Goal: Transaction & Acquisition: Purchase product/service

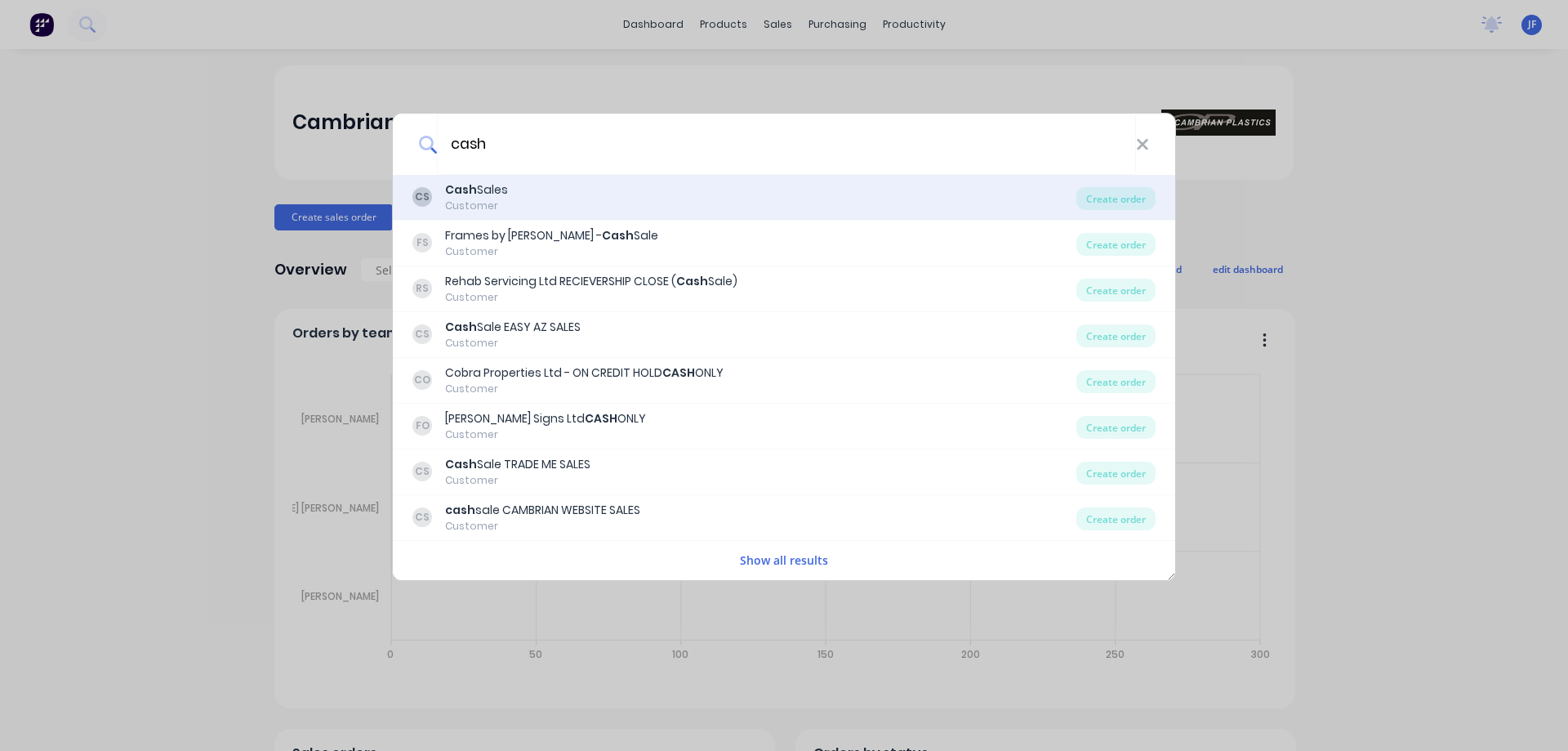
type input "cash"
click at [558, 206] on div "CS Cash Sales Customer" at bounding box center [744, 197] width 663 height 32
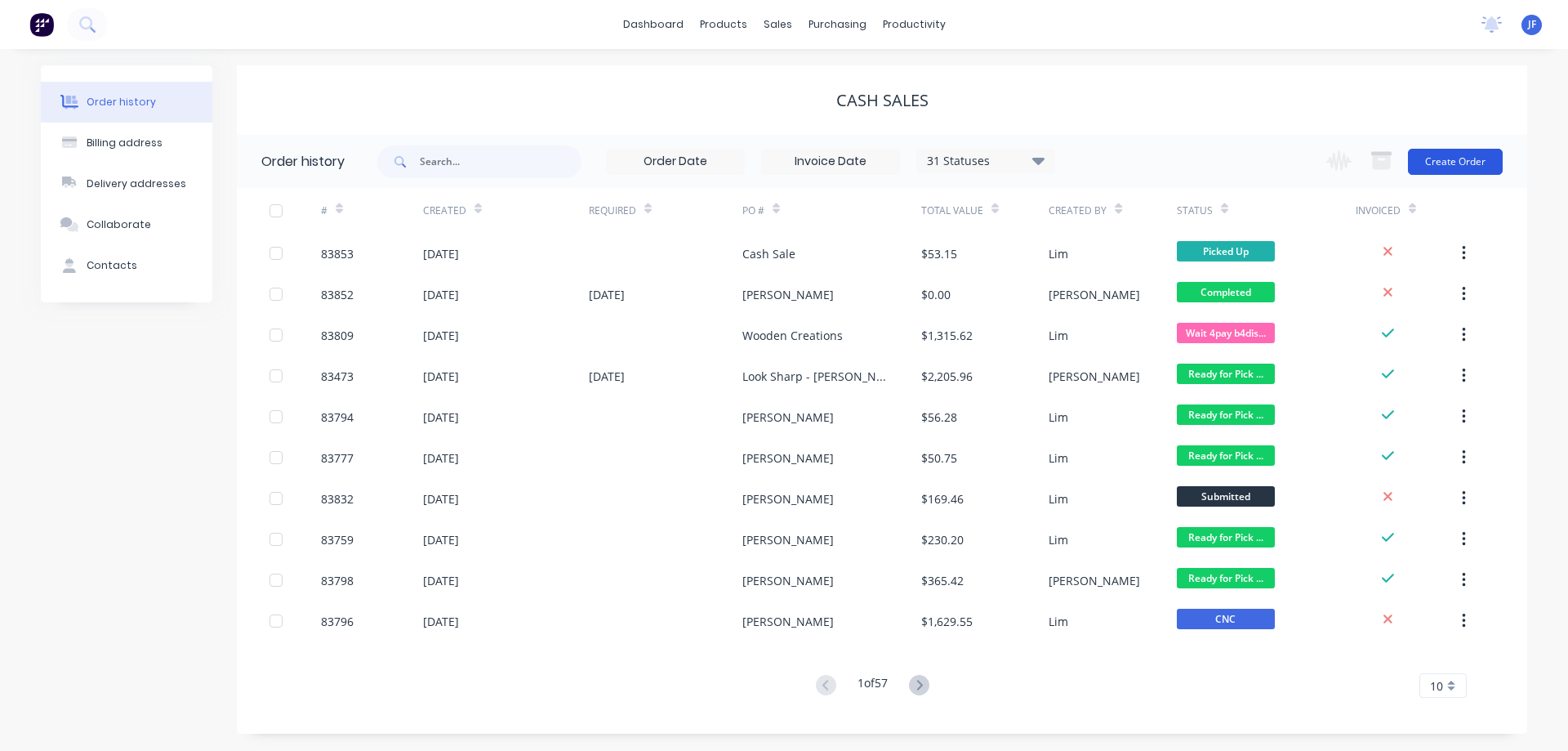
click at [1442, 159] on button "Create Order" at bounding box center [1454, 161] width 94 height 27
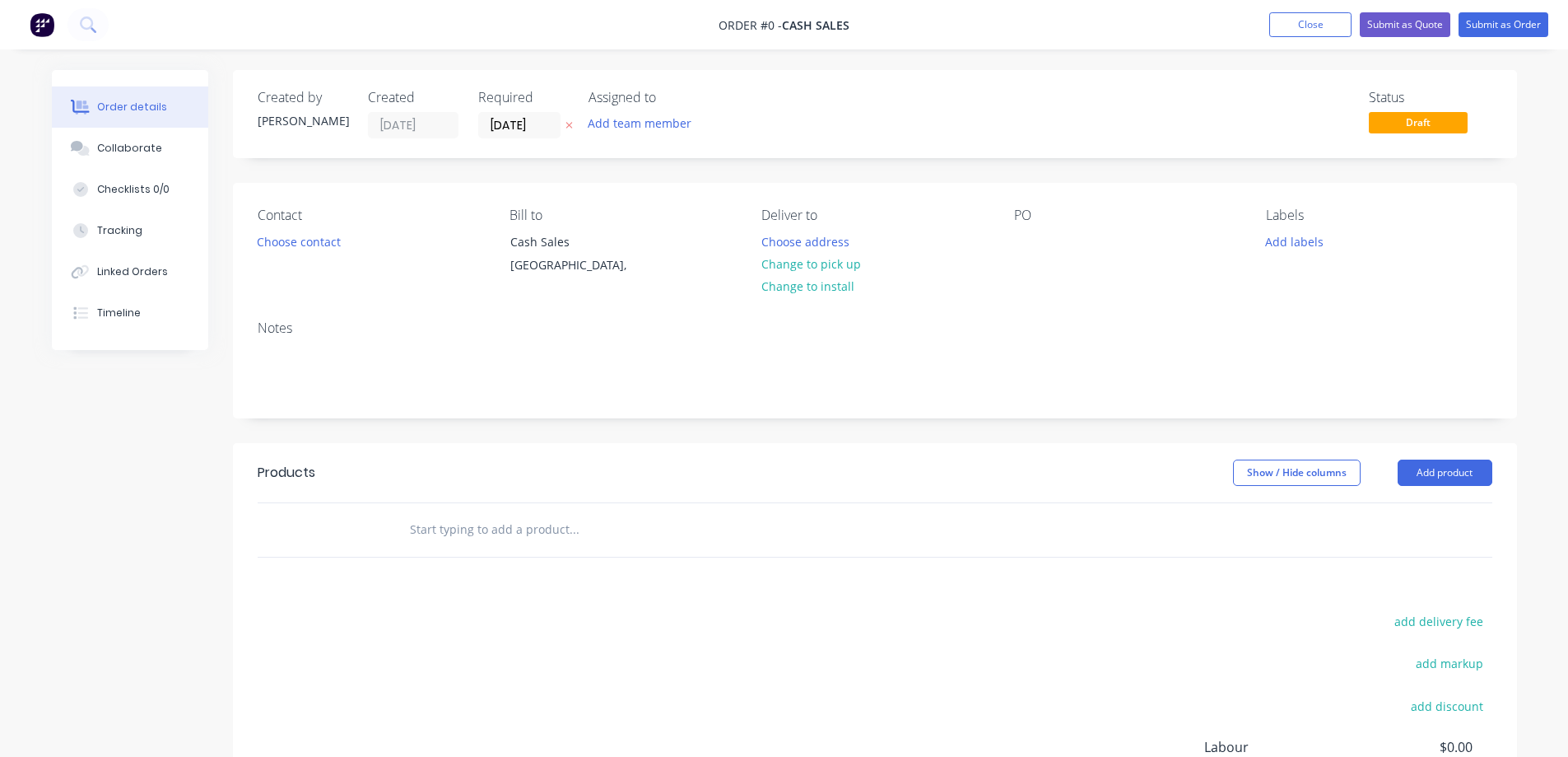
click at [570, 127] on icon at bounding box center [569, 125] width 7 height 10
click at [304, 239] on button "Choose contact" at bounding box center [298, 241] width 102 height 22
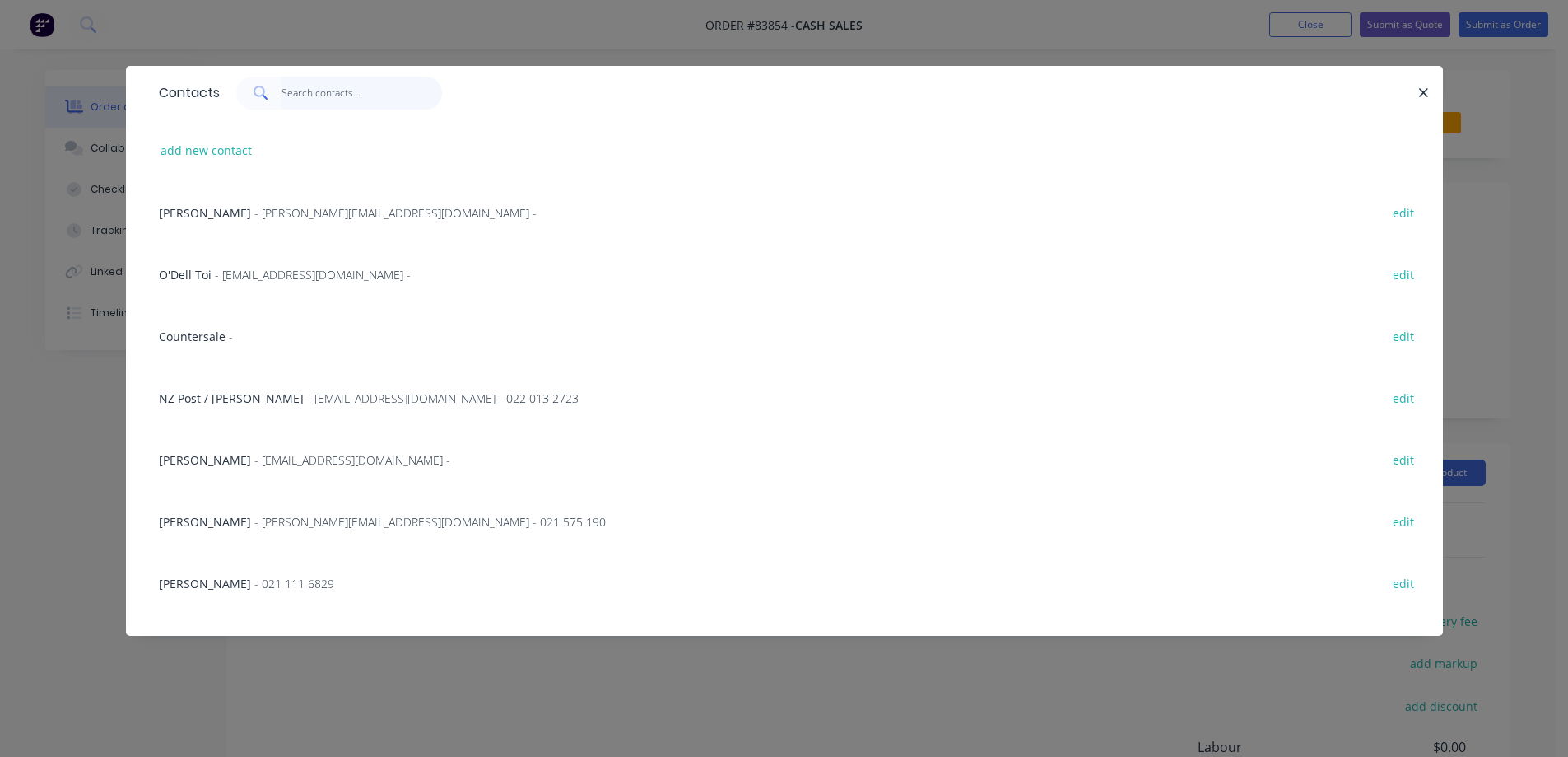
click at [305, 89] on input "text" at bounding box center [362, 93] width 161 height 33
click at [322, 94] on input "text" at bounding box center [362, 93] width 161 height 33
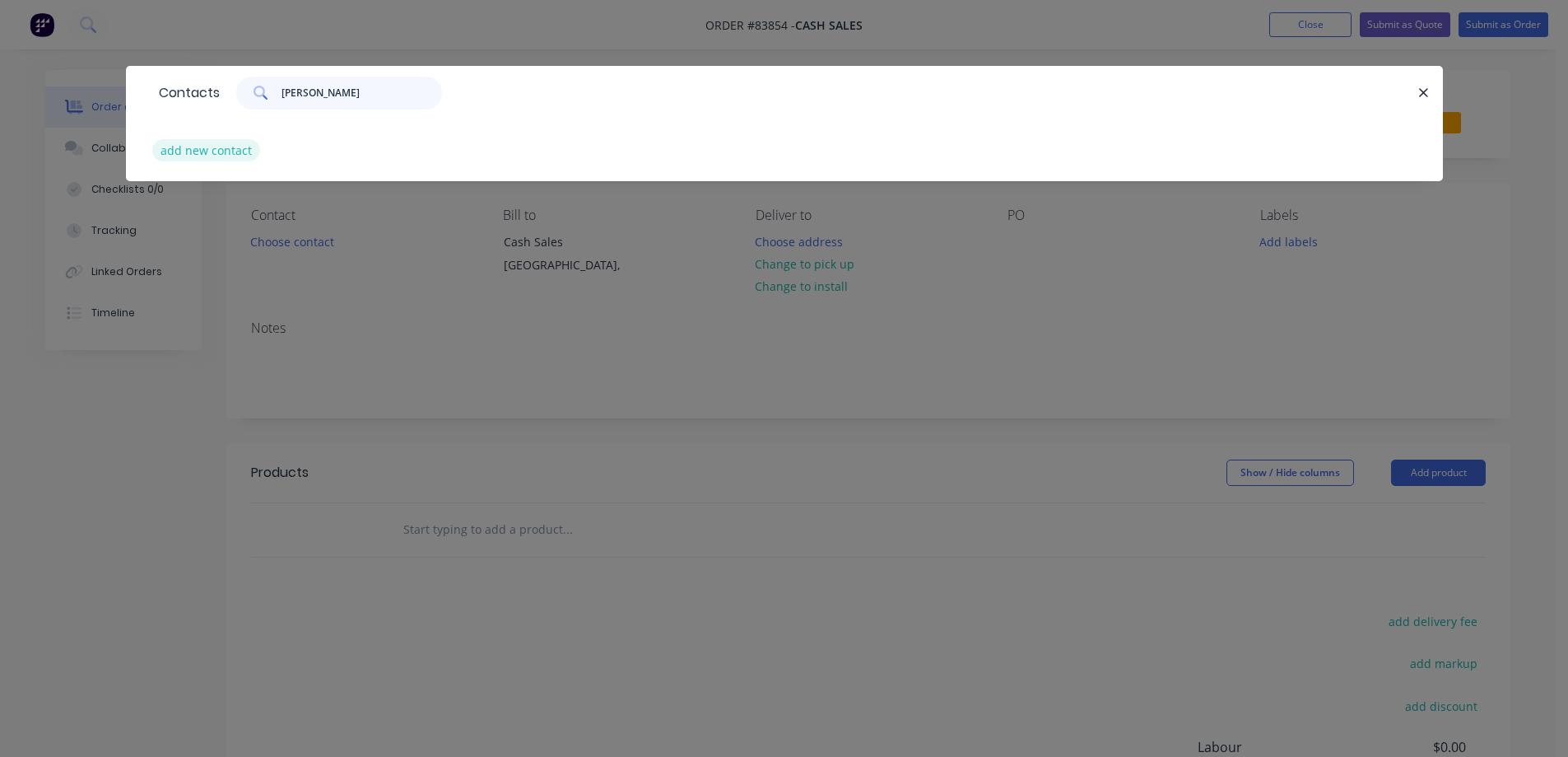
type input "kevin g"
click at [237, 141] on button "add new contact" at bounding box center [207, 151] width 109 height 22
select select "NZ"
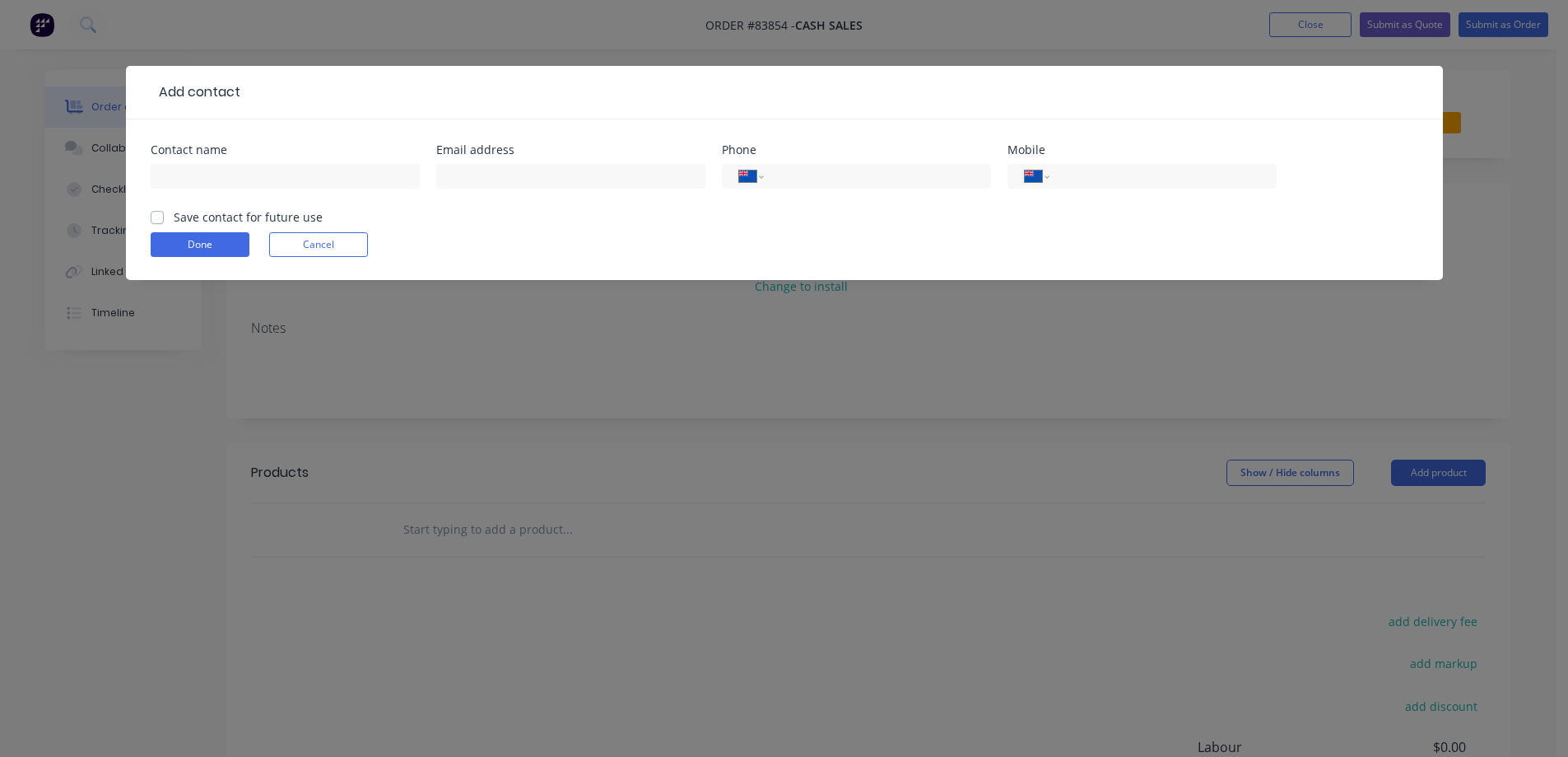
click at [260, 161] on div at bounding box center [285, 184] width 269 height 49
click at [261, 180] on input "text" at bounding box center [285, 176] width 269 height 25
type input "[PERSON_NAME]"
click at [260, 217] on label "Save contact for future use" at bounding box center [248, 216] width 149 height 18
click at [164, 217] on input "Save contact for future use" at bounding box center [157, 215] width 13 height 16
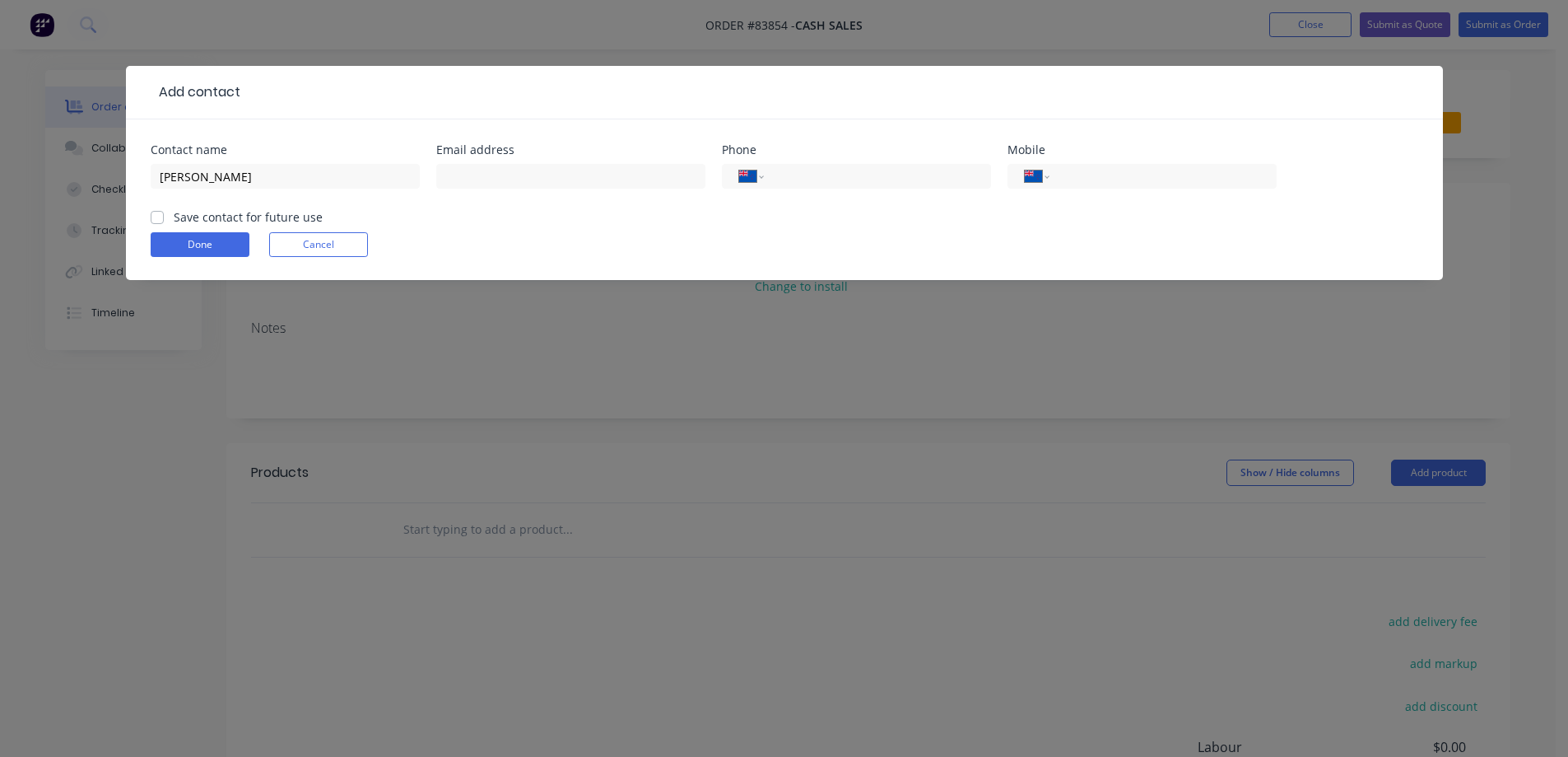
checkbox input "true"
click at [641, 168] on input "text" at bounding box center [570, 176] width 269 height 25
click at [1071, 175] on input "tel" at bounding box center [1160, 177] width 198 height 18
type input "0274 759 851"
click at [188, 242] on button "Done" at bounding box center [200, 244] width 99 height 25
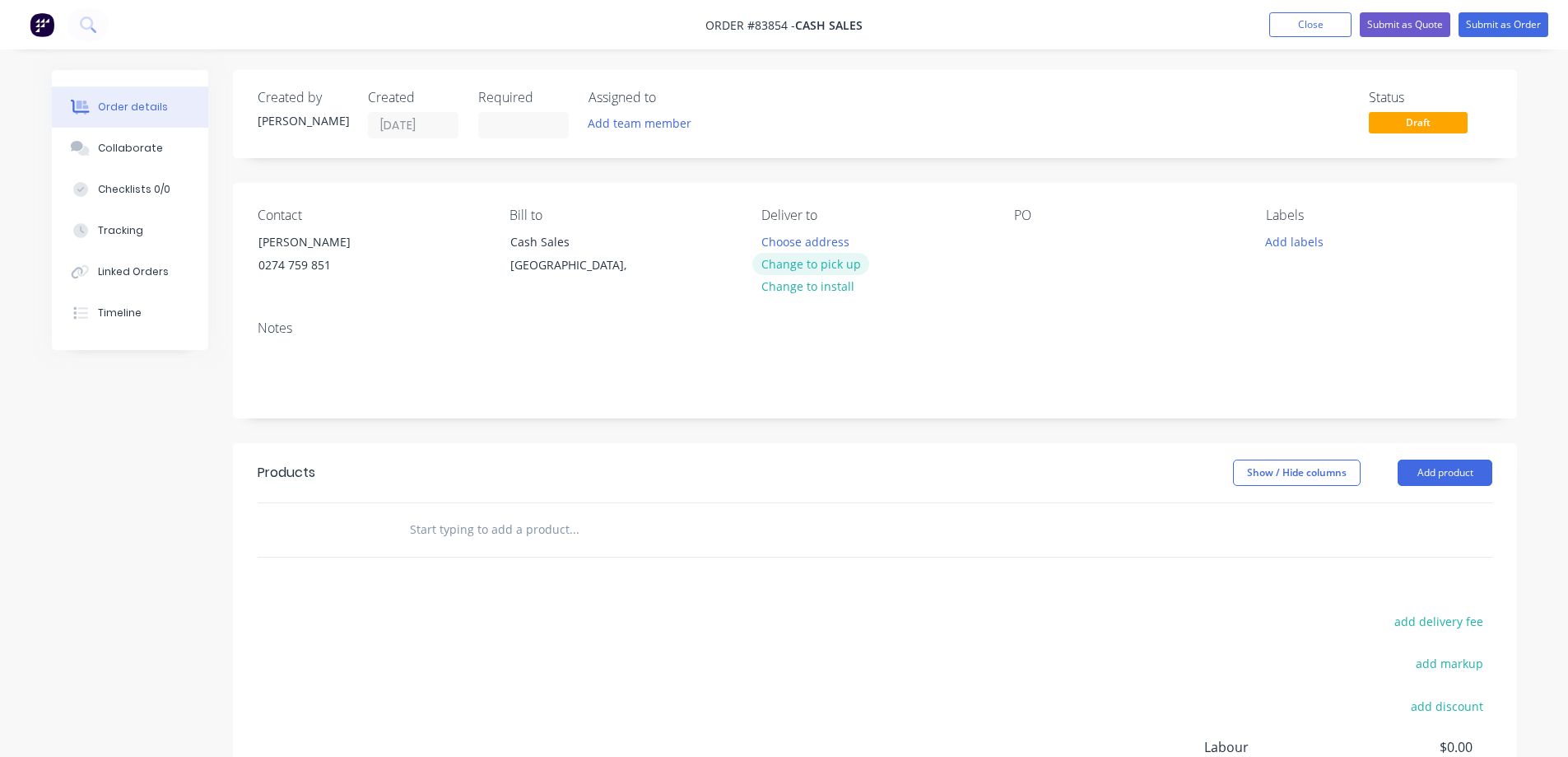
click at [834, 265] on button "Change to pick up" at bounding box center [810, 264] width 117 height 22
click at [1020, 238] on div at bounding box center [1027, 242] width 27 height 24
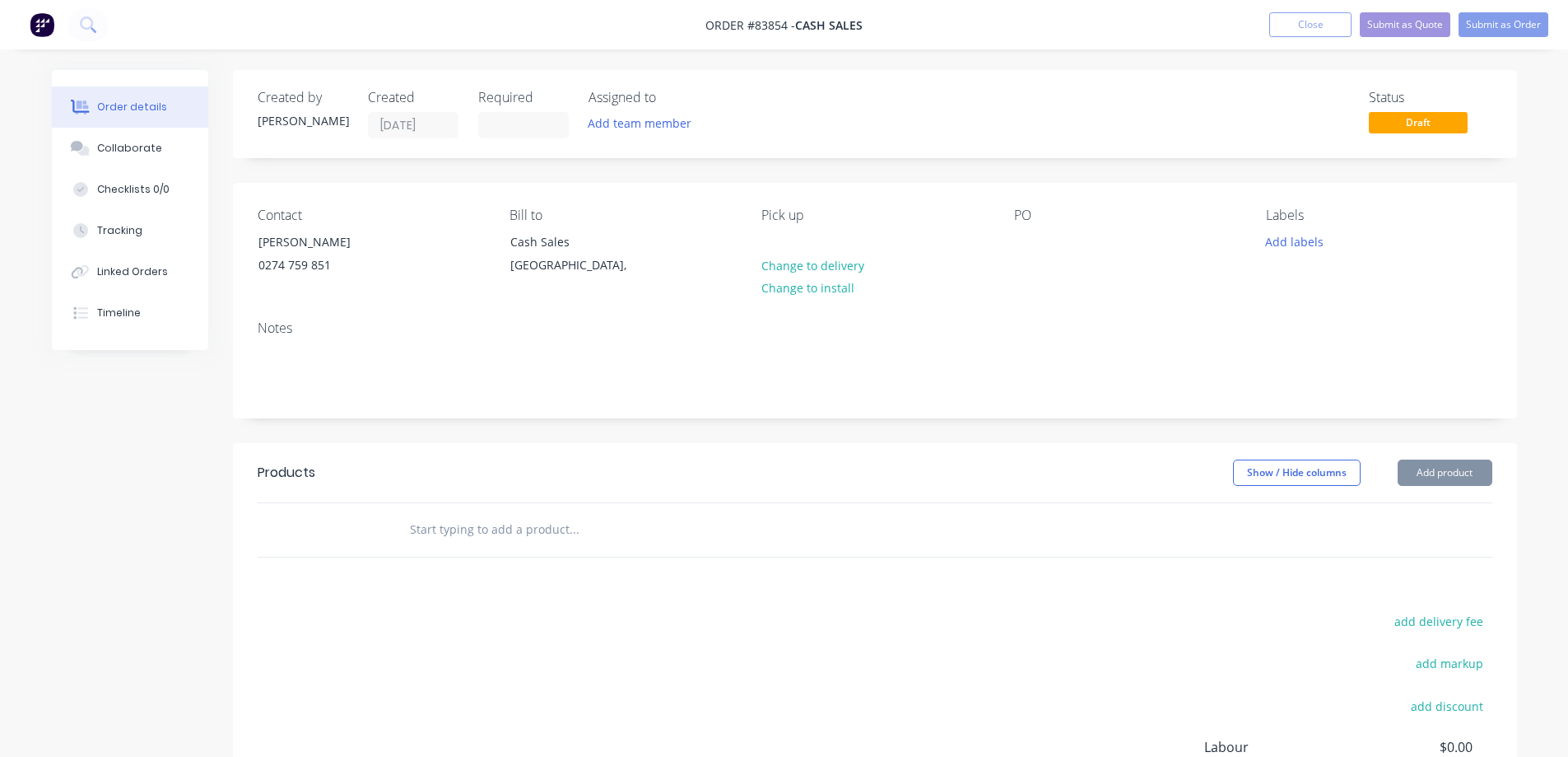
drag, startPoint x: 236, startPoint y: 245, endPoint x: 432, endPoint y: 243, distance: 196.0
click at [432, 243] on div "Contact Kevin Gardiner 0274 759 851 Bill to Cash Sales Auckland, Pick up Change…" at bounding box center [875, 245] width 1284 height 125
copy div "[PERSON_NAME]"
click at [1017, 242] on div at bounding box center [1027, 242] width 27 height 24
paste div
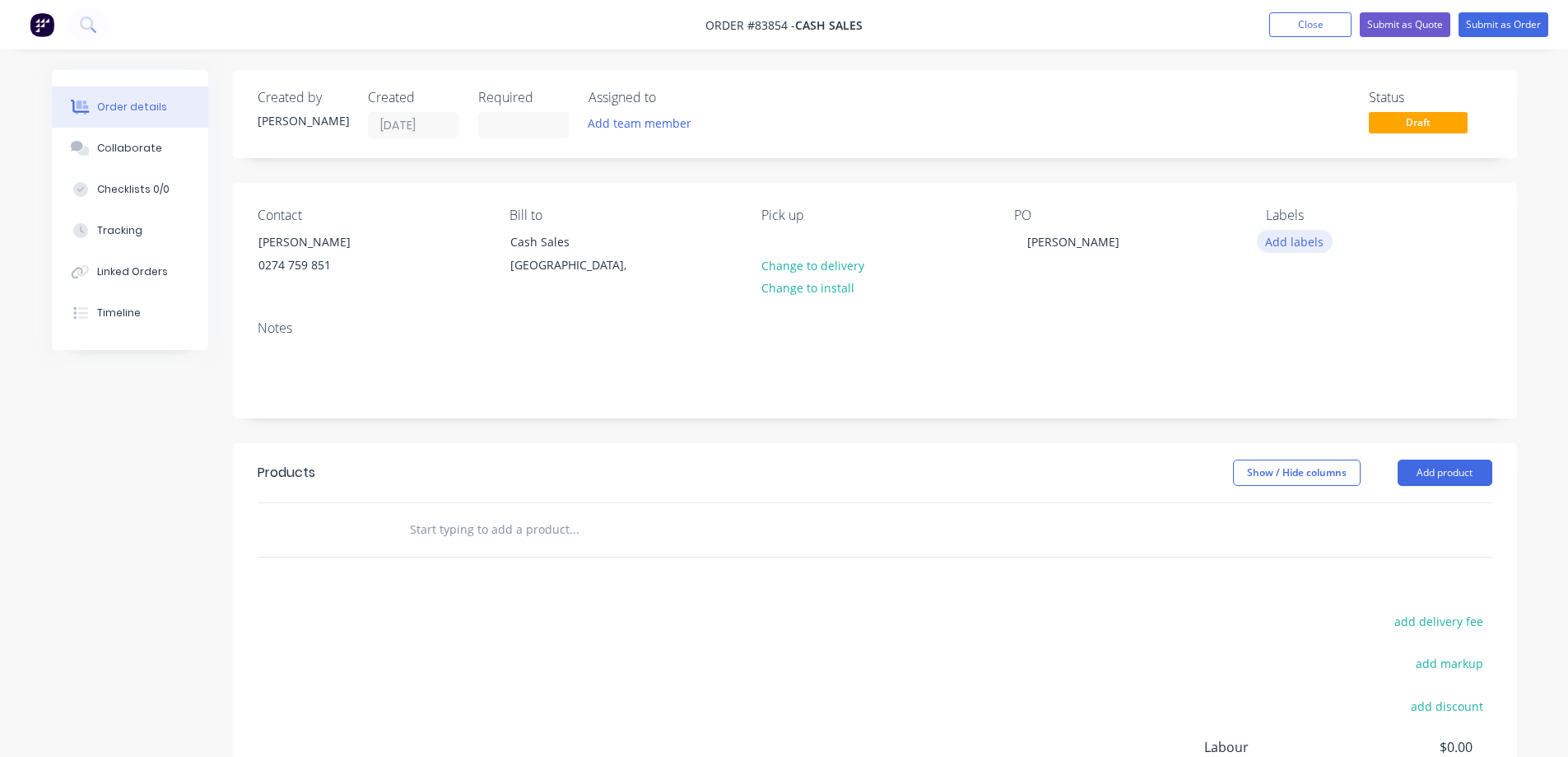
click at [1262, 245] on button "Add labels" at bounding box center [1295, 241] width 76 height 22
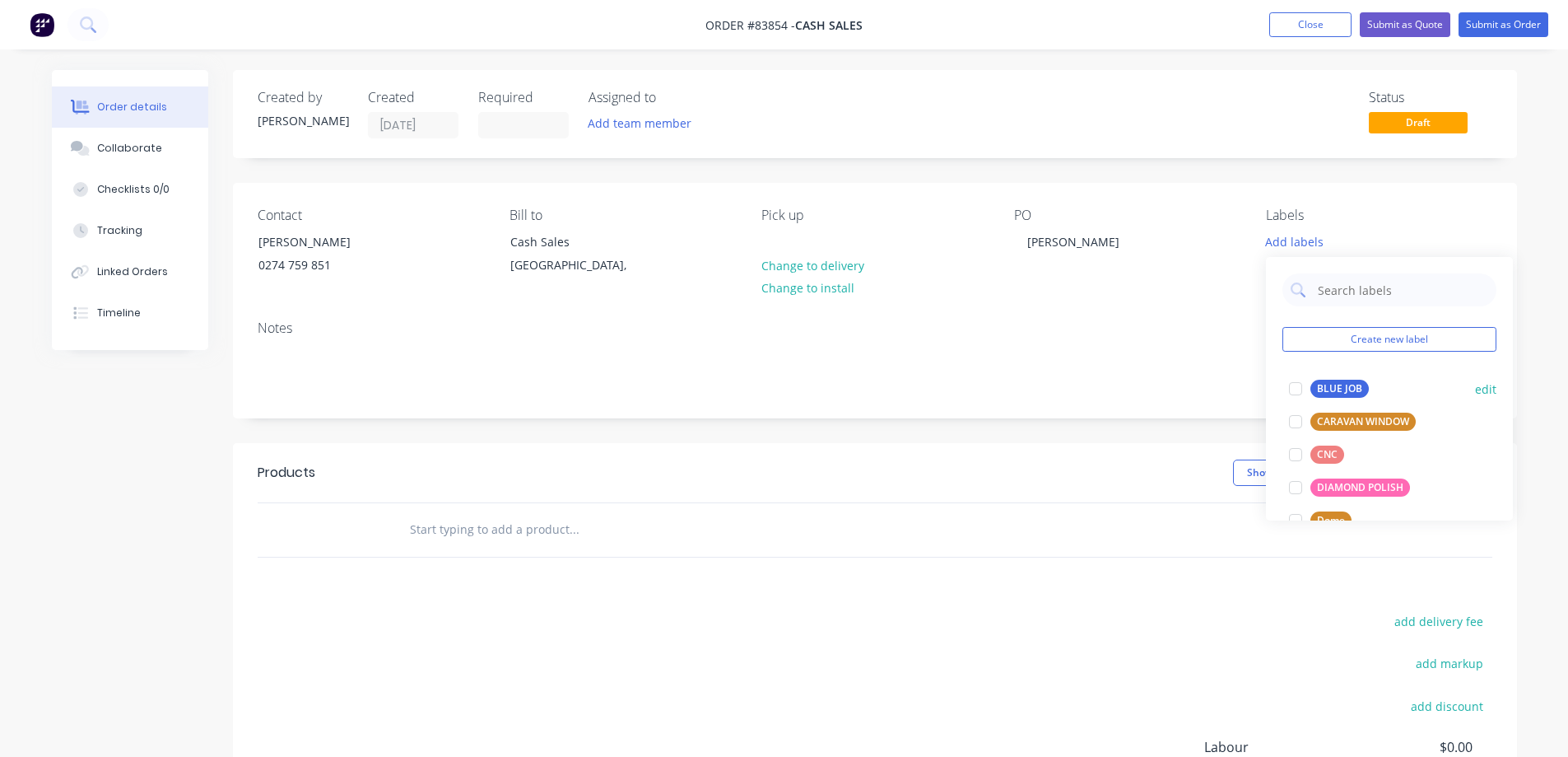
click at [1324, 389] on div "BLUE JOB" at bounding box center [1339, 389] width 58 height 18
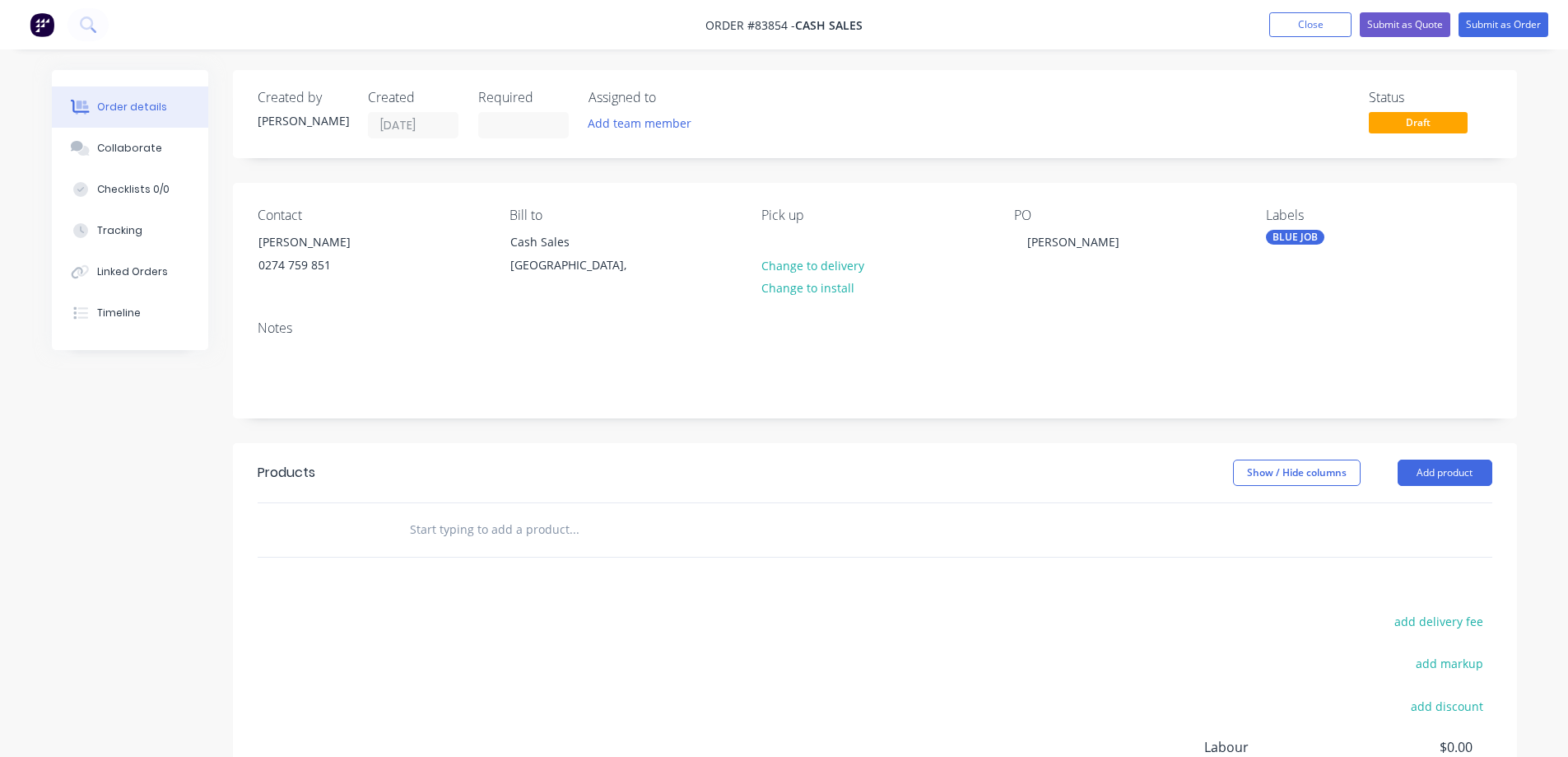
click at [607, 532] on input "text" at bounding box center [574, 530] width 329 height 33
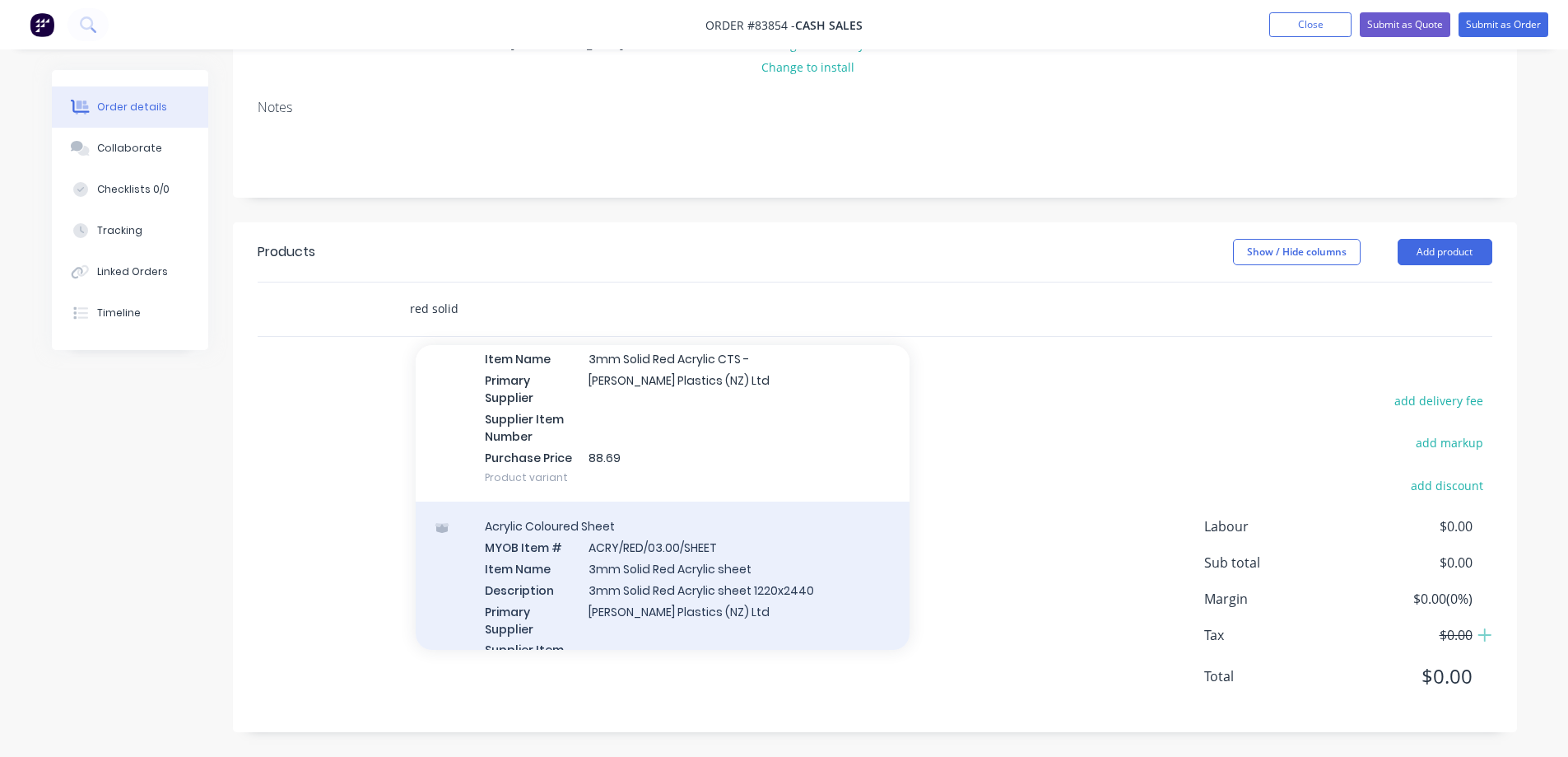
scroll to position [165, 0]
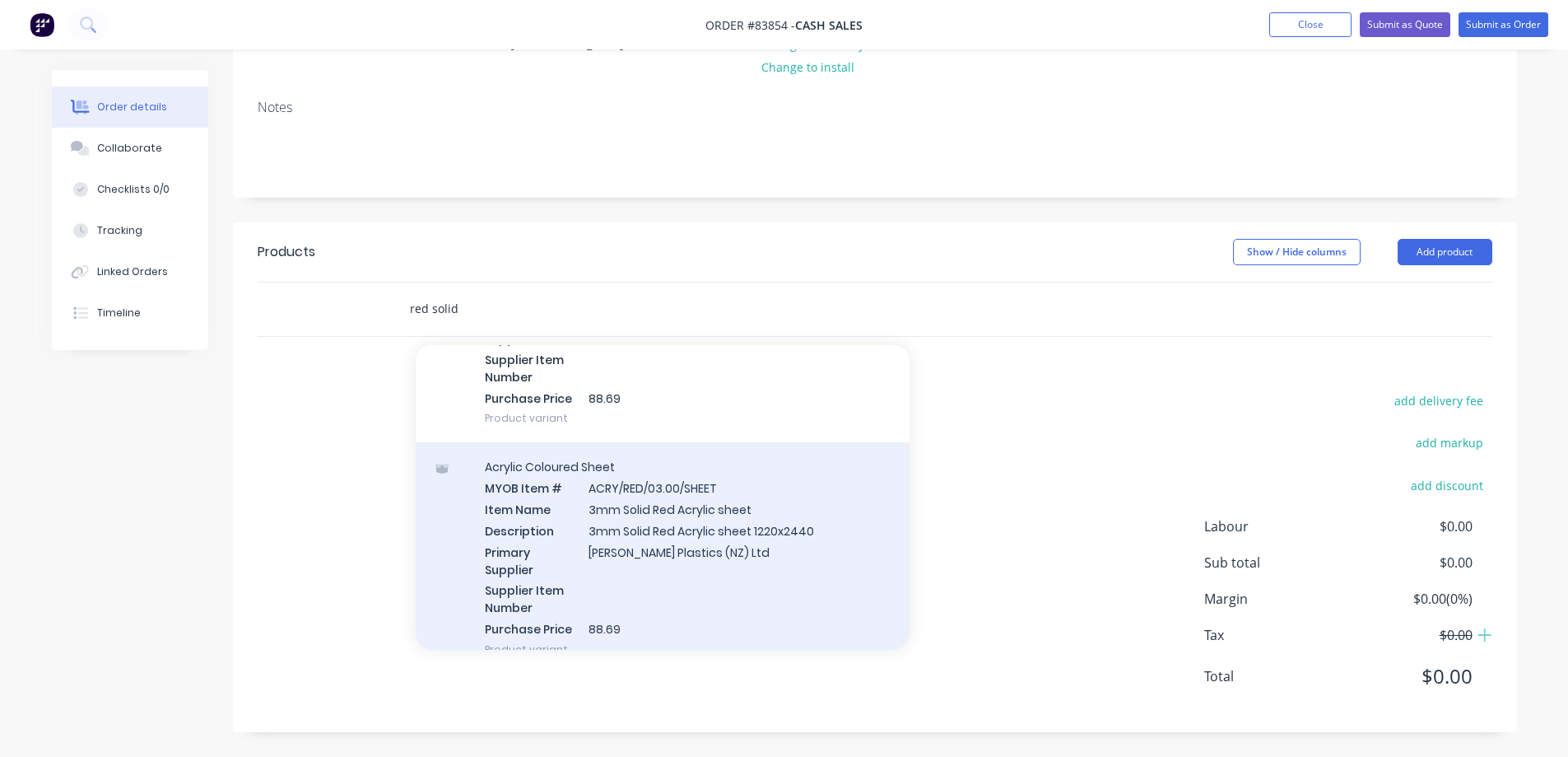
type input "red solid"
click at [713, 543] on div "Acrylic Coloured Sheet MYOB Item # ACRY/RED/03.00/SHEET Item Name 3mm Solid Red…" at bounding box center [662, 557] width 494 height 231
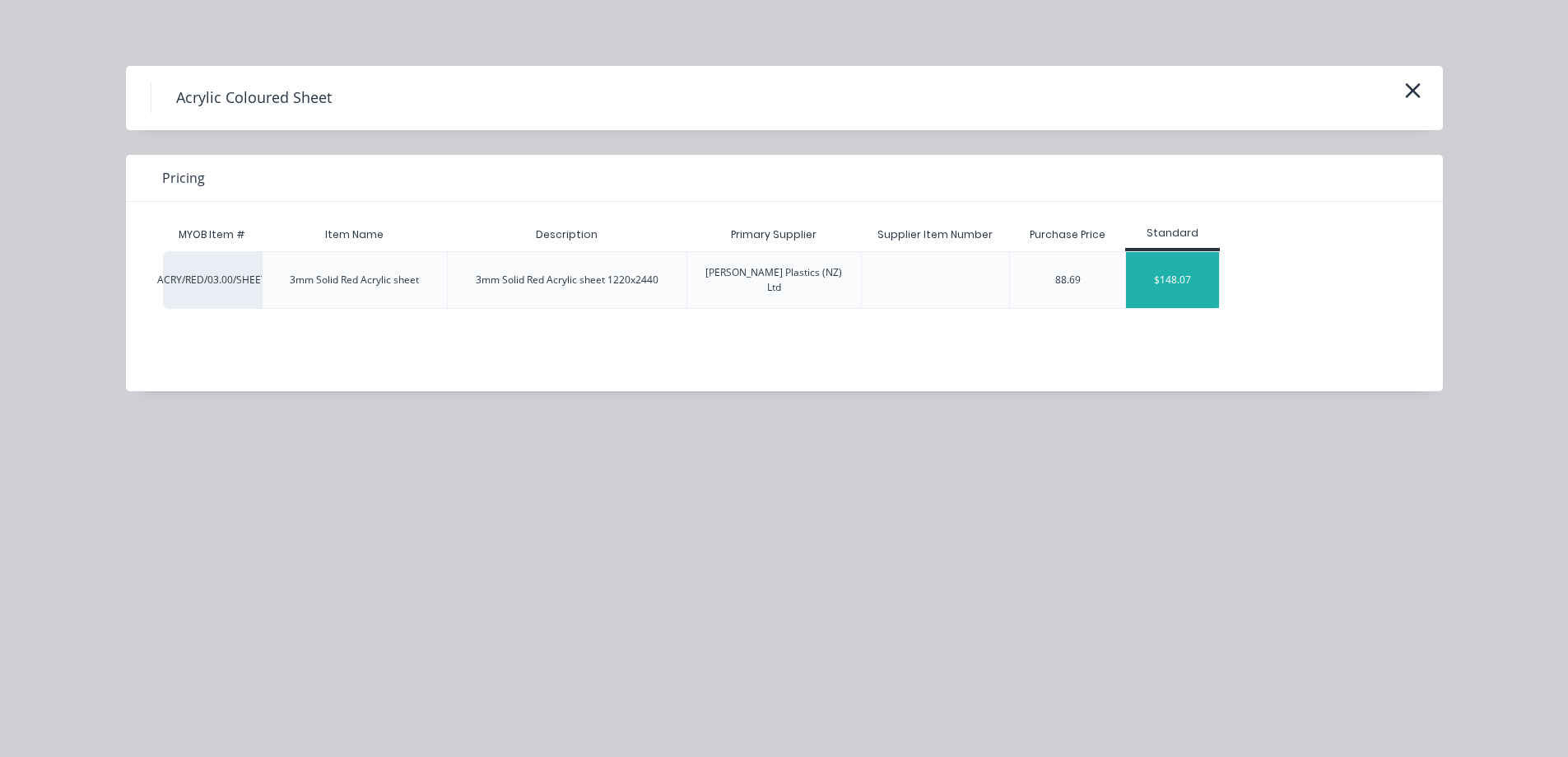
click at [1150, 279] on div "$148.07" at bounding box center [1173, 280] width 93 height 56
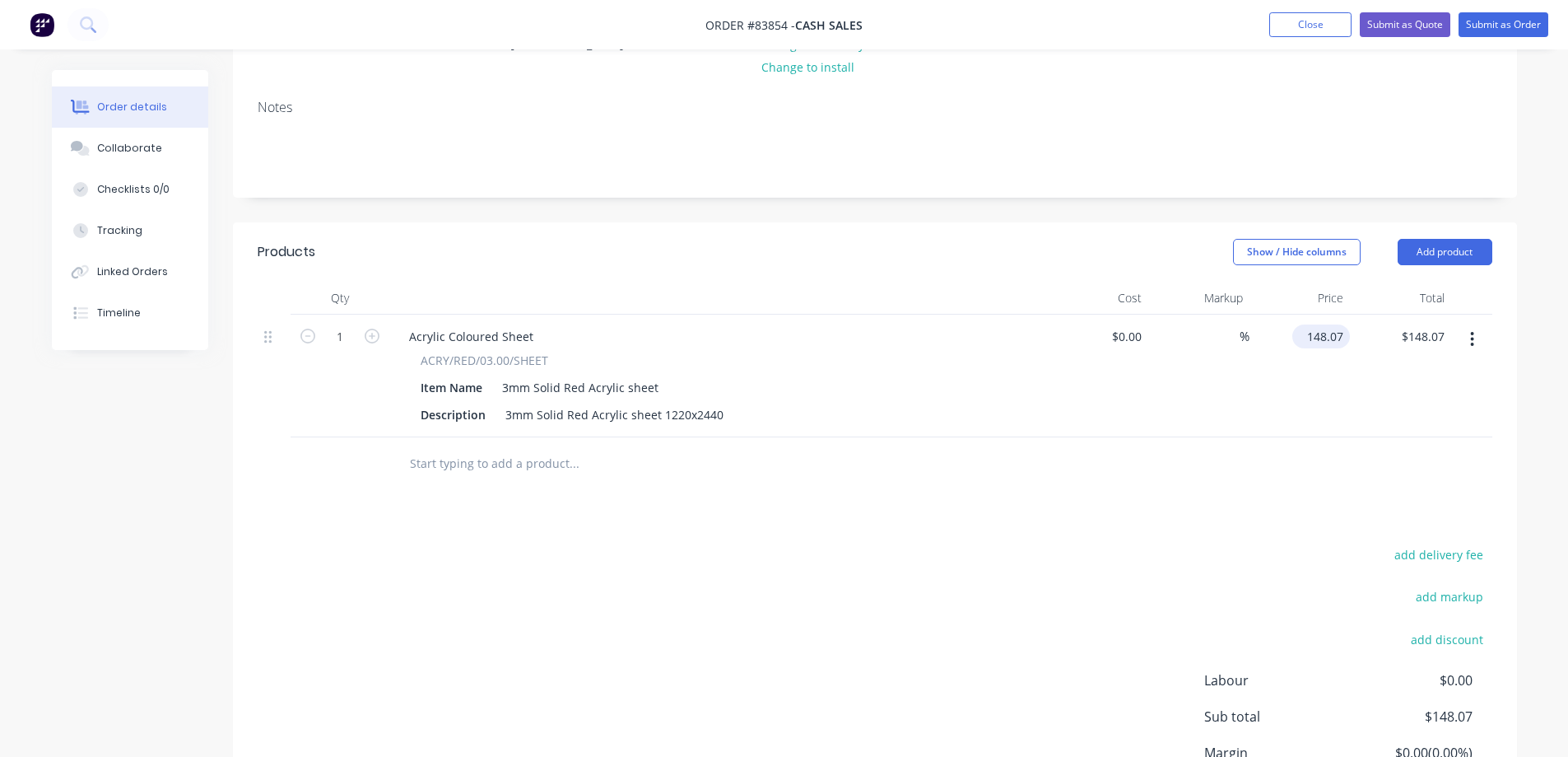
click at [1336, 344] on input "148.07" at bounding box center [1324, 336] width 51 height 24
type input "$173.07"
click at [1270, 426] on div "$173.07 173.07" at bounding box center [1300, 375] width 102 height 123
click at [724, 412] on div "Description 3mm Solid Red Acrylic sheet 1220x2440" at bounding box center [715, 415] width 602 height 24
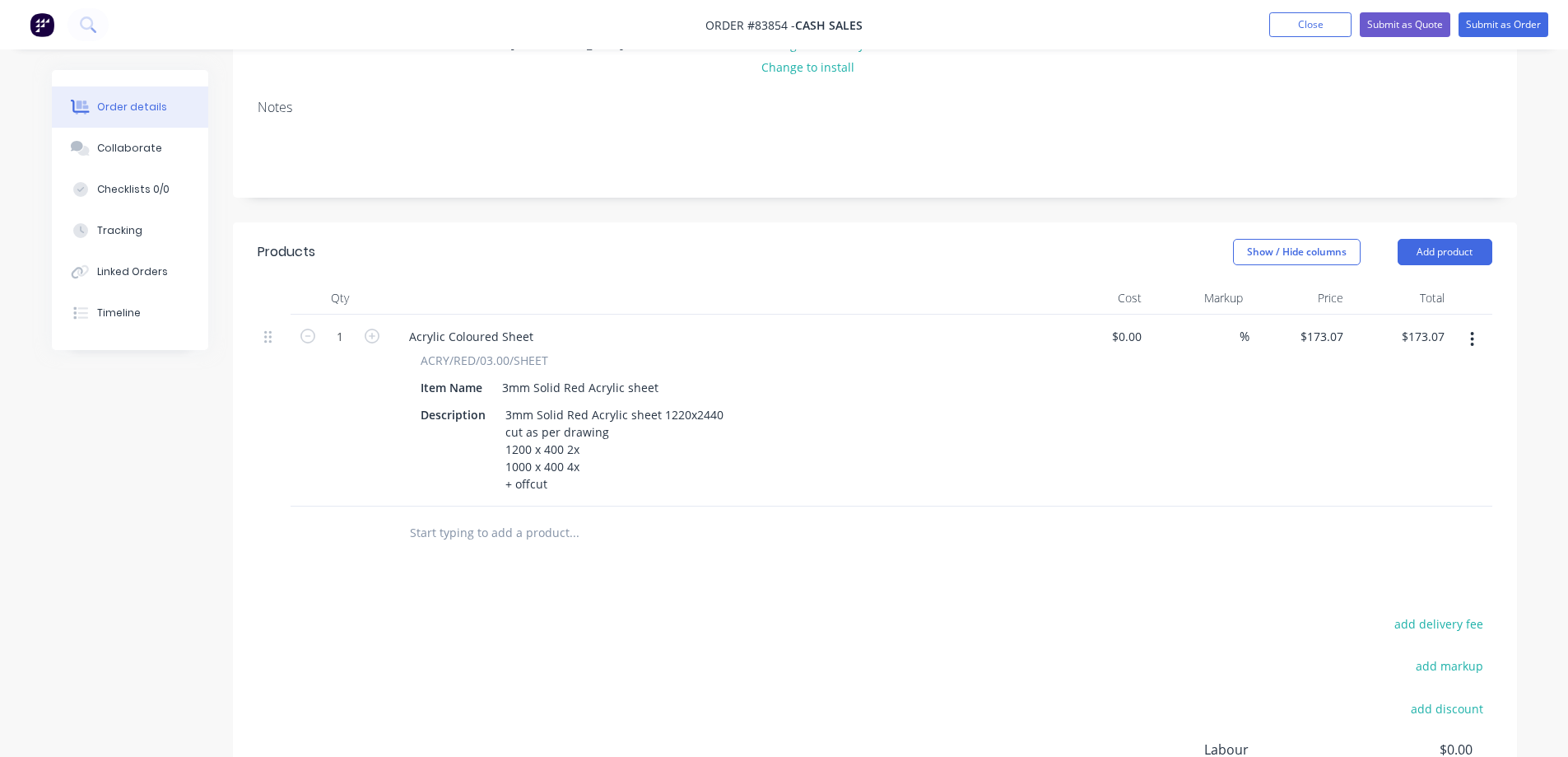
click at [1044, 634] on div "add delivery fee add markup add discount Labour $0.00 Sub total $173.07 Margin …" at bounding box center [875, 772] width 1234 height 318
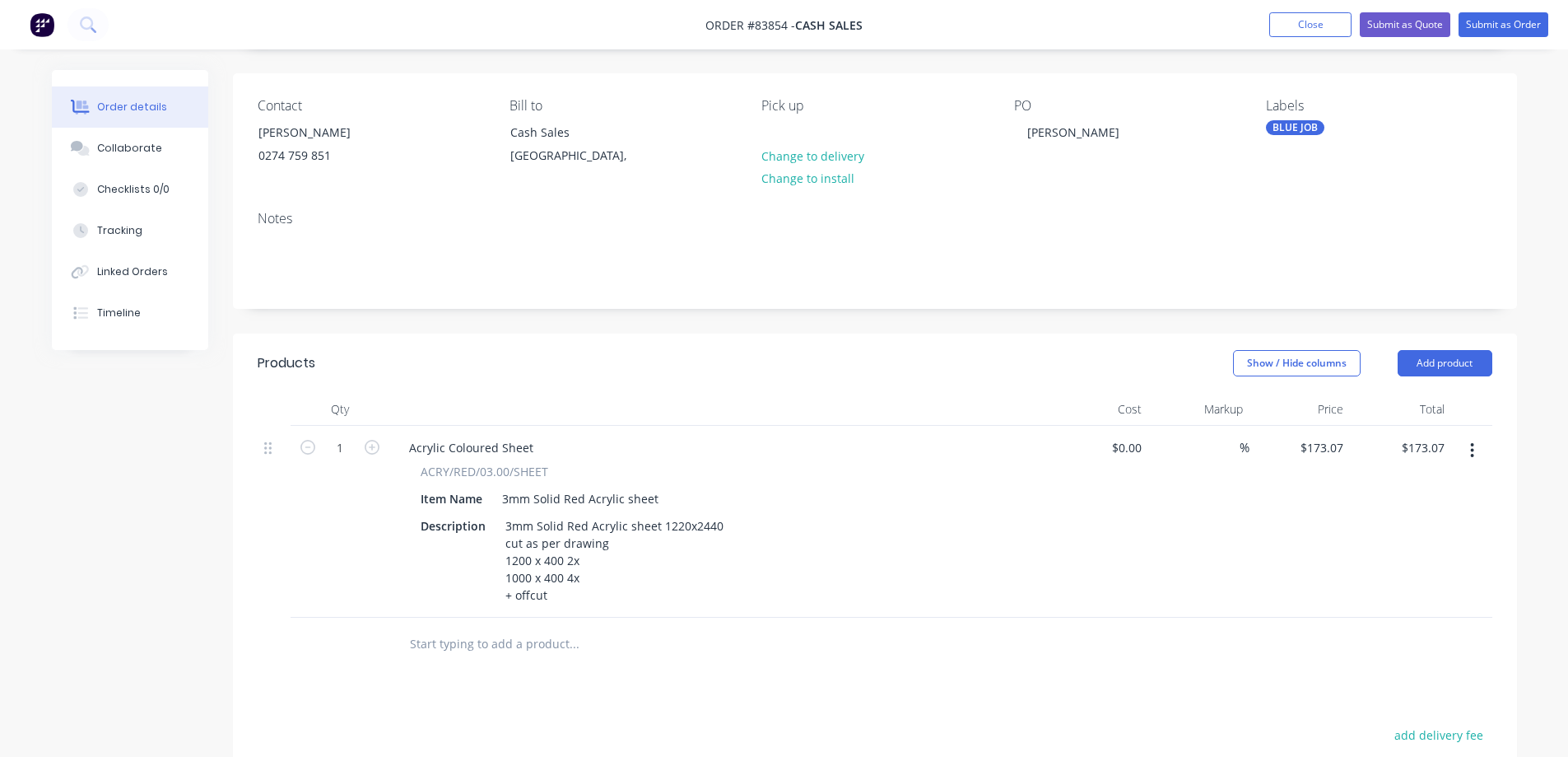
scroll to position [0, 0]
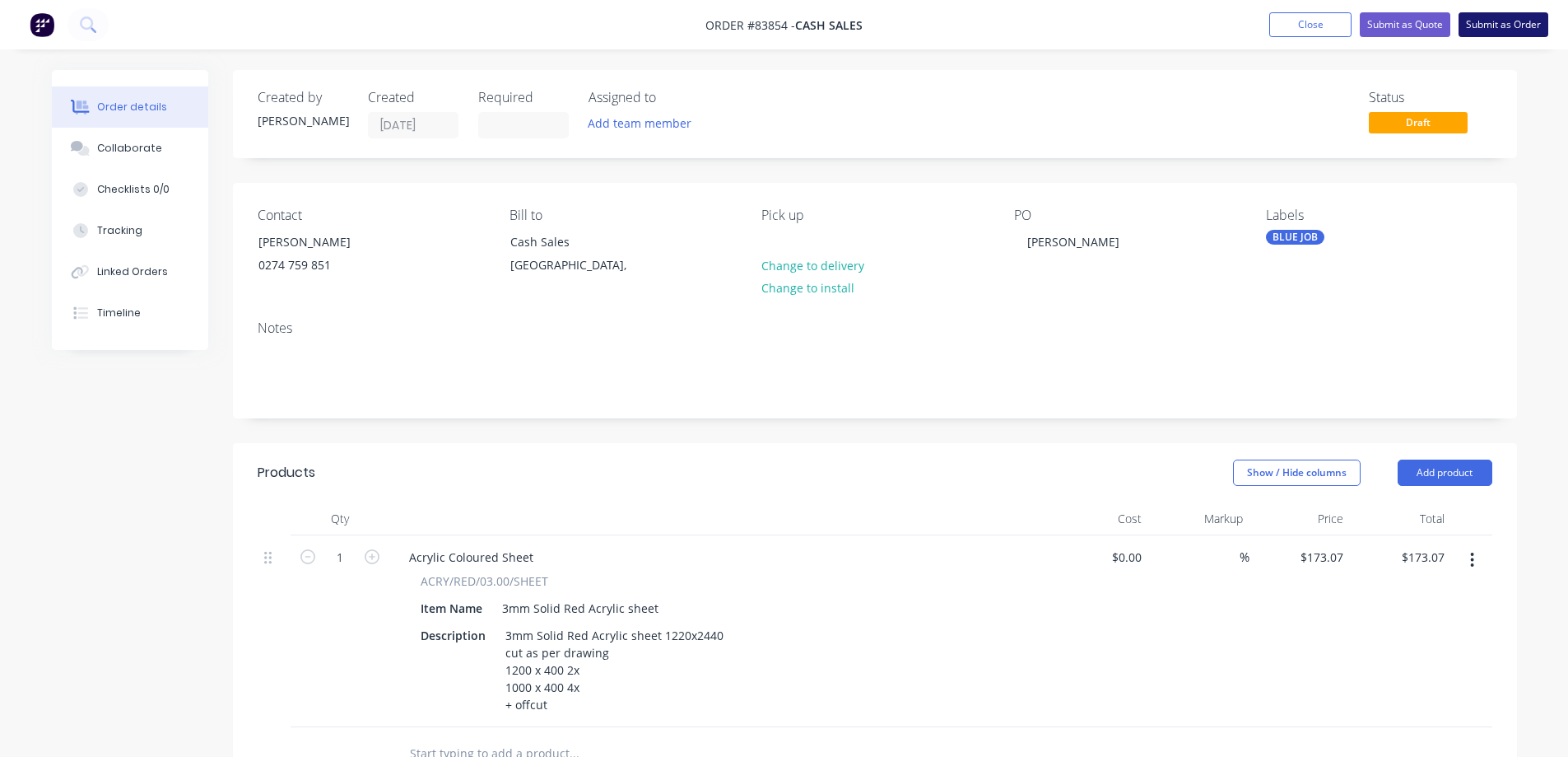
click at [1489, 25] on button "Submit as Order" at bounding box center [1503, 24] width 90 height 25
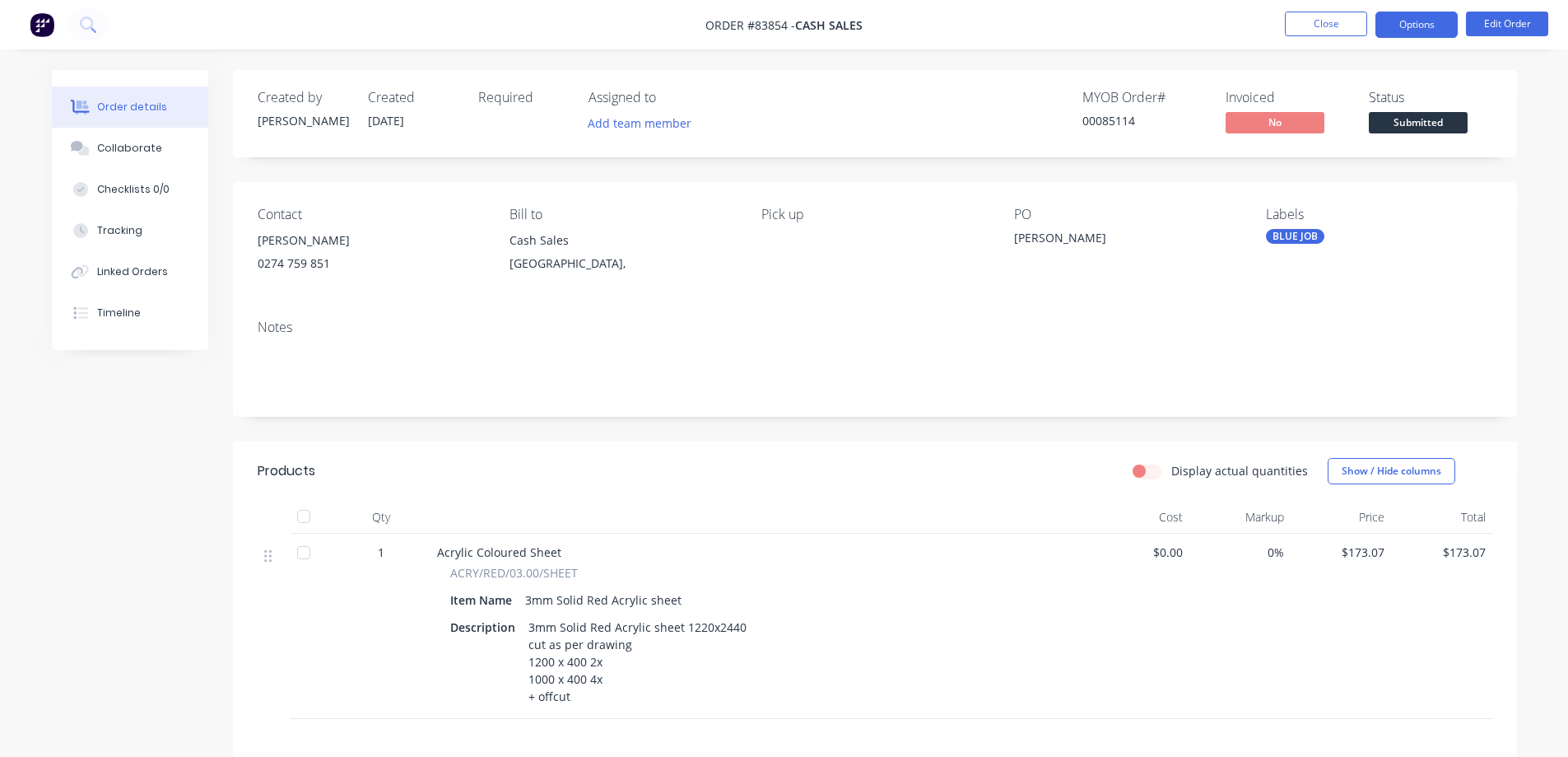
click at [1439, 14] on button "Options" at bounding box center [1416, 24] width 82 height 27
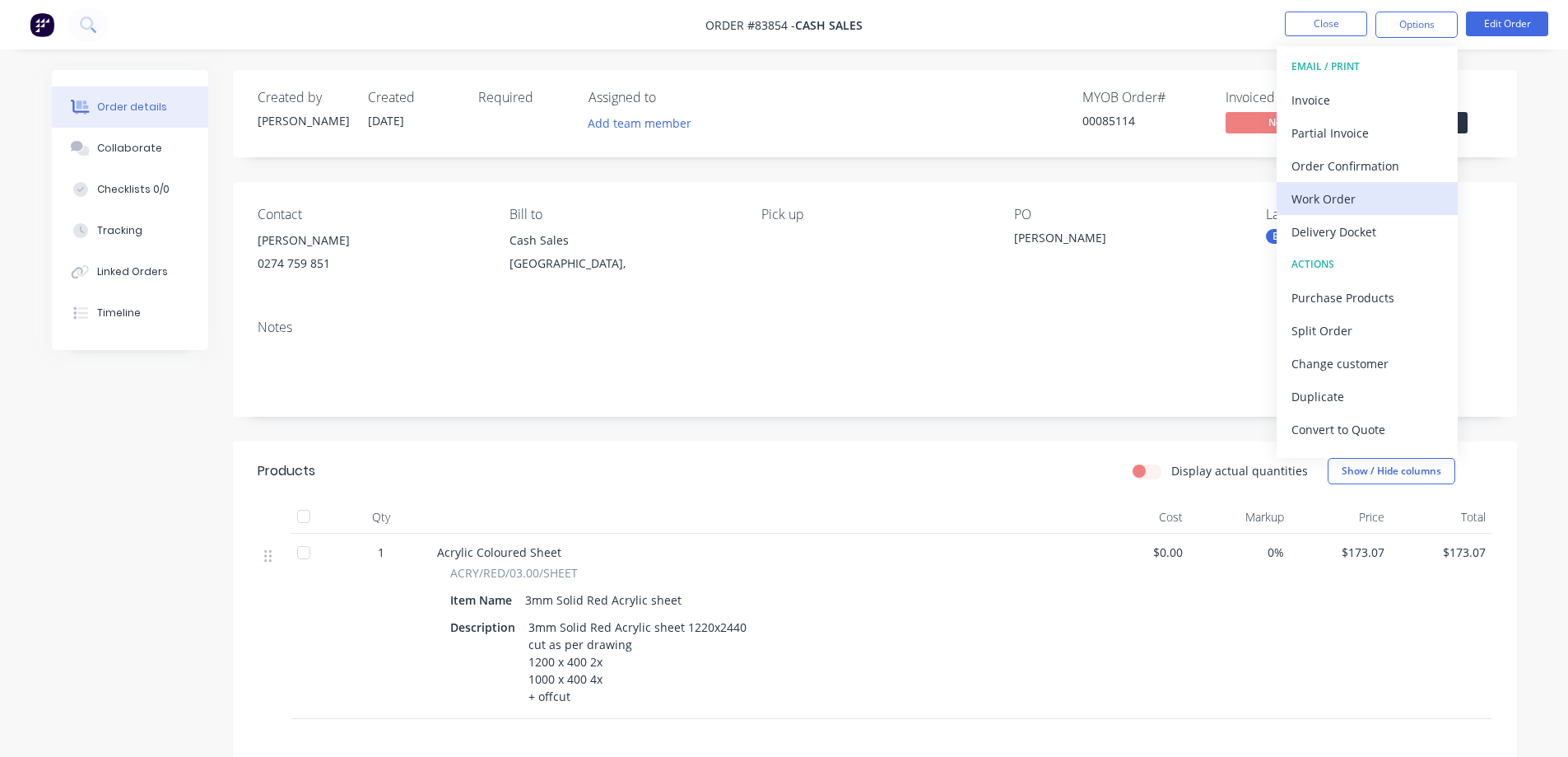
click at [1346, 193] on div "Work Order" at bounding box center [1367, 199] width 152 height 24
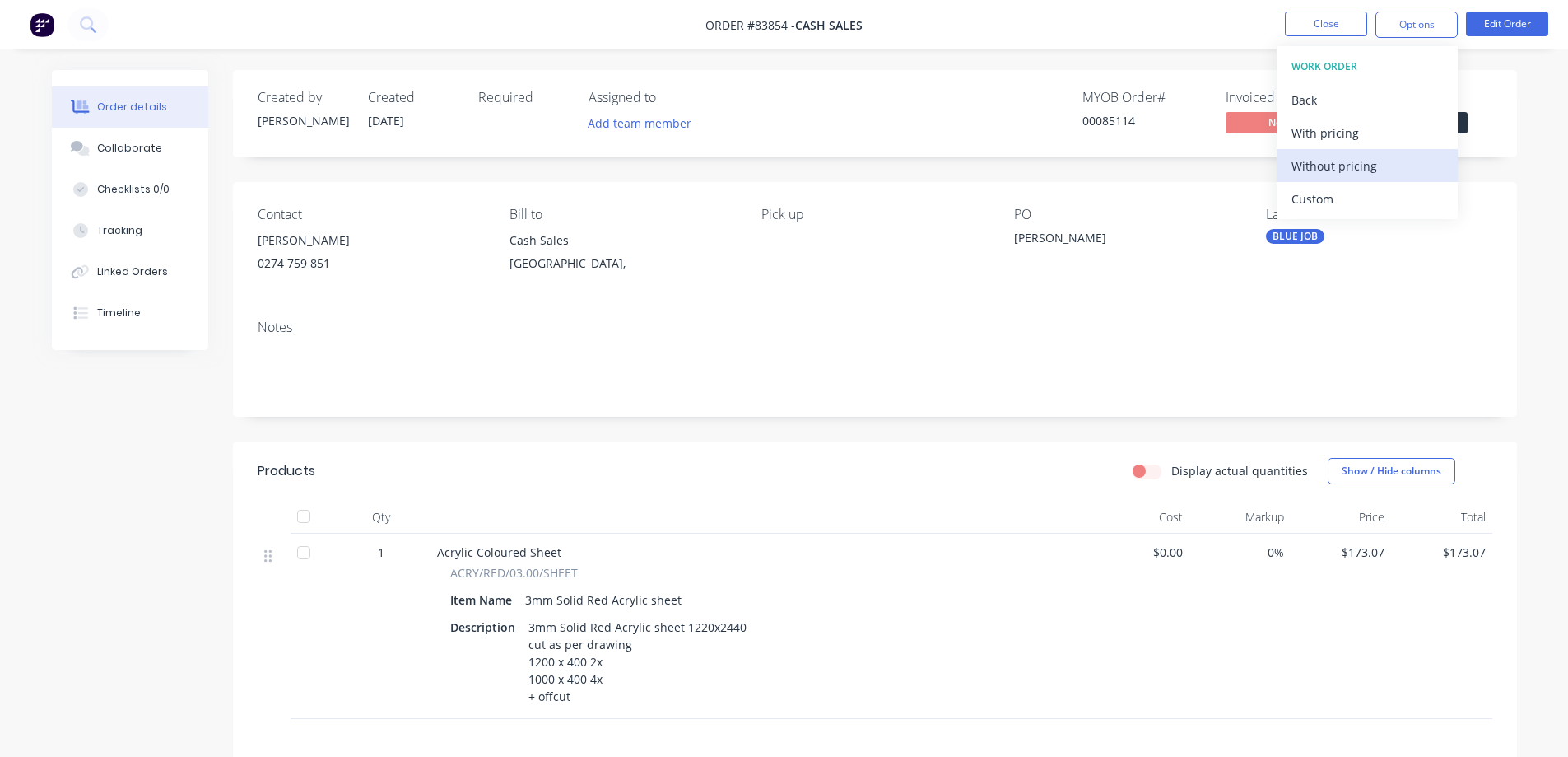
click at [1352, 174] on div "Without pricing" at bounding box center [1367, 166] width 152 height 24
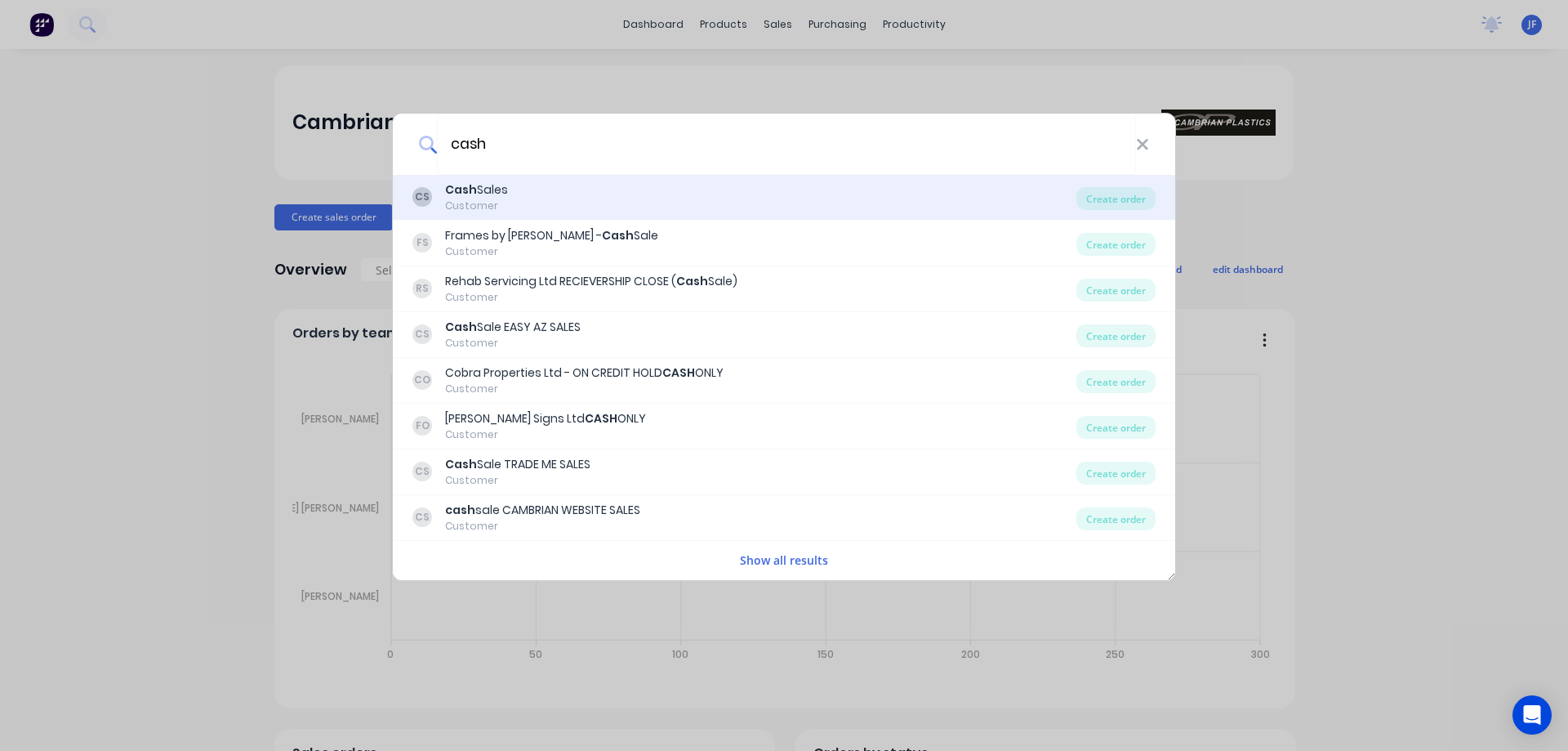
type input "cash"
click at [557, 205] on div "CS Cash Sales Customer" at bounding box center [744, 197] width 663 height 32
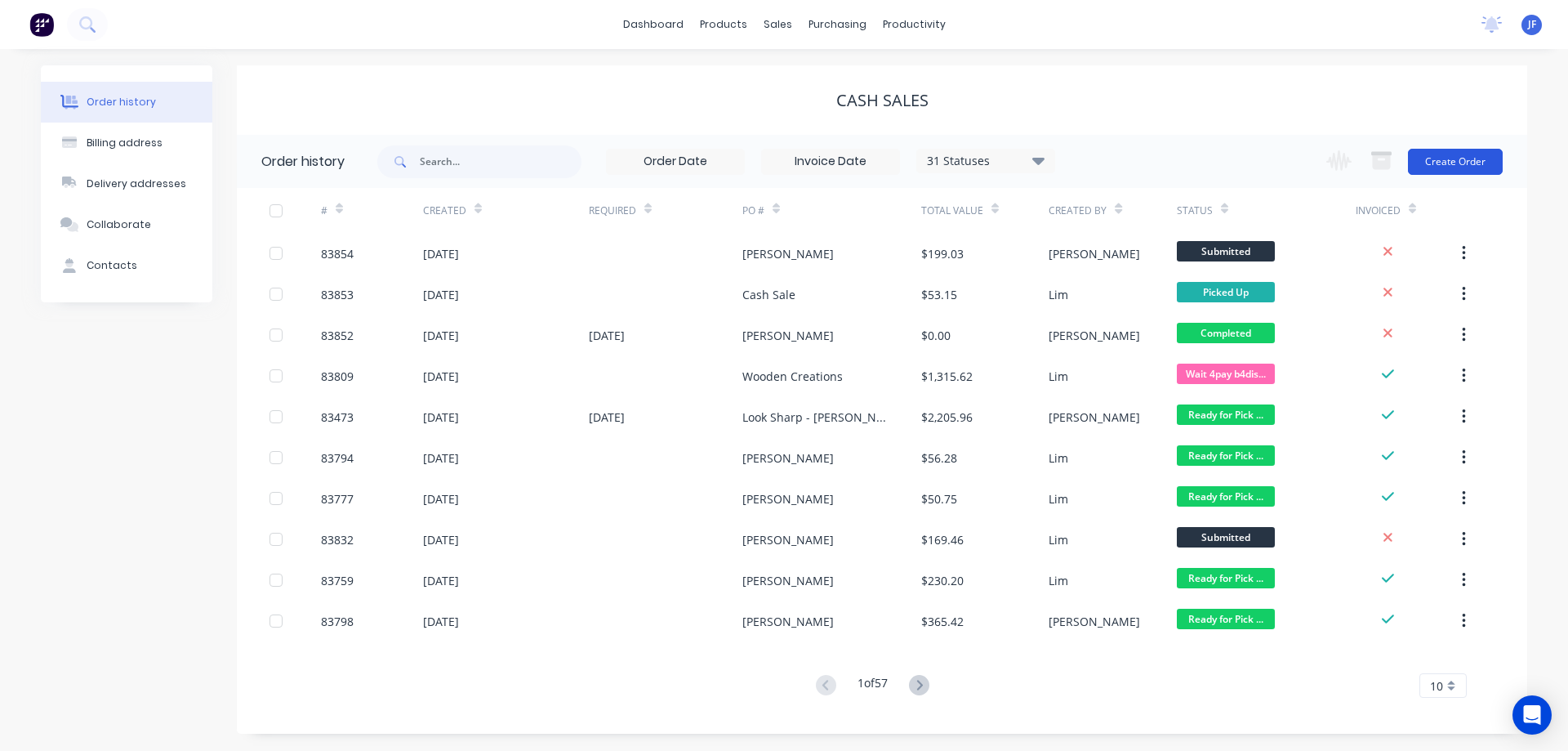
click at [1451, 159] on button "Create Order" at bounding box center [1454, 161] width 94 height 27
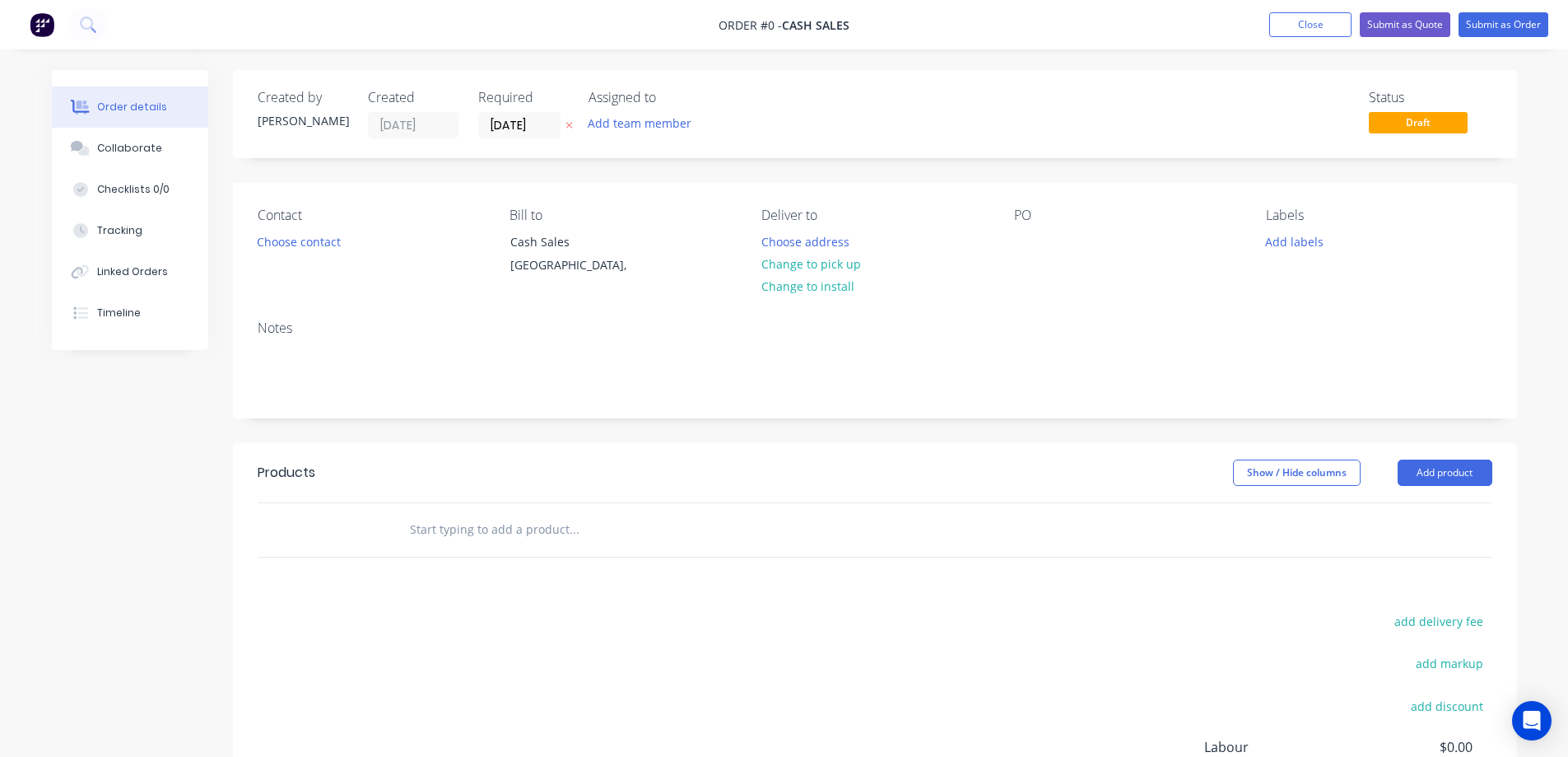
click at [565, 126] on icon at bounding box center [569, 125] width 7 height 10
click at [280, 249] on button "Choose contact" at bounding box center [298, 241] width 102 height 22
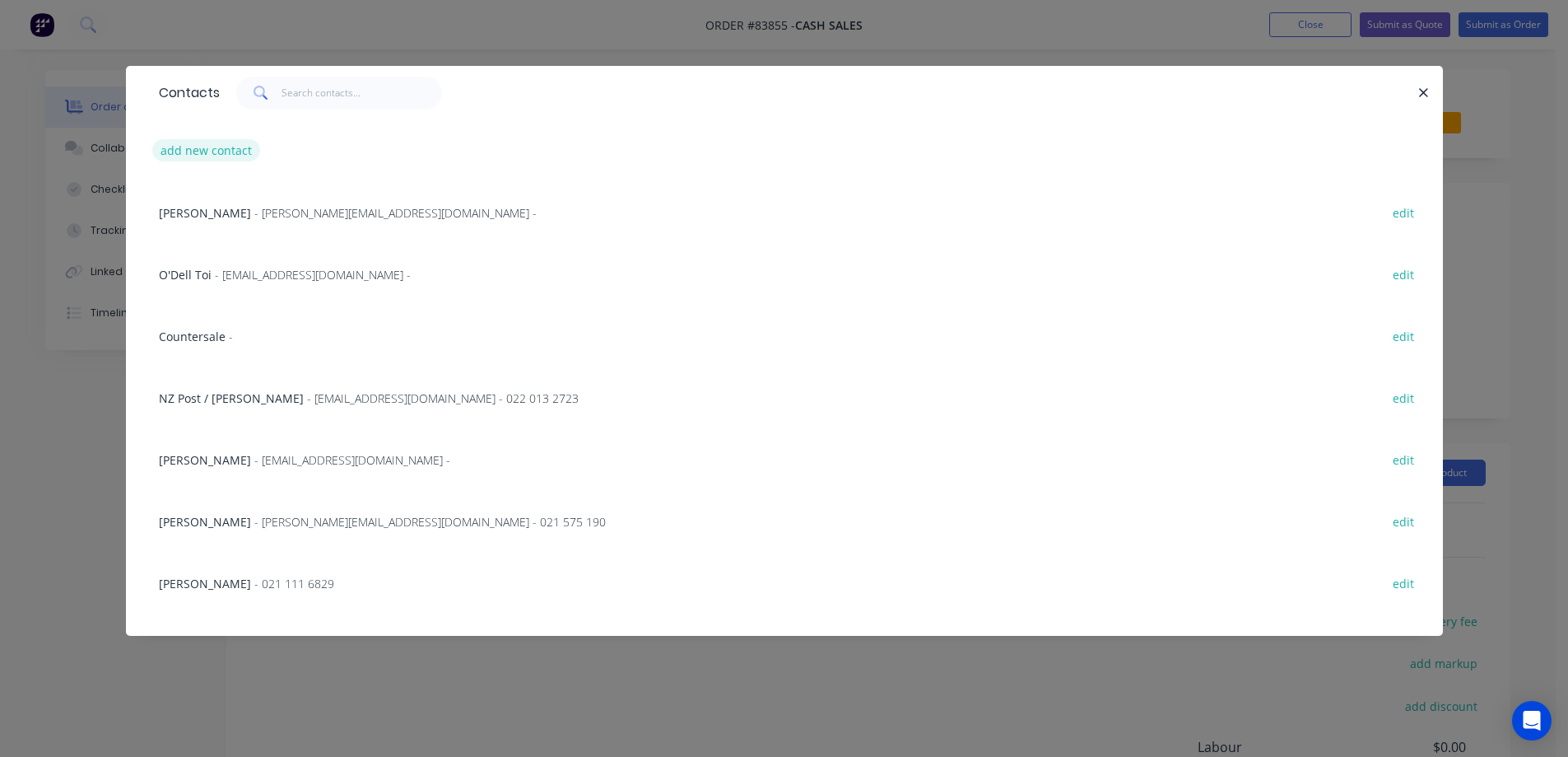
click at [224, 147] on button "add new contact" at bounding box center [207, 151] width 109 height 22
select select "NZ"
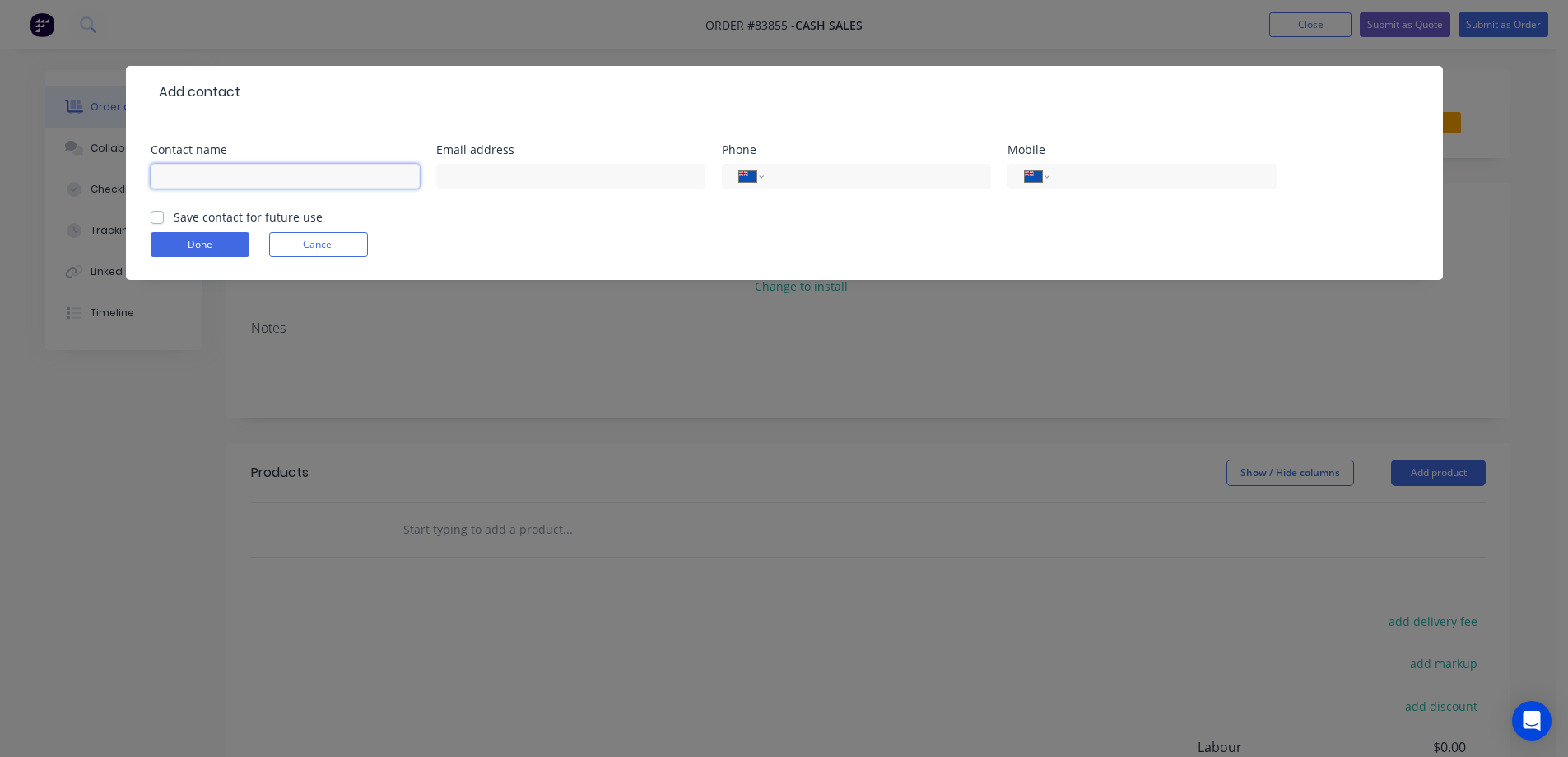
click at [233, 185] on input "text" at bounding box center [285, 176] width 269 height 25
type input "[PERSON_NAME]"
click at [1090, 179] on input "tel" at bounding box center [1160, 177] width 198 height 18
click at [1125, 177] on input "0" at bounding box center [1160, 177] width 198 height 18
paste input "21 264 3807"
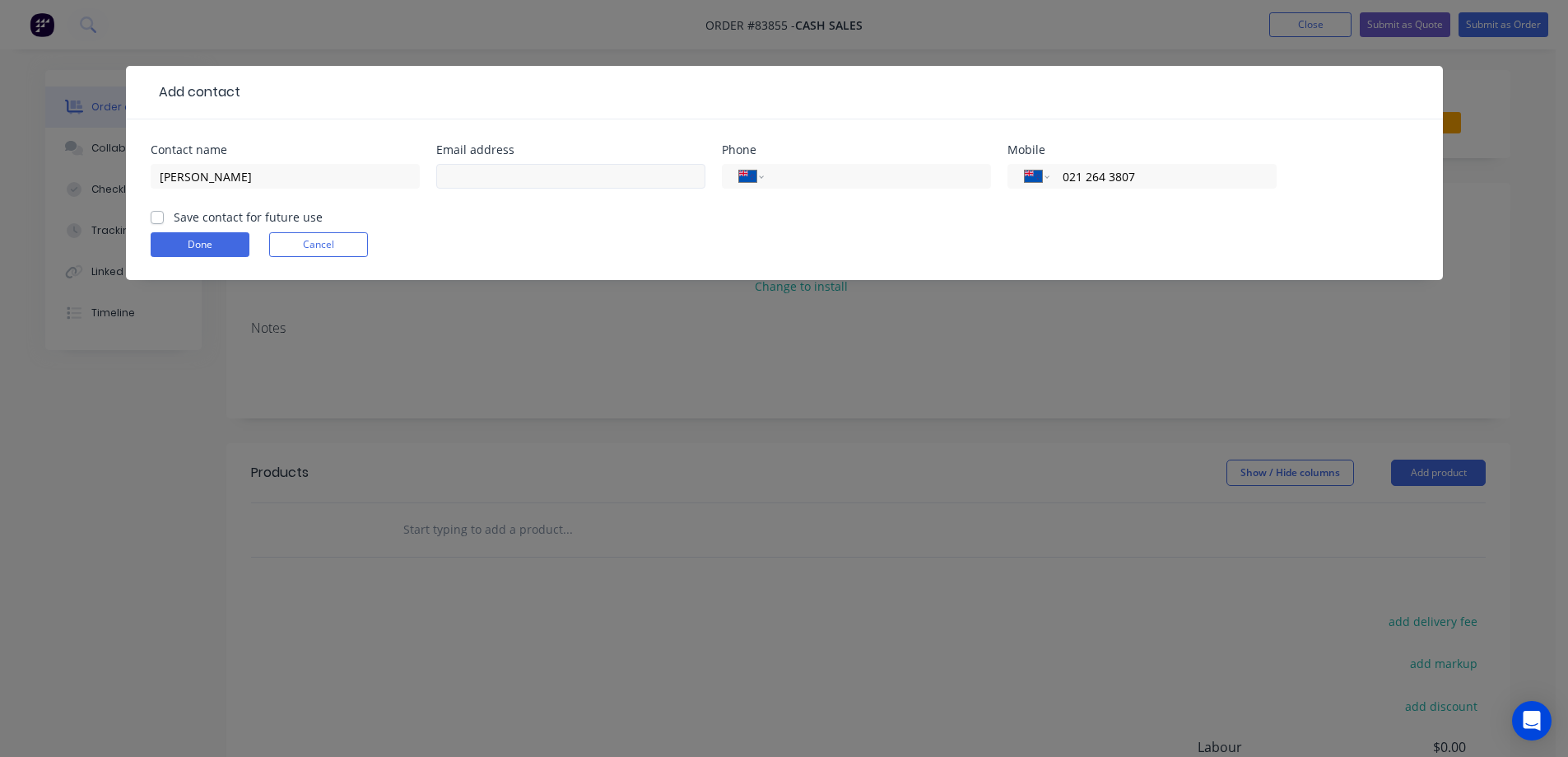
type input "021 264 3807"
click at [573, 180] on input "text" at bounding box center [570, 176] width 269 height 25
click at [298, 214] on label "Save contact for future use" at bounding box center [248, 216] width 149 height 18
click at [164, 214] on input "Save contact for future use" at bounding box center [157, 215] width 13 height 16
checkbox input "true"
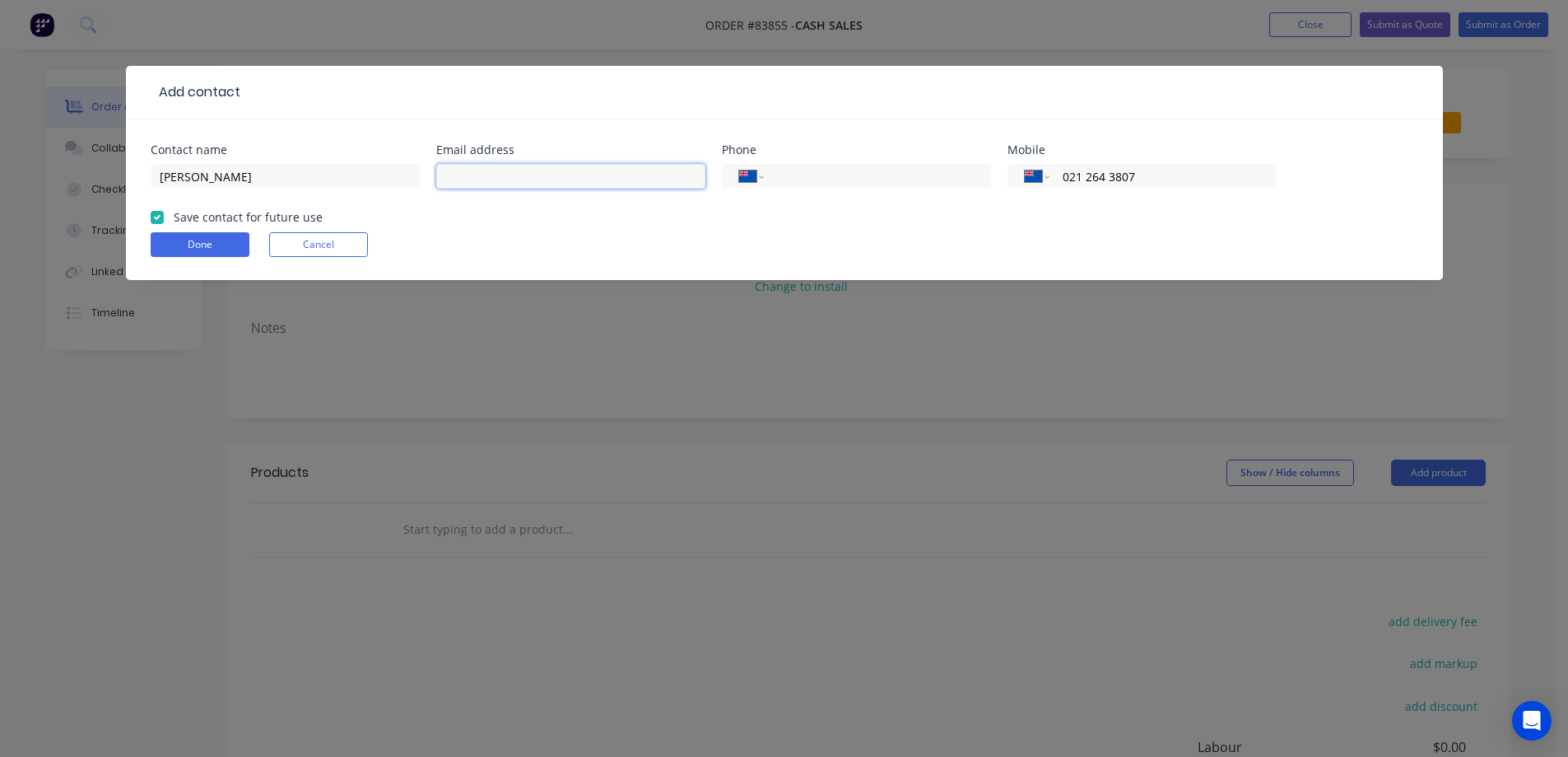
click at [519, 177] on input "text" at bounding box center [570, 176] width 269 height 25
type input "[EMAIL_ADDRESS][DOMAIN_NAME]"
click at [223, 240] on button "Done" at bounding box center [200, 244] width 99 height 25
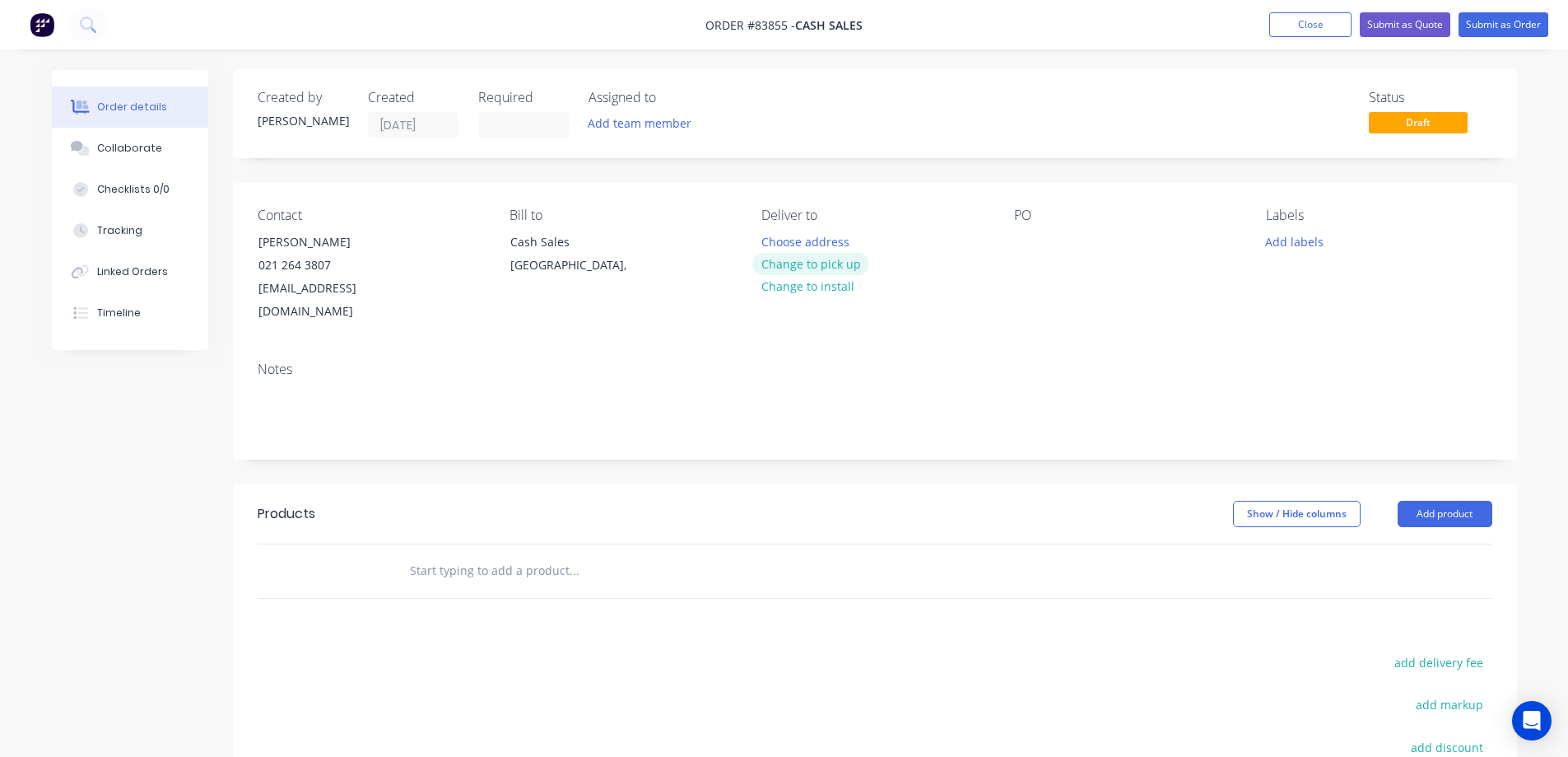
click at [785, 259] on button "Change to pick up" at bounding box center [810, 264] width 117 height 22
click at [785, 246] on div at bounding box center [774, 242] width 27 height 24
click at [790, 273] on button "Change to delivery" at bounding box center [812, 264] width 120 height 22
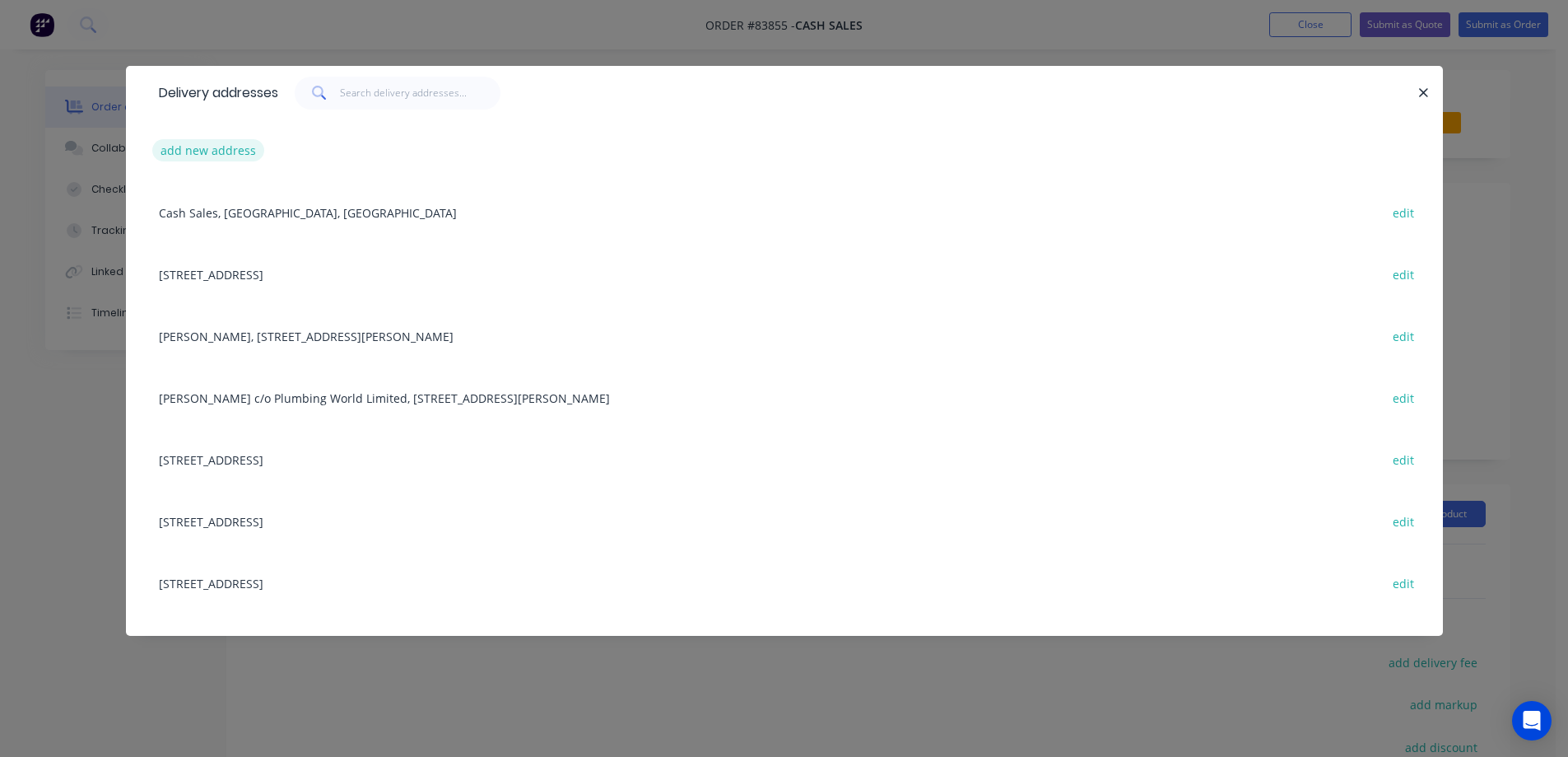
click at [199, 151] on button "add new address" at bounding box center [209, 151] width 113 height 22
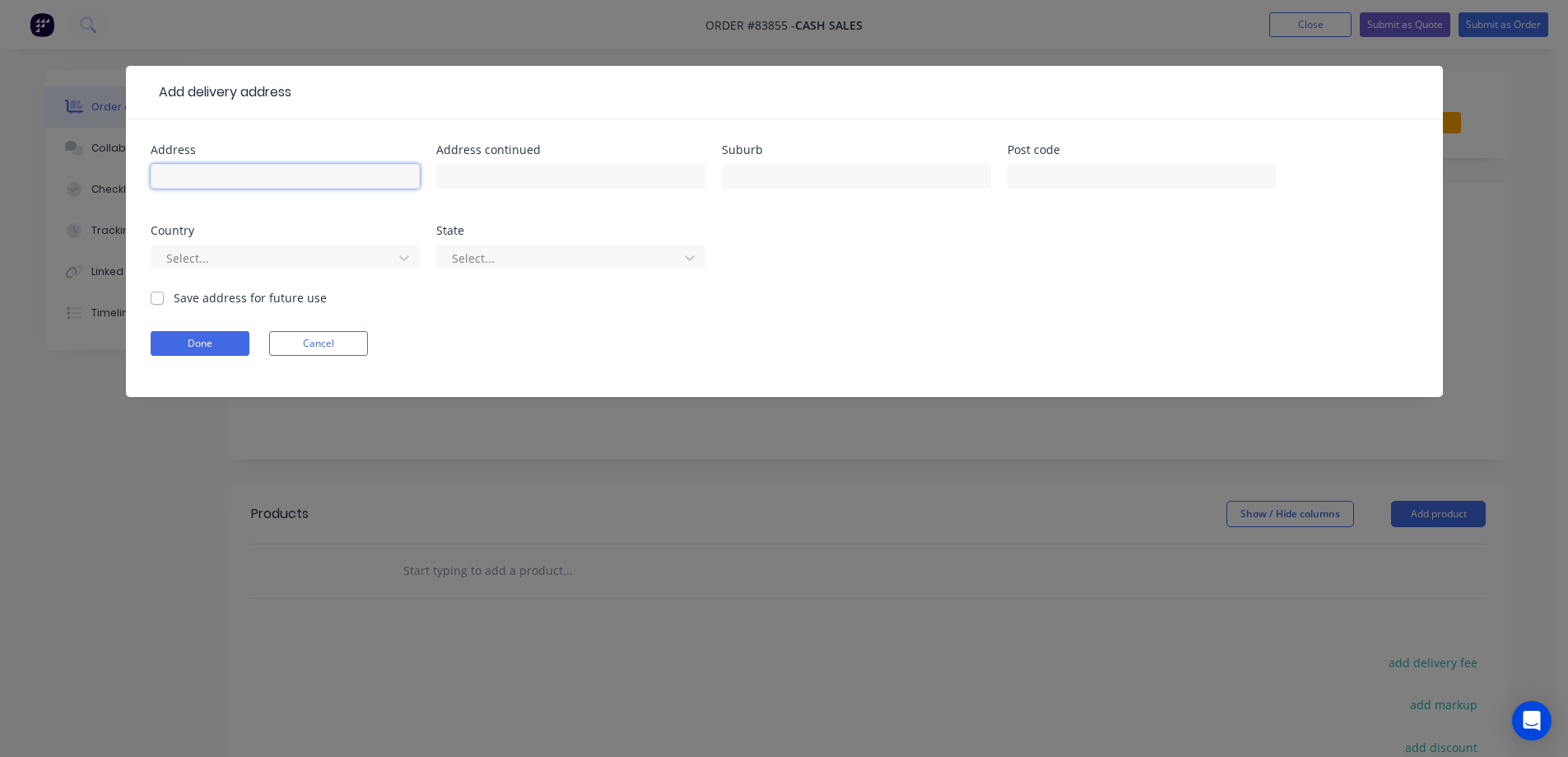
click at [269, 180] on input "text" at bounding box center [285, 176] width 269 height 25
type input "[STREET_ADDRESS][PERSON_NAME]"
type input "Brightwater"
type input "[PERSON_NAME]"
type input "7091"
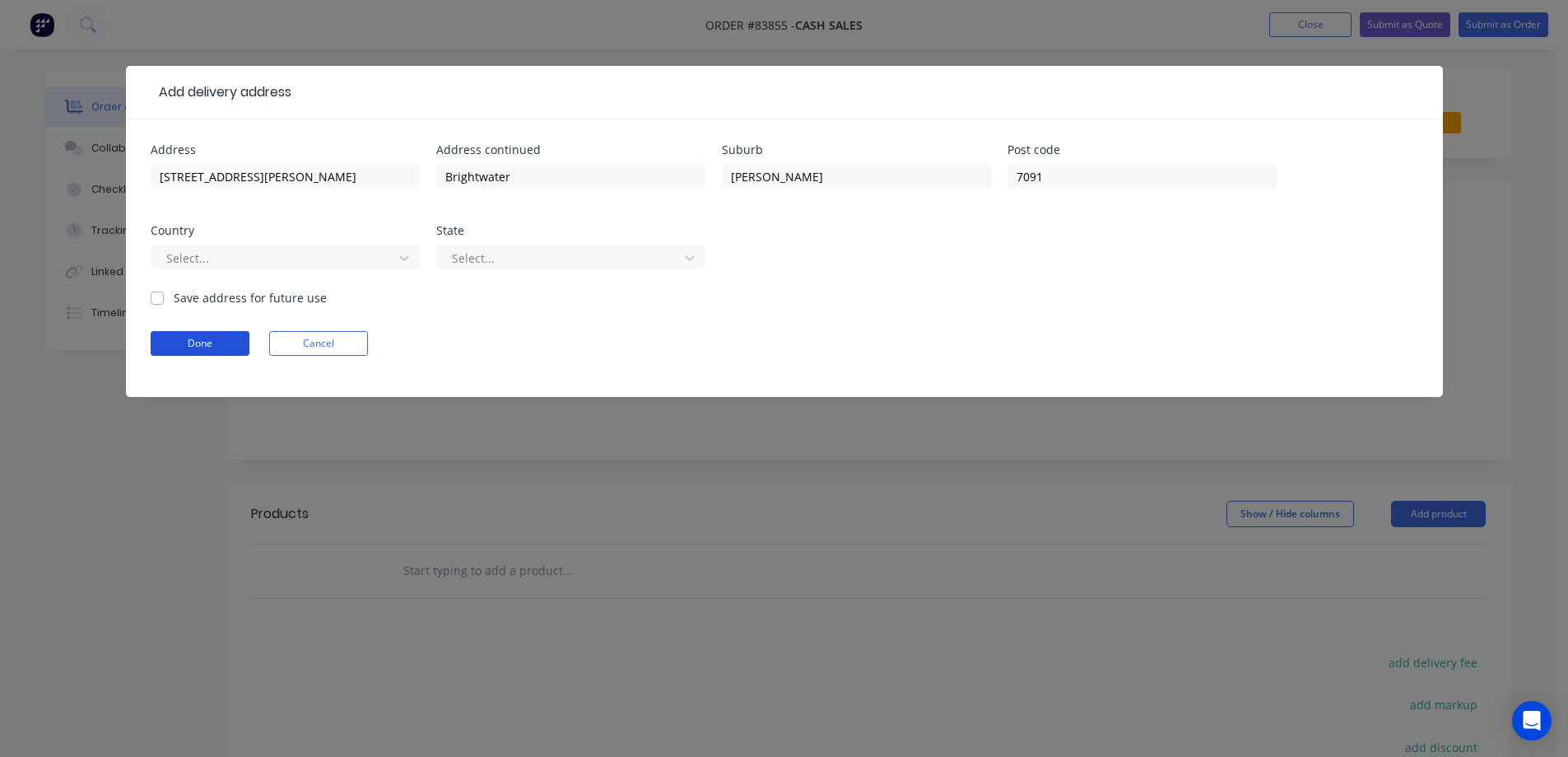
click at [213, 348] on button "Done" at bounding box center [200, 343] width 99 height 25
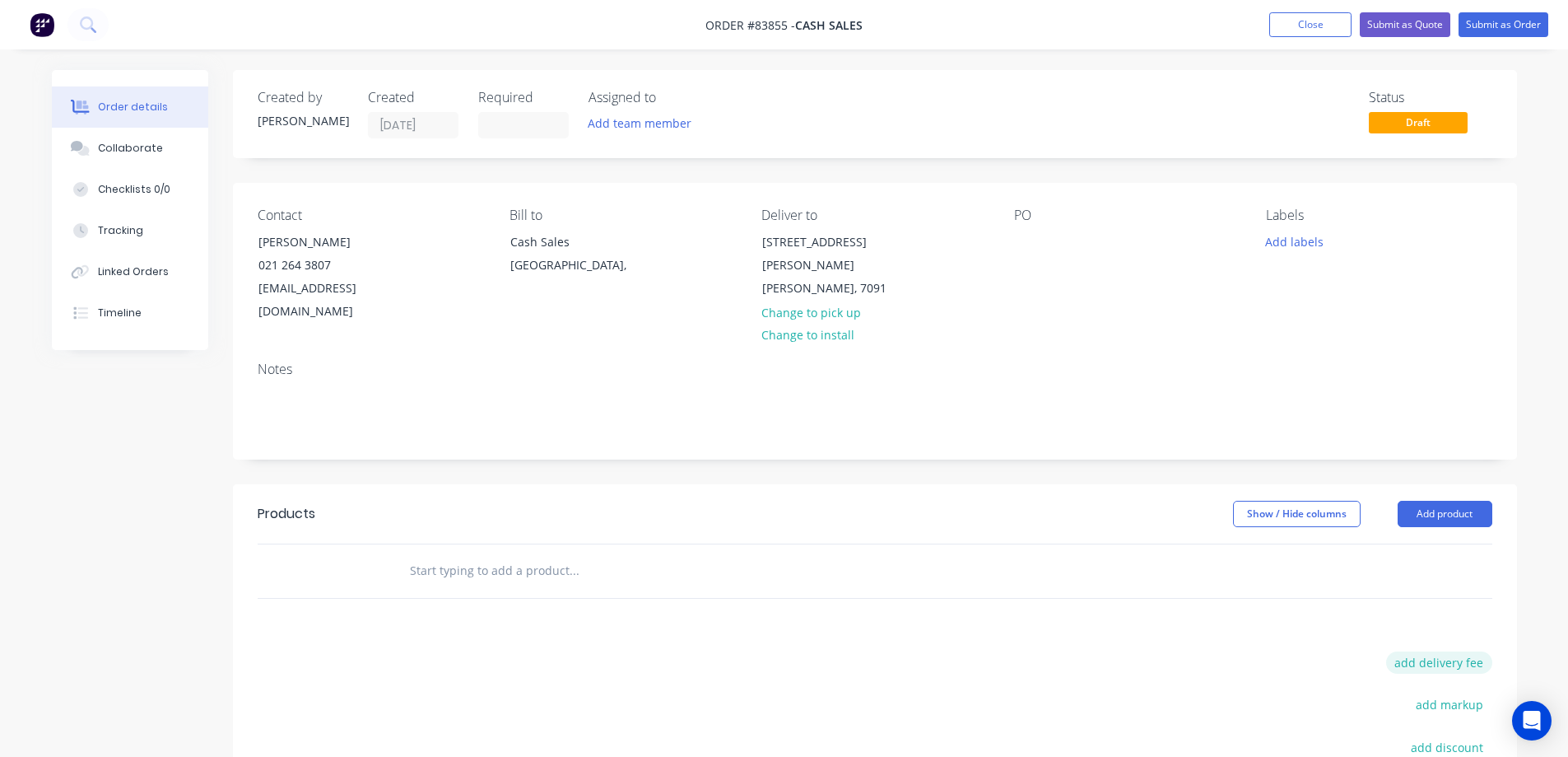
click at [1459, 652] on button "add delivery fee" at bounding box center [1439, 663] width 106 height 22
type input "249.76"
click at [1068, 616] on div "Products Show / Hide columns Add product Delivery fee Delivery fee Delivery fee…" at bounding box center [875, 737] width 1284 height 506
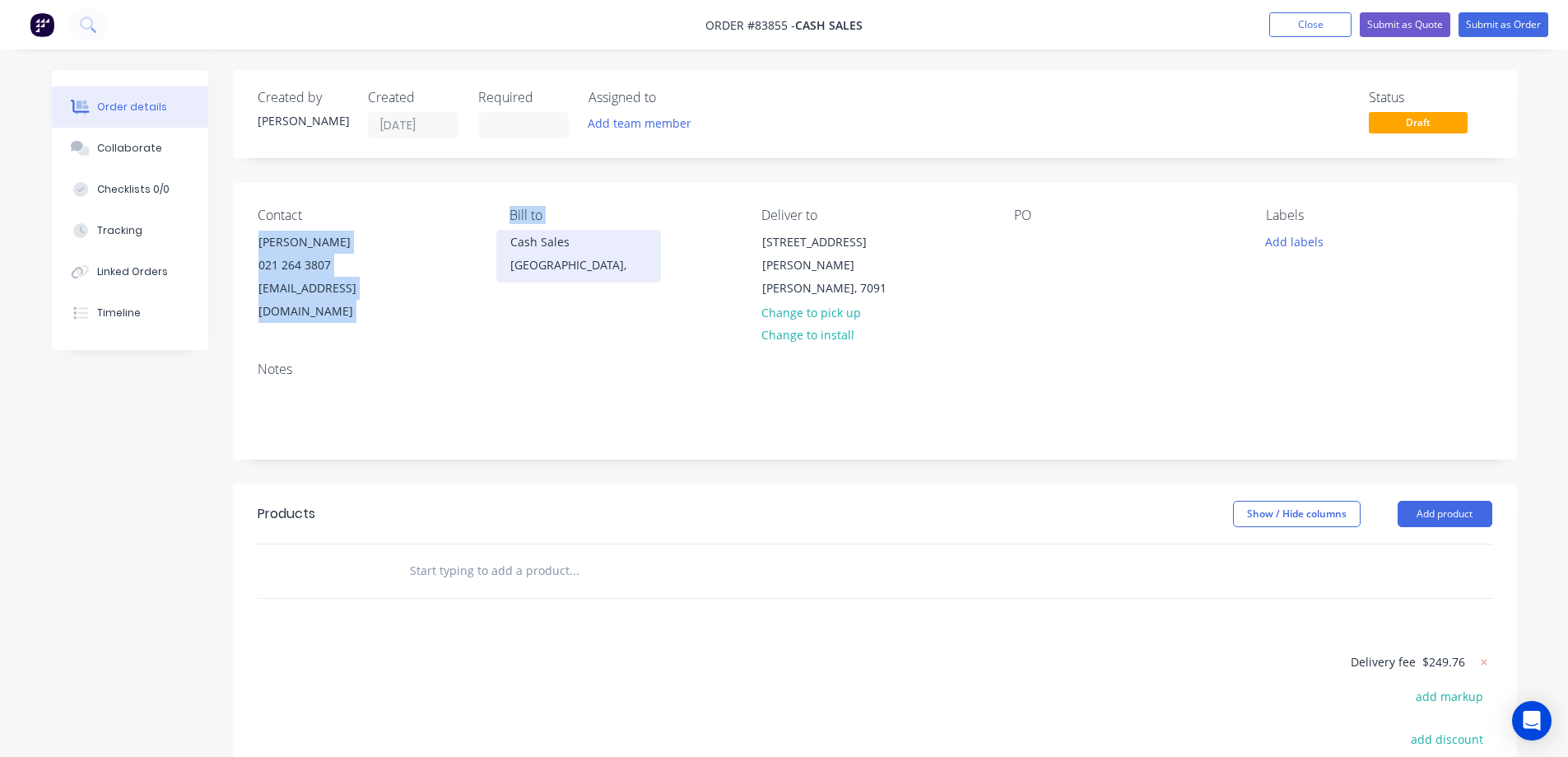
drag, startPoint x: 248, startPoint y: 242, endPoint x: 511, endPoint y: 231, distance: 263.2
click at [511, 231] on div "Contact [PERSON_NAME] [PHONE_NUMBER] [EMAIL_ADDRESS][DOMAIN_NAME] Bill to Cash …" at bounding box center [875, 265] width 1284 height 165
click at [426, 241] on div "Contact [PERSON_NAME] [PHONE_NUMBER] [EMAIL_ADDRESS][DOMAIN_NAME]" at bounding box center [371, 266] width 225 height 116
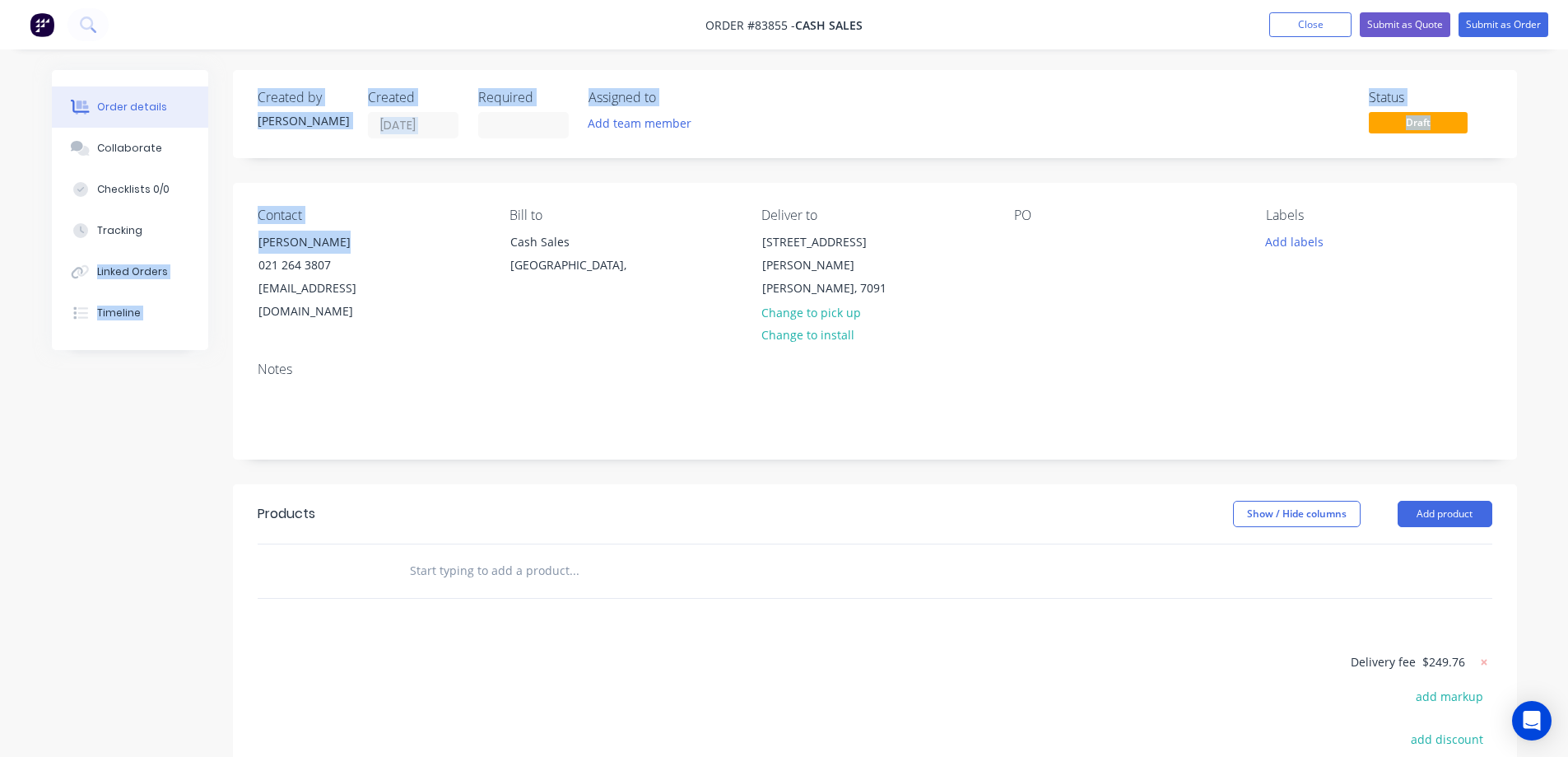
drag, startPoint x: 388, startPoint y: 245, endPoint x: 231, endPoint y: 244, distance: 157.0
click at [231, 244] on div "Order details Collaborate Checklists 0/0 Tracking Linked Orders Timeline Order …" at bounding box center [784, 540] width 1498 height 940
click at [236, 244] on div "Contact [PERSON_NAME] [PHONE_NUMBER] [EMAIL_ADDRESS][DOMAIN_NAME] Bill to Cash …" at bounding box center [875, 265] width 1284 height 165
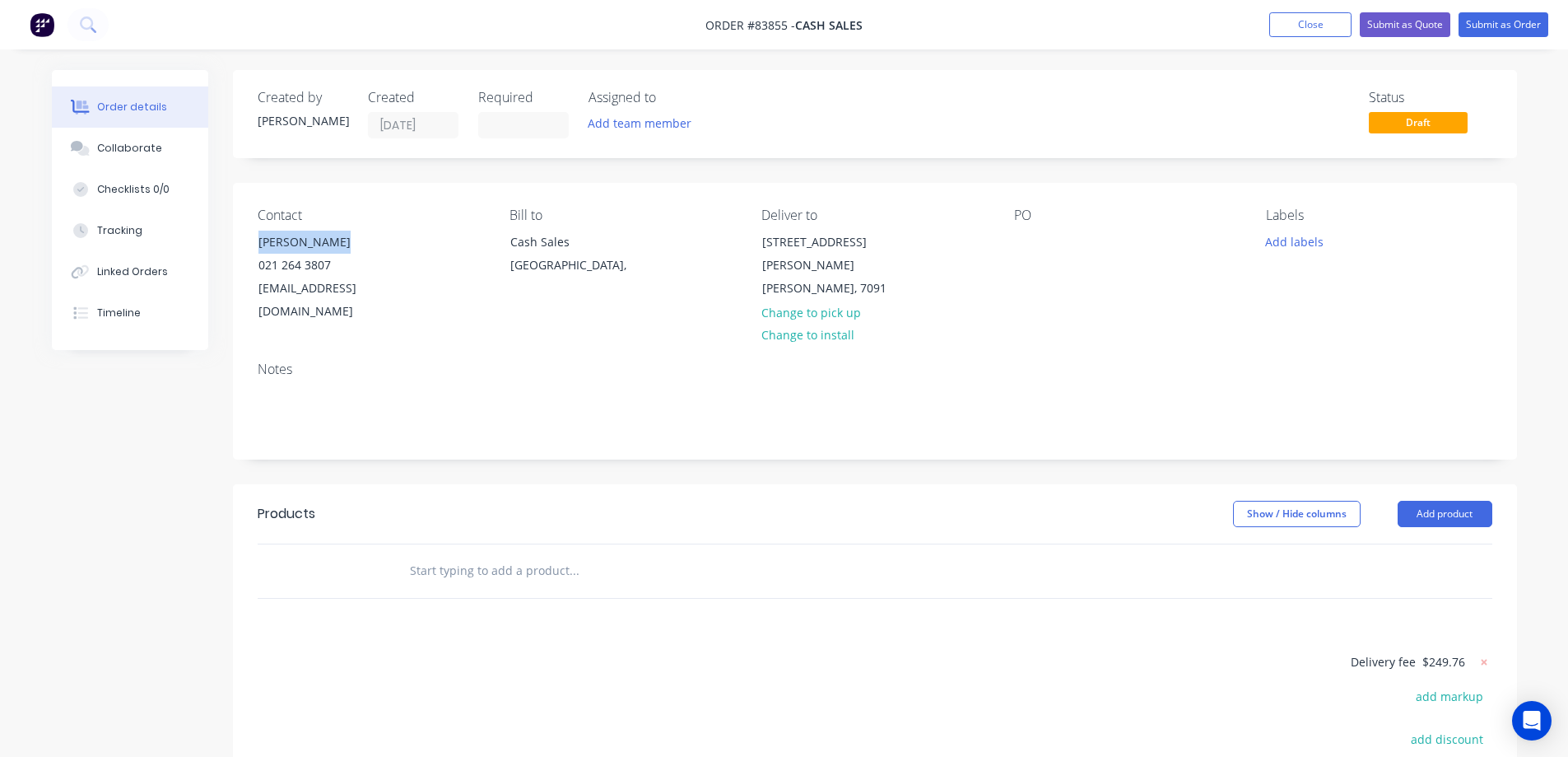
drag, startPoint x: 302, startPoint y: 240, endPoint x: 419, endPoint y: 239, distance: 117.0
click at [419, 239] on div "Contact [PERSON_NAME] [PHONE_NUMBER] [EMAIL_ADDRESS][DOMAIN_NAME] Bill to Cash …" at bounding box center [875, 265] width 1284 height 165
copy div "[PERSON_NAME]"
click at [1027, 238] on div at bounding box center [1027, 242] width 27 height 24
paste div
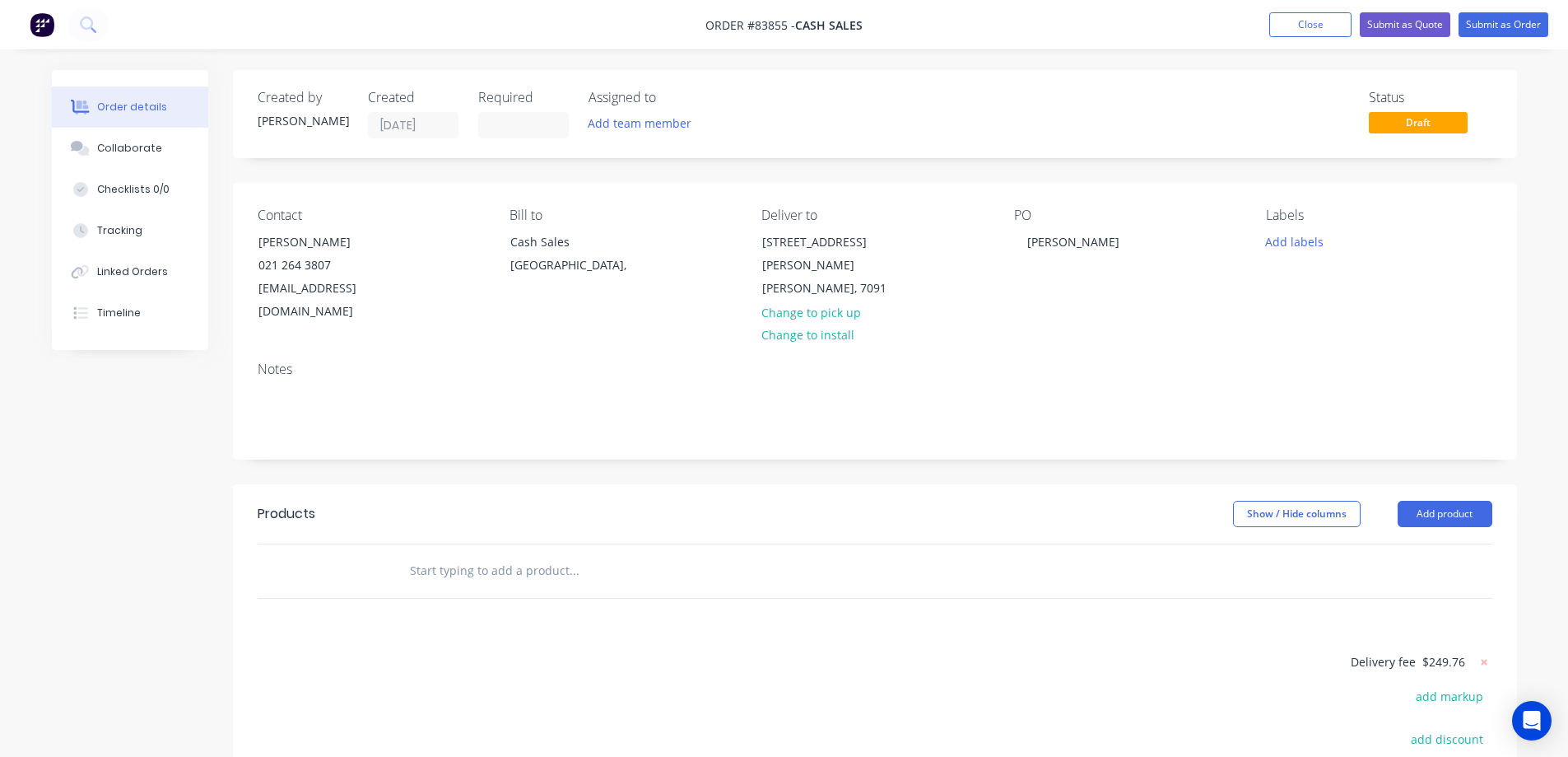
click at [598, 544] on div at bounding box center [685, 571] width 592 height 54
click at [572, 555] on input "text" at bounding box center [574, 571] width 329 height 33
click at [530, 555] on input "text" at bounding box center [574, 571] width 329 height 33
click at [396, 47] on nav "Order #83855 - Cash Sales Add product Close Submit as Quote Submit as Order" at bounding box center [784, 24] width 1568 height 49
click at [500, 555] on input "text" at bounding box center [574, 571] width 329 height 33
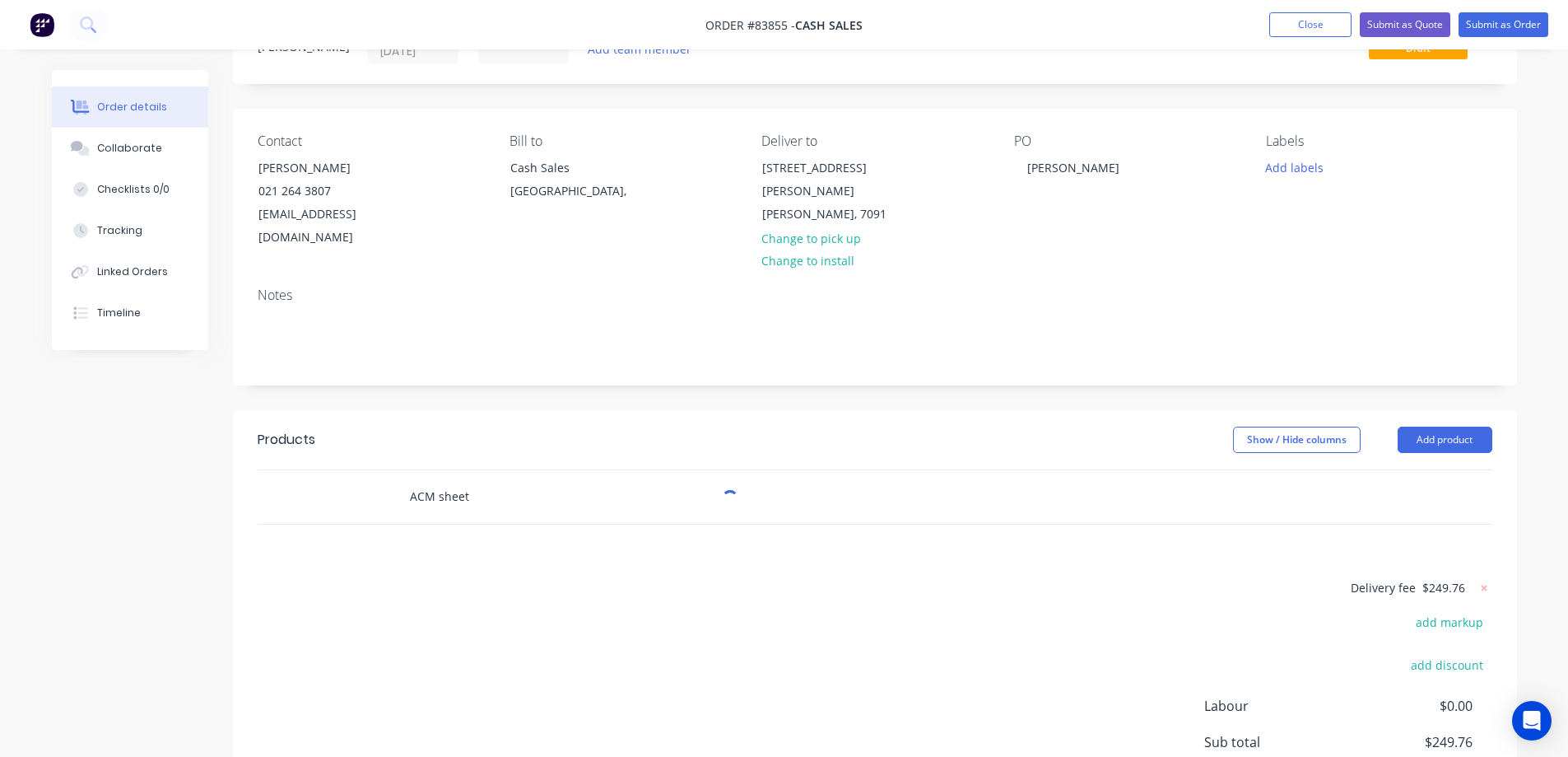
scroll to position [165, 0]
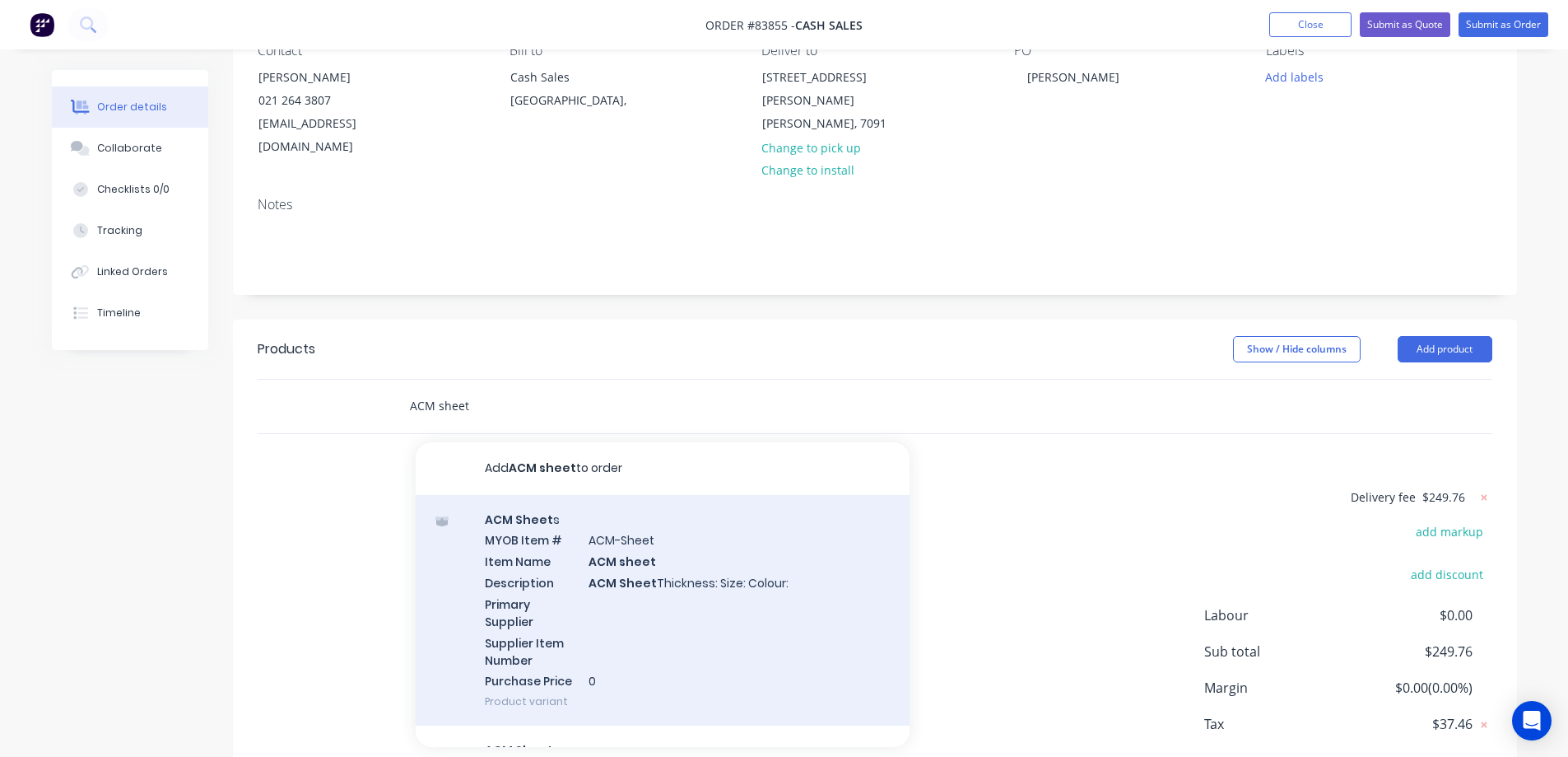
type input "ACM sheet"
click at [589, 553] on div "ACM Sheet s MYOB Item # ACM-Sheet Item Name ACM sheet Description ACM Sheet Thi…" at bounding box center [662, 610] width 494 height 231
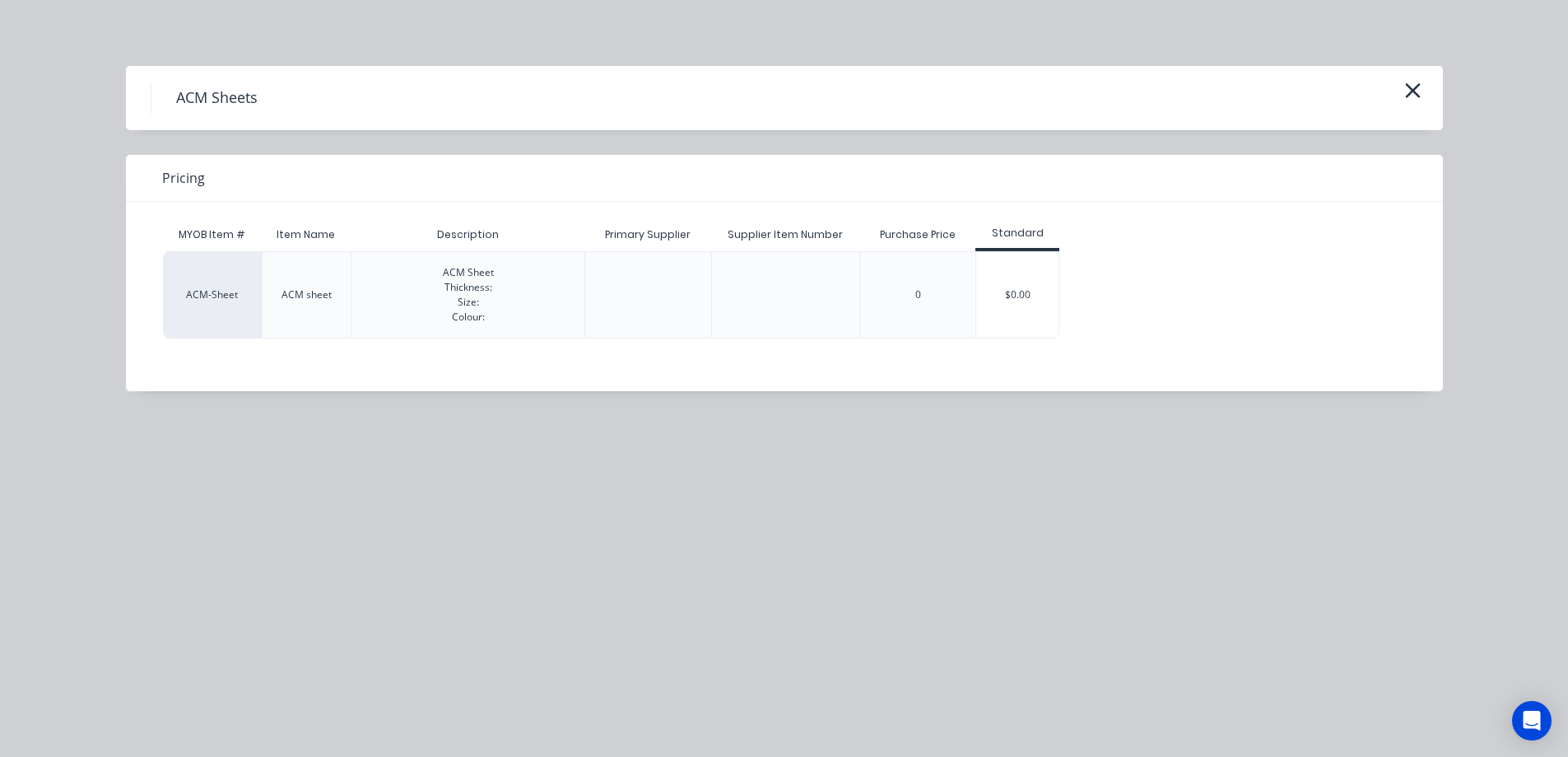
click at [990, 282] on div "$0.00" at bounding box center [1017, 295] width 82 height 86
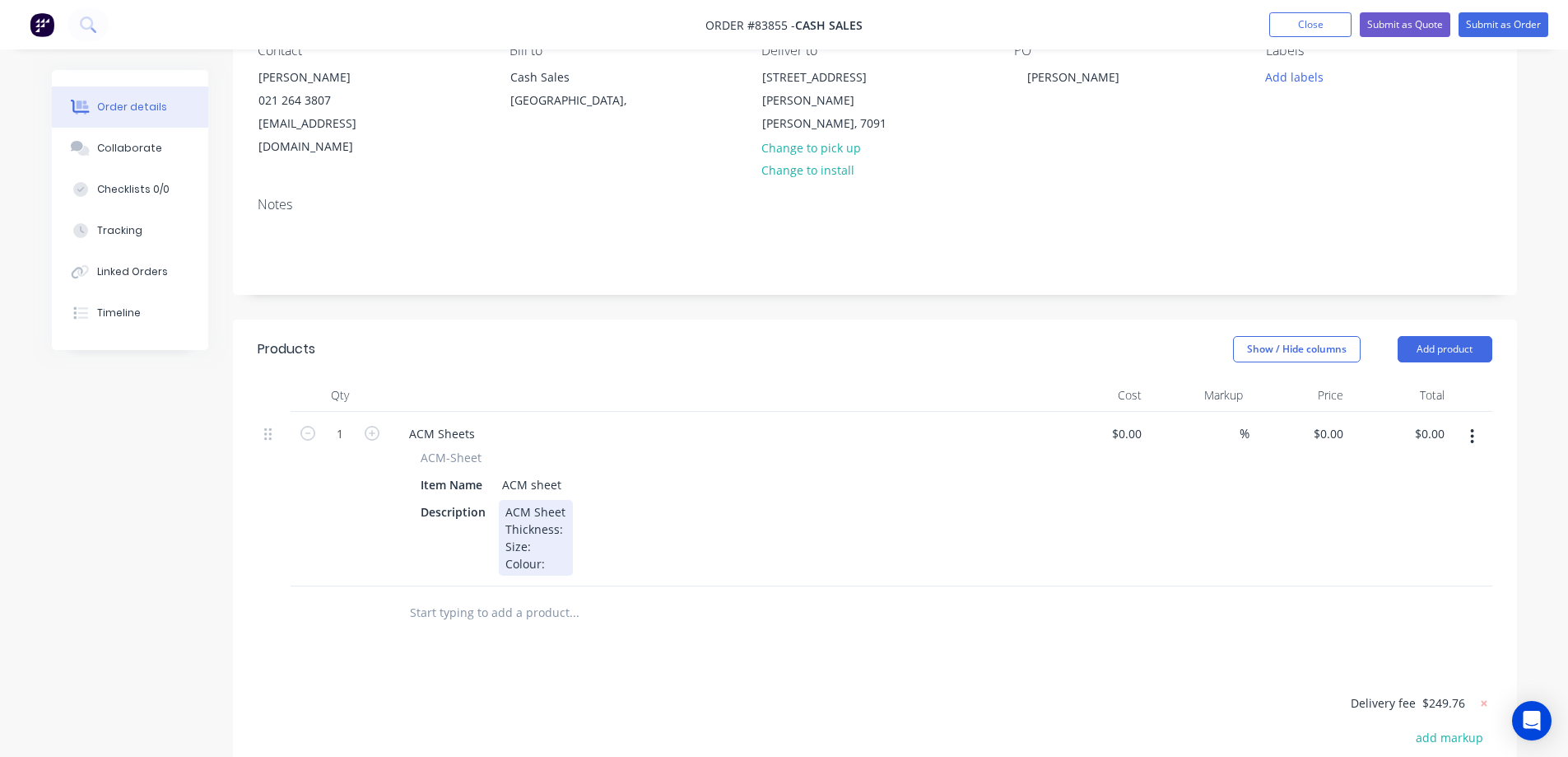
click at [567, 500] on div "ACM Sheet Thickness: Size: Colour:" at bounding box center [536, 538] width 74 height 76
click at [78, 585] on div "Created by [PERSON_NAME] Created [DATE] Required Assigned to Add team member St…" at bounding box center [784, 479] width 1465 height 1146
click at [558, 548] on div "ACM Sheet Thickness: 2mm Size: 1220 x 2440 Colour:" at bounding box center [553, 538] width 107 height 76
click at [855, 586] on div at bounding box center [685, 613] width 592 height 54
click at [1124, 421] on div at bounding box center [1136, 433] width 26 height 24
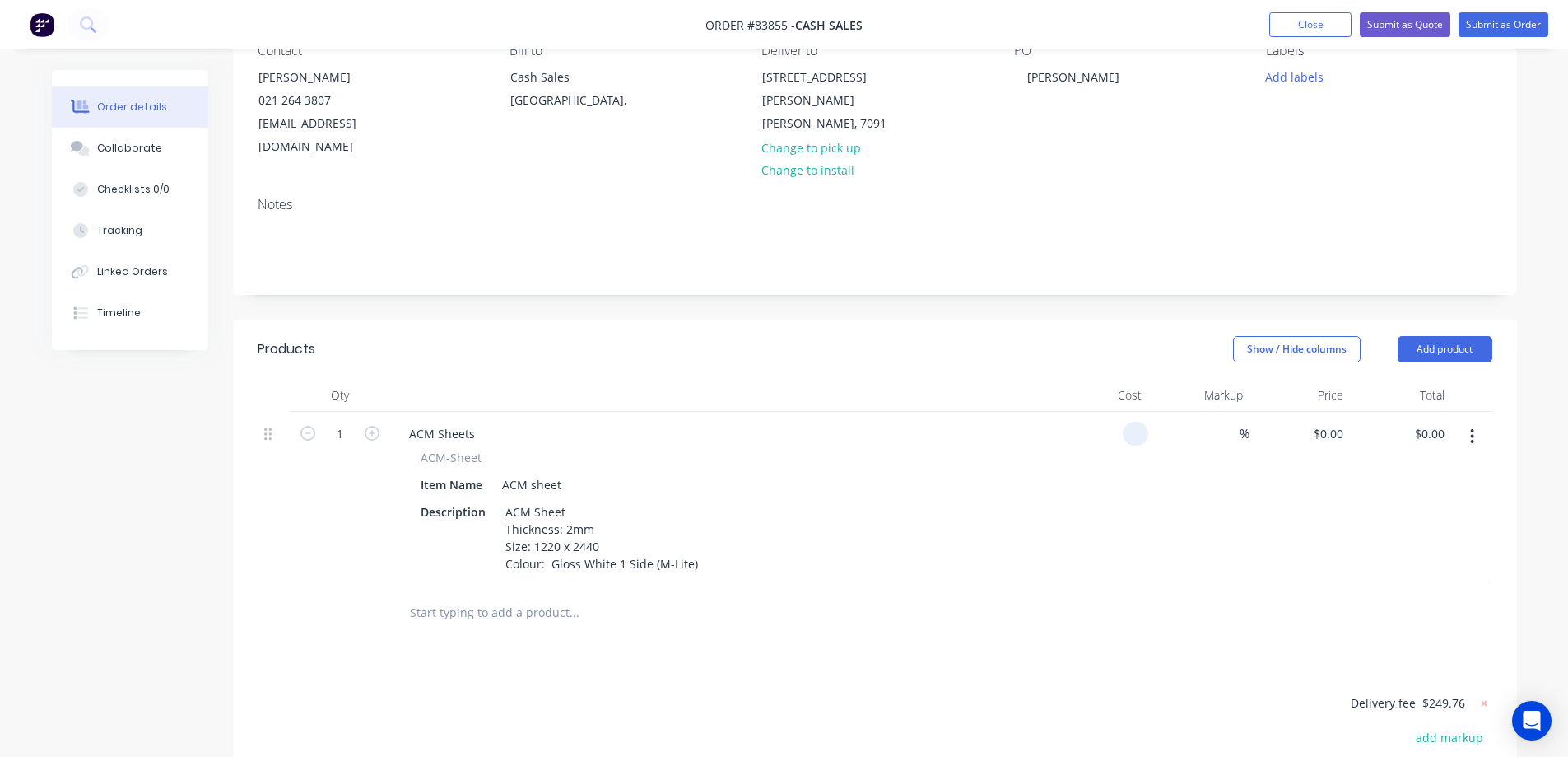
paste input "71.61"
type input "$71.61"
click at [1115, 488] on div "$71.61 $71.61" at bounding box center [1099, 498] width 102 height 175
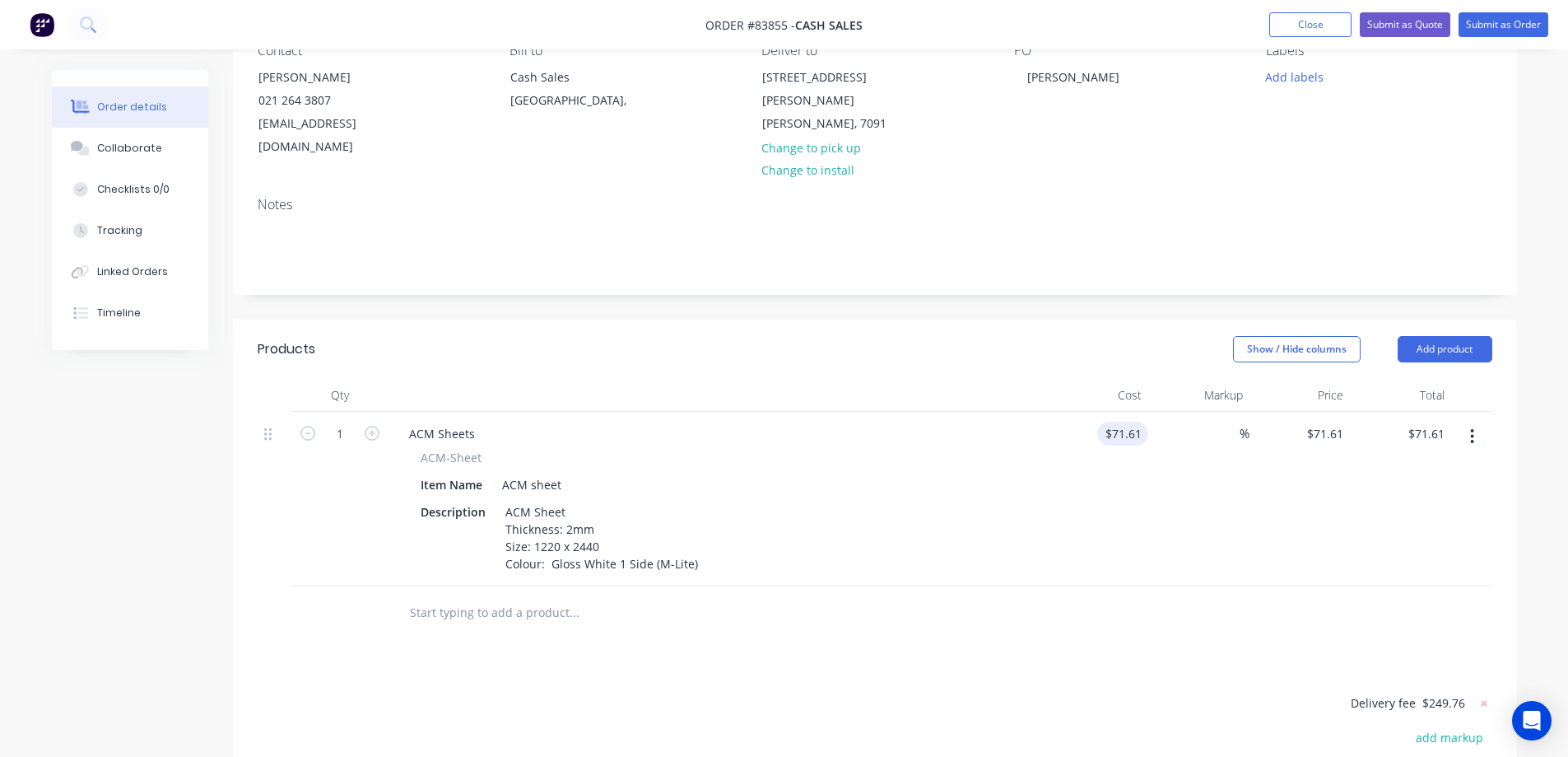
type input "71.61"
click at [1135, 421] on input "71.61" at bounding box center [1126, 433] width 44 height 24
type input "$0.00"
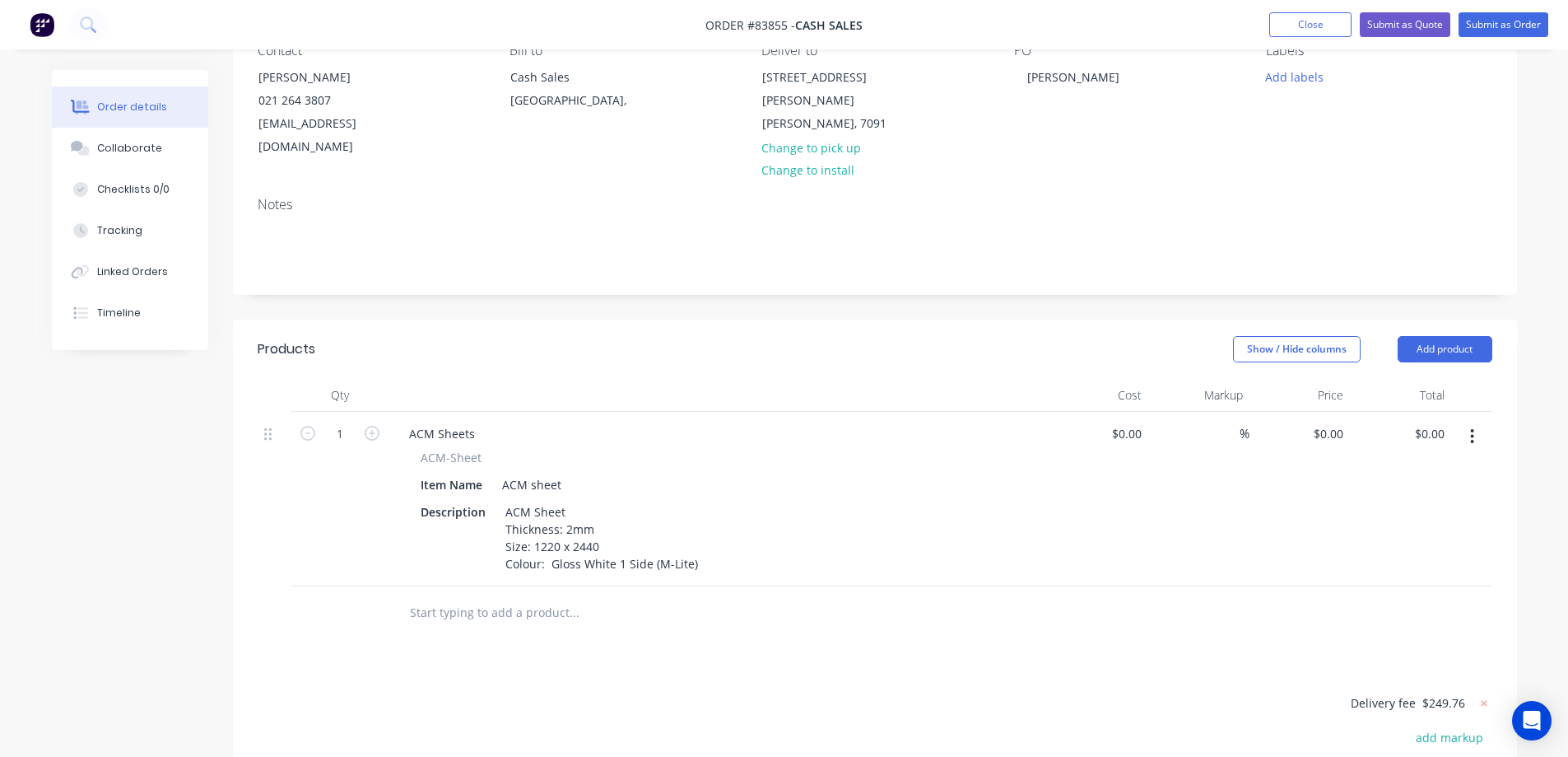
click at [1222, 497] on div "%" at bounding box center [1199, 498] width 102 height 175
click at [1317, 411] on div "0 0" at bounding box center [1300, 498] width 102 height 175
paste input "71.61"
type input "$71.61"
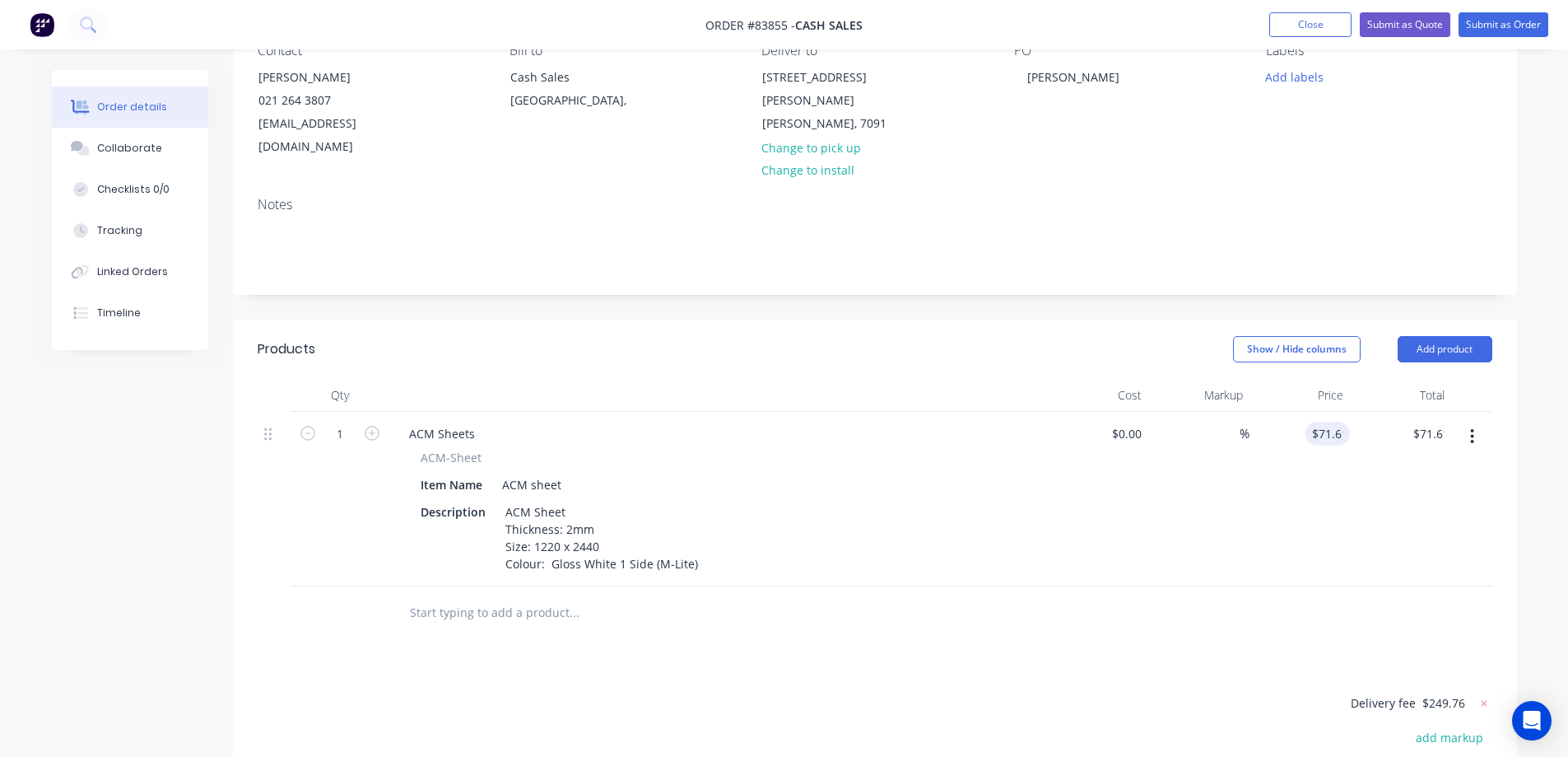
click at [1219, 487] on div "%" at bounding box center [1199, 498] width 102 height 175
click at [341, 421] on input "1" at bounding box center [340, 433] width 43 height 25
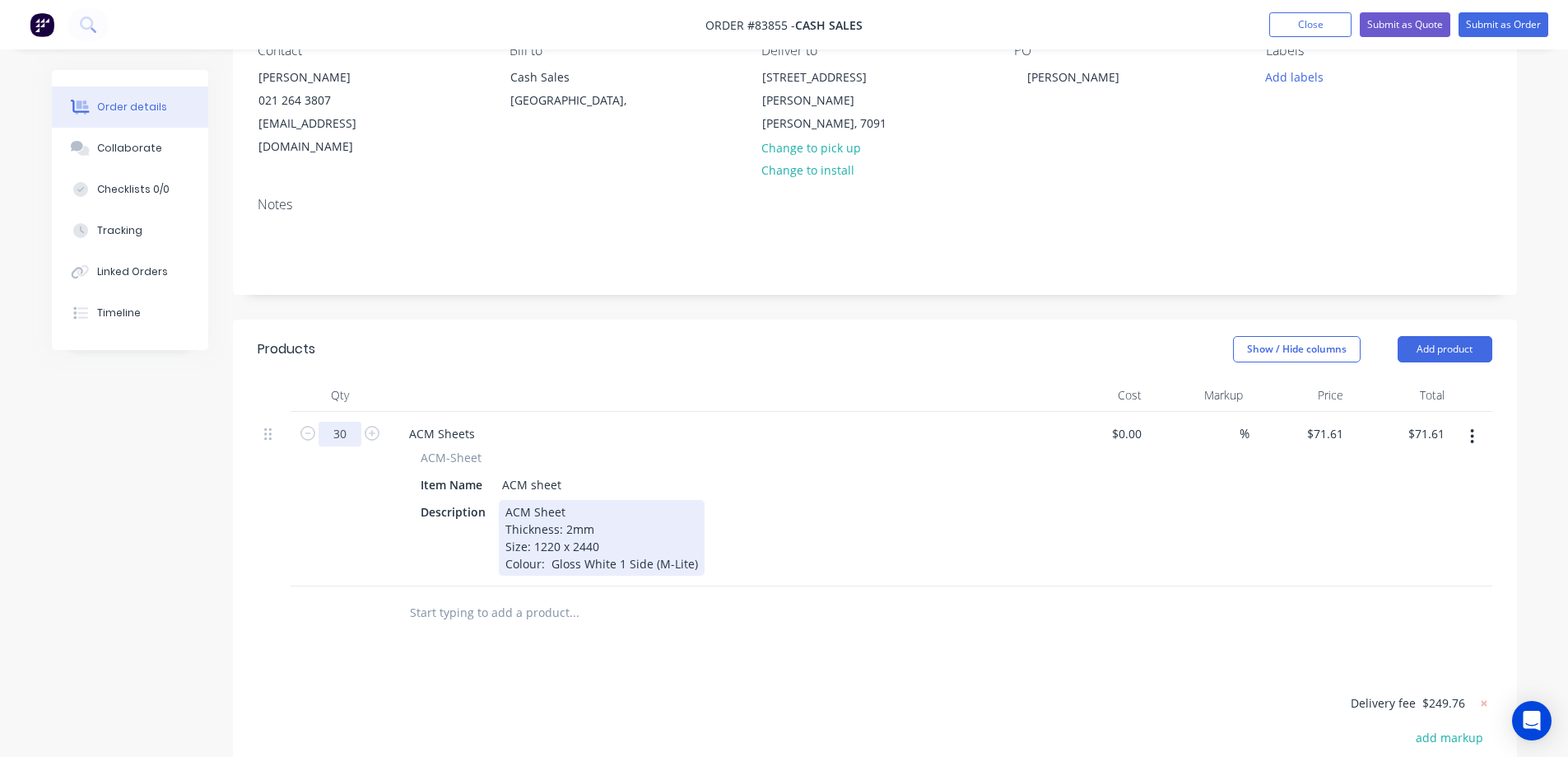
type input "30"
type input "$2,148.30"
click at [598, 534] on div "ACM Sheet Thickness: 2mm Size: 1220 x 2440 Colour: Gloss White 1 Side (M-Lite)" at bounding box center [602, 538] width 206 height 76
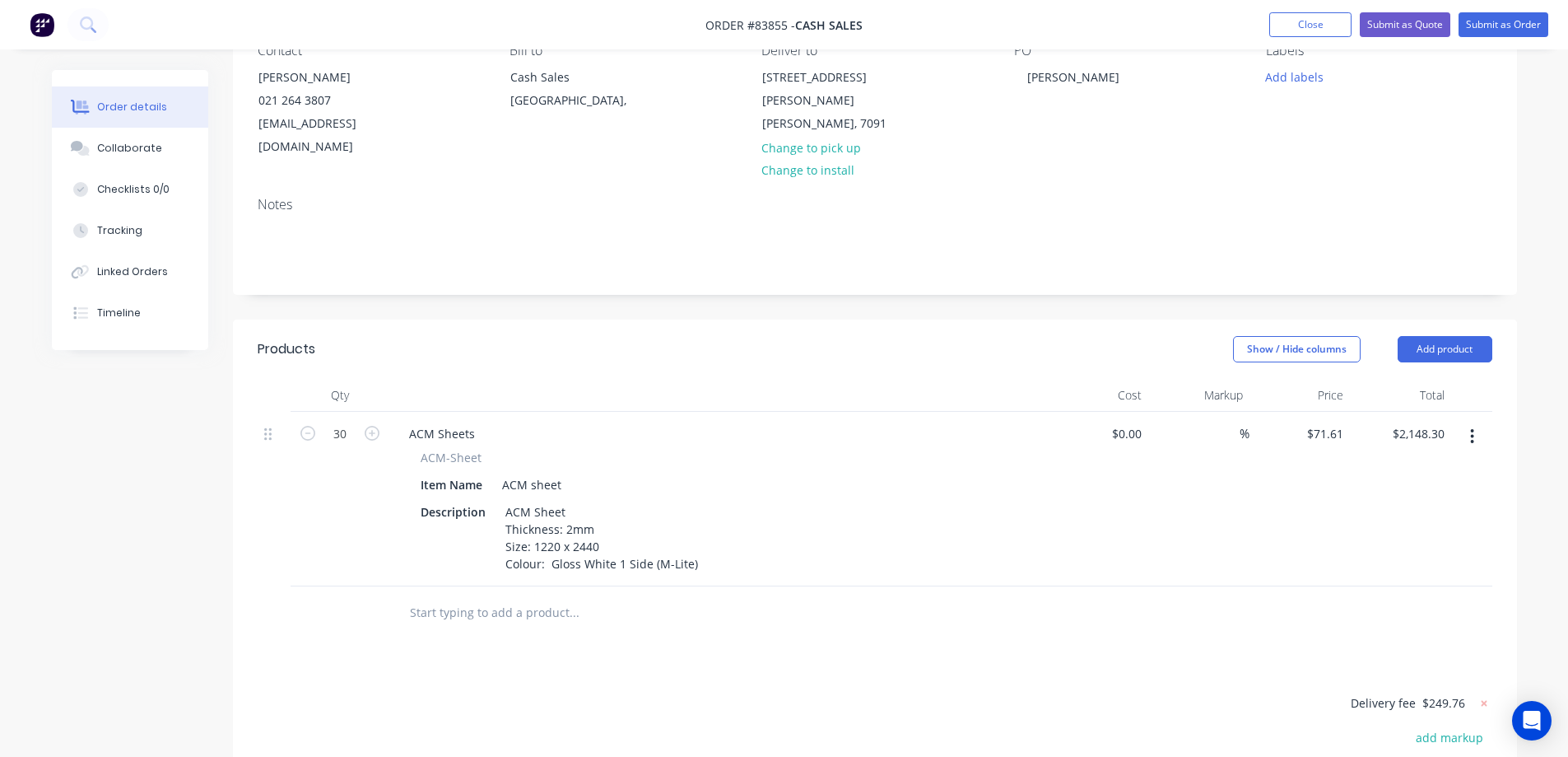
click at [598, 607] on div at bounding box center [685, 613] width 592 height 54
click at [538, 596] on input "text" at bounding box center [574, 613] width 329 height 33
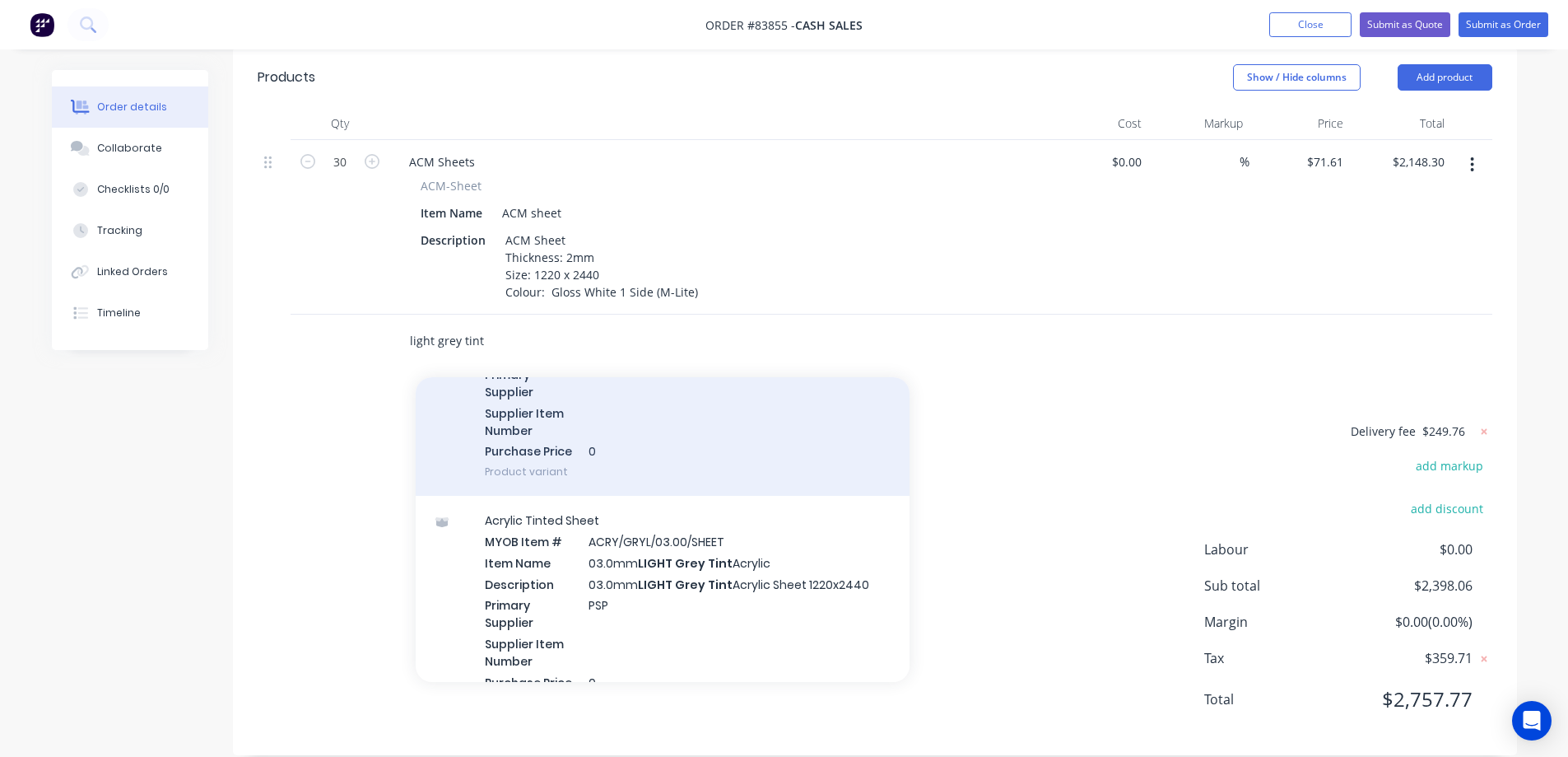
scroll to position [329, 0]
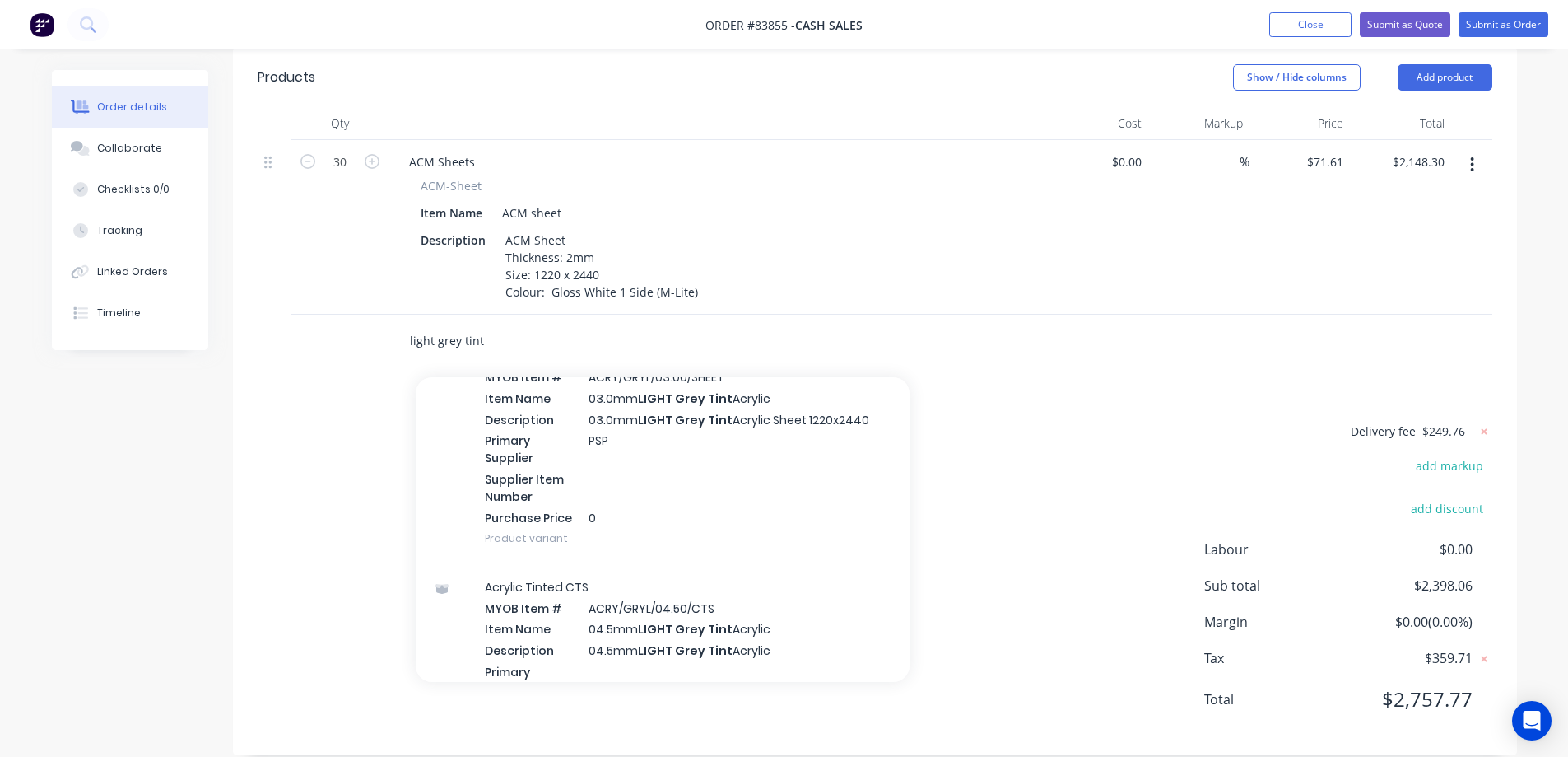
type input "light grey tint"
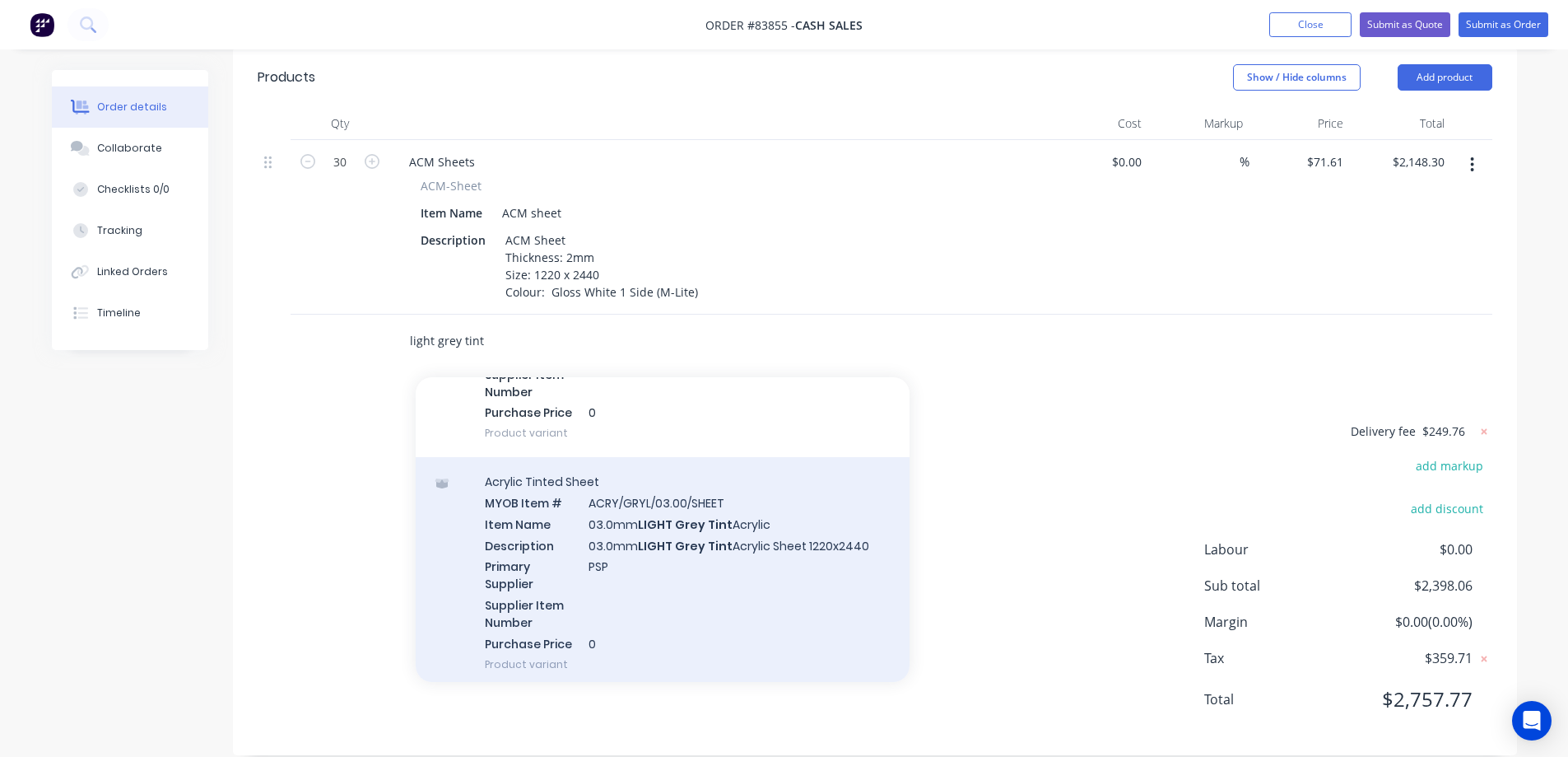
scroll to position [165, 0]
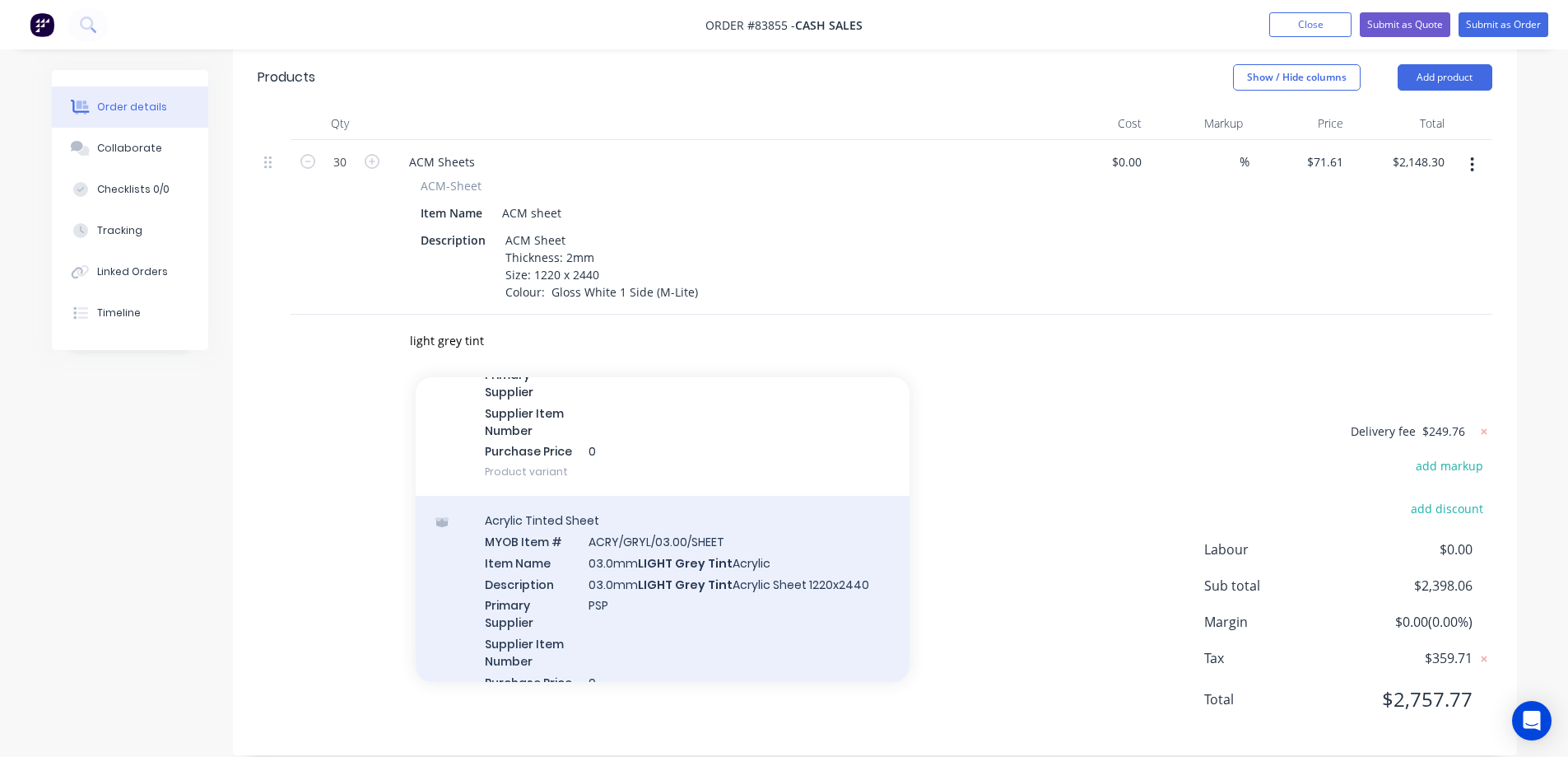
click at [711, 567] on div "Acrylic Tinted Sheet MYOB Item # ACRY/GRYL/03.00/SHEET Item Name 03.0mm LIGHT G…" at bounding box center [662, 611] width 494 height 231
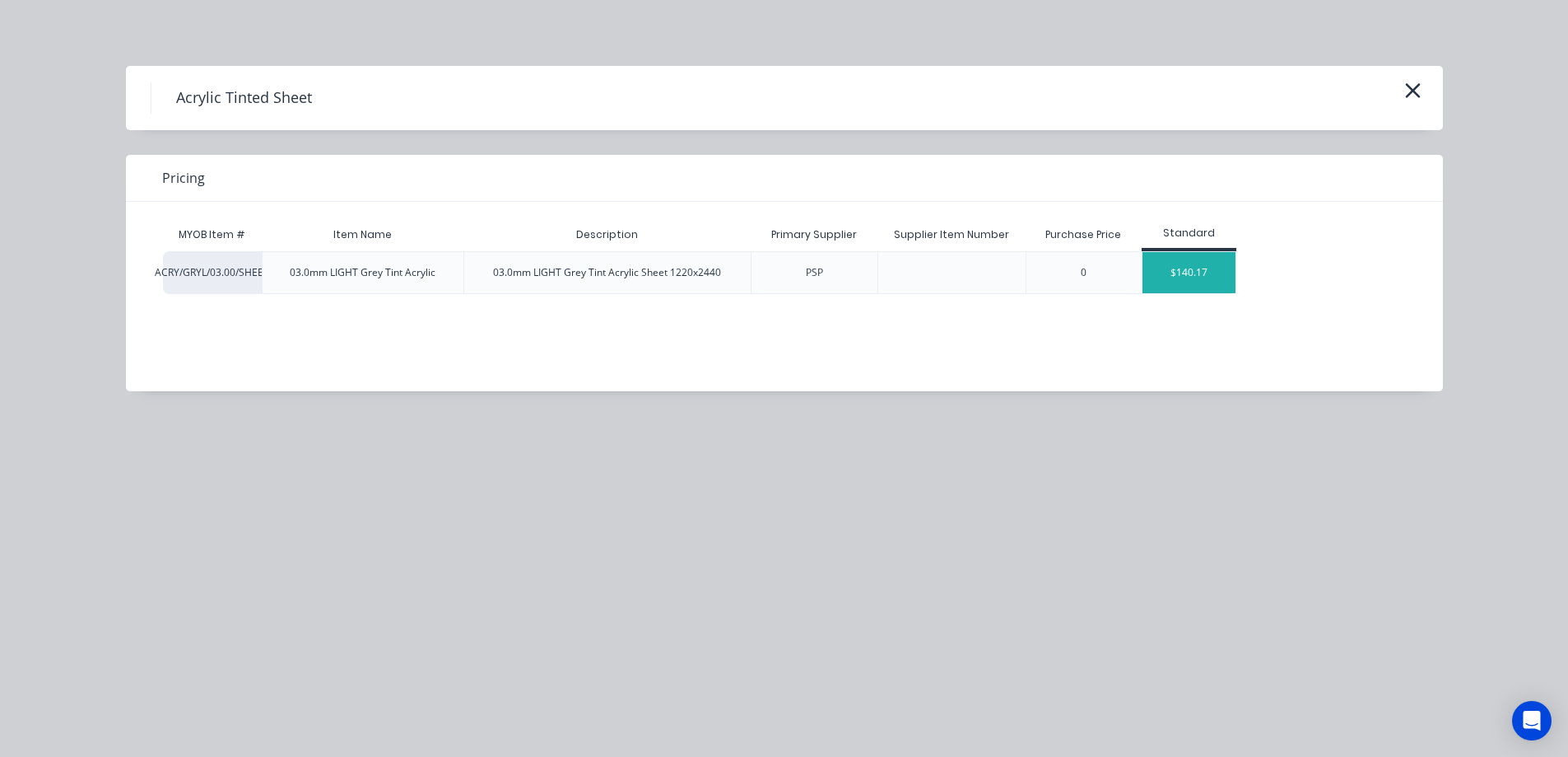
click at [1184, 273] on div "$140.17" at bounding box center [1189, 273] width 93 height 42
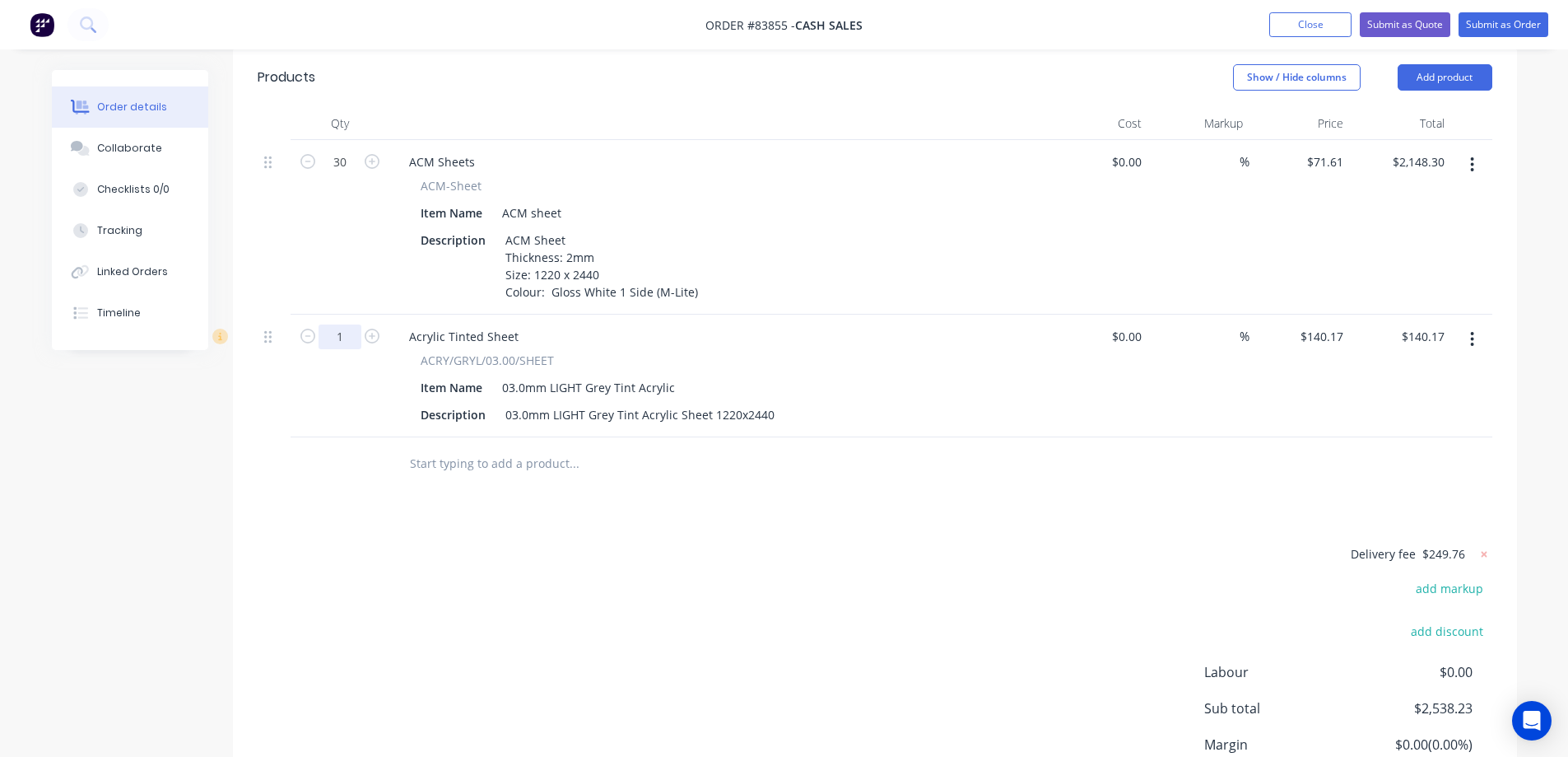
click at [346, 175] on input "1" at bounding box center [340, 162] width 43 height 25
type input "4"
type input "$560.68"
click at [639, 507] on div "Products Show / Hide columns Add product Qty Cost Markup Price Total 30 ACM She…" at bounding box center [875, 463] width 1284 height 830
click at [164, 397] on div "Created by [PERSON_NAME] Created [DATE] Required Assigned to Add team member St…" at bounding box center [784, 268] width 1465 height 1269
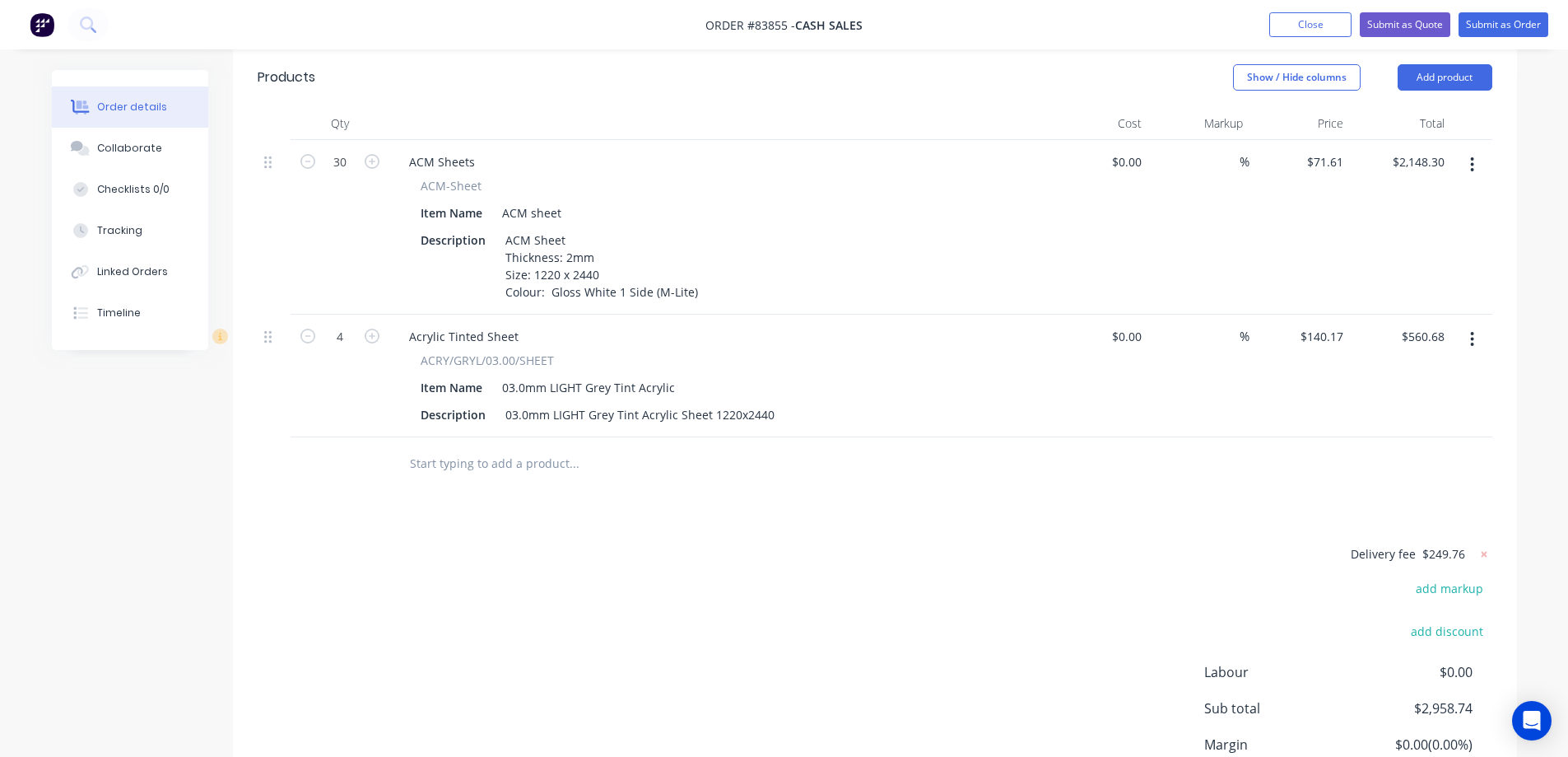
drag, startPoint x: 1400, startPoint y: 442, endPoint x: 1312, endPoint y: 324, distance: 147.2
click at [1399, 440] on div at bounding box center [875, 464] width 1234 height 54
click at [1305, 324] on div "140.17 $140.17" at bounding box center [1321, 336] width 57 height 24
paste input "51.64"
type input "$151.64"
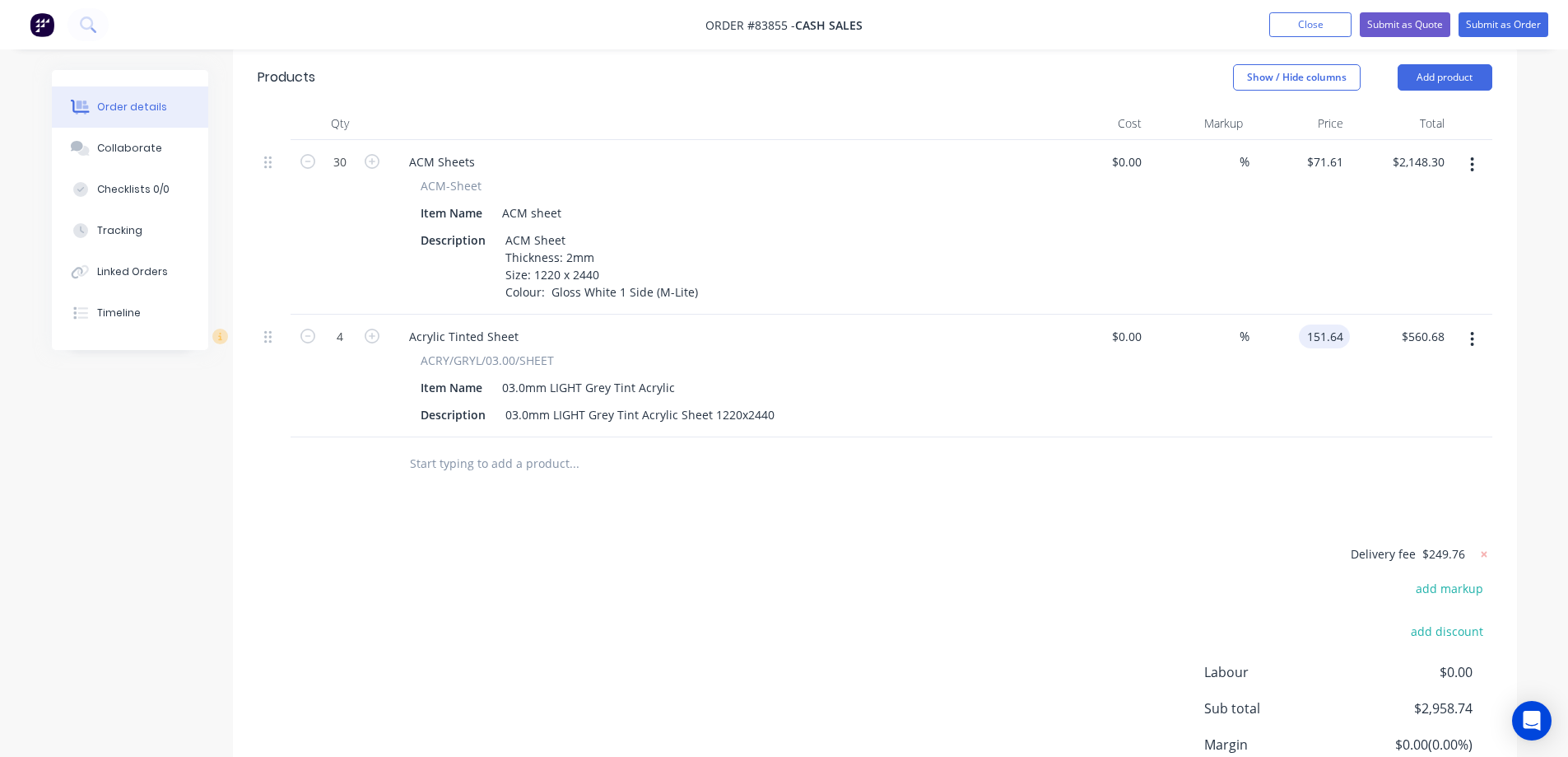
type input "$606.56"
click at [1336, 437] on div at bounding box center [875, 464] width 1234 height 54
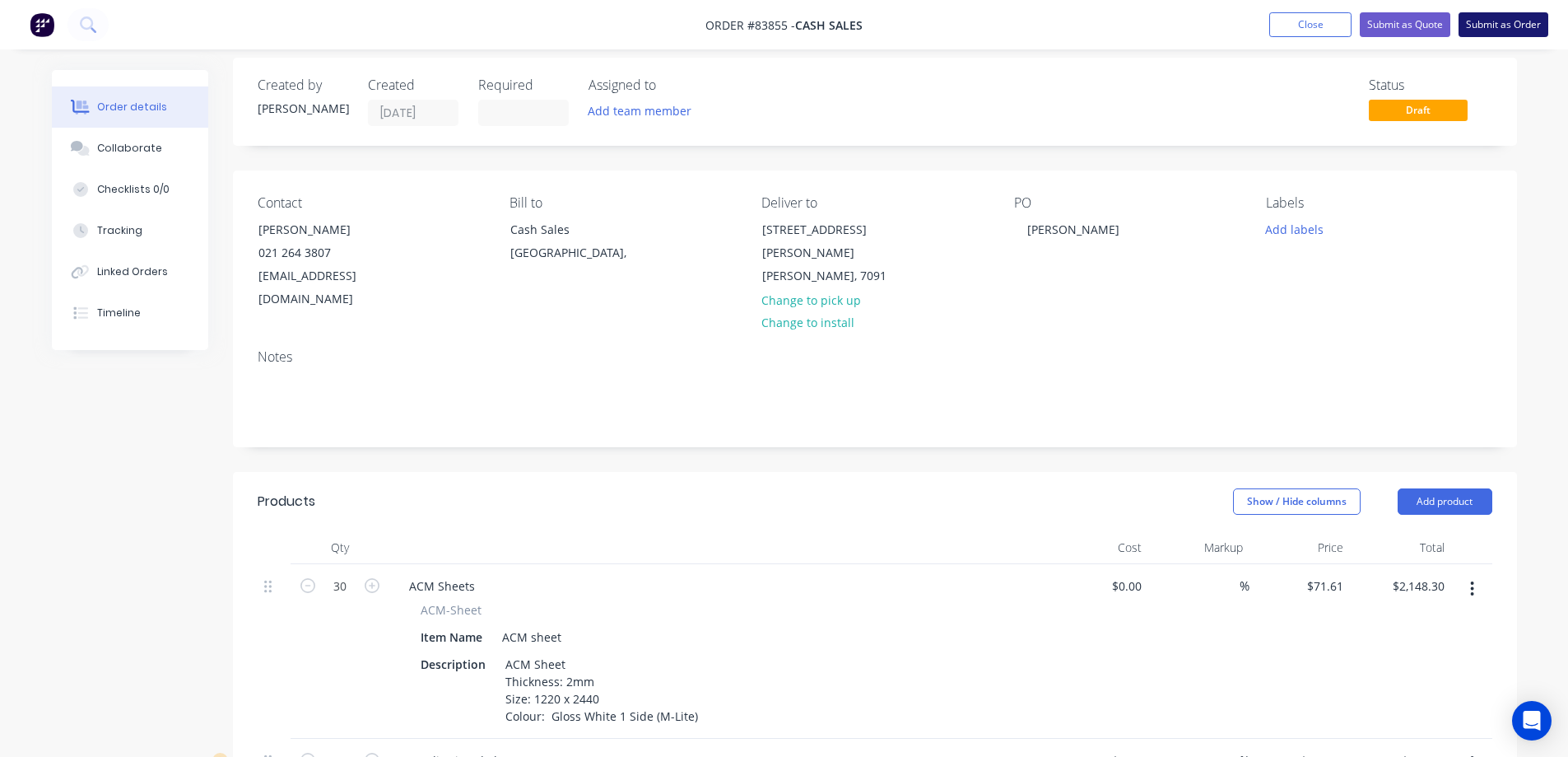
scroll to position [0, 0]
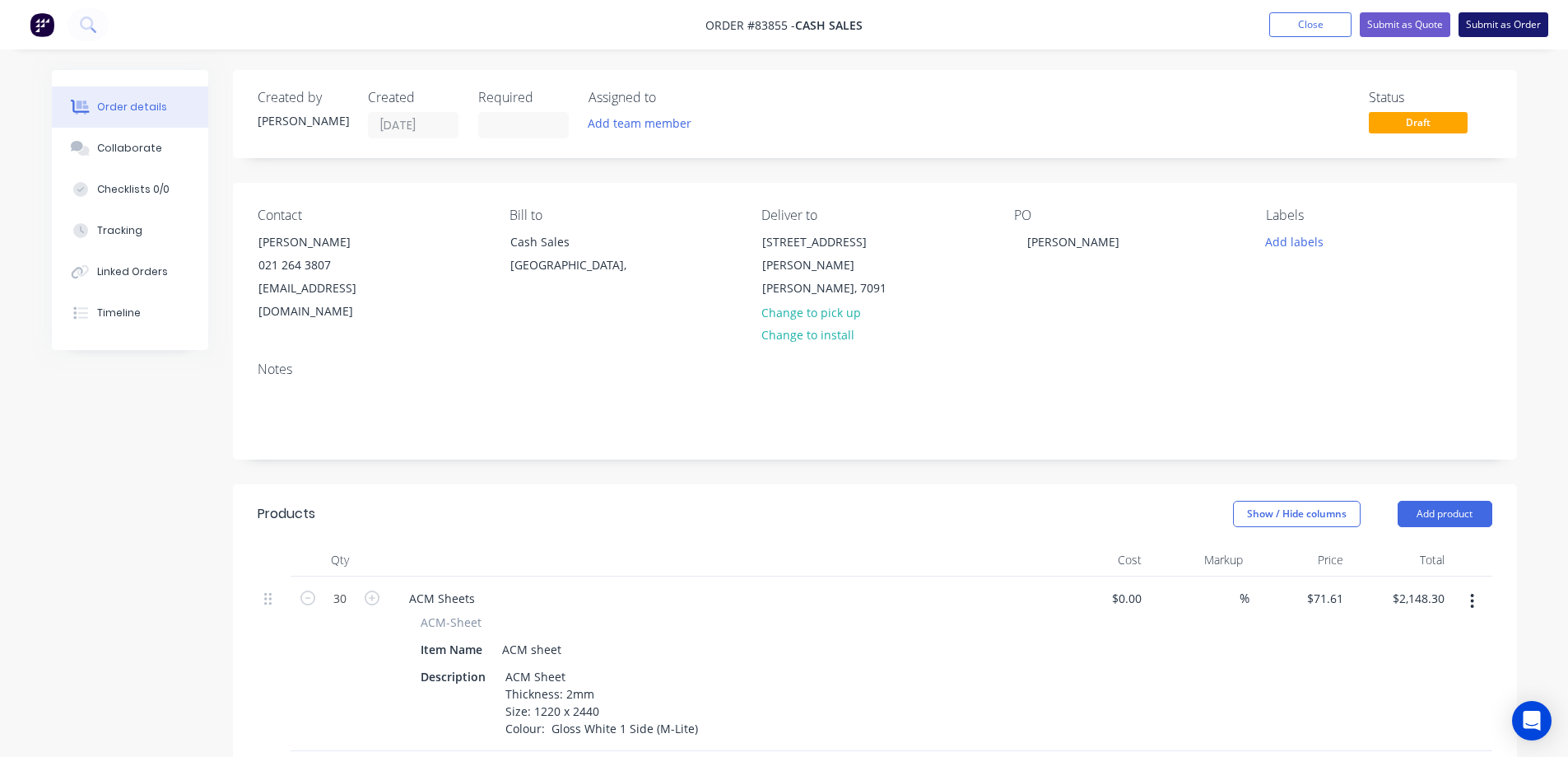
click at [1501, 30] on button "Submit as Order" at bounding box center [1503, 24] width 90 height 25
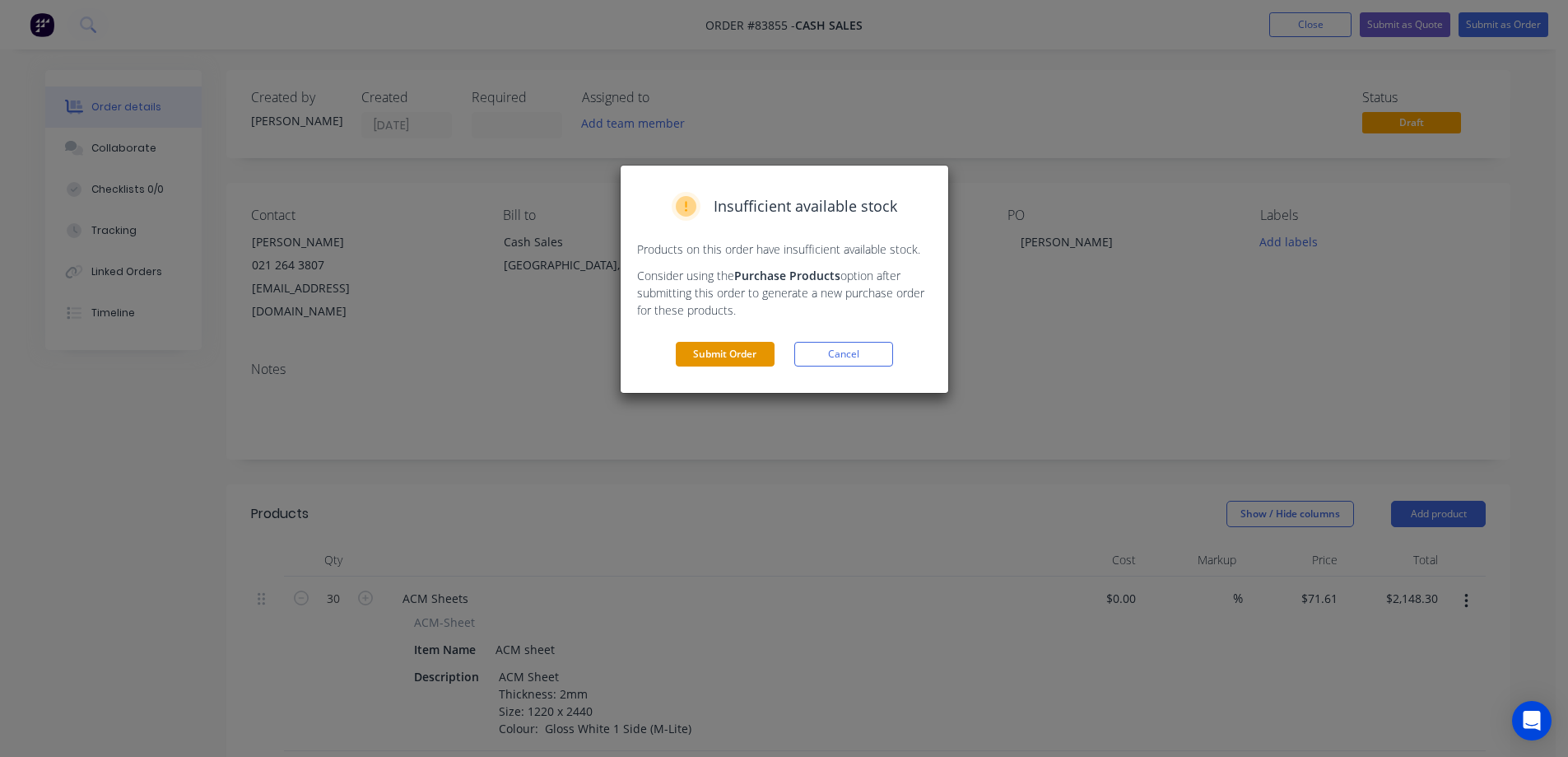
click at [728, 348] on button "Submit Order" at bounding box center [724, 354] width 99 height 25
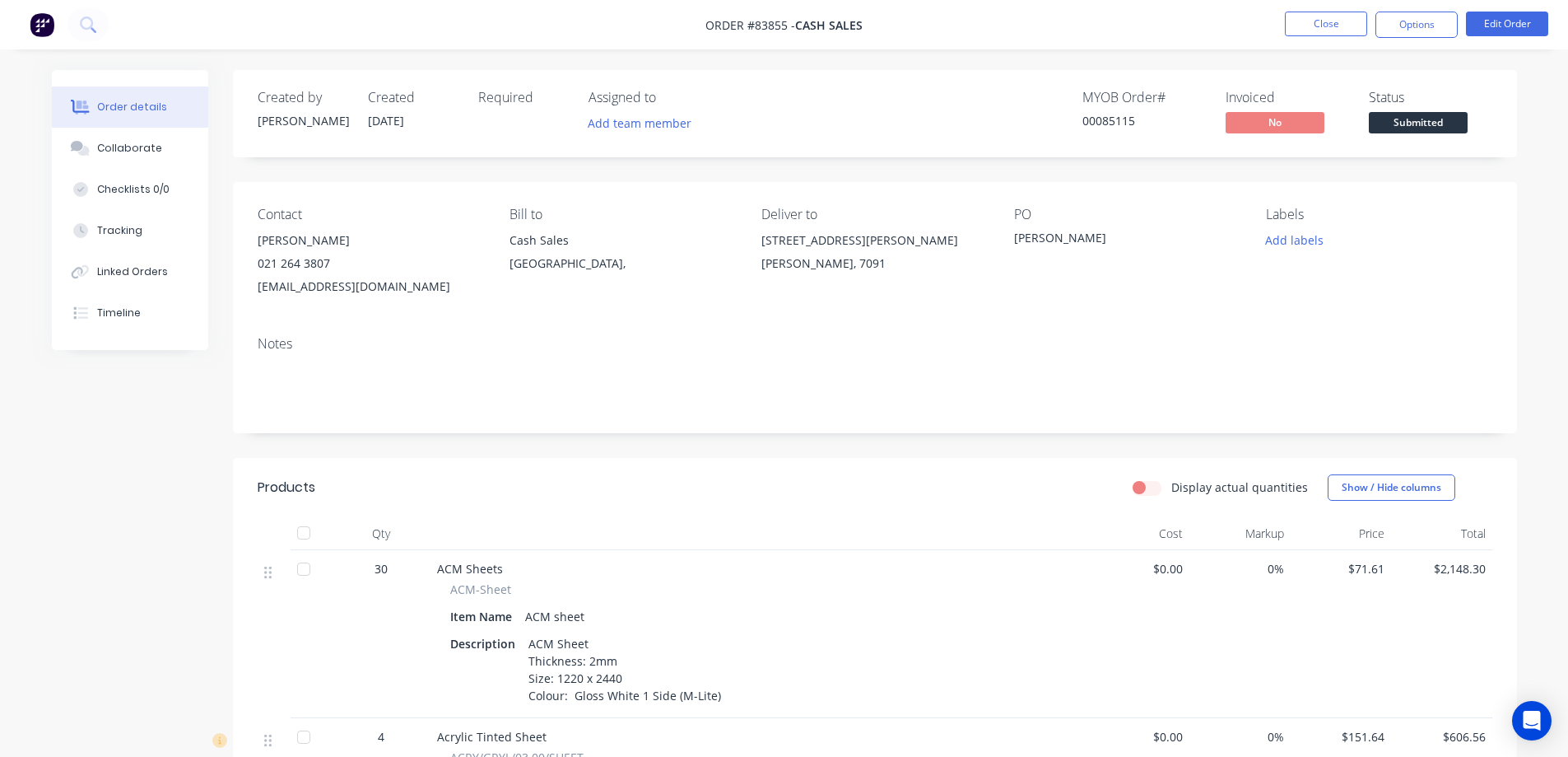
click at [230, 136] on div "Order details Collaborate Checklists 0/0 Tracking Linked Orders Timeline" at bounding box center [142, 210] width 181 height 280
click at [94, 37] on button at bounding box center [88, 25] width 42 height 33
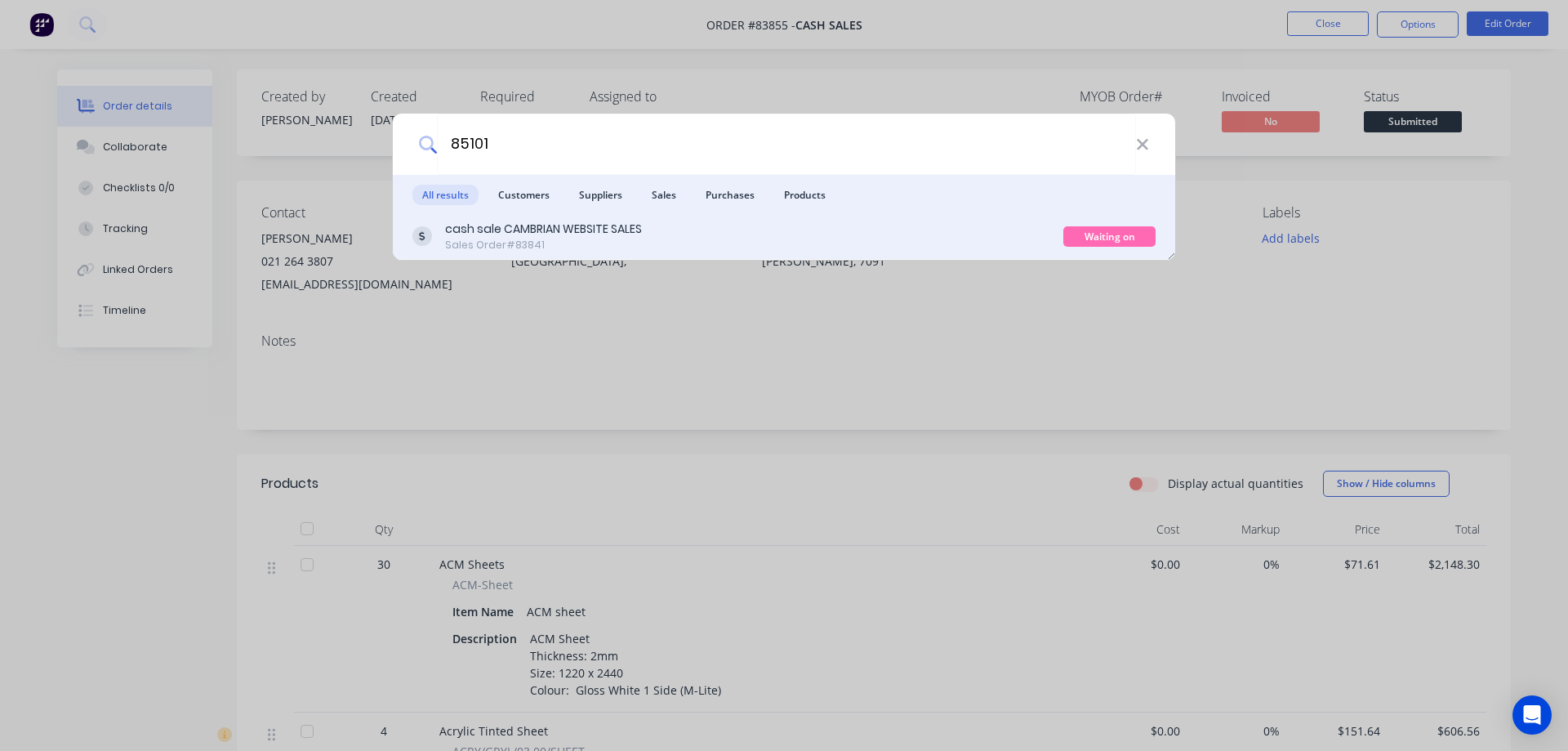
type input "85101"
click at [664, 236] on div "cash sale CAMBRIAN WEBSITE SALES Sales Order #83841" at bounding box center [738, 237] width 651 height 32
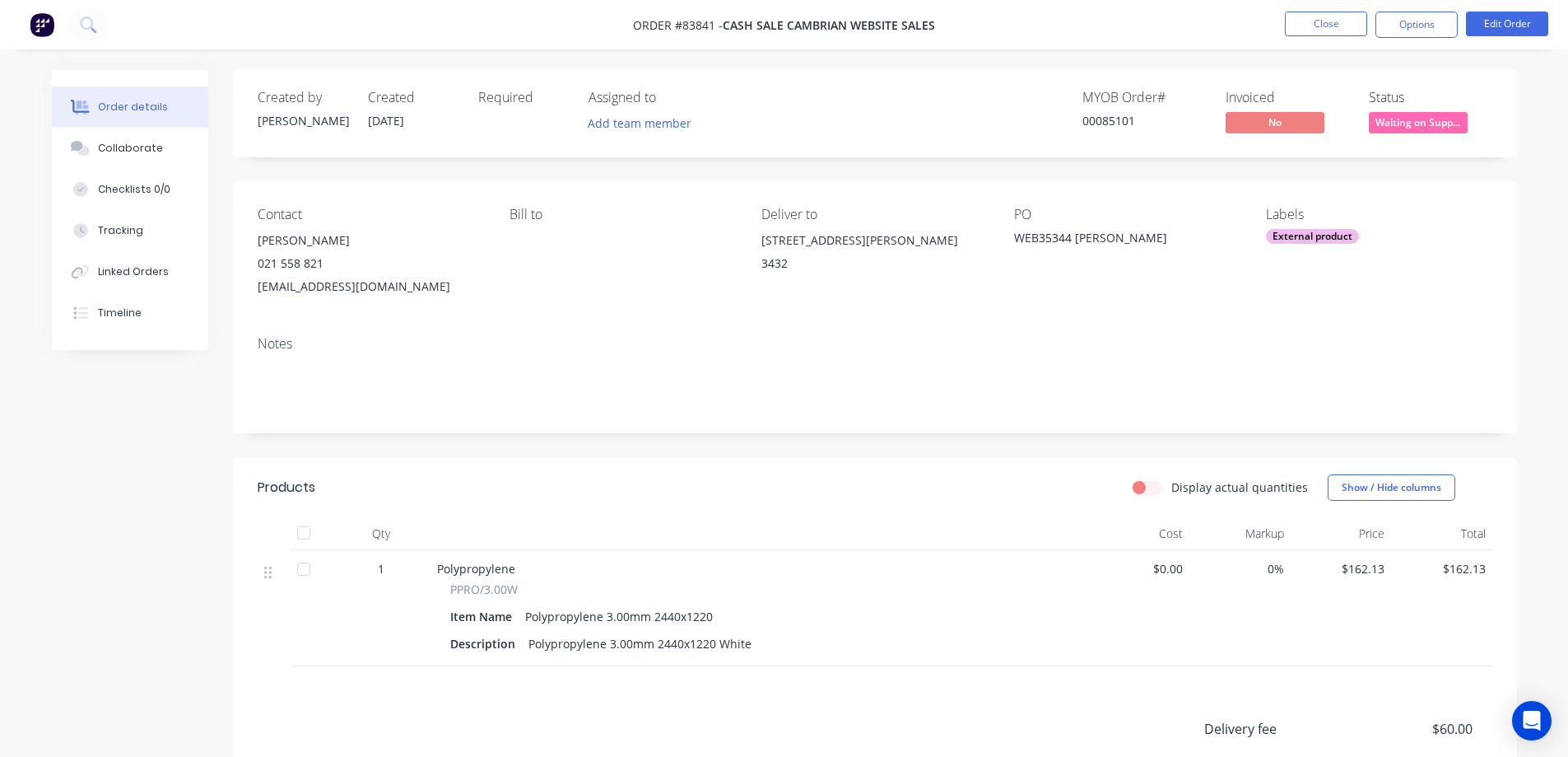
scroll to position [165, 0]
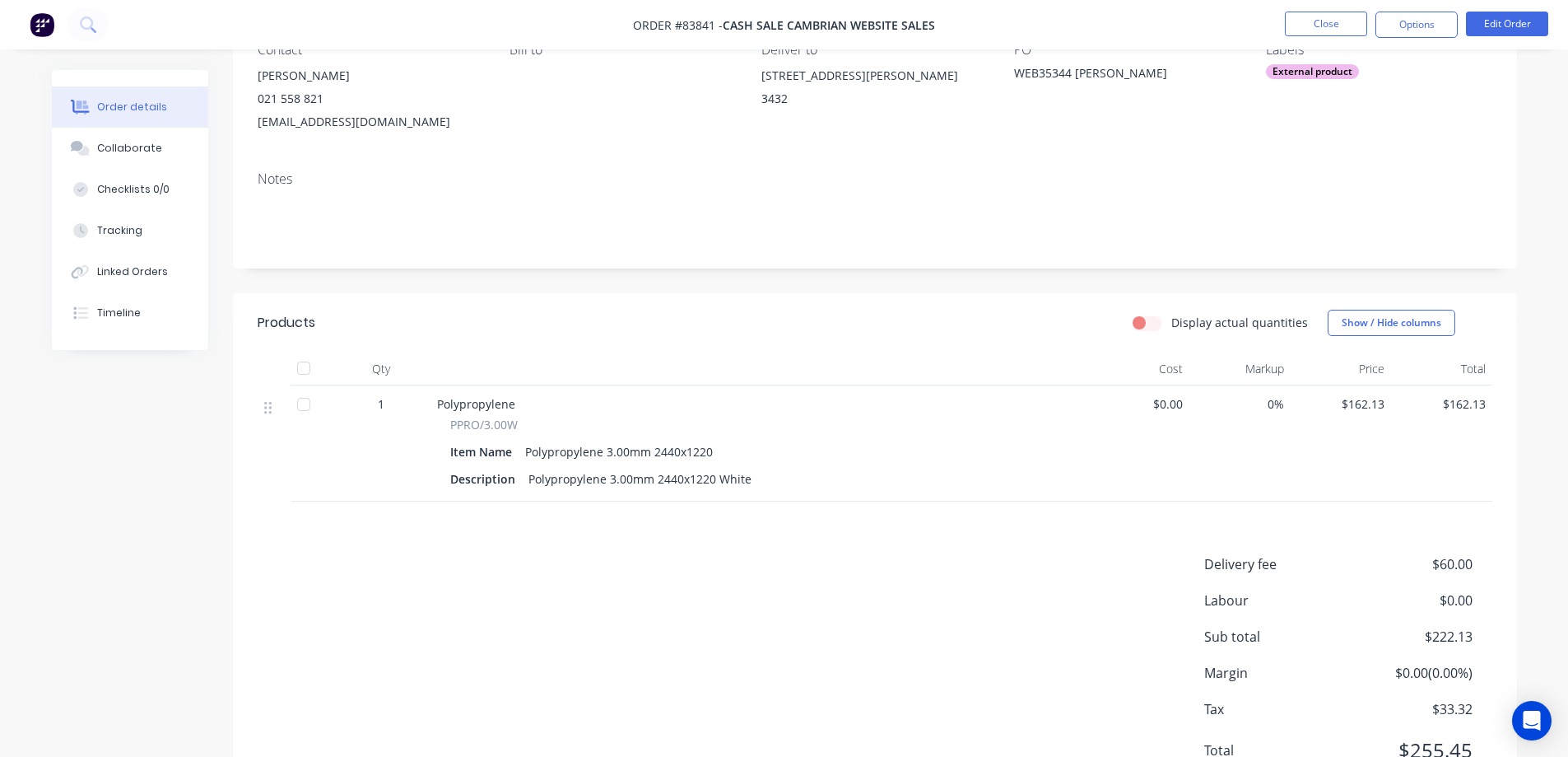
click at [1131, 283] on div "Created by [PERSON_NAME] Created [DATE] Required Assigned to Add team member MY…" at bounding box center [875, 356] width 1284 height 901
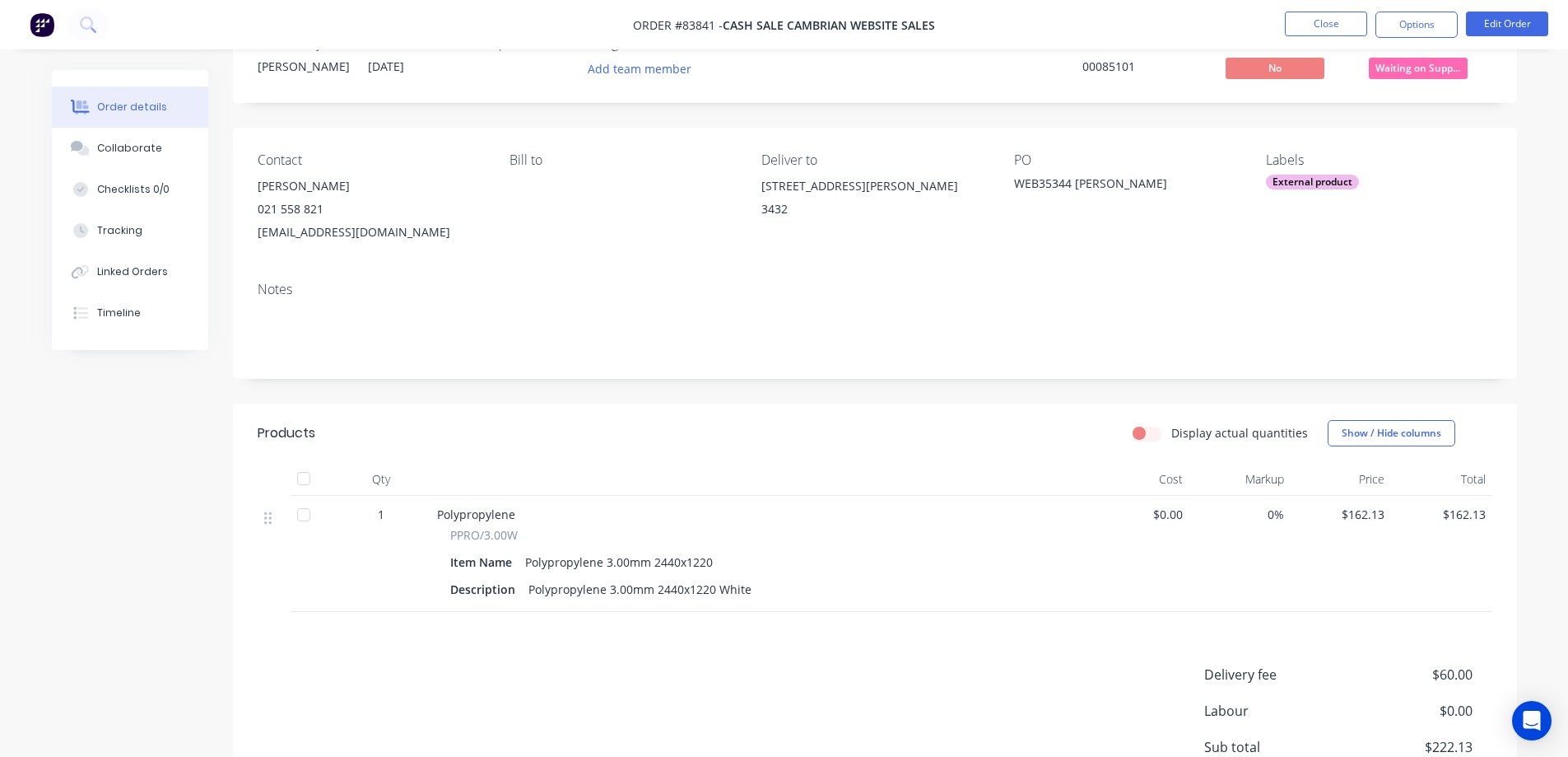
scroll to position [0, 0]
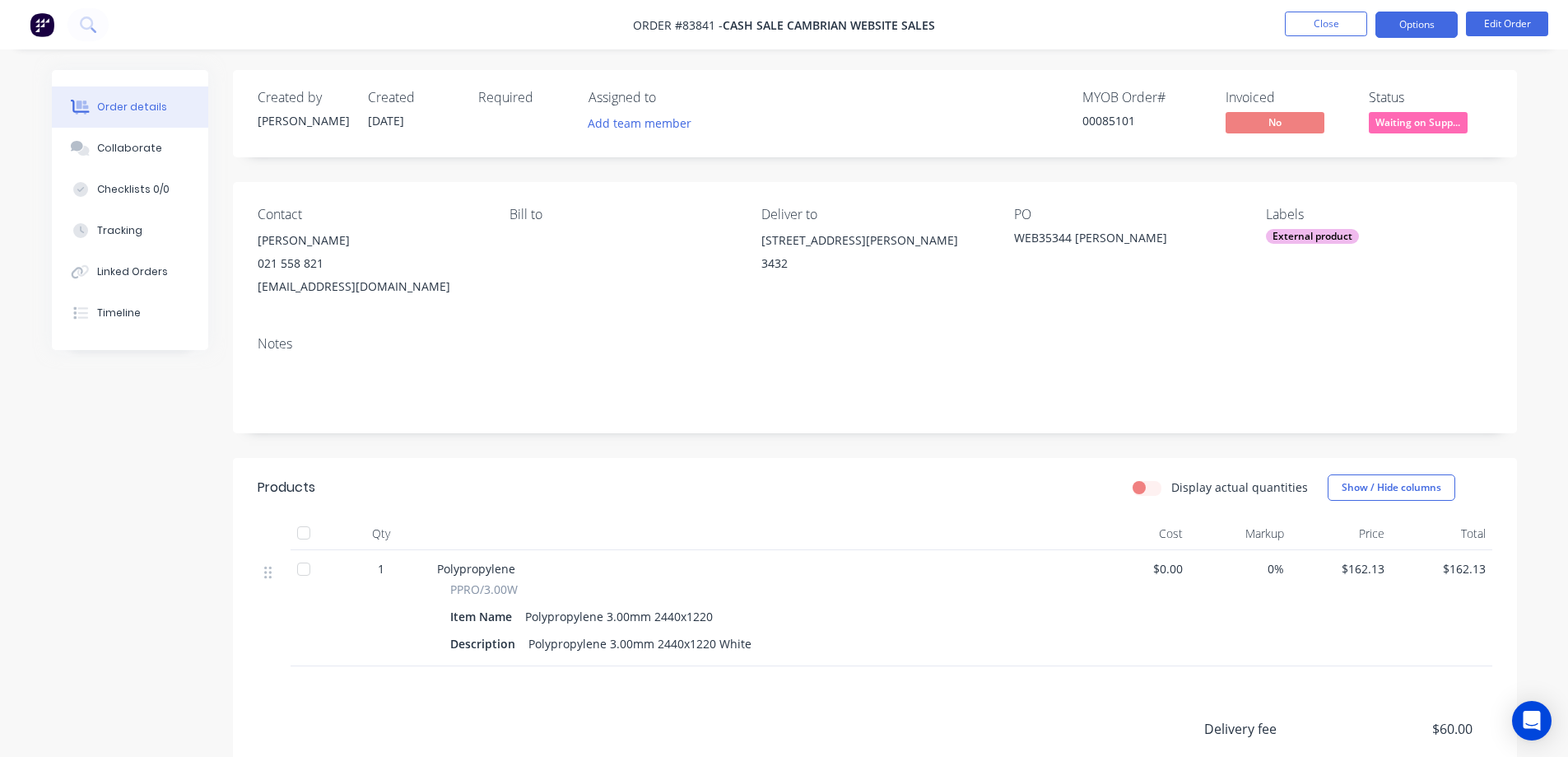
click at [1439, 31] on button "Options" at bounding box center [1416, 24] width 82 height 27
drag, startPoint x: 410, startPoint y: 291, endPoint x: 254, endPoint y: 300, distance: 156.3
click at [254, 300] on div "Contact [PERSON_NAME] [PHONE_NUMBER] [EMAIL_ADDRESS][DOMAIN_NAME] Bill to Deliv…" at bounding box center [875, 252] width 1284 height 140
copy div "[EMAIL_ADDRESS][DOMAIN_NAME]"
click at [1430, 18] on button "Options" at bounding box center [1416, 24] width 82 height 27
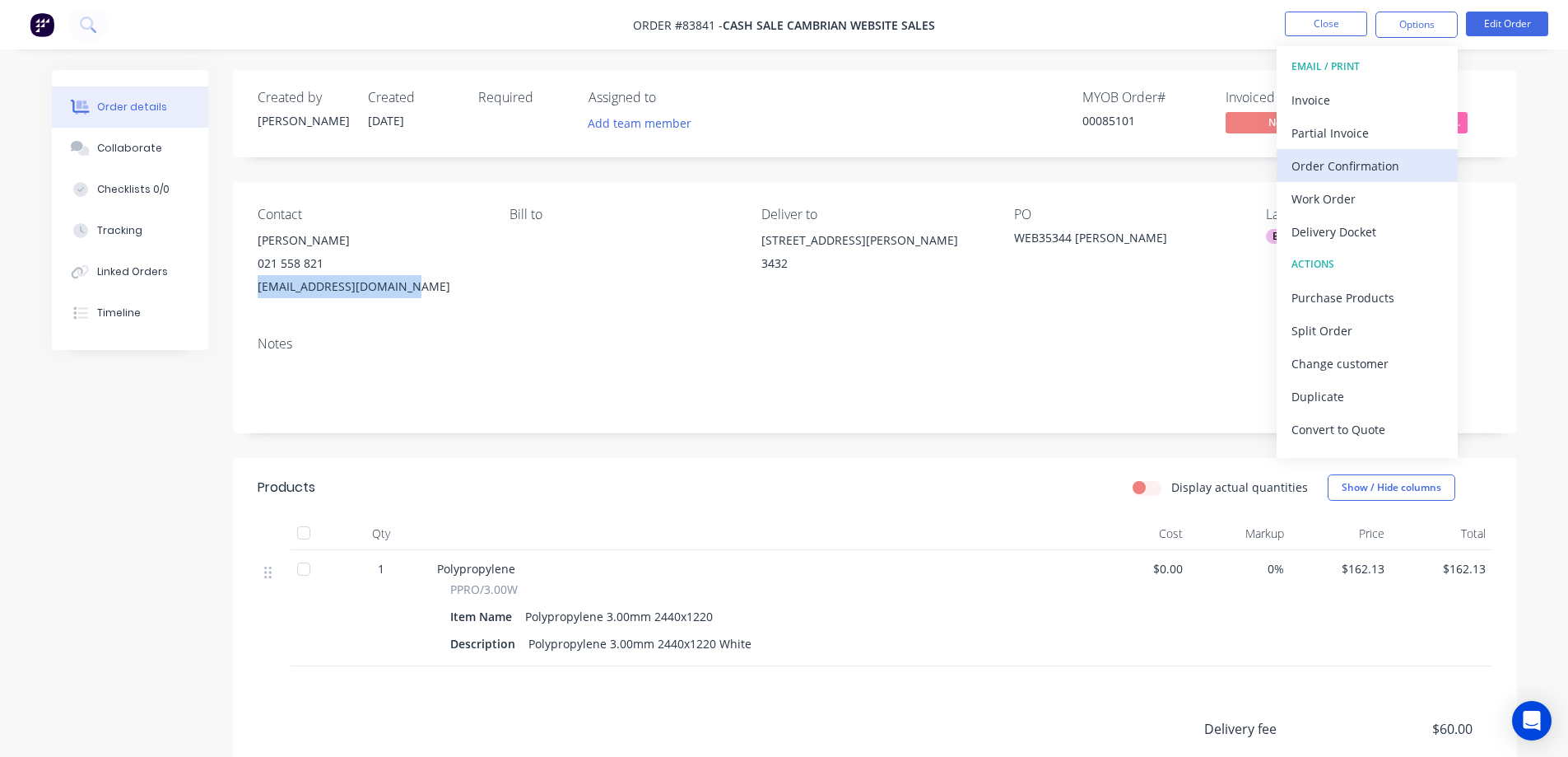
click at [1351, 164] on div "Order Confirmation" at bounding box center [1367, 166] width 152 height 24
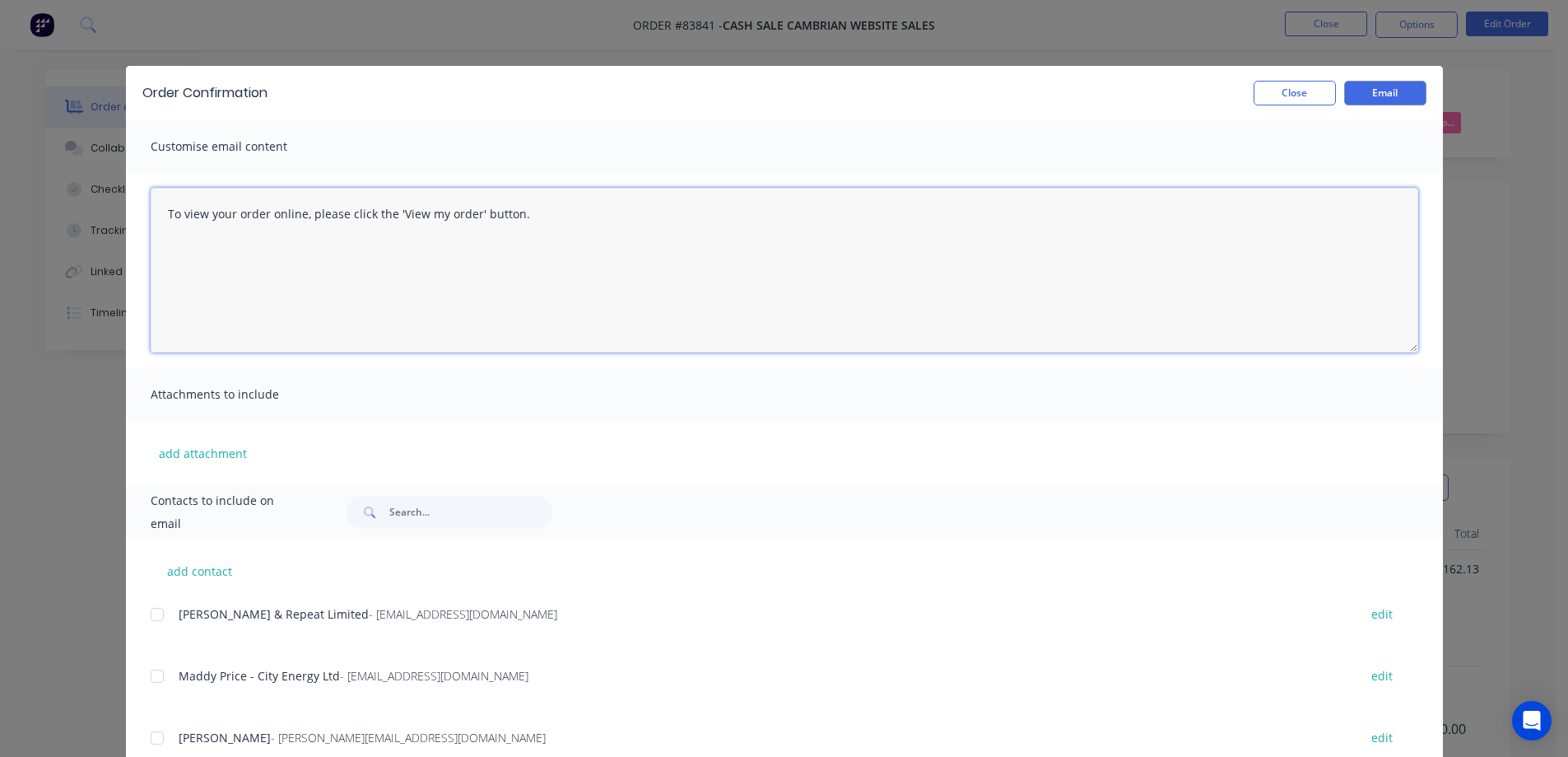
click at [502, 303] on textarea "To view your order online, please click the 'View my order' button." at bounding box center [784, 270] width 1268 height 165
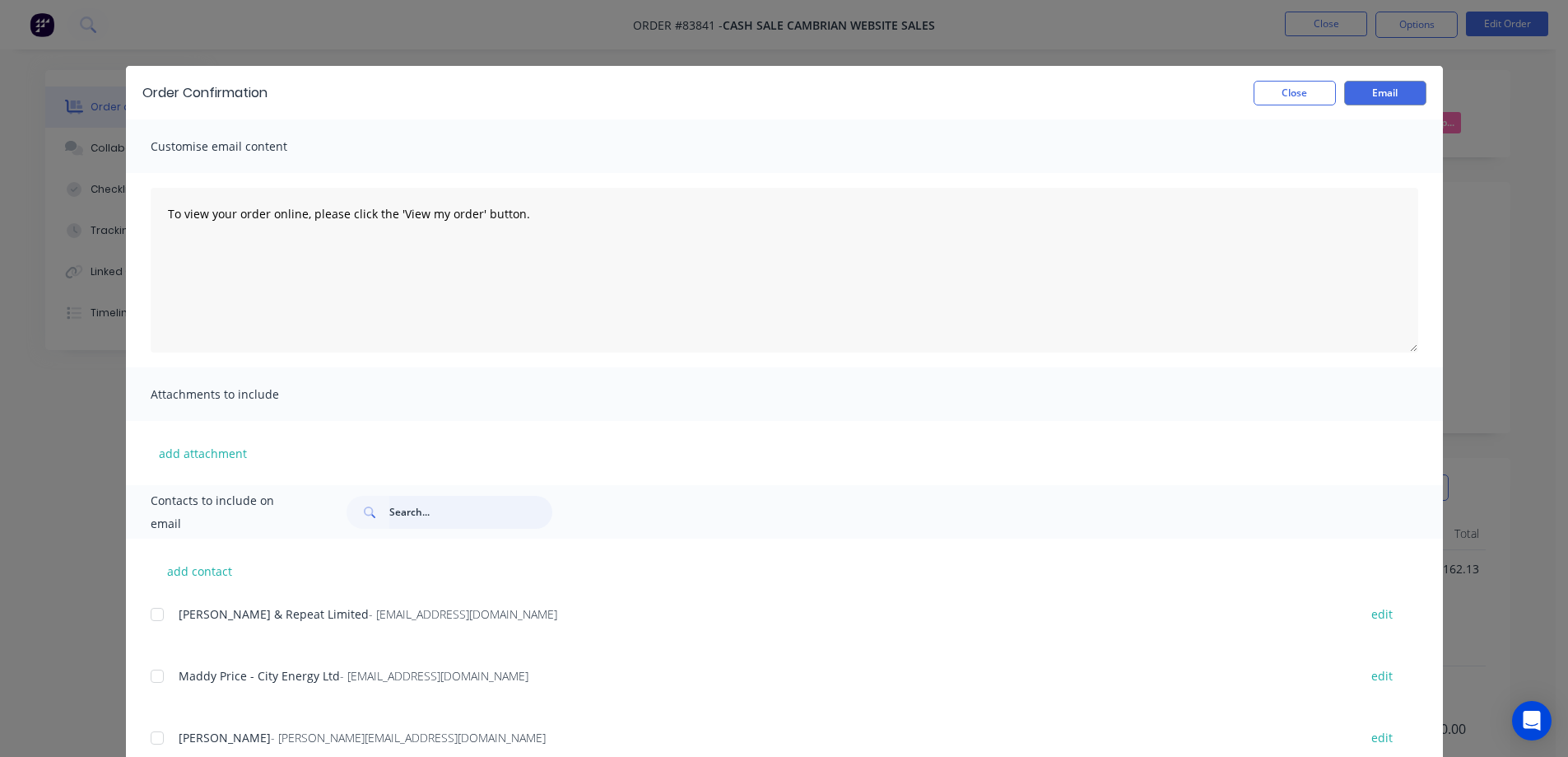
click at [429, 518] on input "text" at bounding box center [470, 512] width 163 height 33
paste input "[EMAIL_ADDRESS][DOMAIN_NAME]"
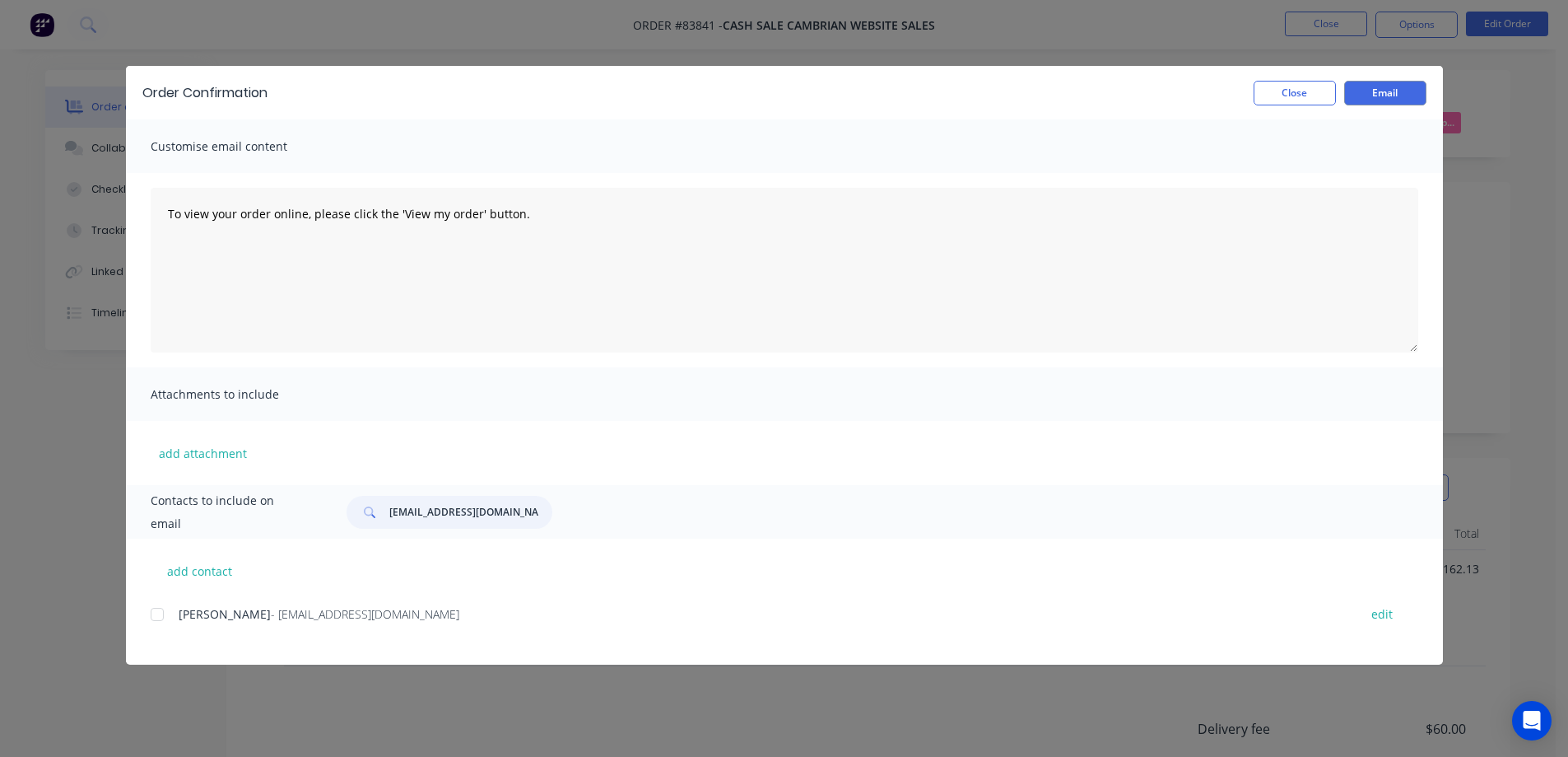
click at [163, 613] on div at bounding box center [157, 615] width 33 height 33
type input "[EMAIL_ADDRESS][DOMAIN_NAME]"
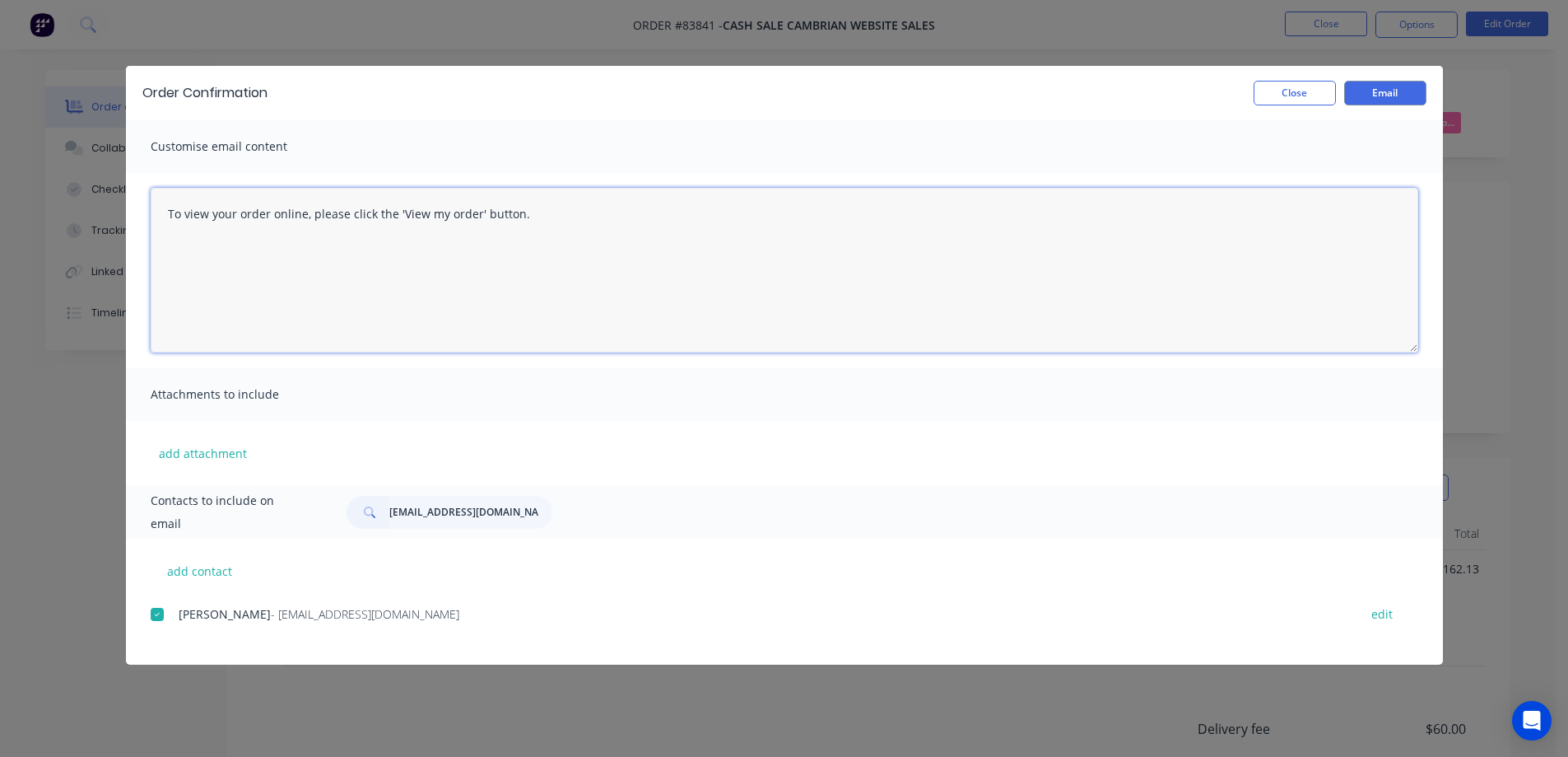
click at [372, 296] on textarea "To view your order online, please click the 'View my order' button." at bounding box center [784, 270] width 1268 height 165
type textarea "Hi [PERSON_NAME] We have recieved a f"
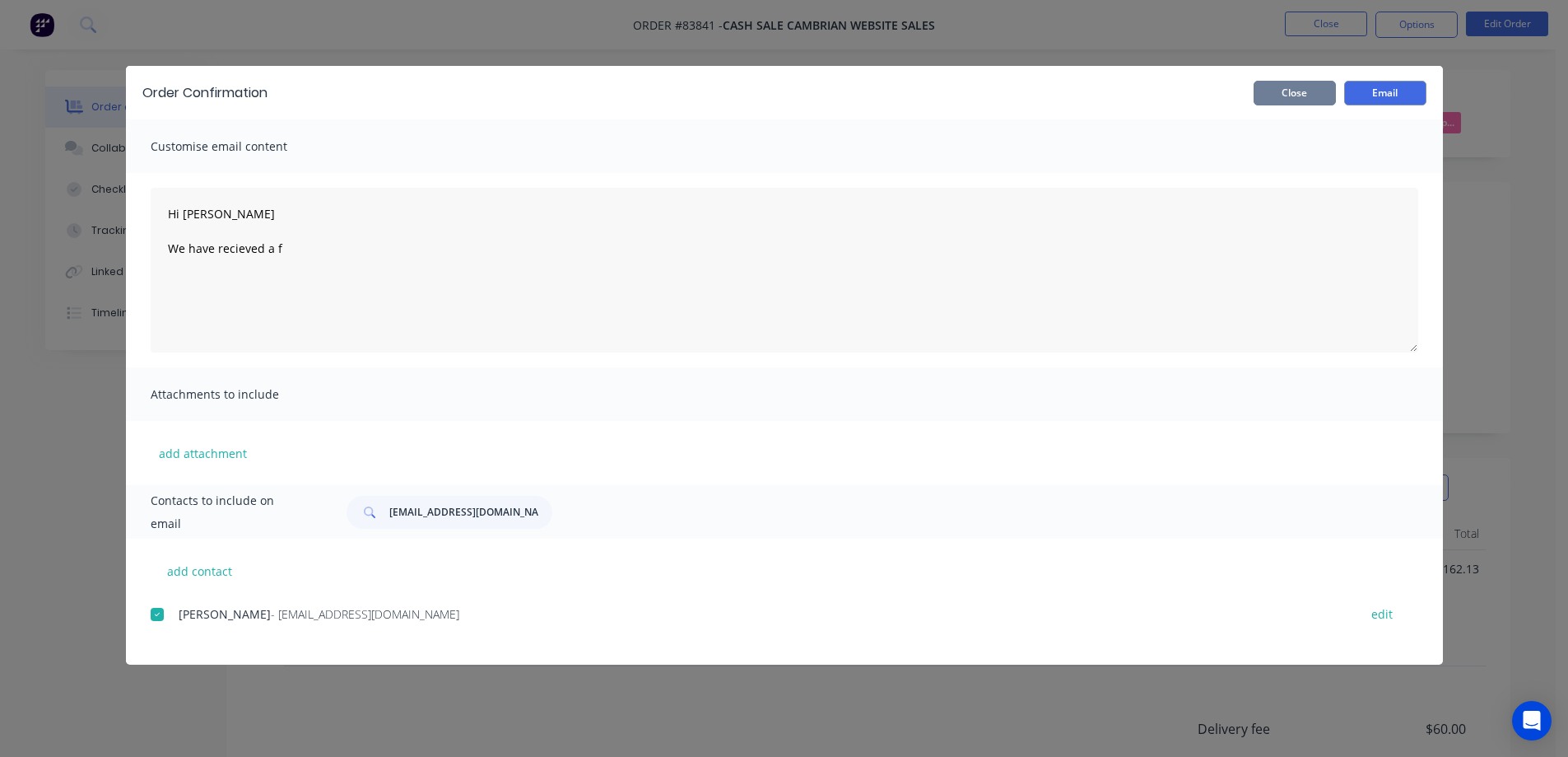
click at [1282, 98] on button "Close" at bounding box center [1295, 92] width 82 height 25
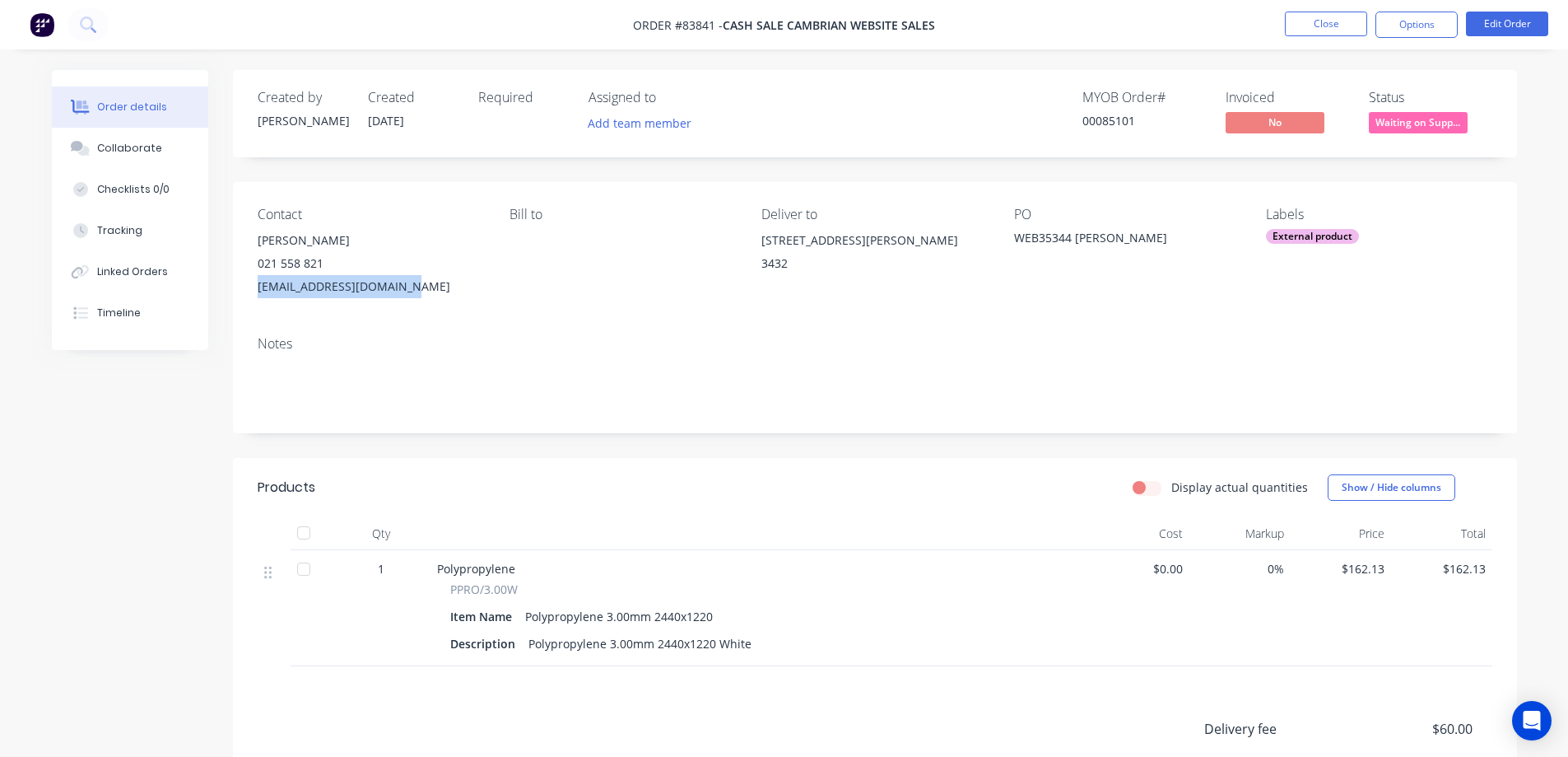
drag, startPoint x: 252, startPoint y: 285, endPoint x: 404, endPoint y: 291, distance: 152.1
click at [404, 291] on div "Contact [PERSON_NAME] [PHONE_NUMBER] [EMAIL_ADDRESS][DOMAIN_NAME] Bill to Deliv…" at bounding box center [875, 252] width 1284 height 140
copy div "[EMAIL_ADDRESS][DOMAIN_NAME]"
click at [1298, 20] on button "Close" at bounding box center [1326, 23] width 82 height 25
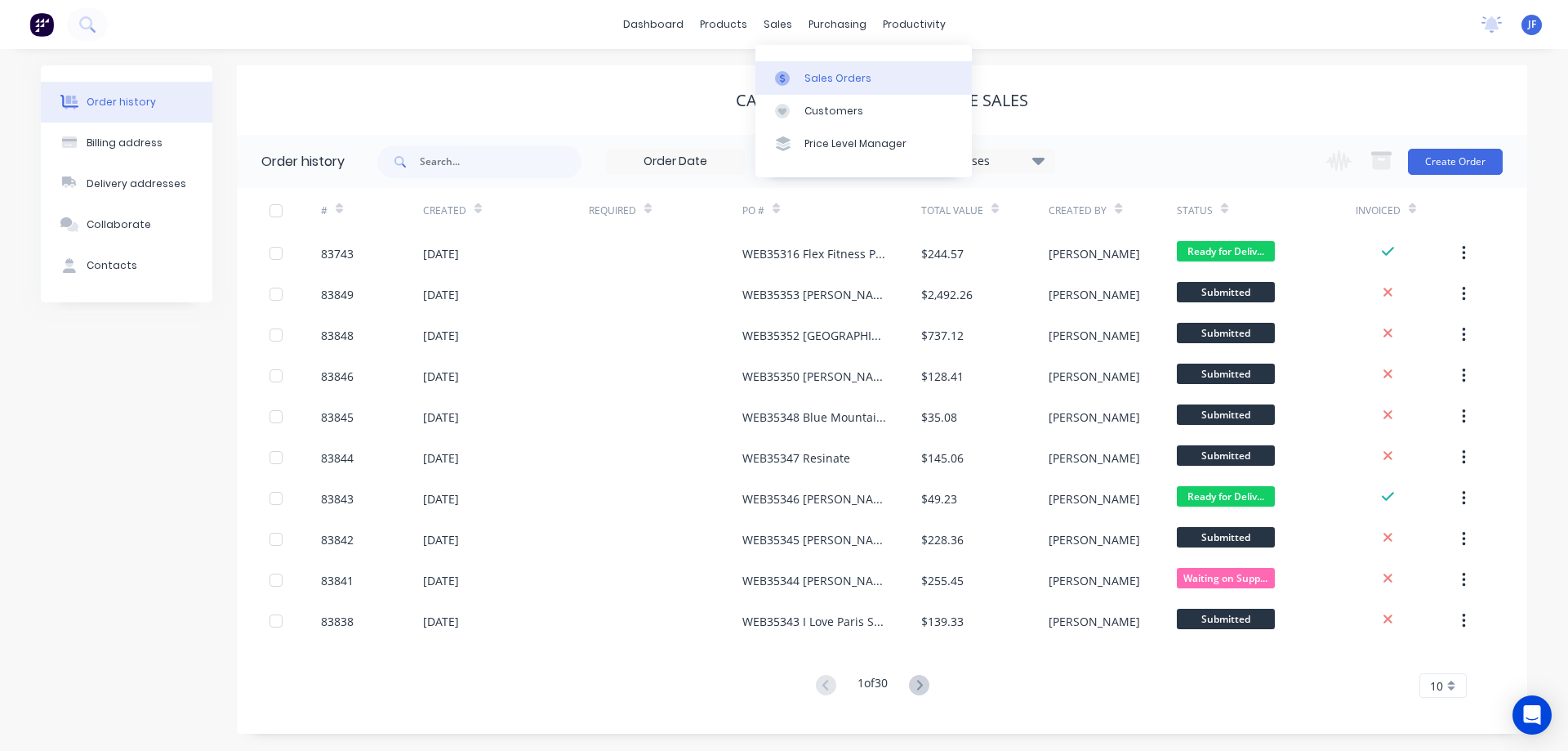
click at [827, 70] on link "Sales Orders" at bounding box center [863, 78] width 216 height 33
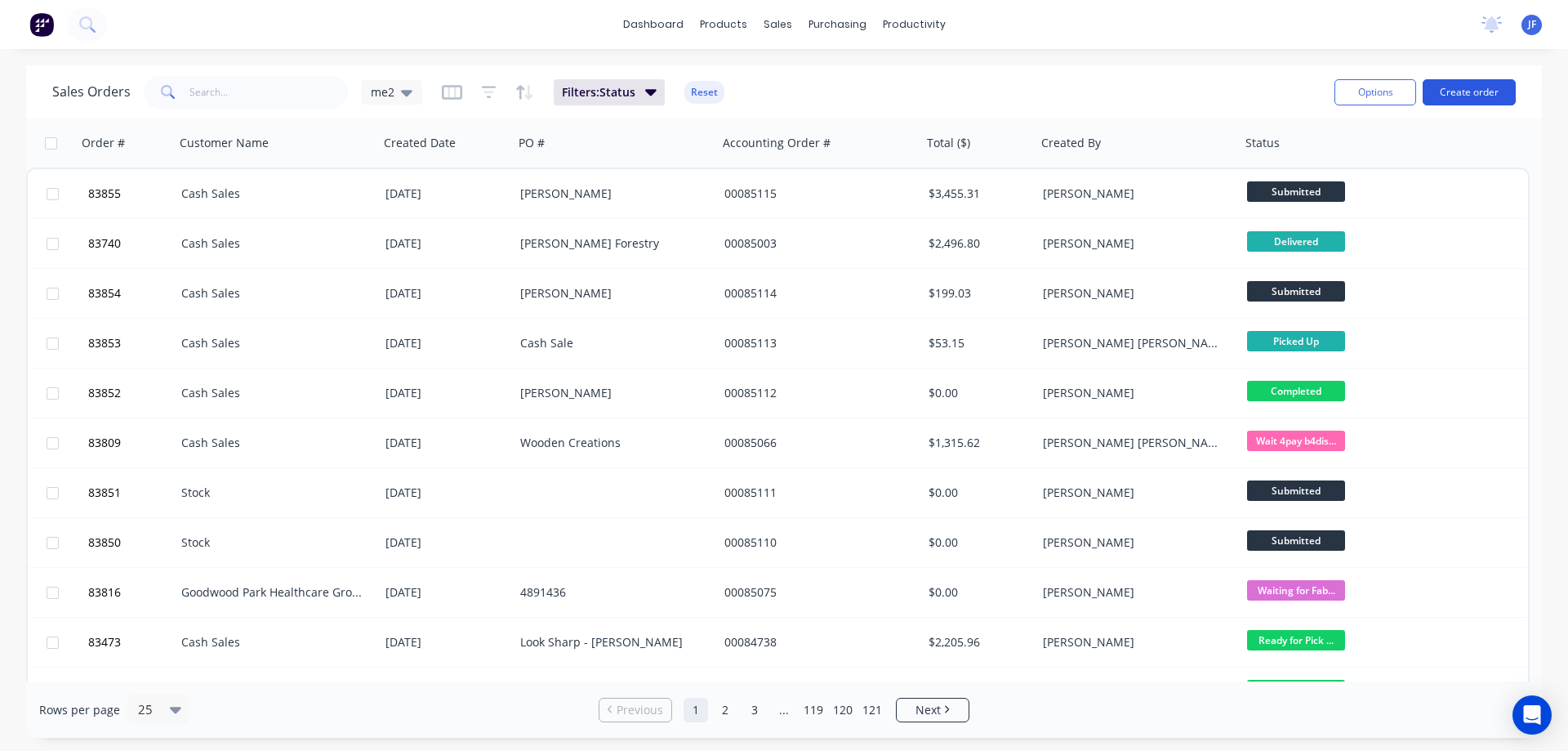
click at [1453, 85] on button "Create order" at bounding box center [1469, 92] width 93 height 27
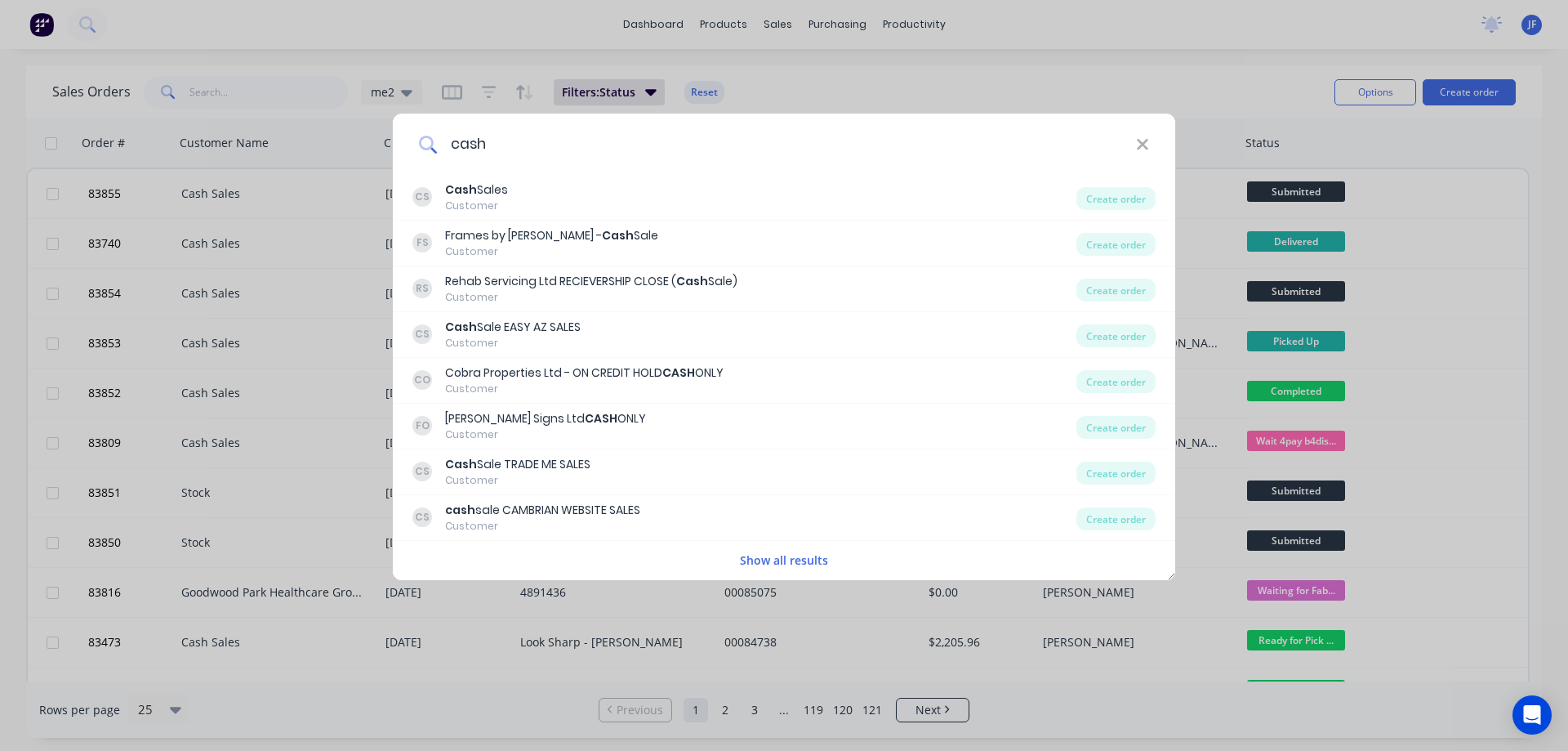
type input "cash"
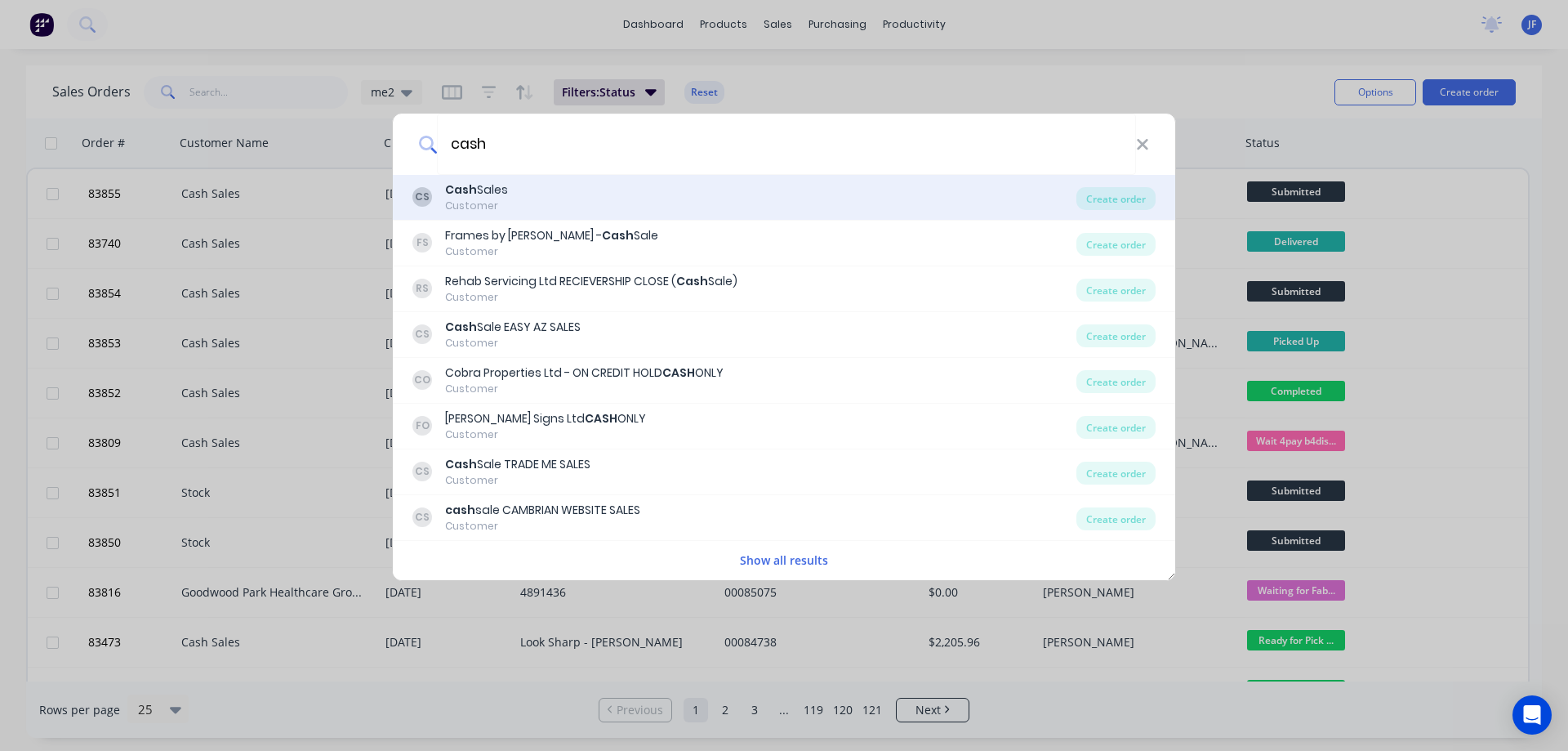
click at [677, 190] on div "CS Cash Sales Customer" at bounding box center [744, 197] width 663 height 32
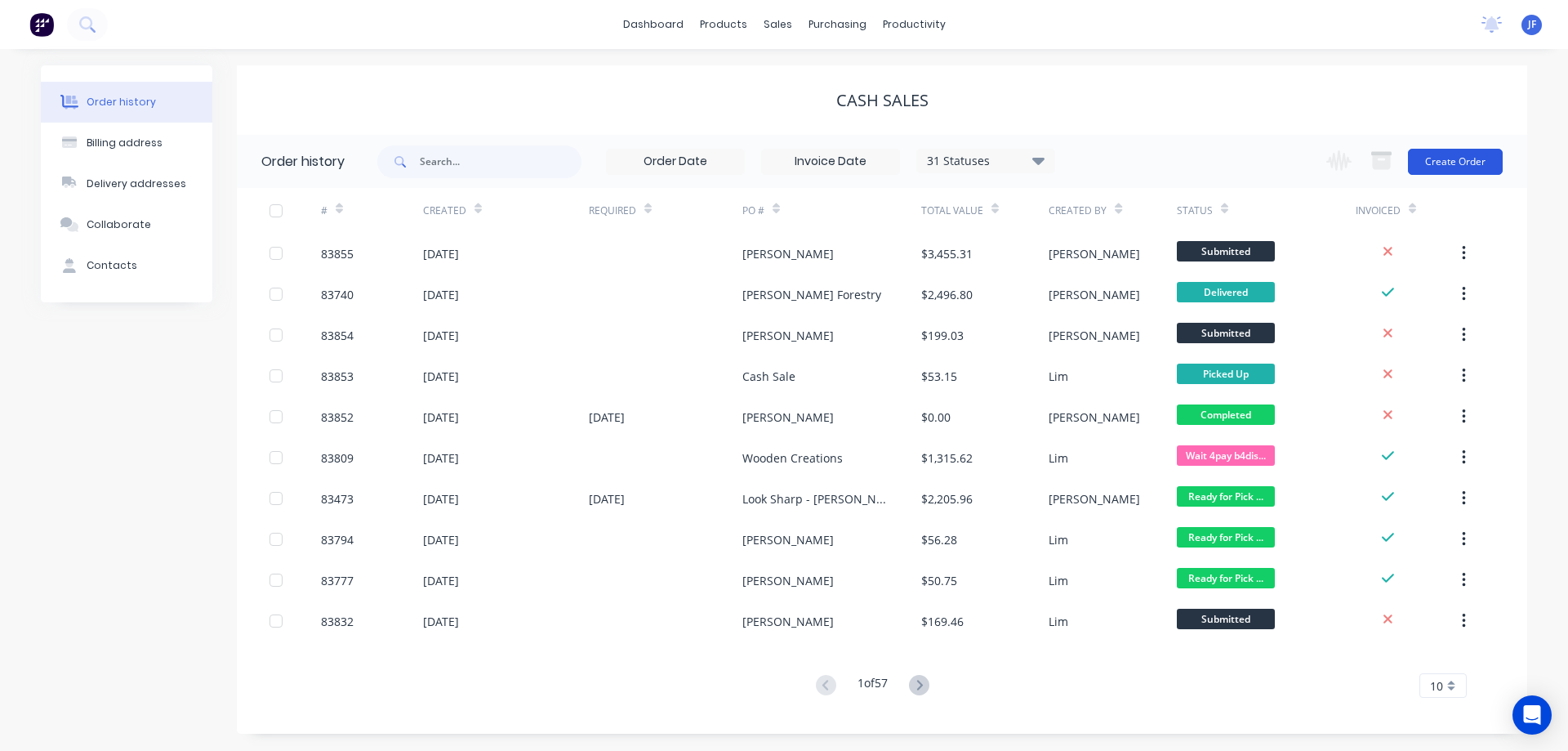
click at [1443, 160] on button "Create Order" at bounding box center [1454, 161] width 94 height 27
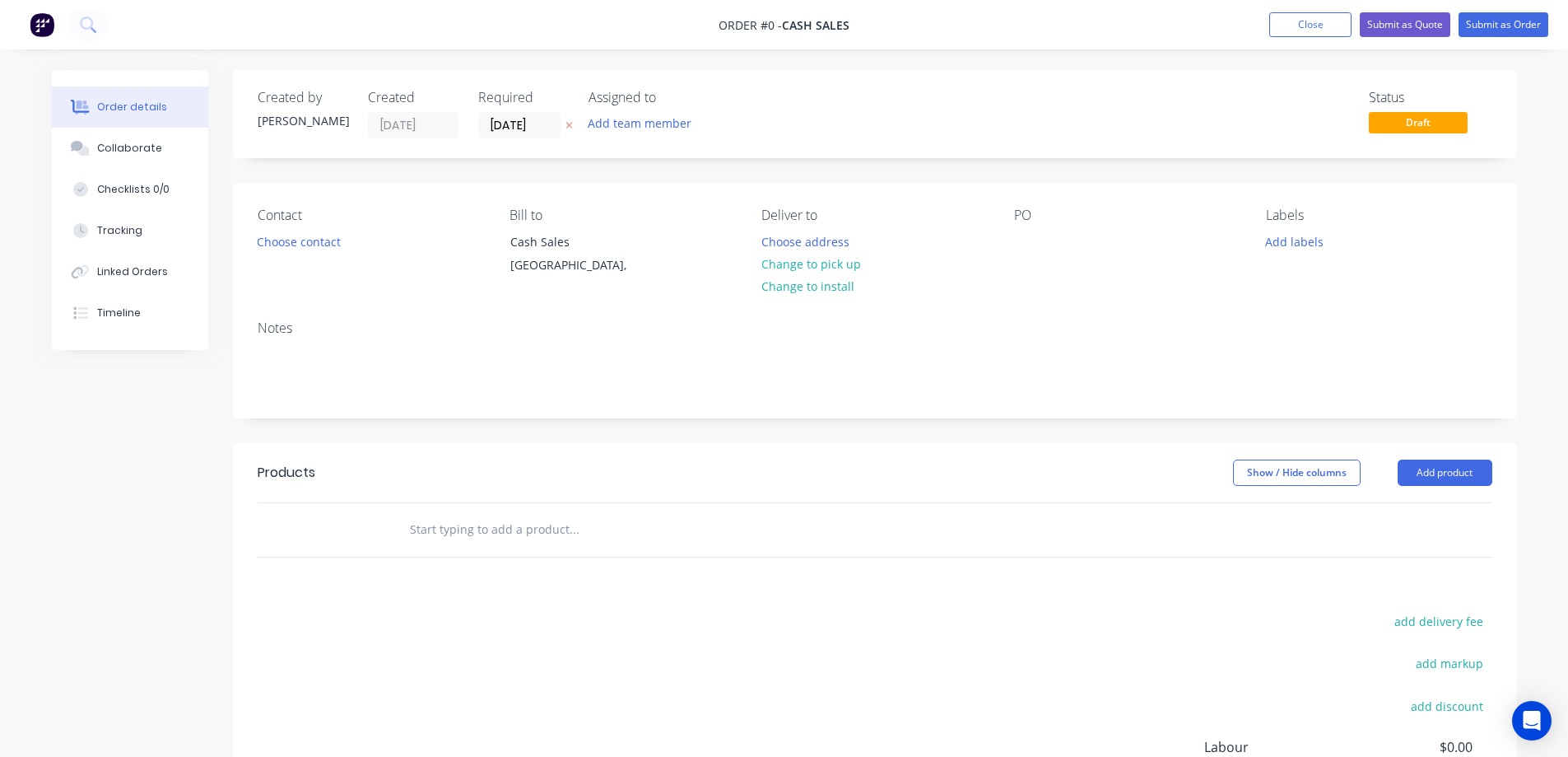
click at [569, 130] on icon at bounding box center [569, 125] width 7 height 10
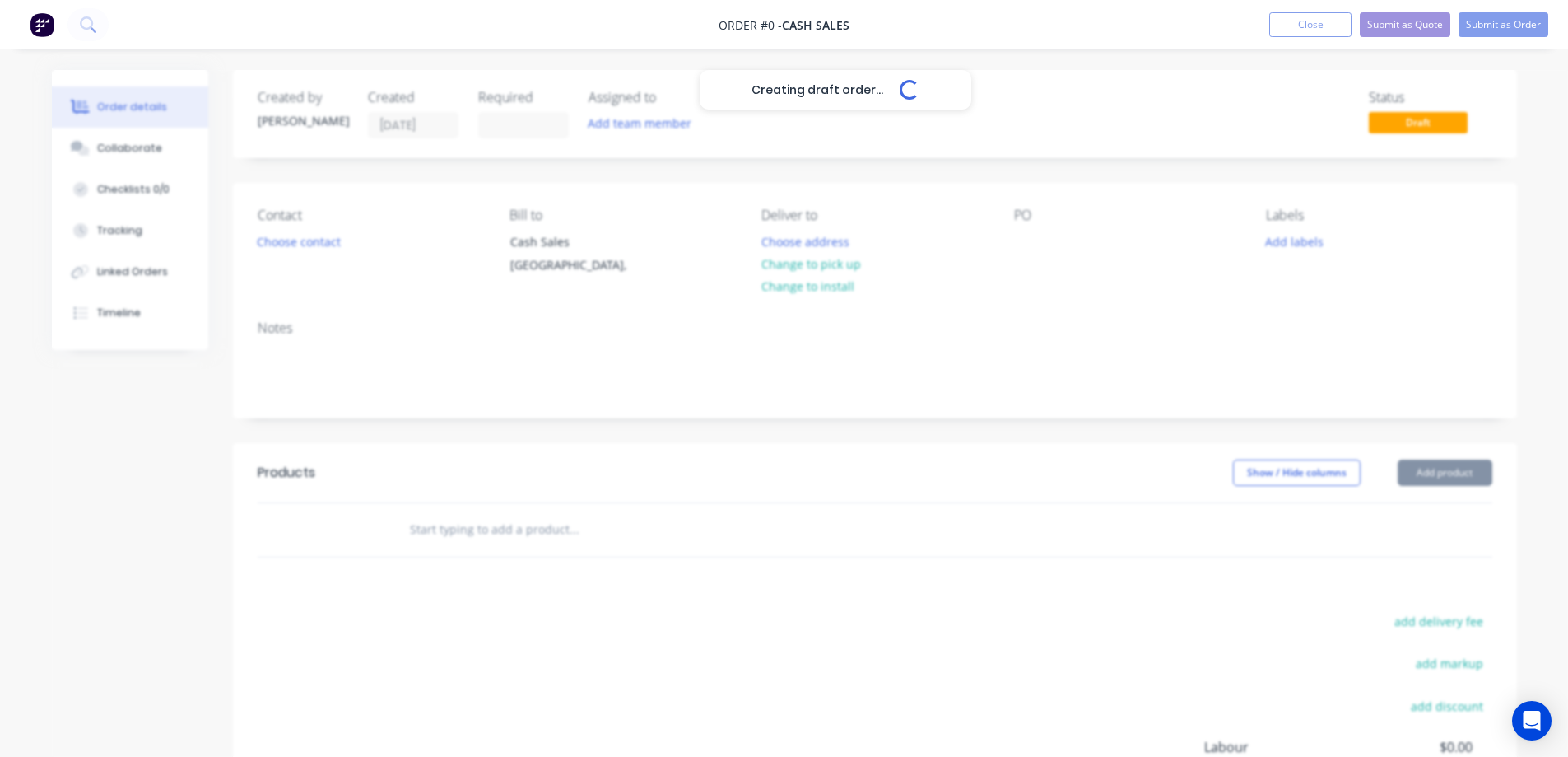
click at [278, 258] on div "Contact Choose contact" at bounding box center [371, 245] width 225 height 75
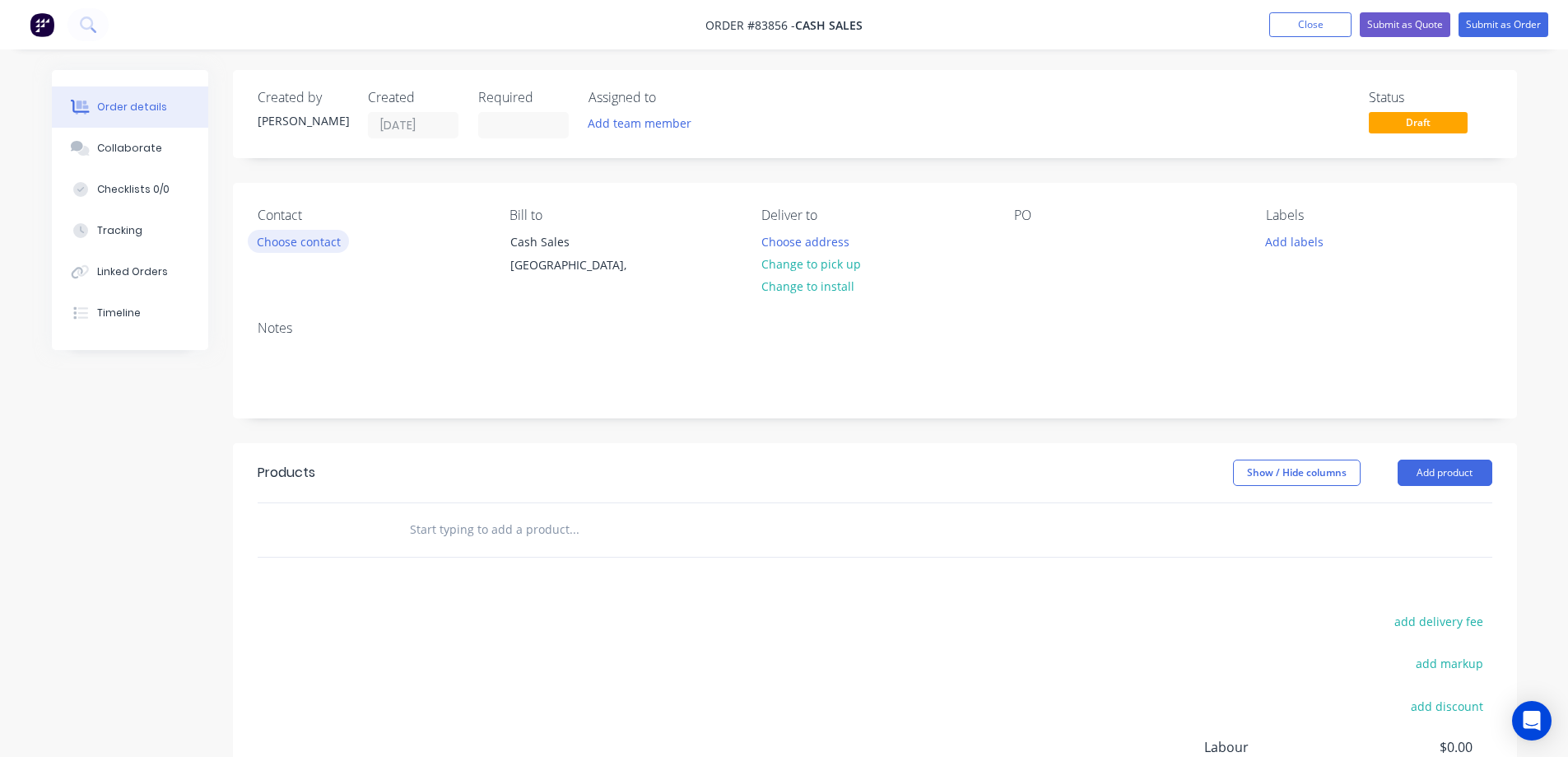
click at [300, 243] on button "Choose contact" at bounding box center [298, 241] width 102 height 22
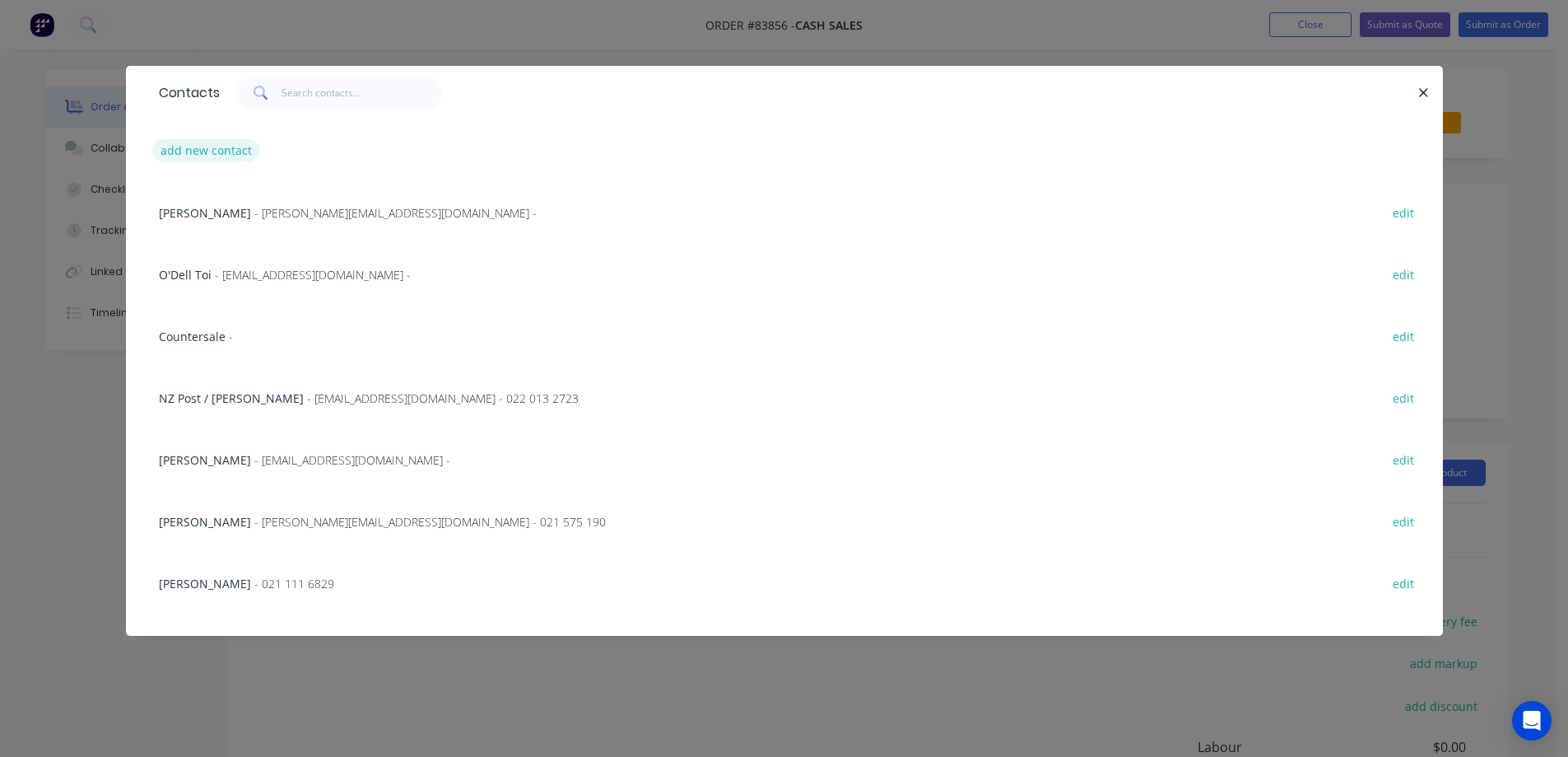
click at [241, 140] on button "add new contact" at bounding box center [207, 151] width 109 height 22
select select "NZ"
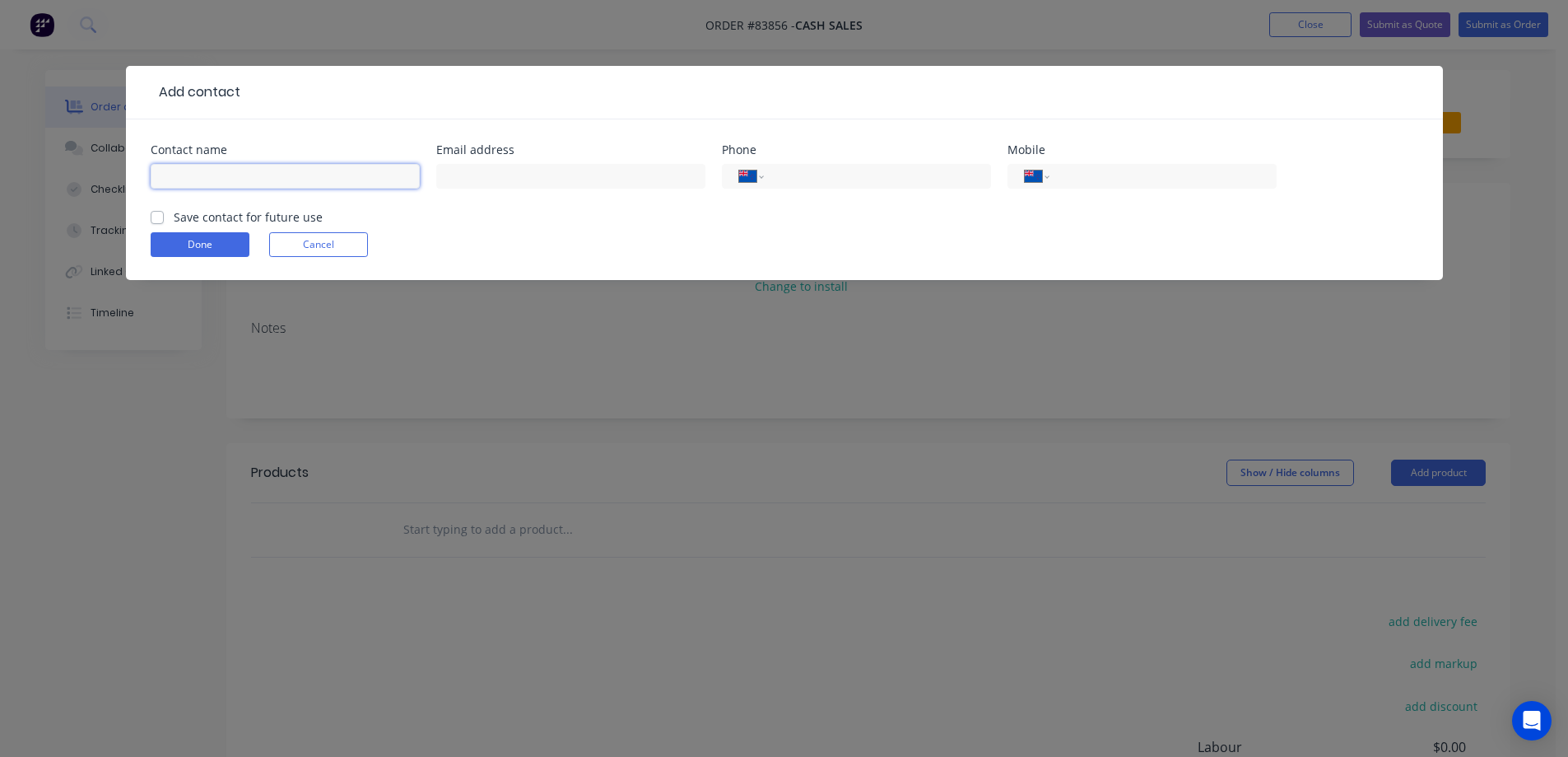
click at [276, 176] on input "text" at bounding box center [285, 176] width 269 height 25
click at [273, 223] on label "Save contact for future use" at bounding box center [248, 216] width 149 height 18
click at [164, 223] on input "Save contact for future use" at bounding box center [157, 215] width 13 height 16
checkbox input "true"
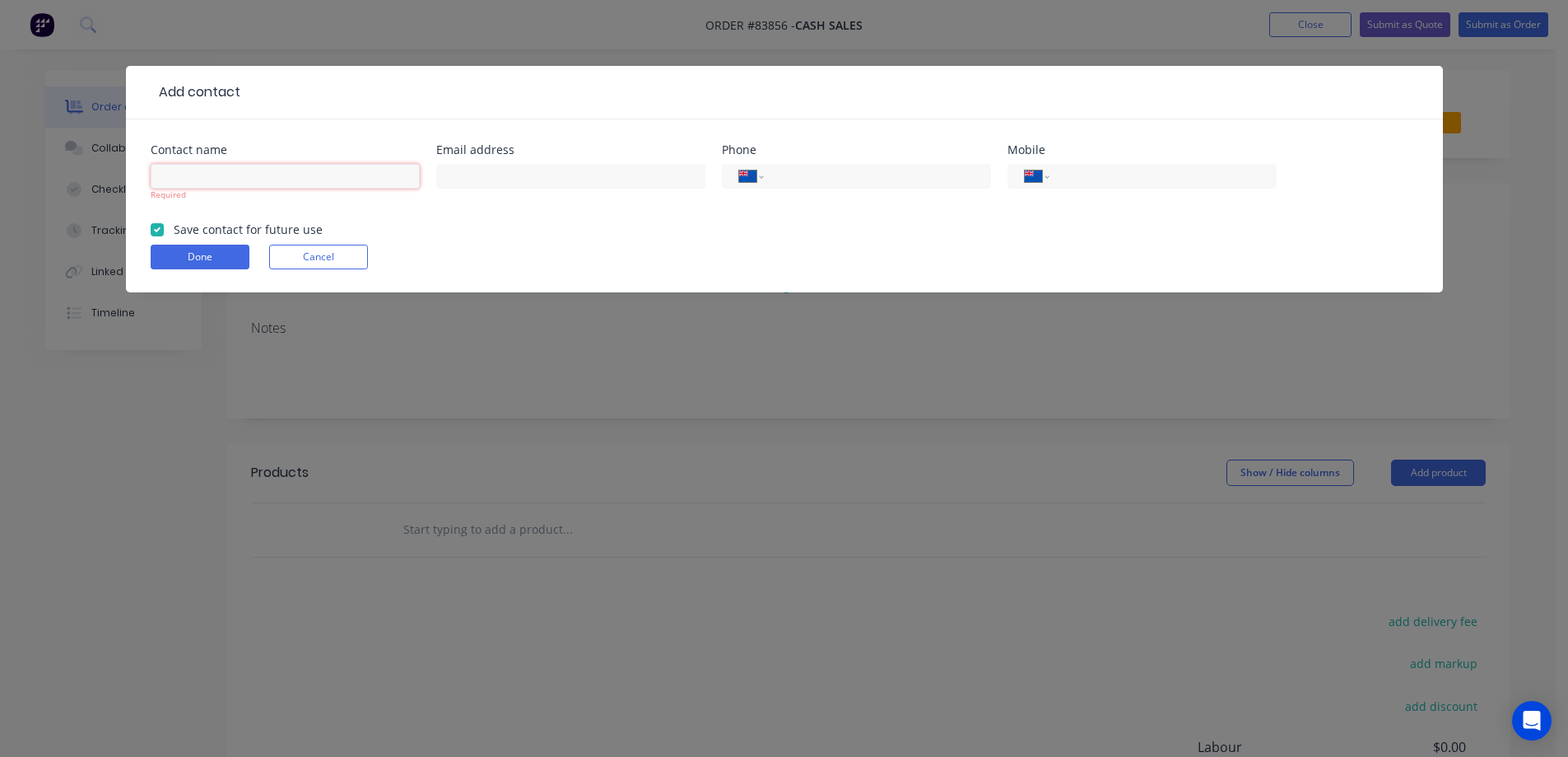
click at [285, 185] on input "text" at bounding box center [285, 176] width 269 height 25
type input "[PERSON_NAME] [PERSON_NAME]"
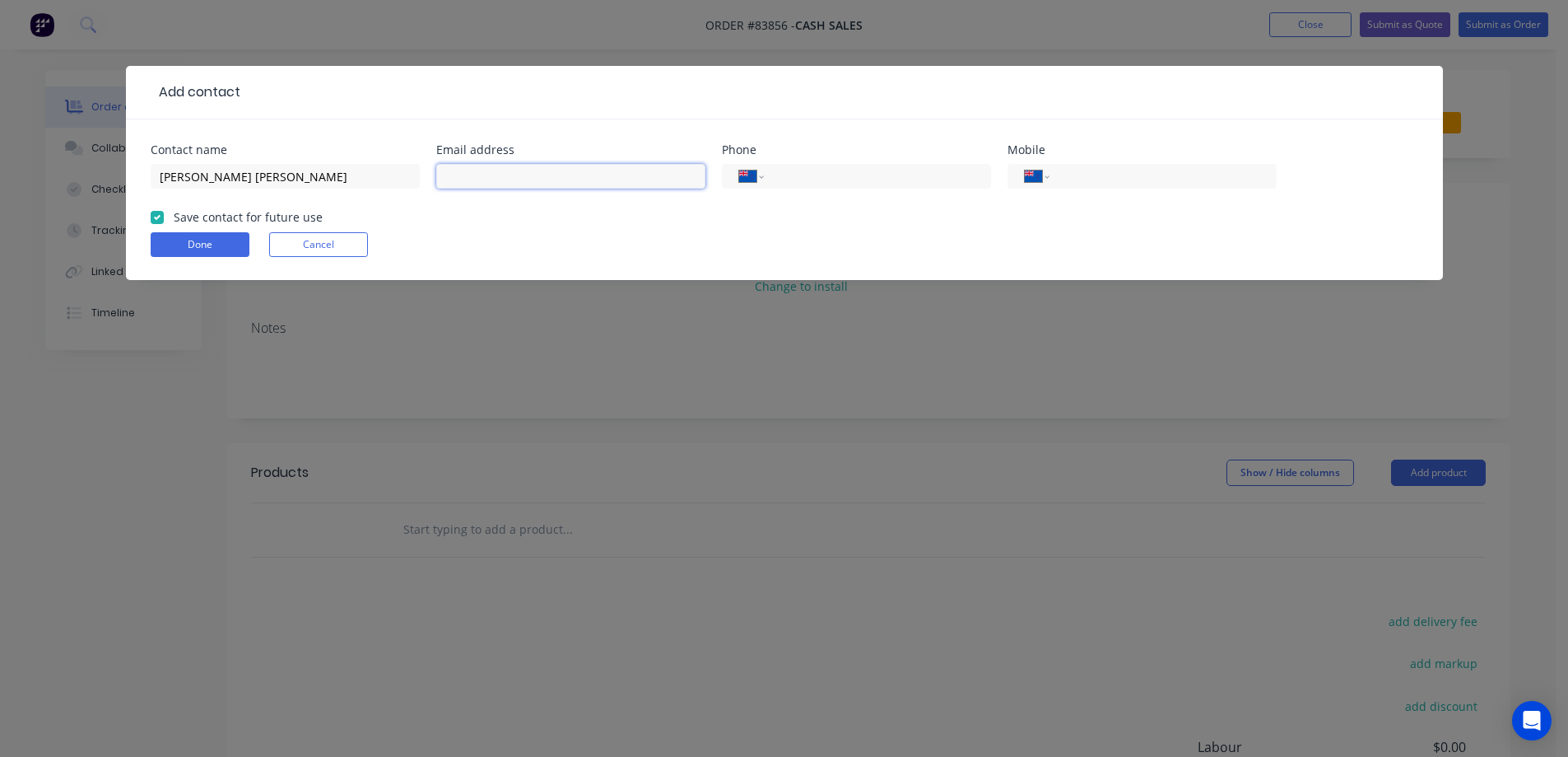
click at [489, 166] on input "text" at bounding box center [570, 176] width 269 height 25
click at [1166, 182] on input "tel" at bounding box center [1160, 177] width 198 height 18
type input "027 759 7176"
click at [175, 238] on button "Done" at bounding box center [200, 244] width 99 height 25
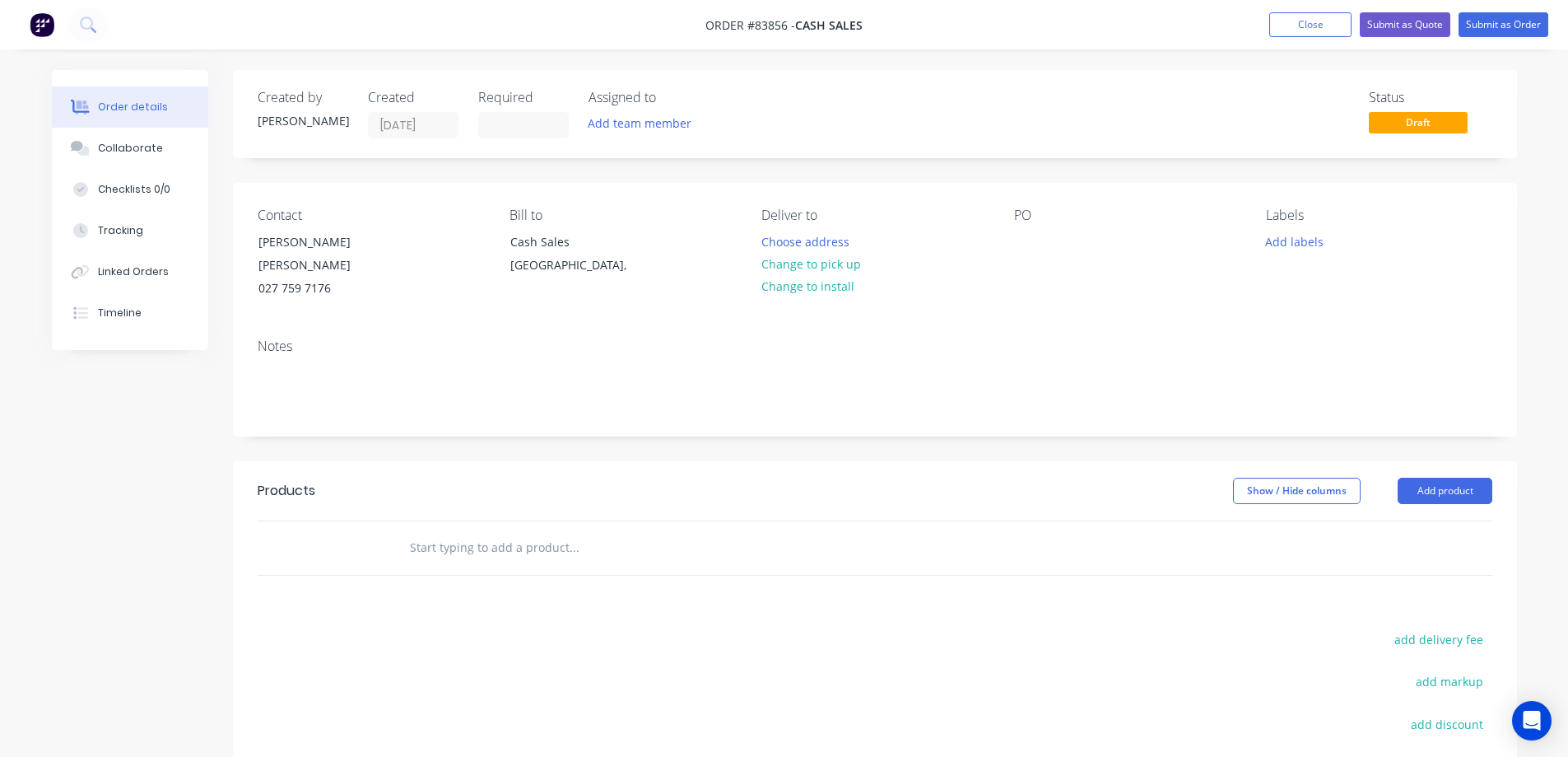
click at [501, 545] on input "text" at bounding box center [574, 548] width 329 height 33
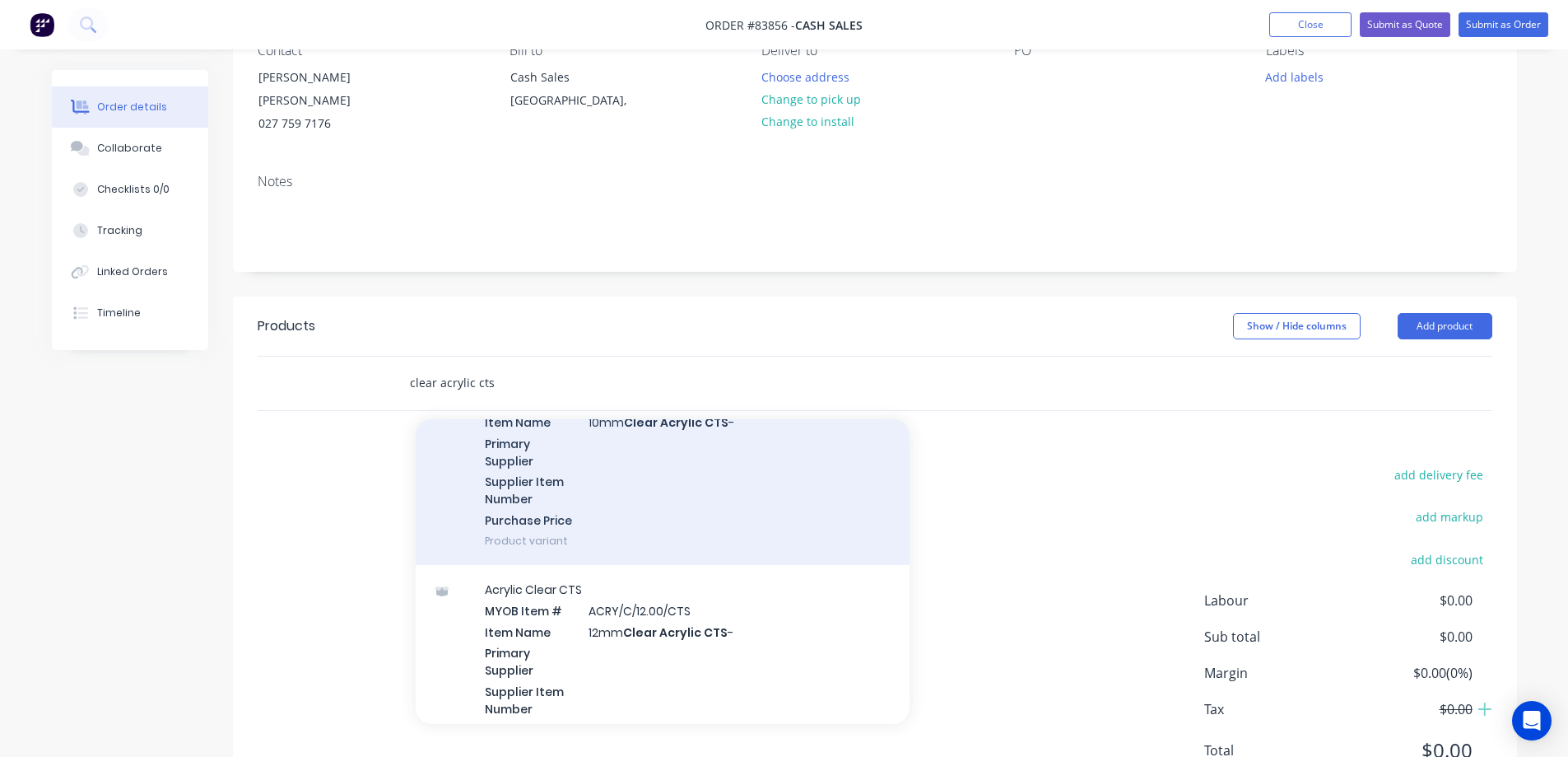
scroll to position [1317, 0]
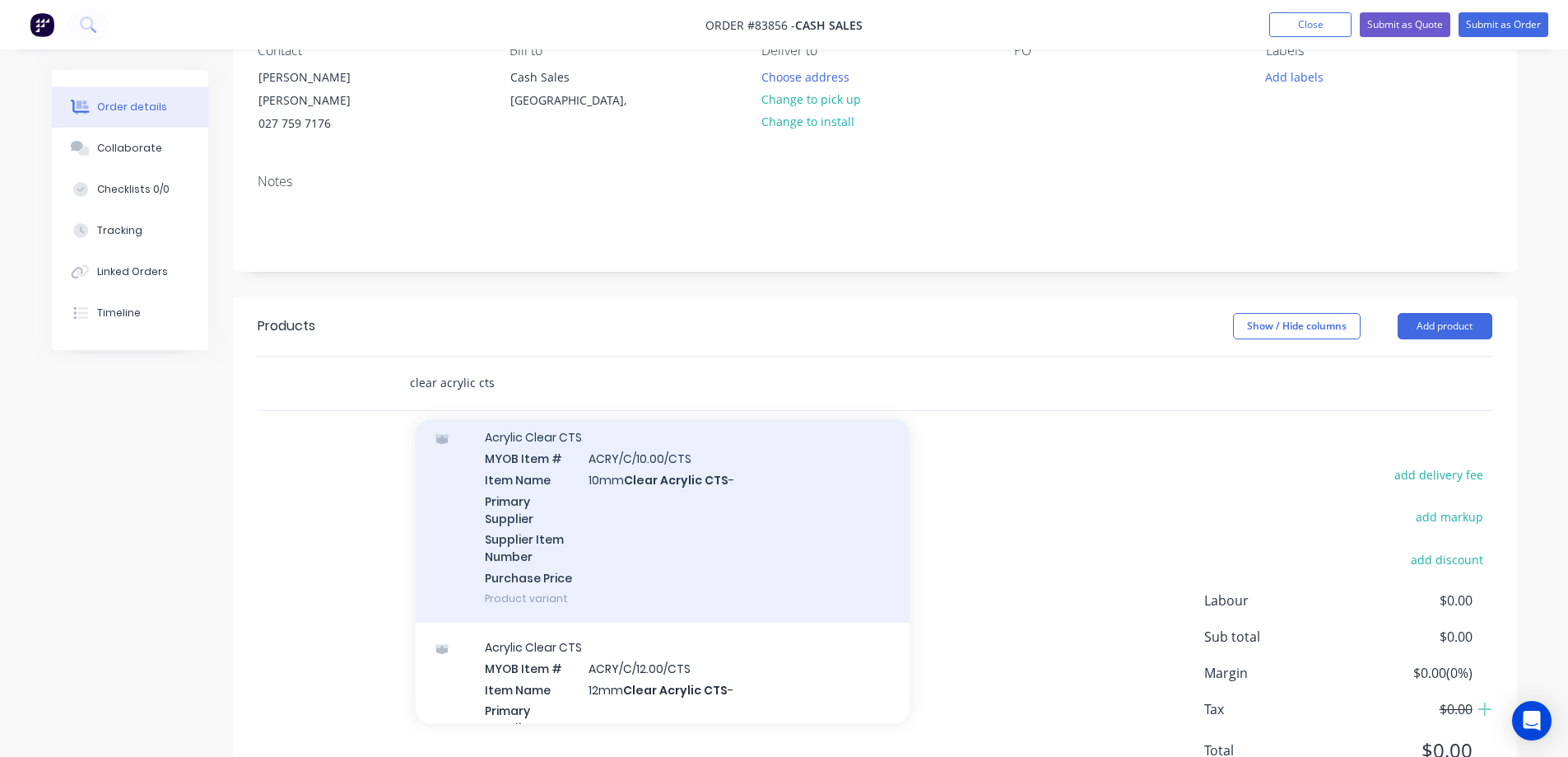
type input "clear acrylic cts"
click at [683, 514] on div "Acrylic Clear CTS MYOB Item # ACRY/C/10.00/CTS Item Name 10mm Clear Acrylic CTS…" at bounding box center [662, 517] width 494 height 210
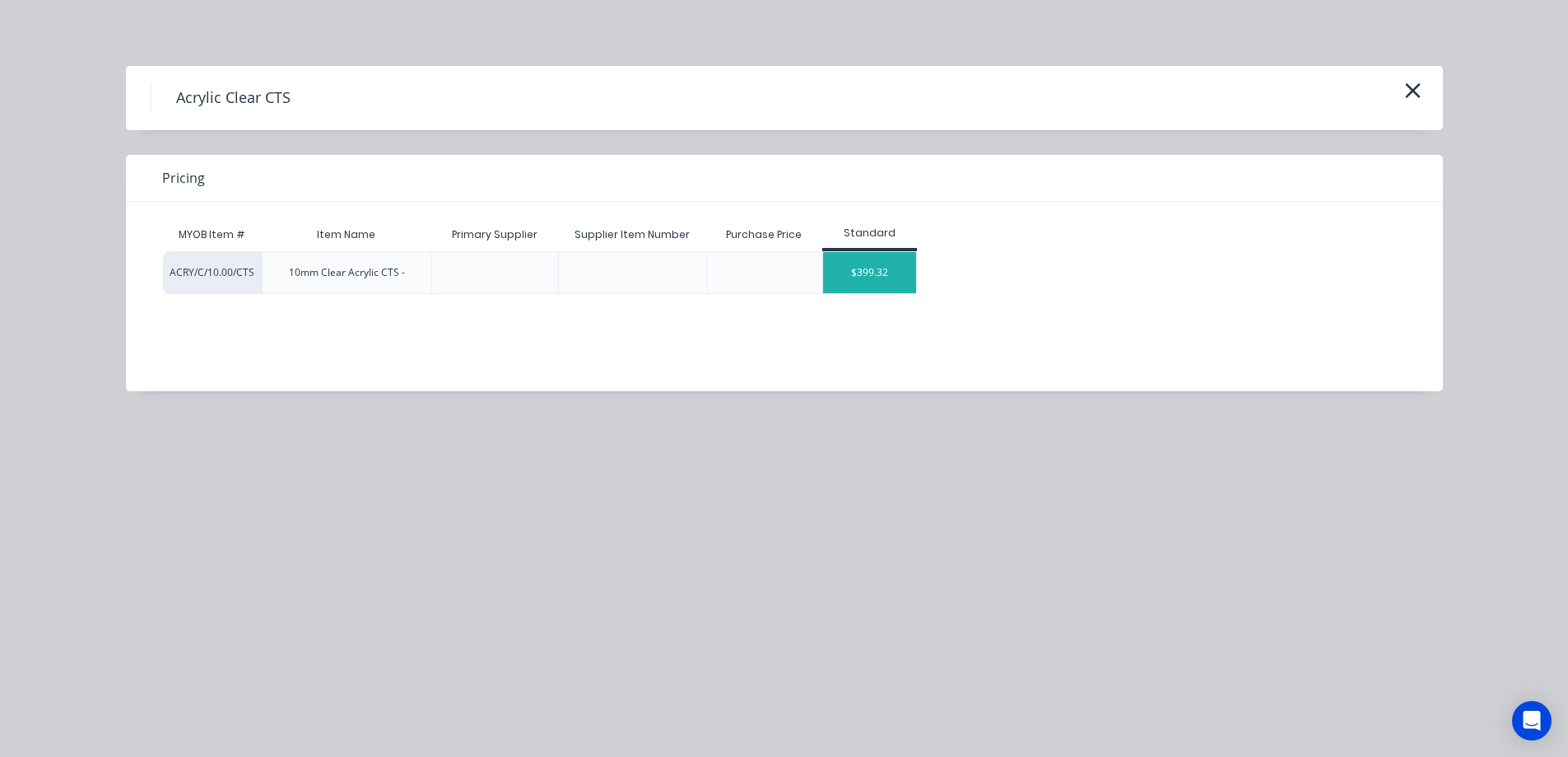
click at [874, 271] on div "$399.32" at bounding box center [869, 273] width 93 height 42
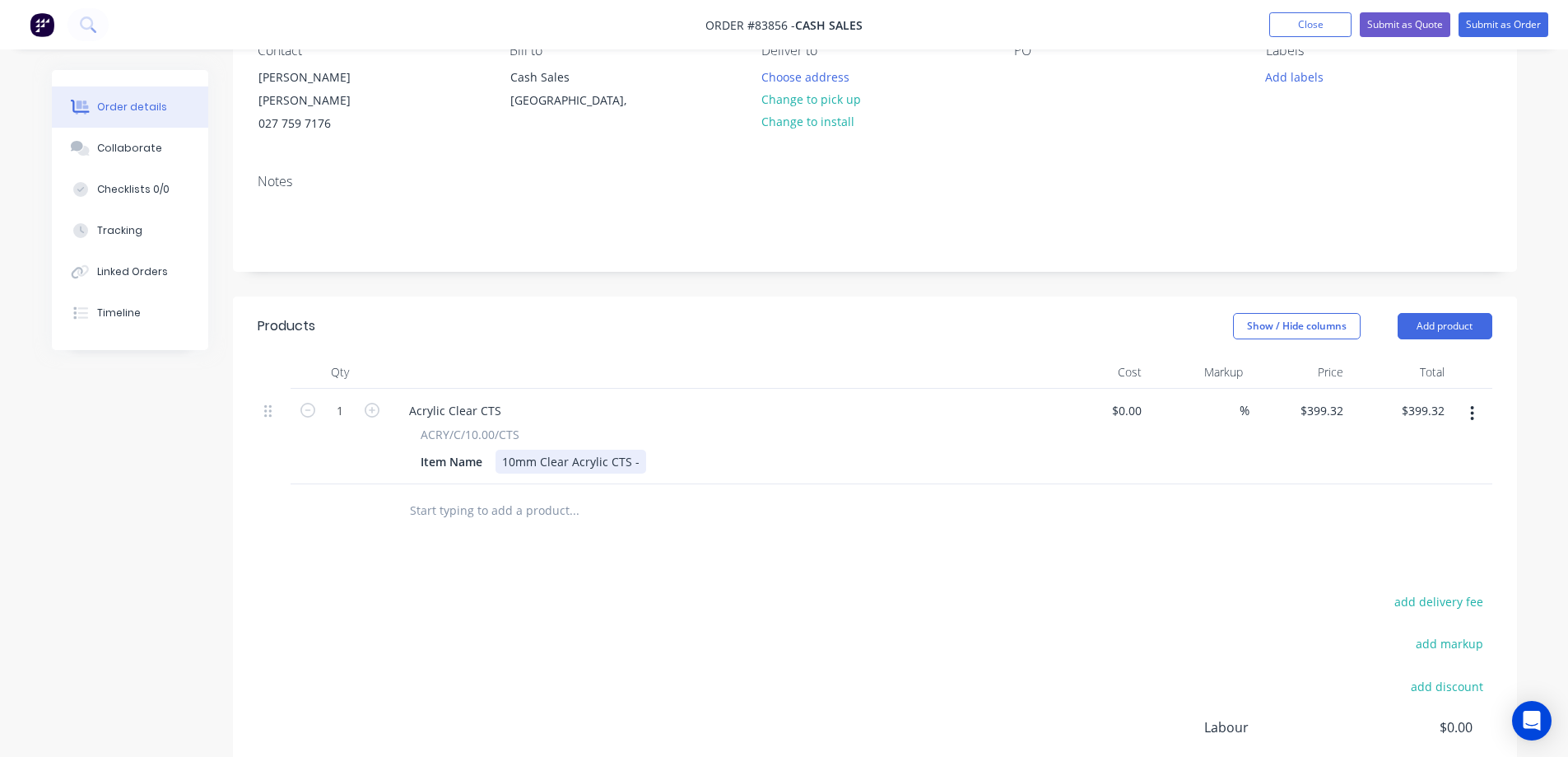
click at [639, 449] on div "10mm Clear Acrylic CTS -" at bounding box center [570, 461] width 151 height 24
drag, startPoint x: 371, startPoint y: 387, endPoint x: 973, endPoint y: 390, distance: 602.0
click at [371, 403] on icon "button" at bounding box center [372, 410] width 15 height 15
type input "2"
type input "$798.64"
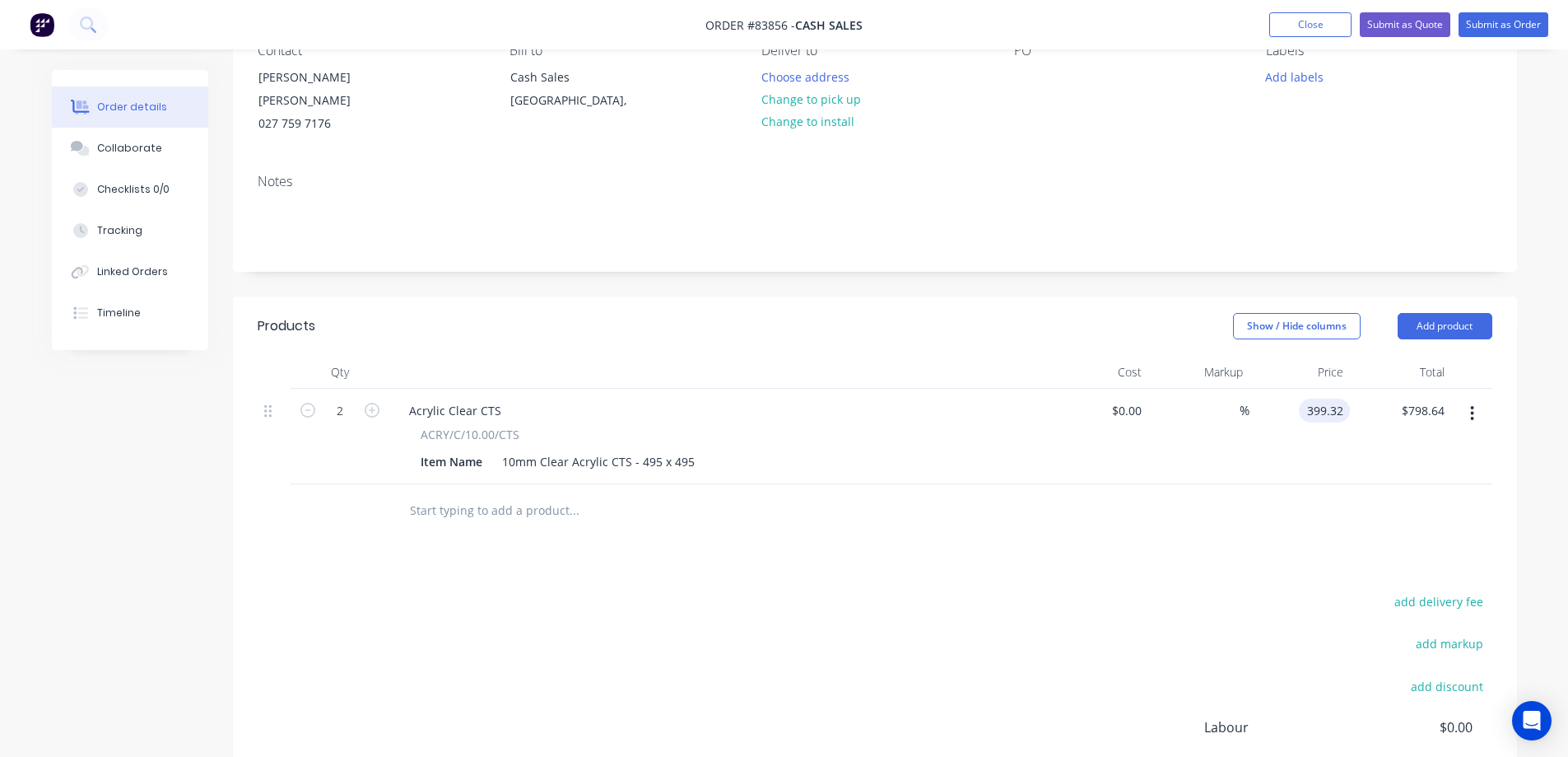
click at [1325, 398] on input "399.32" at bounding box center [1328, 410] width 44 height 24
type input "$53.57"
type input "$107.14"
click at [1265, 502] on div at bounding box center [875, 511] width 1234 height 54
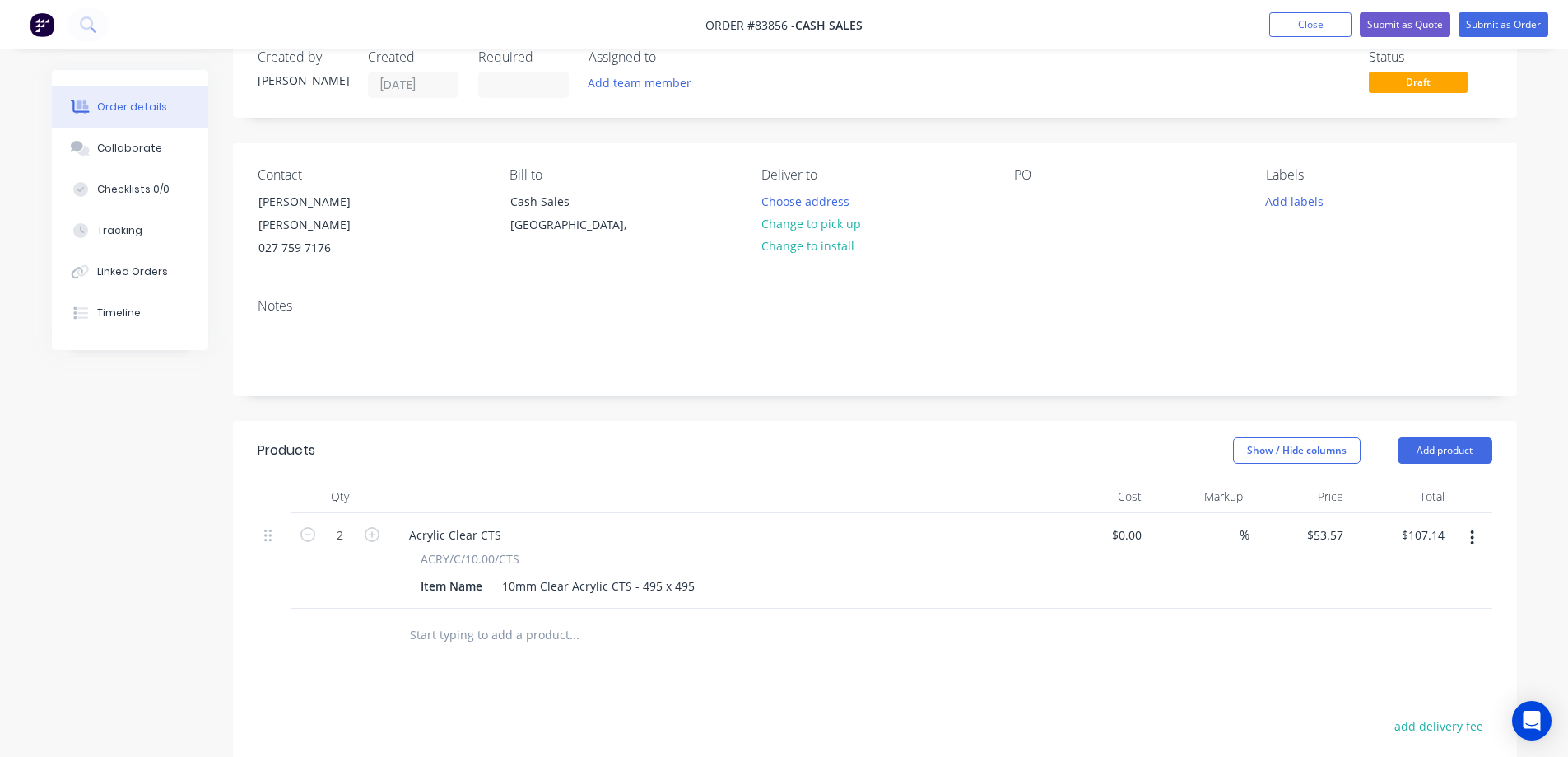
scroll to position [0, 0]
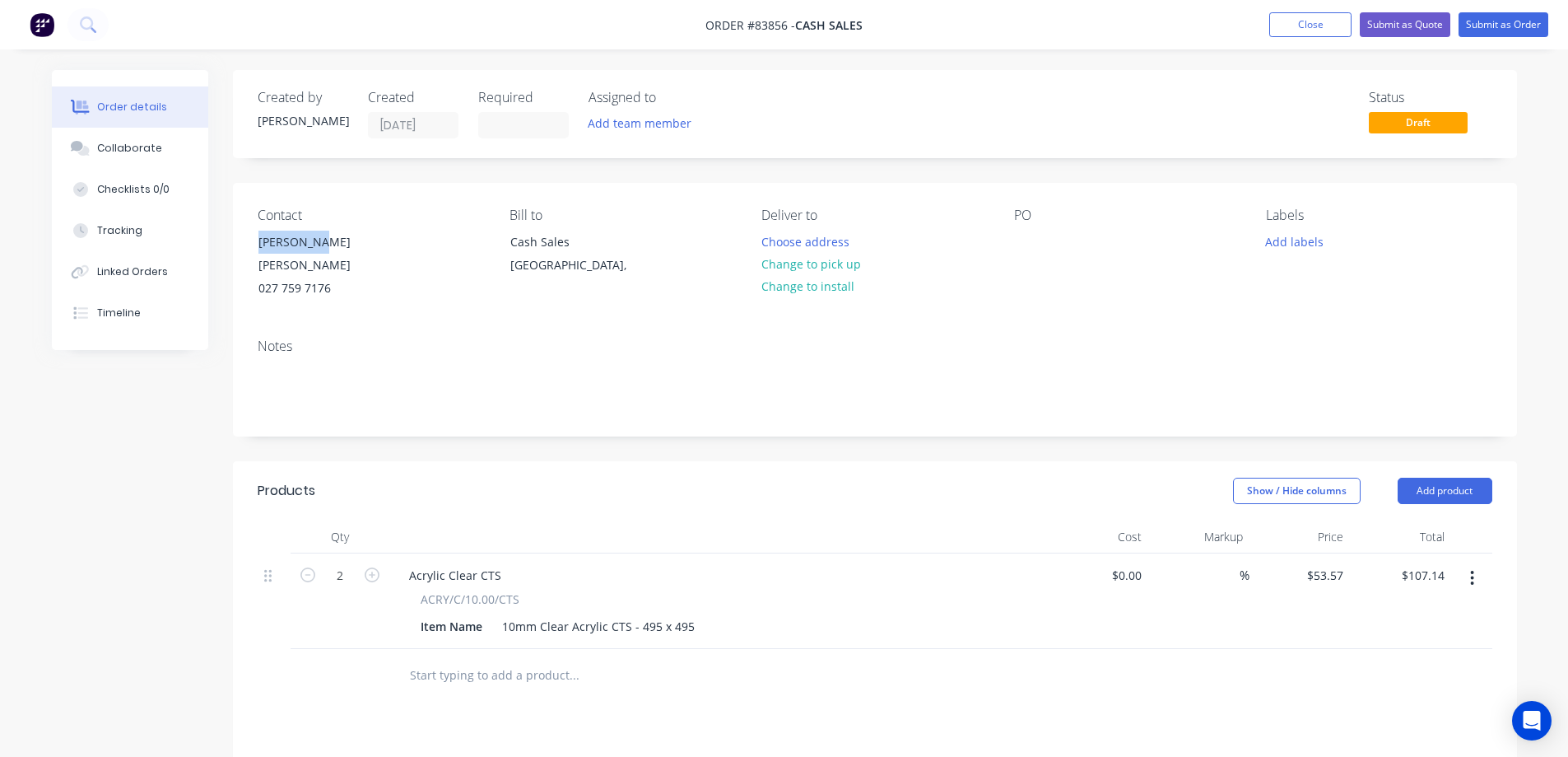
drag, startPoint x: 250, startPoint y: 239, endPoint x: 432, endPoint y: 239, distance: 182.0
click at [432, 239] on div "Contact [PERSON_NAME] [PERSON_NAME] [PHONE_NUMBER]" at bounding box center [371, 254] width 225 height 93
copy div "[PERSON_NAME] [PERSON_NAME]"
click at [1021, 238] on div at bounding box center [1027, 242] width 27 height 24
paste div
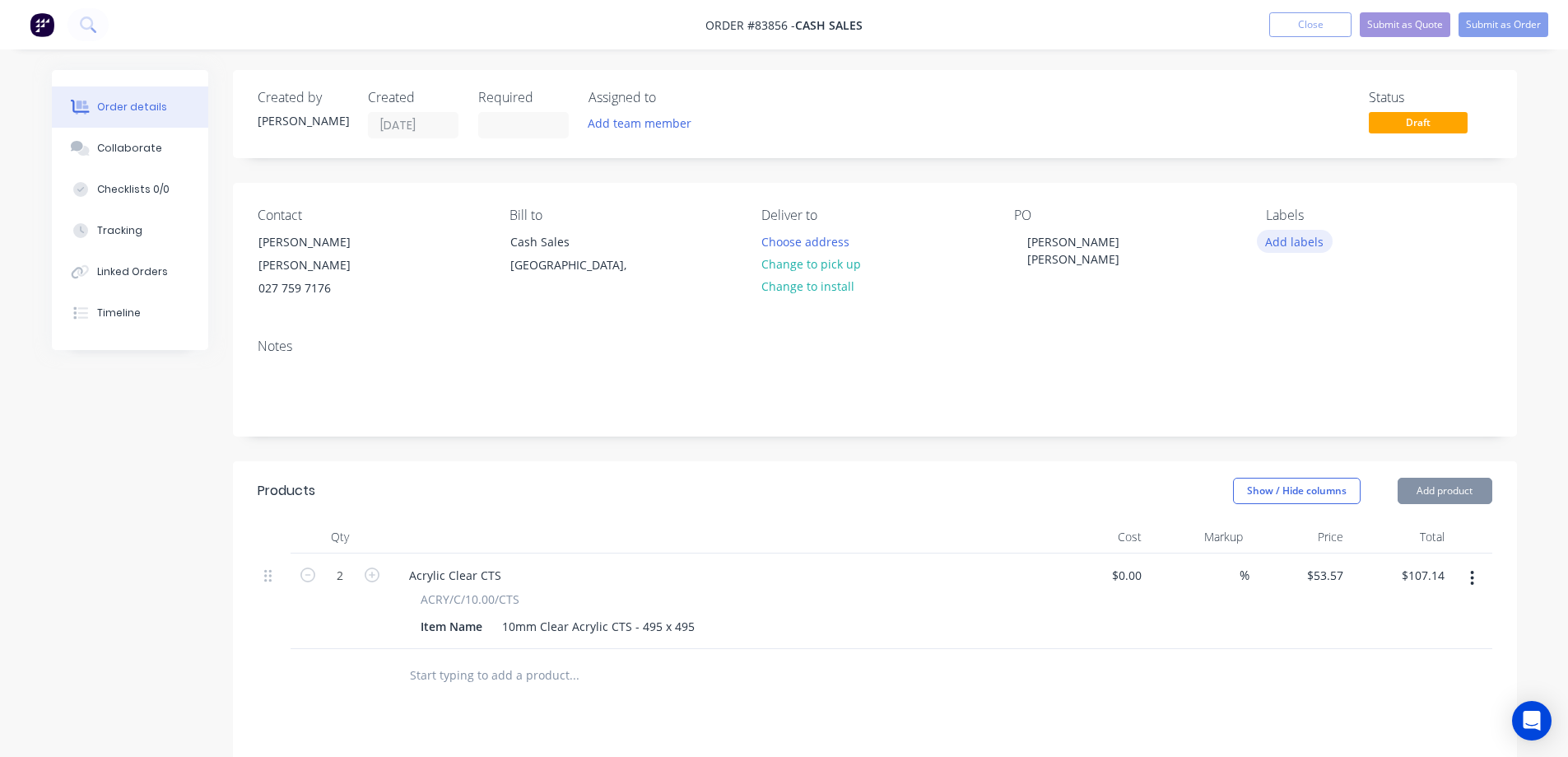
click at [1311, 239] on button "Add labels" at bounding box center [1295, 241] width 76 height 22
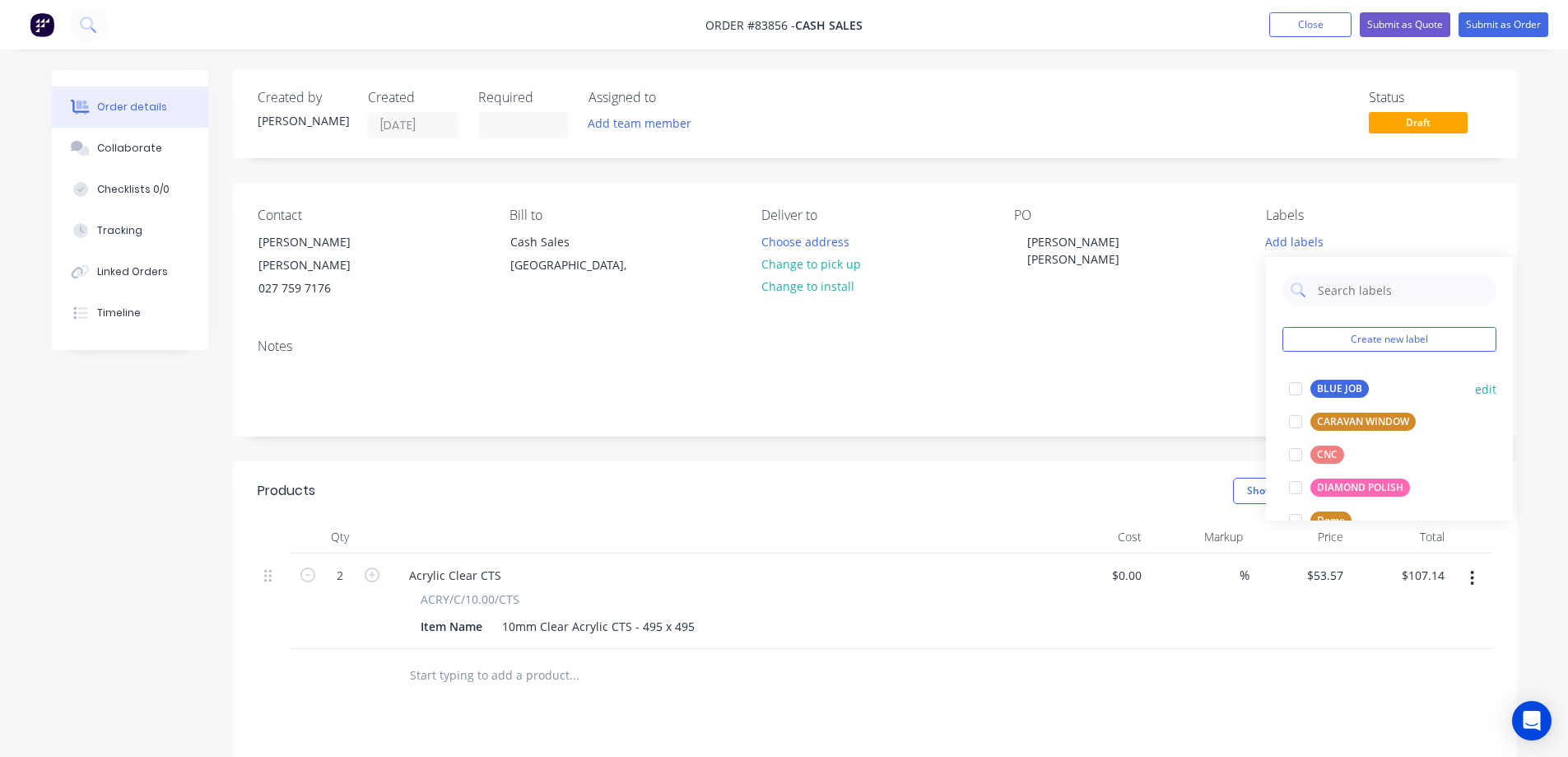
drag, startPoint x: 1326, startPoint y: 385, endPoint x: 1409, endPoint y: 200, distance: 202.8
click at [1327, 384] on div "BLUE JOB" at bounding box center [1339, 389] width 58 height 18
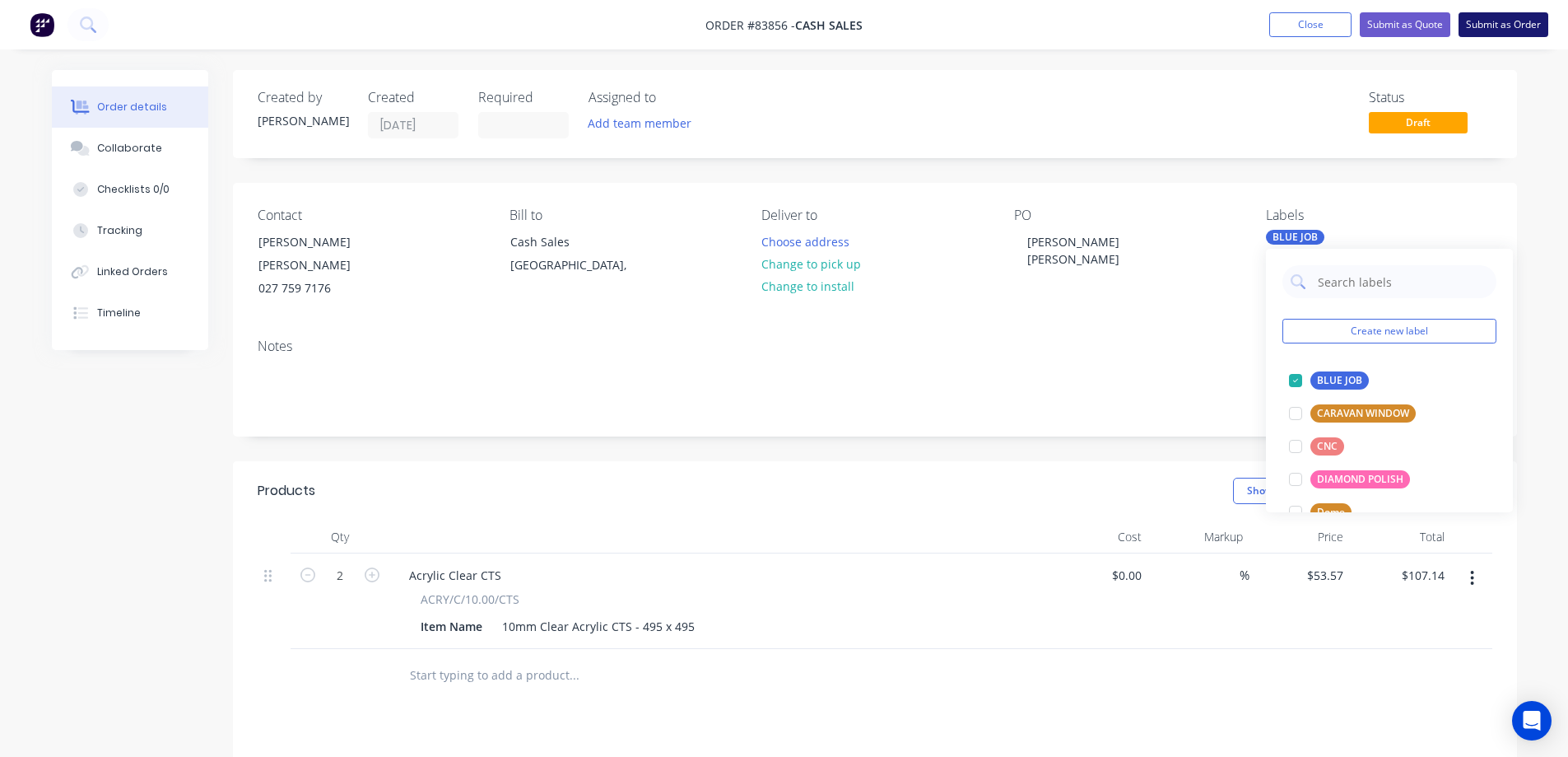
click at [1494, 25] on button "Submit as Order" at bounding box center [1503, 24] width 90 height 25
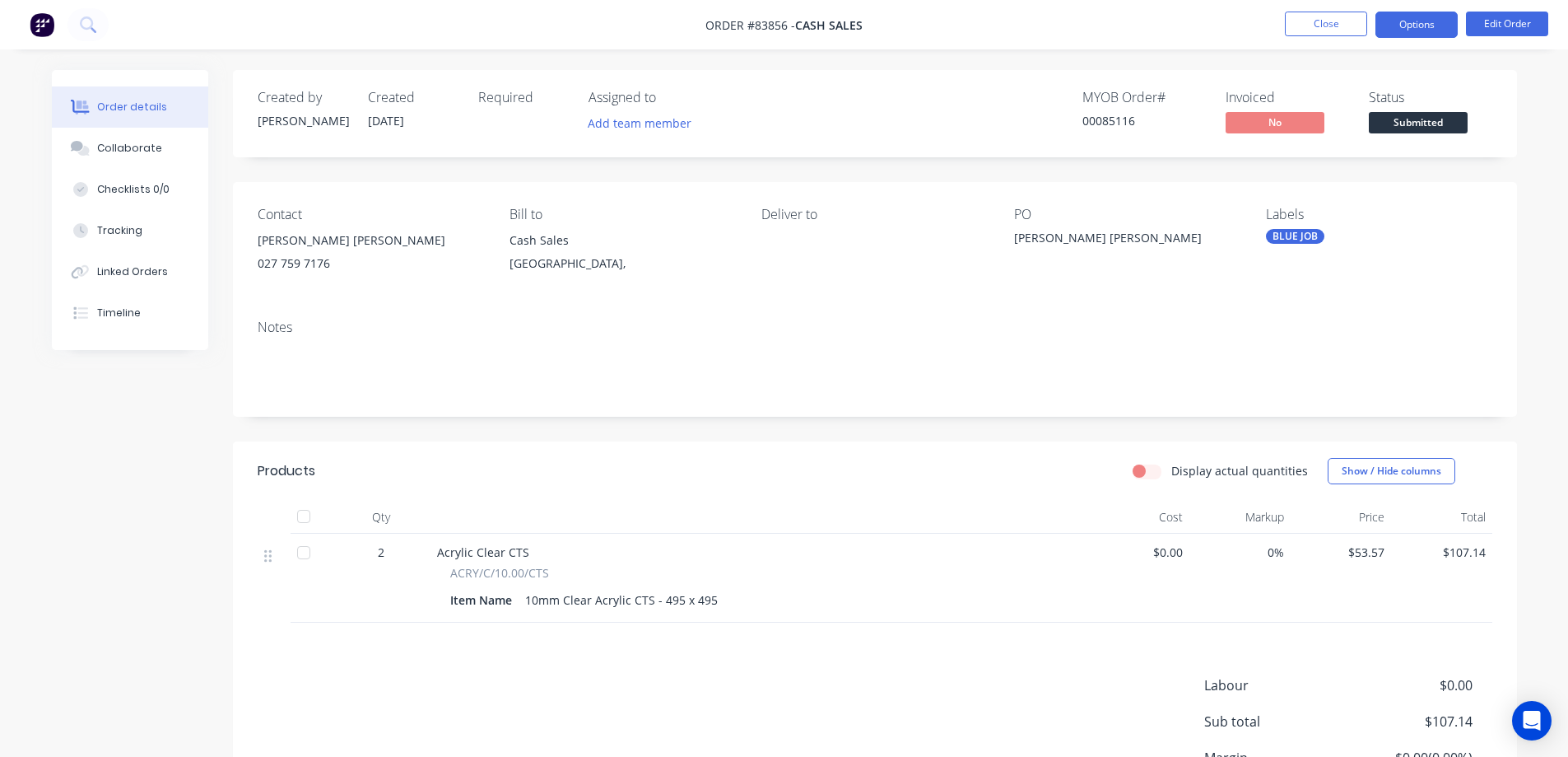
click at [1422, 18] on button "Options" at bounding box center [1416, 24] width 82 height 27
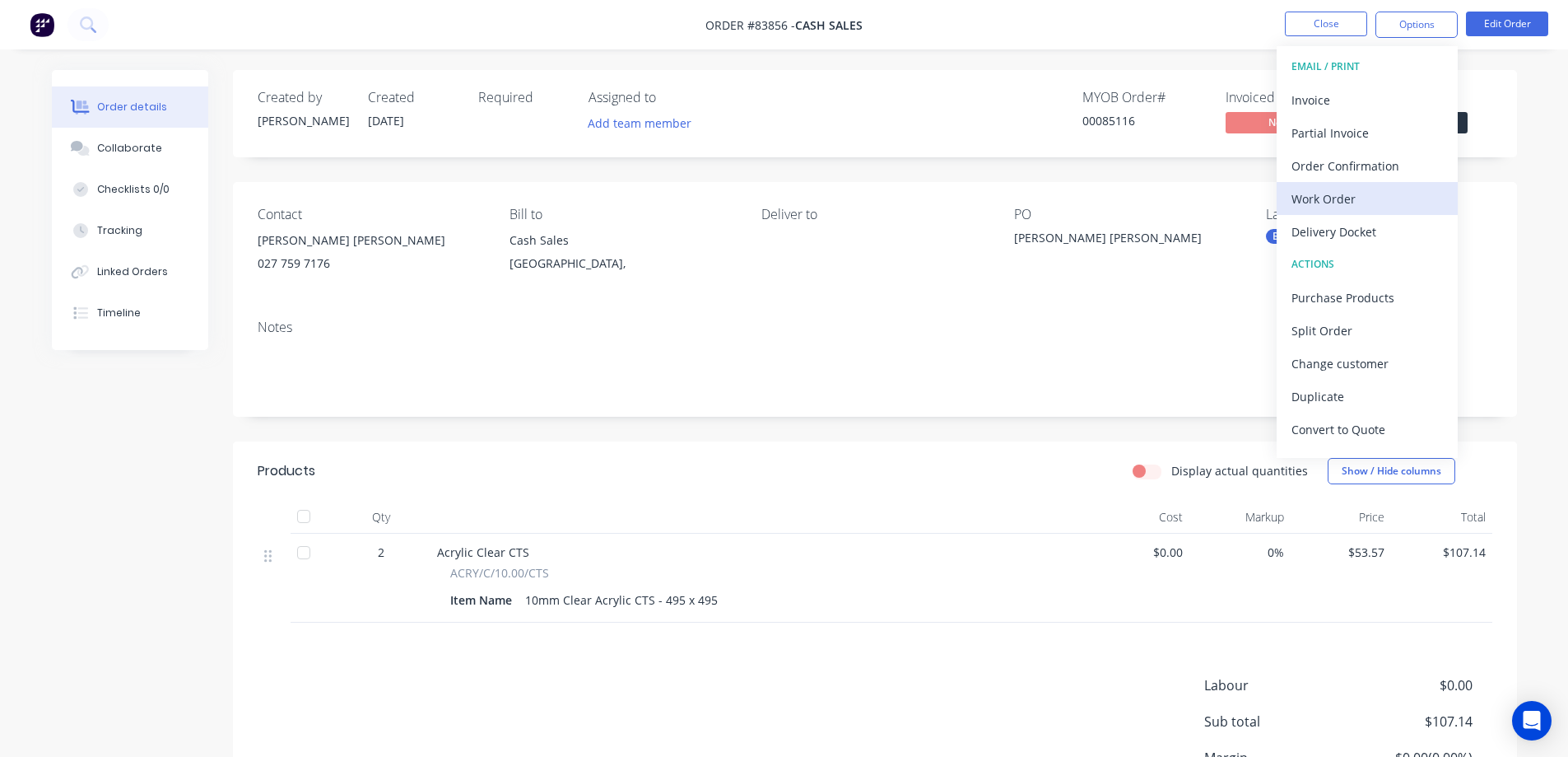
click at [1362, 190] on div "Work Order" at bounding box center [1367, 199] width 152 height 24
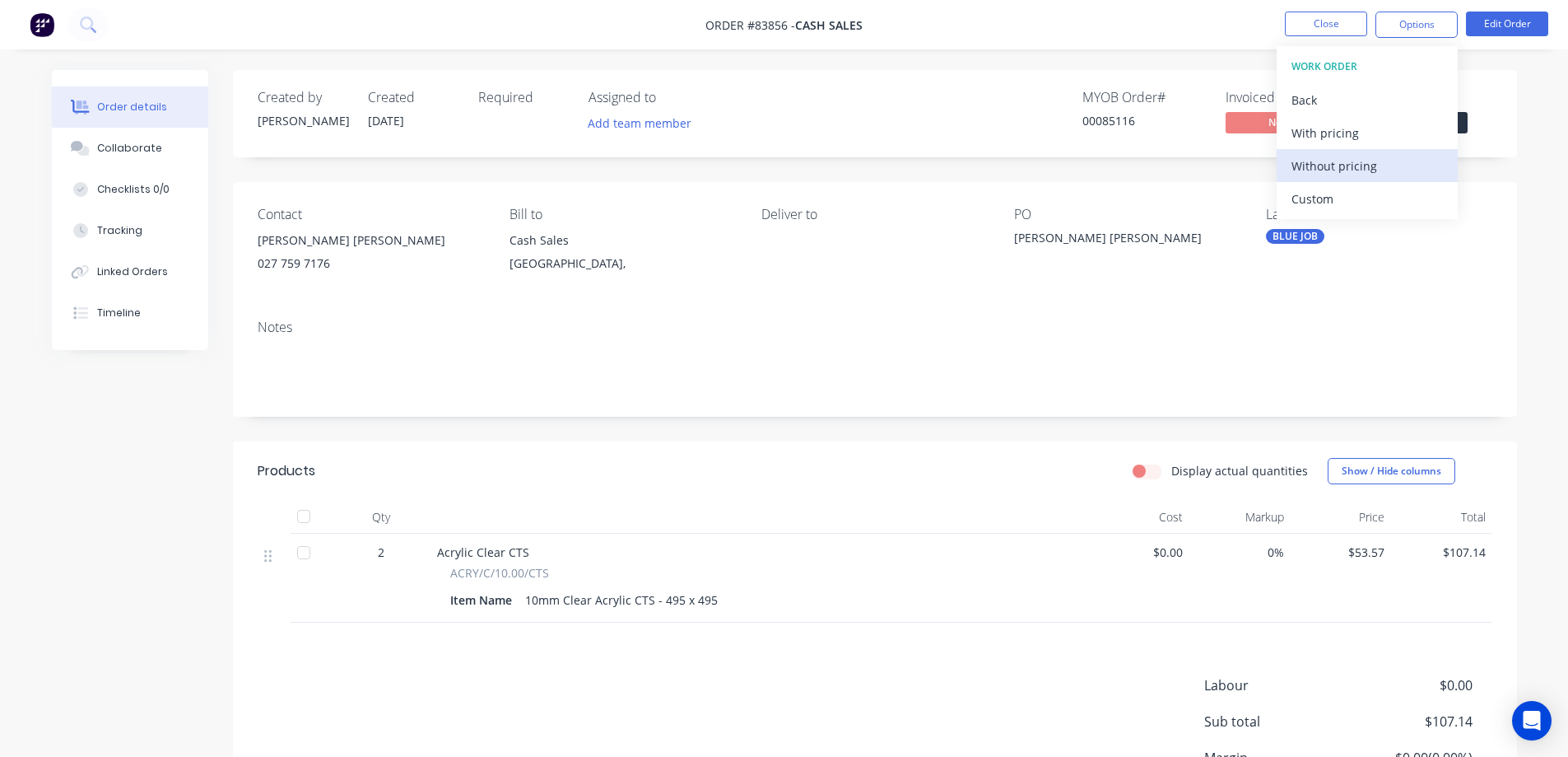
click at [1367, 171] on div "Without pricing" at bounding box center [1367, 166] width 152 height 24
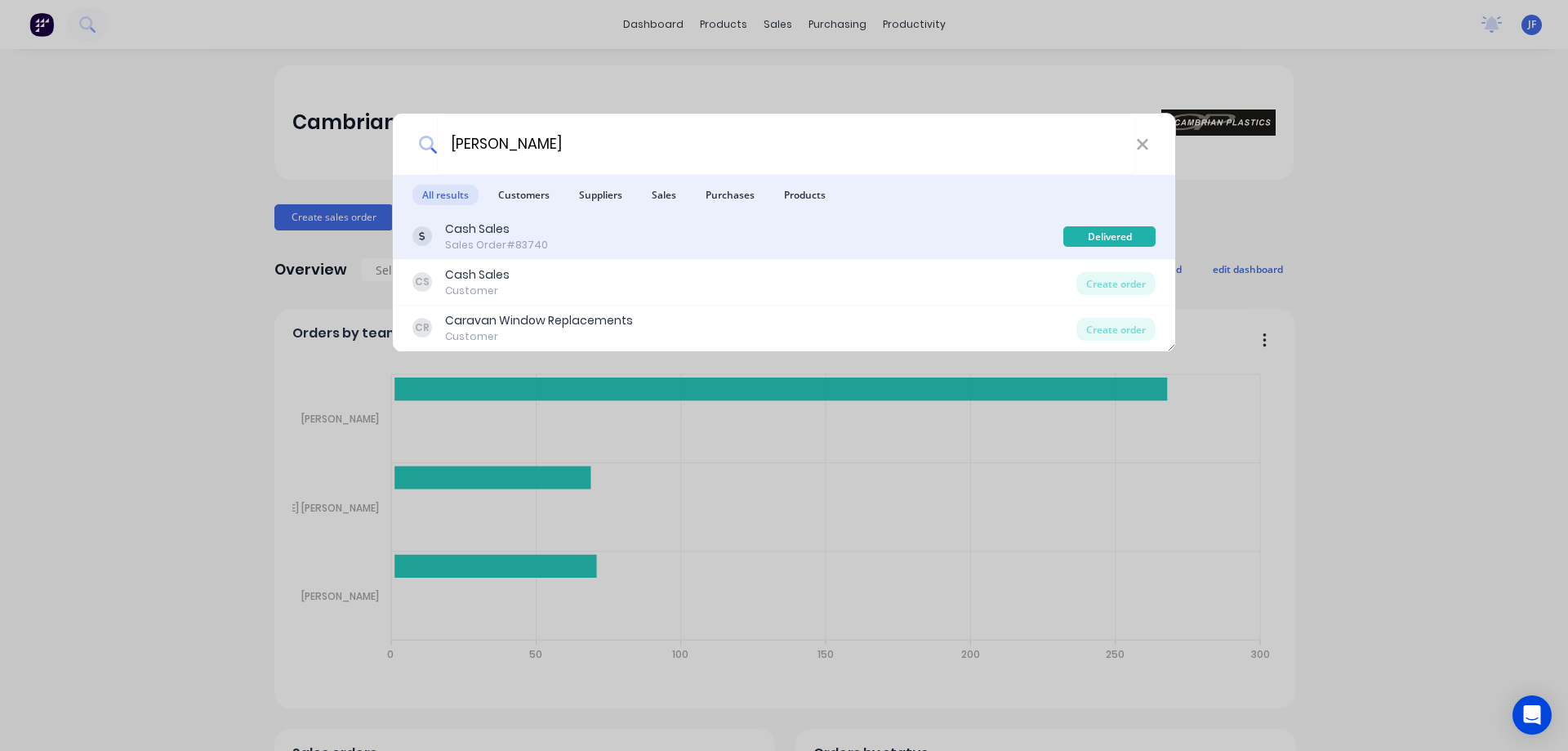
type input "clifton"
click at [805, 221] on div "Cash Sales Sales Order #83740" at bounding box center [738, 237] width 651 height 32
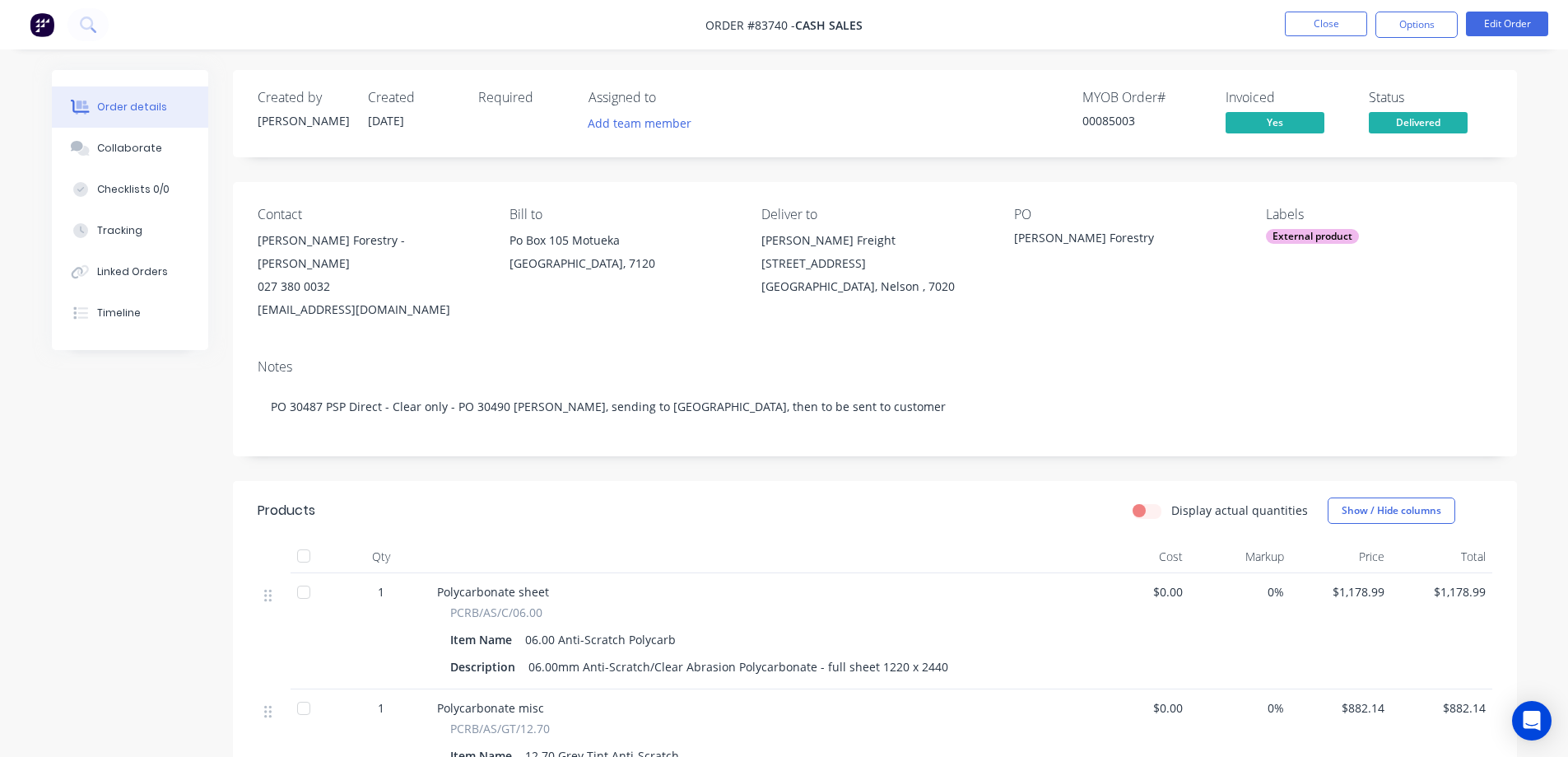
click at [982, 443] on div "Created by Jess Created 06/08/25 Required Assigned to Add team member MYOB Orde…" at bounding box center [875, 682] width 1284 height 1225
drag, startPoint x: 763, startPoint y: 214, endPoint x: 901, endPoint y: 266, distance: 147.5
click at [901, 266] on div "Deliver to Nelson Freight 15 Artillery Place Richmond, Nelson , 7020" at bounding box center [874, 264] width 225 height 115
click at [901, 275] on div "Richmond, Nelson , 7020" at bounding box center [874, 287] width 225 height 23
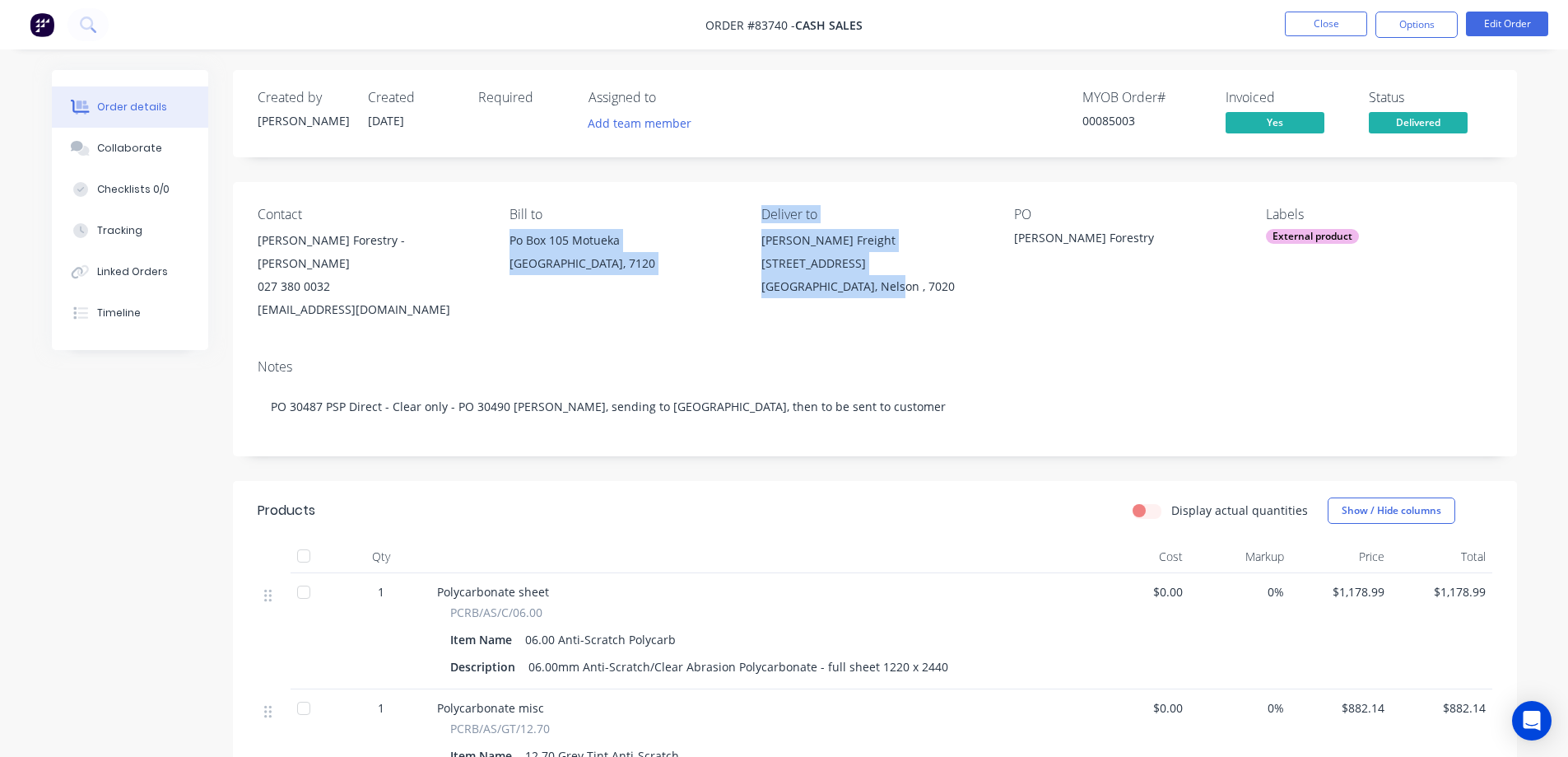
drag, startPoint x: 901, startPoint y: 275, endPoint x: 748, endPoint y: 213, distance: 165.1
click at [748, 213] on div "Contact Clifton Forestry - Roger Clifton 027 380 0032 Rtclifton@xtra.co.nz Bill…" at bounding box center [875, 263] width 1284 height 164
click at [781, 214] on div "Deliver to" at bounding box center [874, 214] width 225 height 16
drag, startPoint x: 763, startPoint y: 209, endPoint x: 904, endPoint y: 265, distance: 151.7
click at [903, 265] on div "Deliver to Nelson Freight 15 Artillery Place Richmond, Nelson , 7020" at bounding box center [874, 264] width 225 height 115
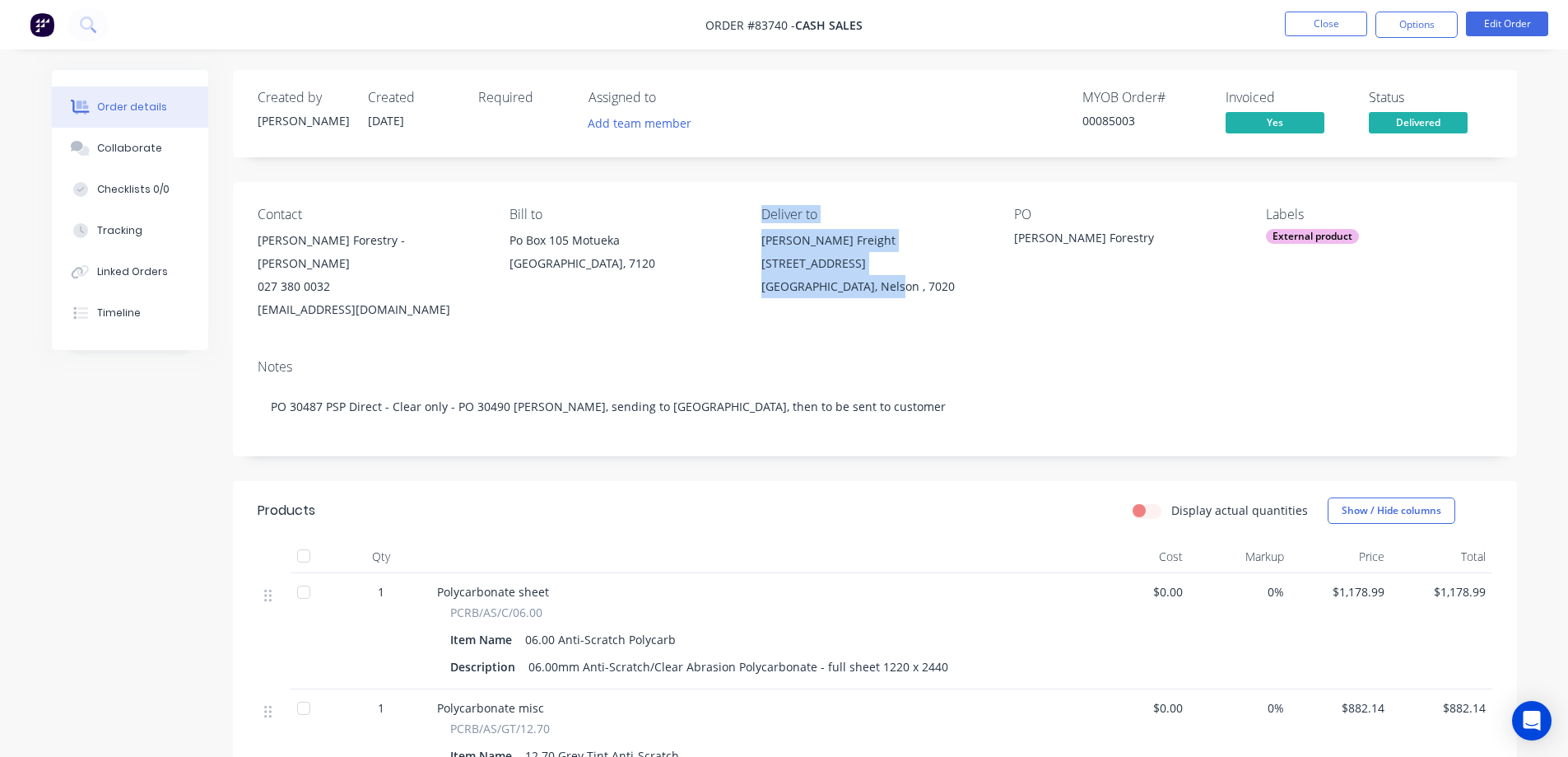
click at [904, 275] on div "Richmond, Nelson , 7020" at bounding box center [874, 287] width 225 height 23
drag, startPoint x: 833, startPoint y: 249, endPoint x: 741, endPoint y: 211, distance: 99.5
click at [741, 211] on div "Contact Clifton Forestry - Roger Clifton 027 380 0032 Rtclifton@xtra.co.nz Bill…" at bounding box center [875, 263] width 1284 height 164
click at [779, 225] on div "Deliver to Nelson Freight 15 Artillery Place Richmond, Nelson , 7020" at bounding box center [874, 264] width 225 height 115
drag, startPoint x: 766, startPoint y: 214, endPoint x: 895, endPoint y: 268, distance: 139.8
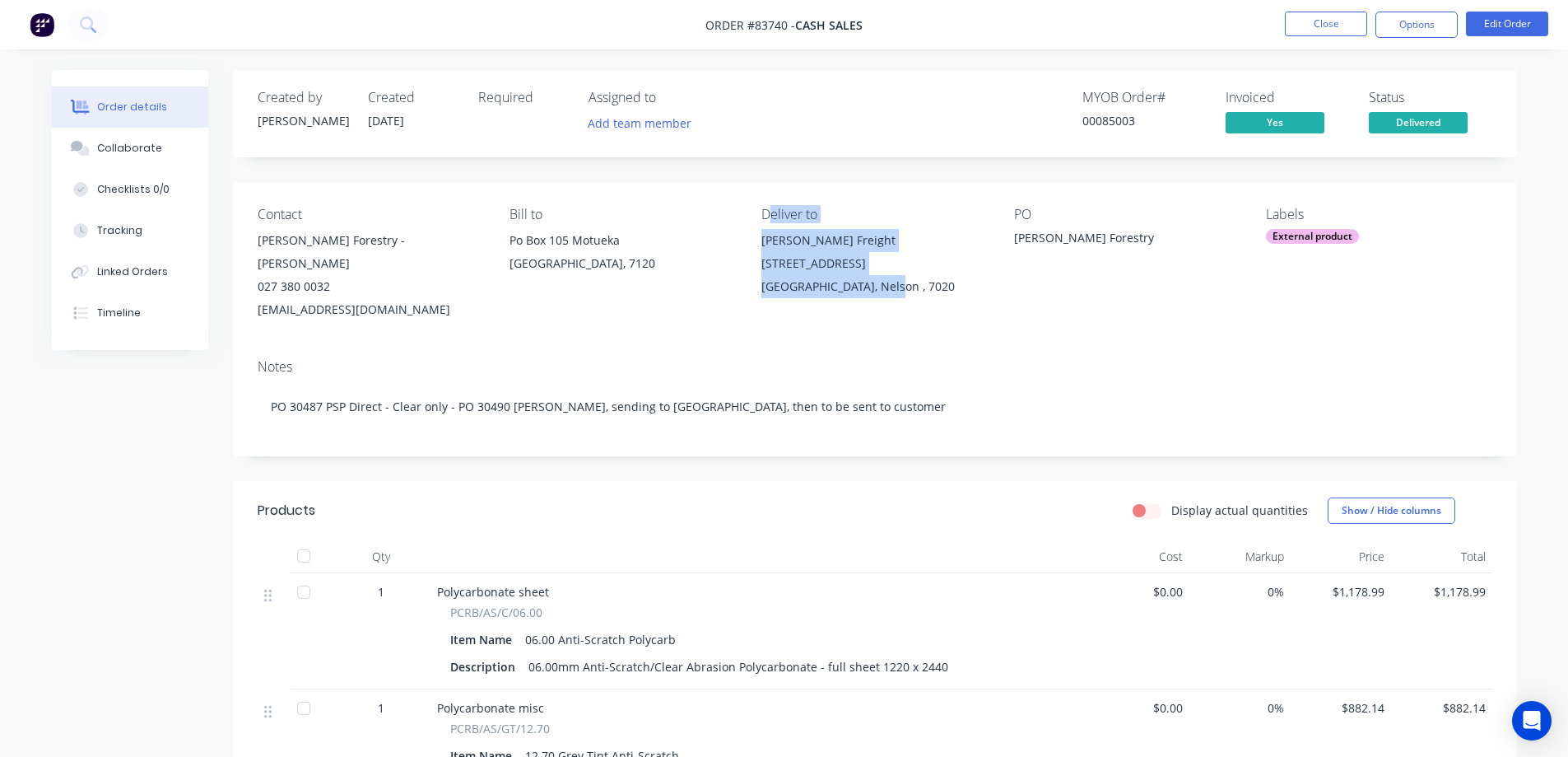
click at [895, 268] on div "Deliver to Nelson Freight 15 Artillery Place Richmond, Nelson , 7020" at bounding box center [874, 264] width 225 height 115
click at [895, 275] on div "Richmond, Nelson , 7020" at bounding box center [874, 287] width 225 height 23
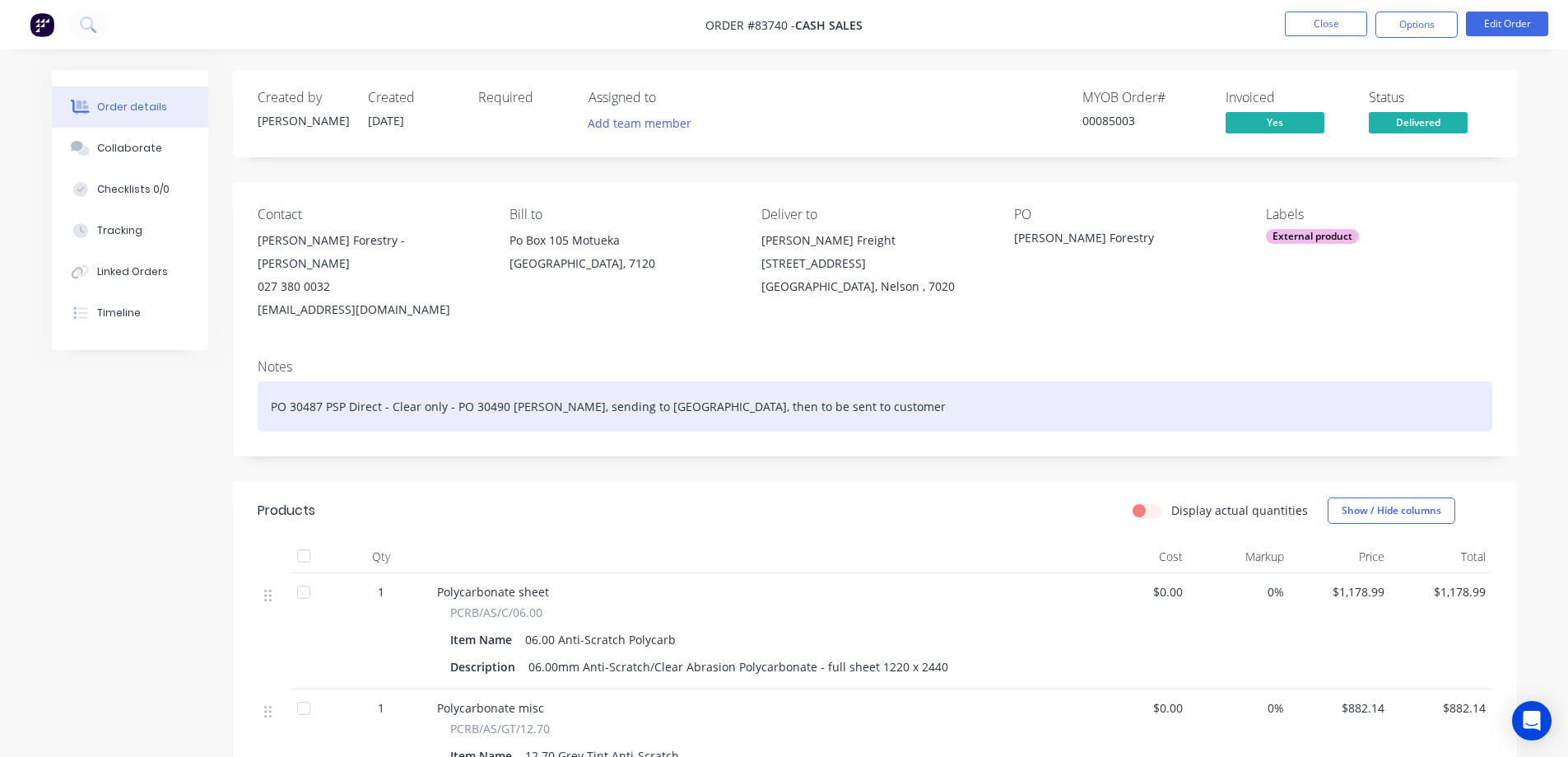
click at [899, 381] on div "PO 30487 PSP Direct - Clear only - PO 30490 Mulford GT, sending to Cambrian, th…" at bounding box center [875, 406] width 1234 height 50
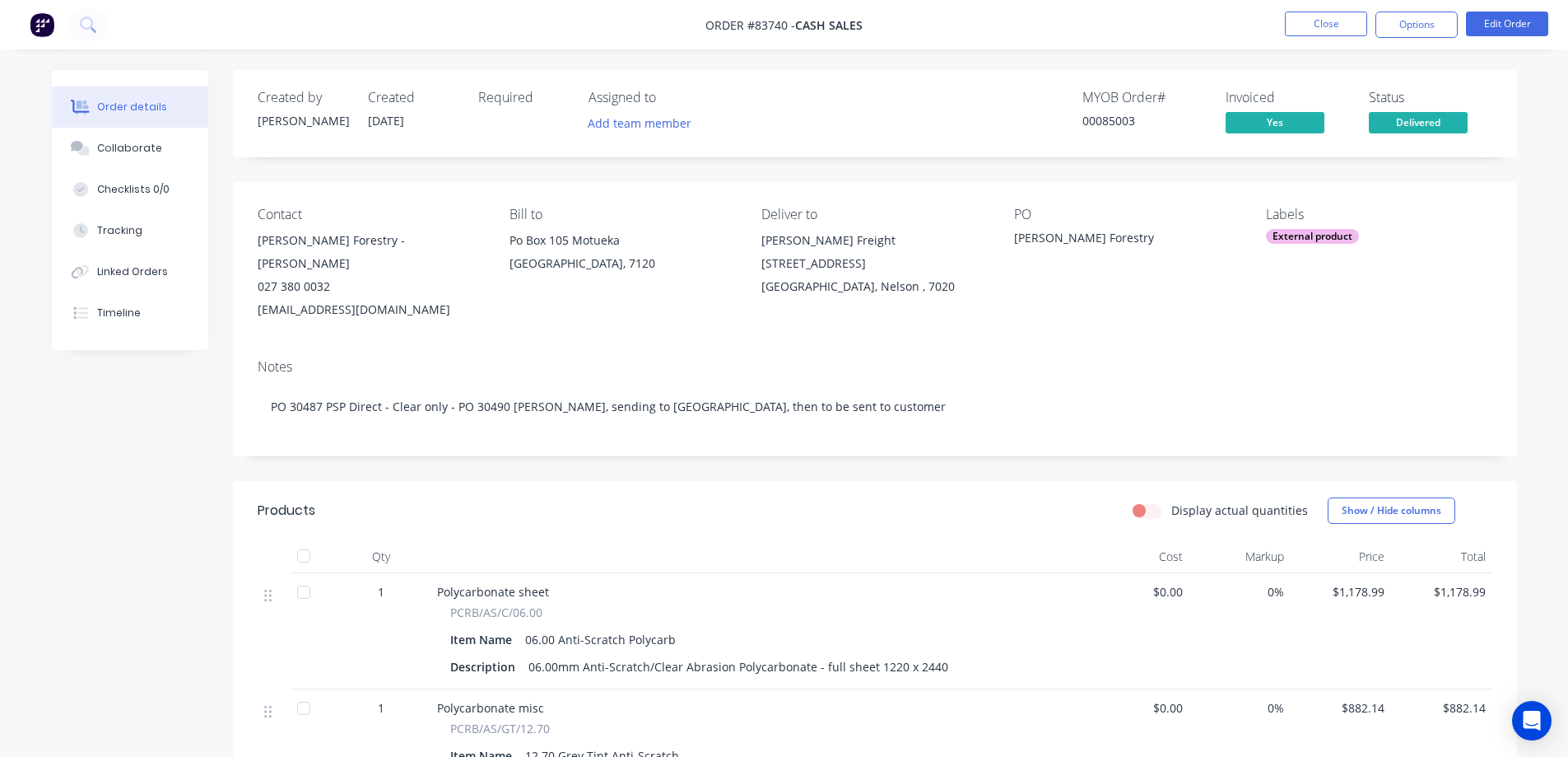
click at [748, 346] on div "Notes PO 30487 PSP Direct - Clear only - PO 30490 Mulford GT, sending to Cambri…" at bounding box center [875, 400] width 1284 height 110
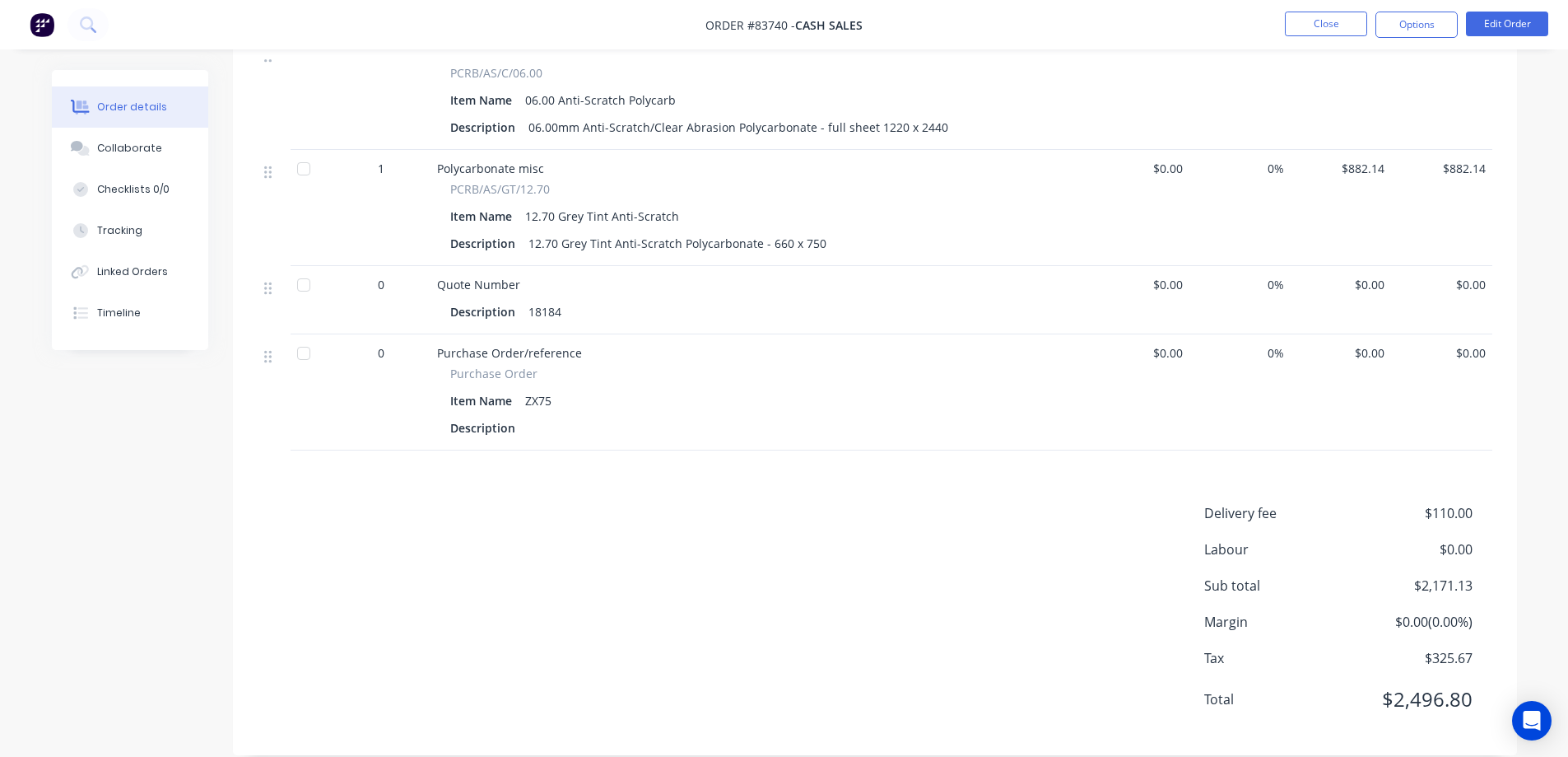
scroll to position [210, 0]
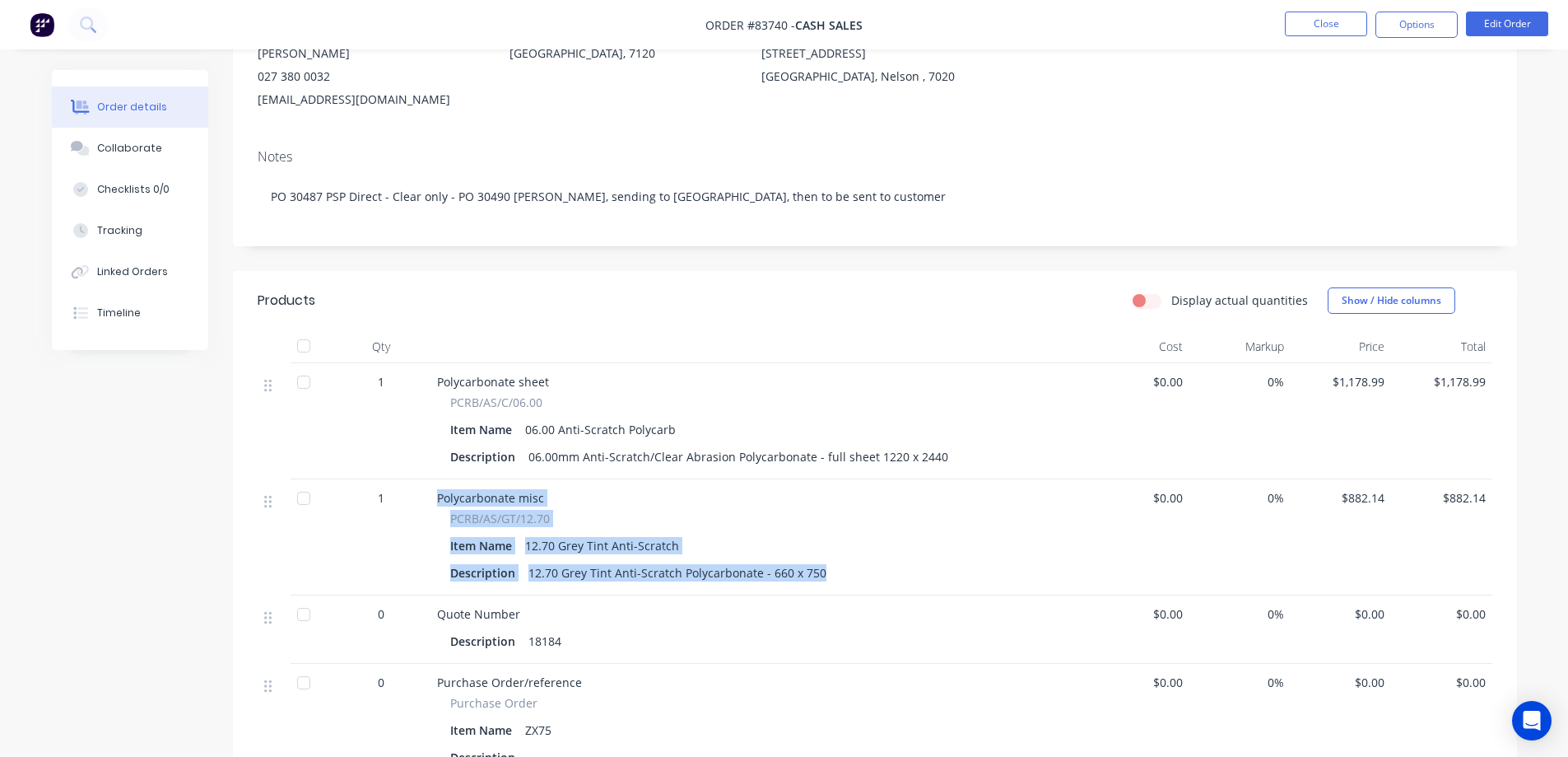
drag, startPoint x: 820, startPoint y: 547, endPoint x: 415, endPoint y: 493, distance: 408.6
click at [415, 493] on div "1 Polycarbonate misc PCRB/AS/GT/12.70 Item Name 12.70 Grey Tint Anti-Scratch De…" at bounding box center [875, 538] width 1234 height 116
click at [419, 493] on div "1" at bounding box center [381, 538] width 99 height 116
drag, startPoint x: 442, startPoint y: 476, endPoint x: 855, endPoint y: 549, distance: 419.4
click at [855, 549] on div "Polycarbonate misc PCRB/AS/GT/12.70 Item Name 12.70 Grey Tint Anti-Scratch Desc…" at bounding box center [760, 538] width 659 height 116
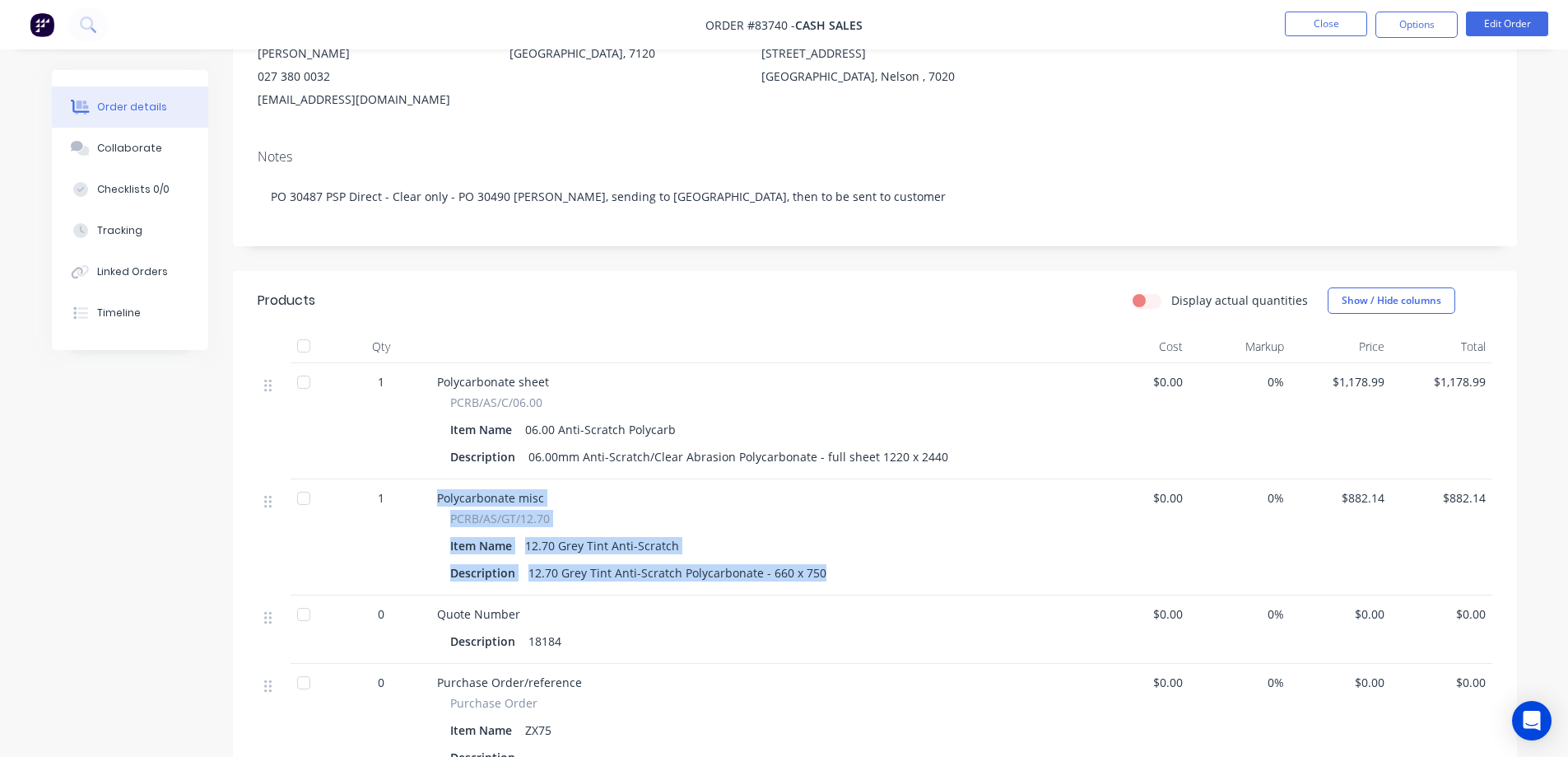
click at [855, 561] on div "Description 12.70 Grey Tint Anti-Scratch Polycarbonate - 660 x 750" at bounding box center [760, 573] width 619 height 24
drag, startPoint x: 811, startPoint y: 554, endPoint x: 391, endPoint y: 458, distance: 430.8
click at [391, 480] on div "1 Polycarbonate misc PCRB/AS/GT/12.70 Item Name 12.70 Grey Tint Anti-Scratch De…" at bounding box center [875, 538] width 1234 height 116
click at [391, 480] on div "1" at bounding box center [381, 538] width 99 height 116
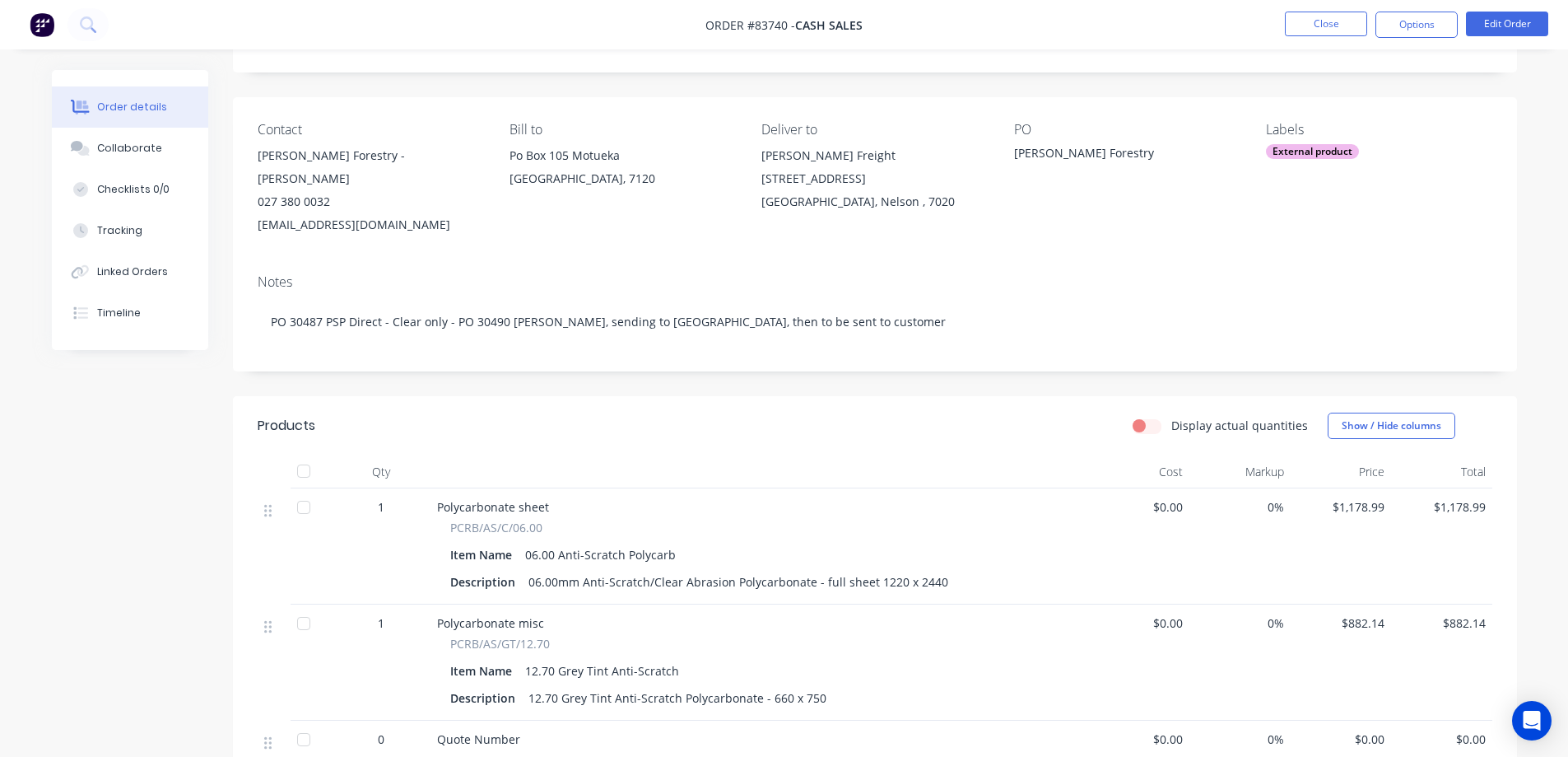
scroll to position [0, 0]
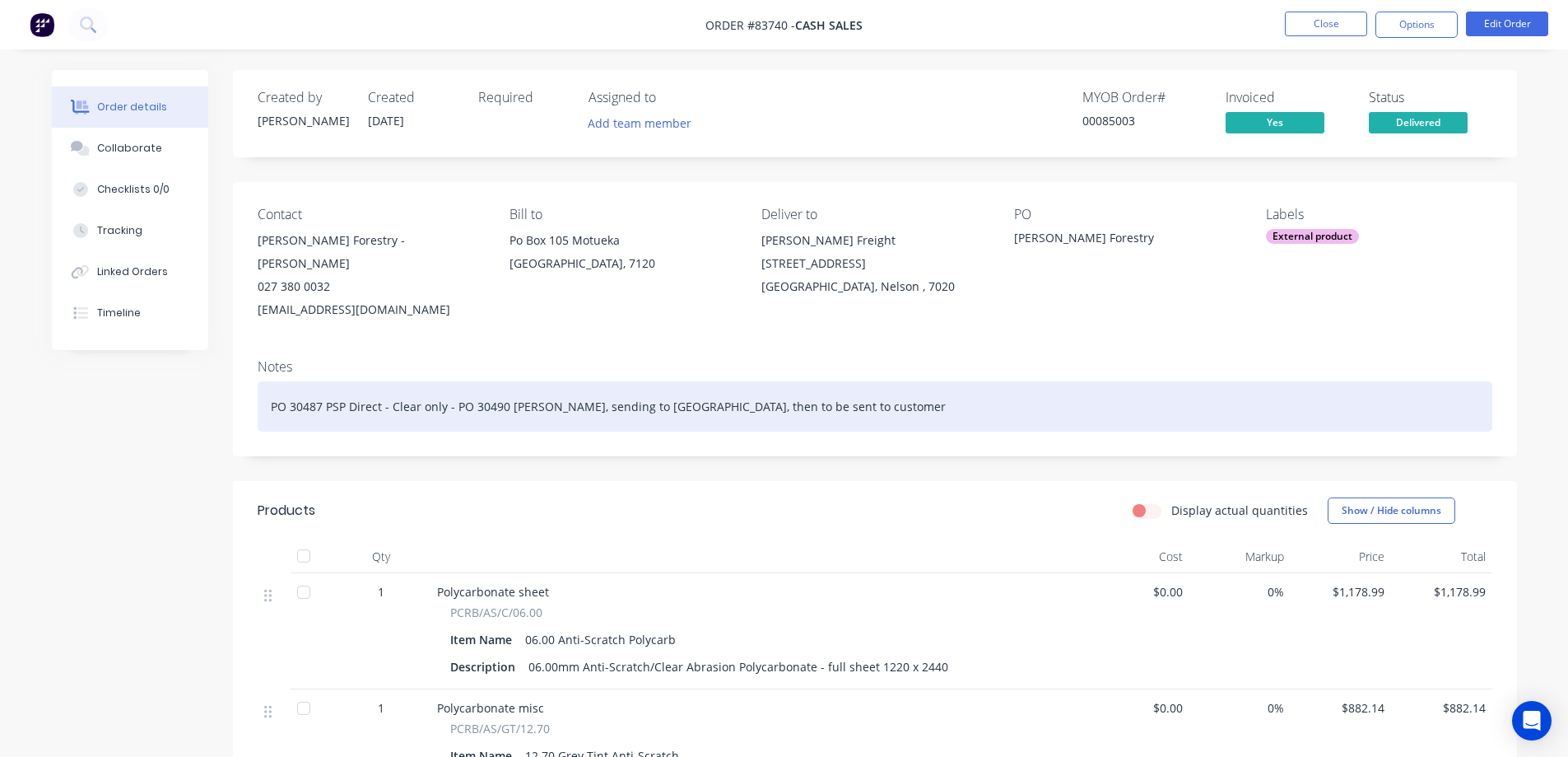
click at [937, 381] on div "PO 30487 PSP Direct - Clear only - PO 30490 Mulford GT, sending to Cambrian, th…" at bounding box center [875, 406] width 1234 height 50
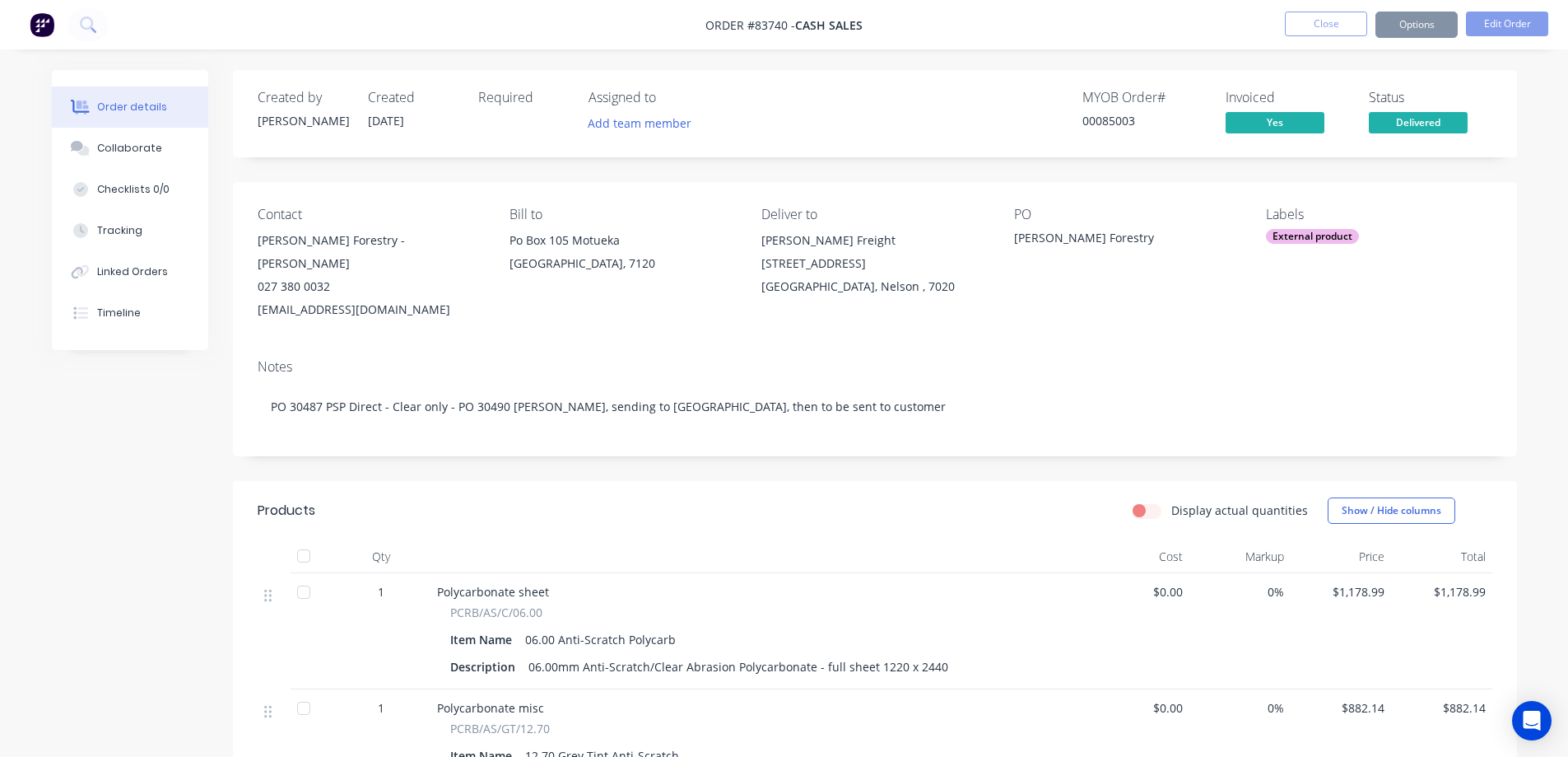
click at [1116, 128] on div "00085003" at bounding box center [1145, 120] width 124 height 18
copy div "00085003"
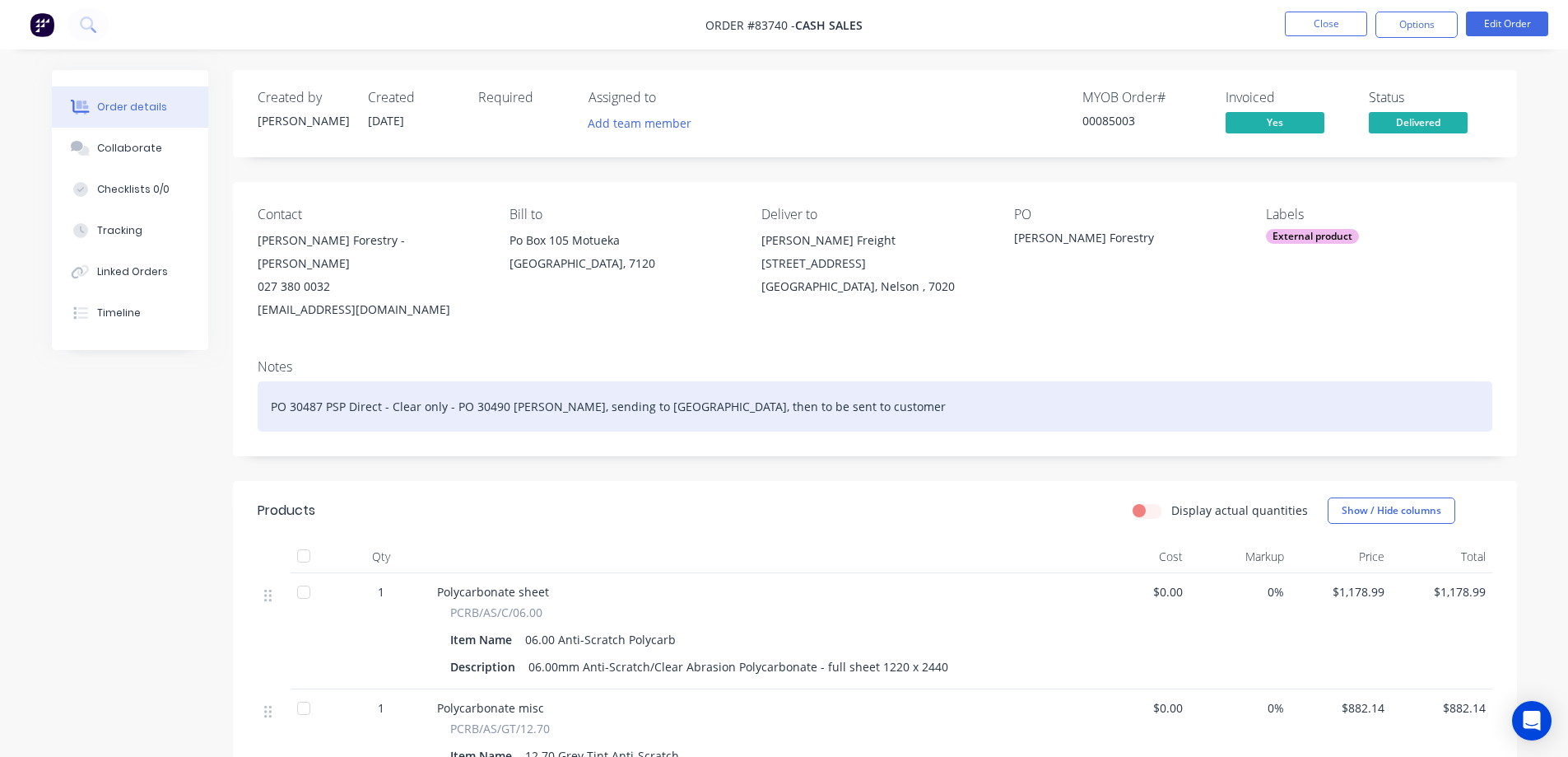
click at [932, 383] on div "PO 30487 PSP Direct - Clear only - PO 30490 Mulford GT, sending to Cambrian, th…" at bounding box center [875, 406] width 1234 height 50
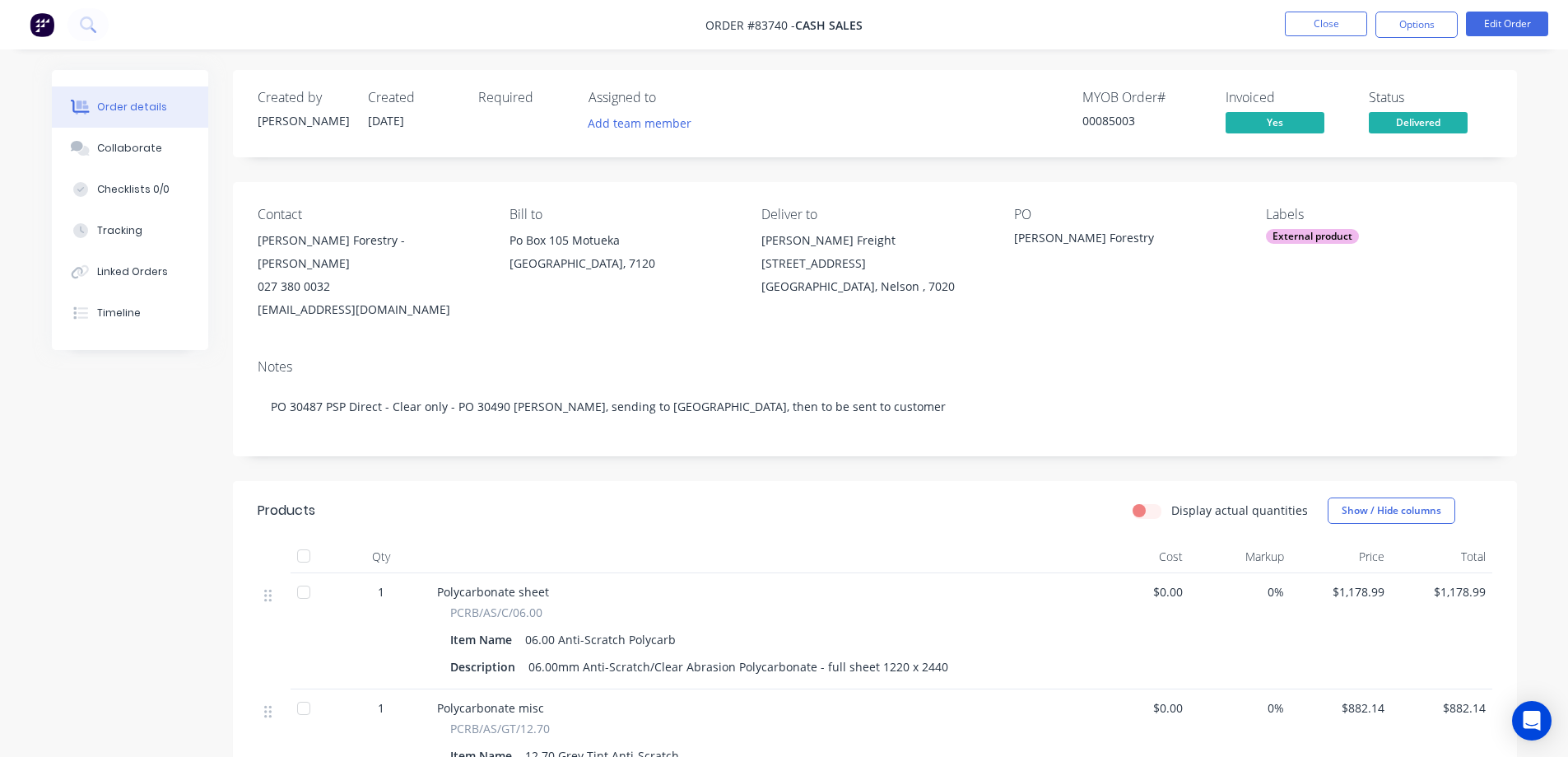
click at [726, 359] on div "Notes" at bounding box center [875, 366] width 1234 height 16
click at [699, 306] on div "Contact Clifton Forestry - Roger Clifton 027 380 0032 Rtclifton@xtra.co.nz Bill…" at bounding box center [875, 263] width 1284 height 164
drag, startPoint x: 901, startPoint y: 268, endPoint x: 725, endPoint y: 231, distance: 179.8
click at [725, 231] on div "Contact Clifton Forestry - Roger Clifton 027 380 0032 Rtclifton@xtra.co.nz Bill…" at bounding box center [875, 263] width 1284 height 164
click at [747, 231] on div "Contact Clifton Forestry - Roger Clifton 027 380 0032 Rtclifton@xtra.co.nz Bill…" at bounding box center [875, 263] width 1284 height 164
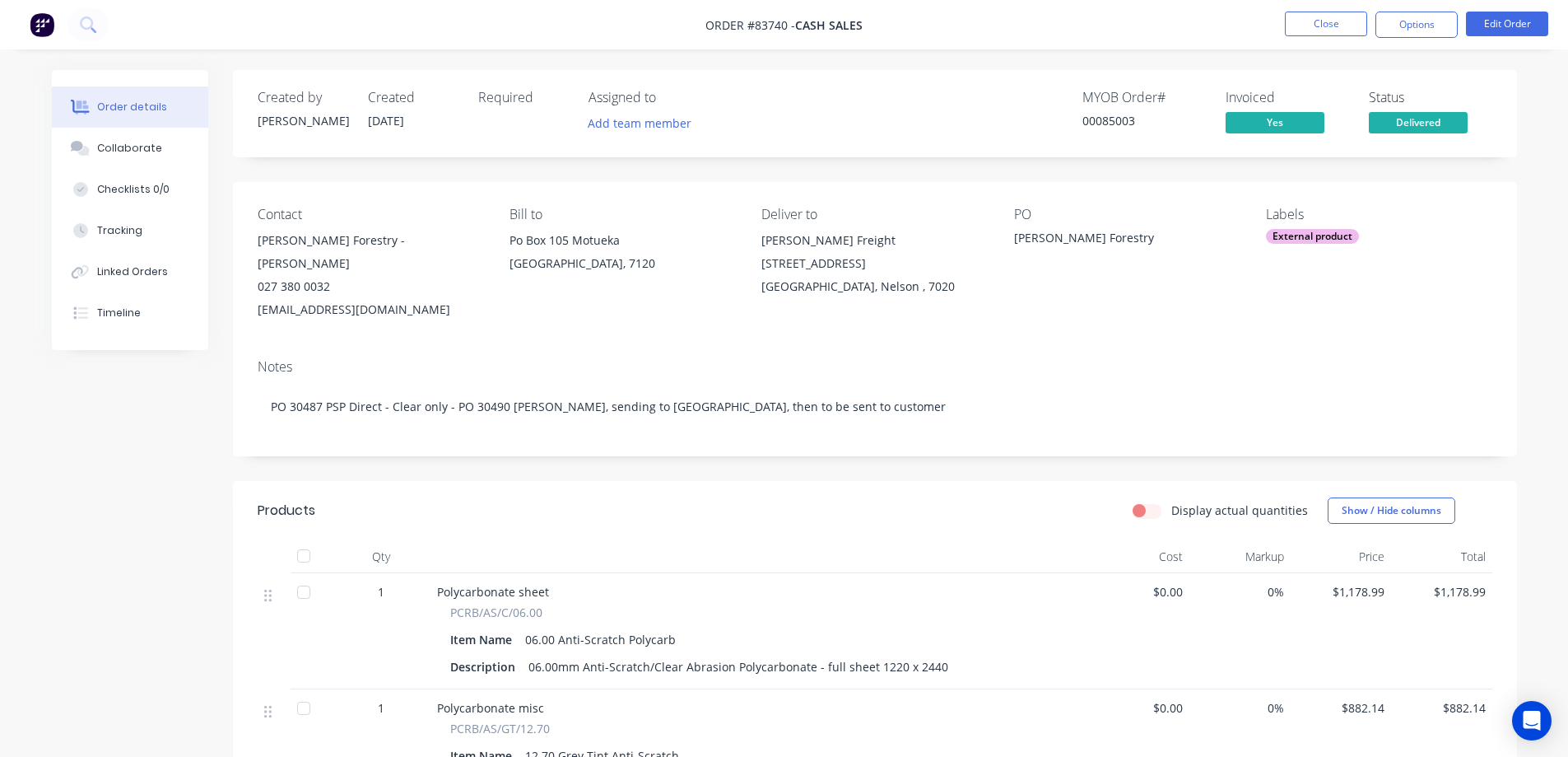
click at [751, 231] on div "Contact Clifton Forestry - Roger Clifton 027 380 0032 Rtclifton@xtra.co.nz Bill…" at bounding box center [875, 263] width 1284 height 164
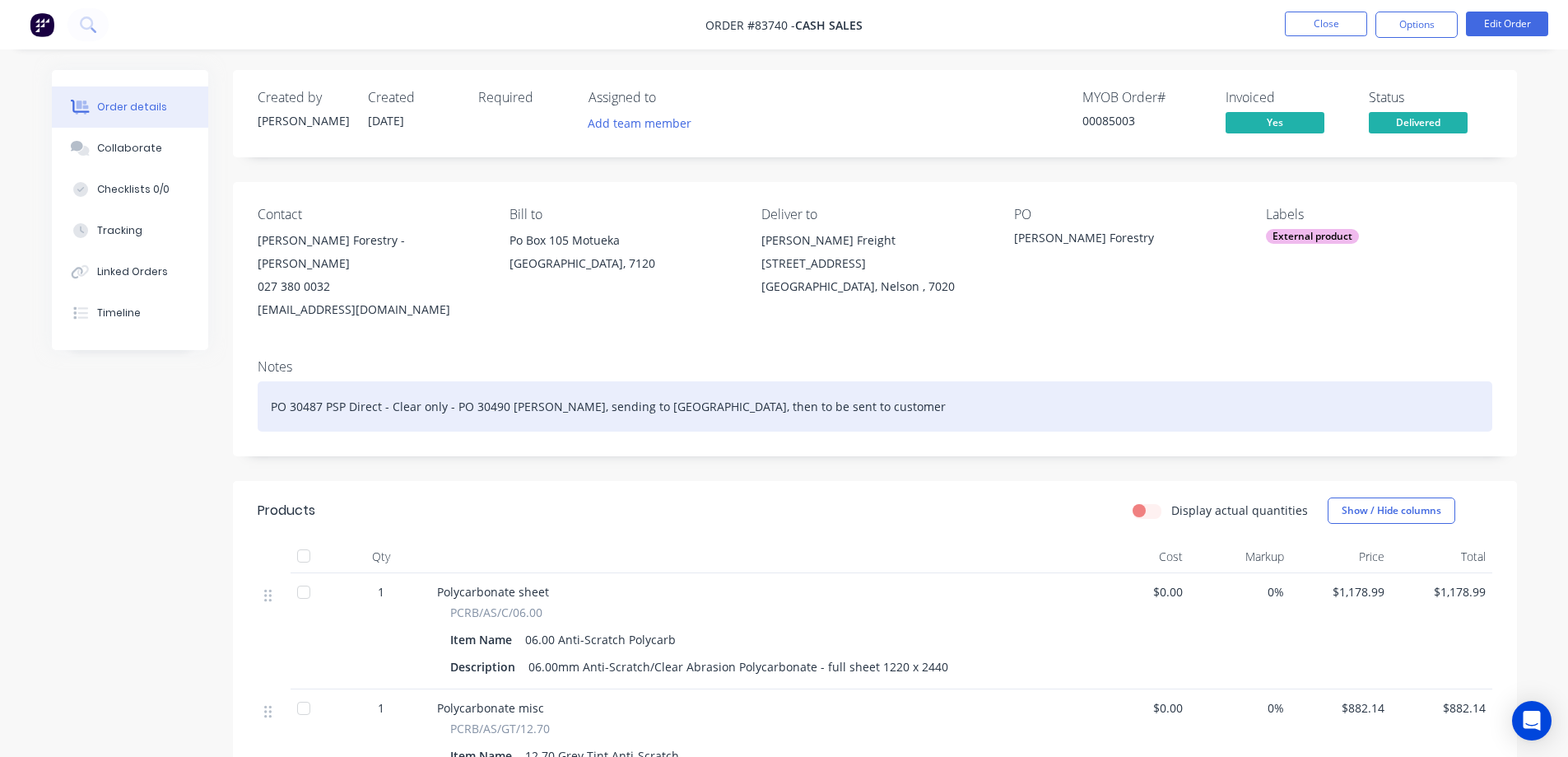
click at [849, 391] on div "PO 30487 PSP Direct - Clear only - PO 30490 Mulford GT, sending to Cambrian, th…" at bounding box center [875, 406] width 1234 height 50
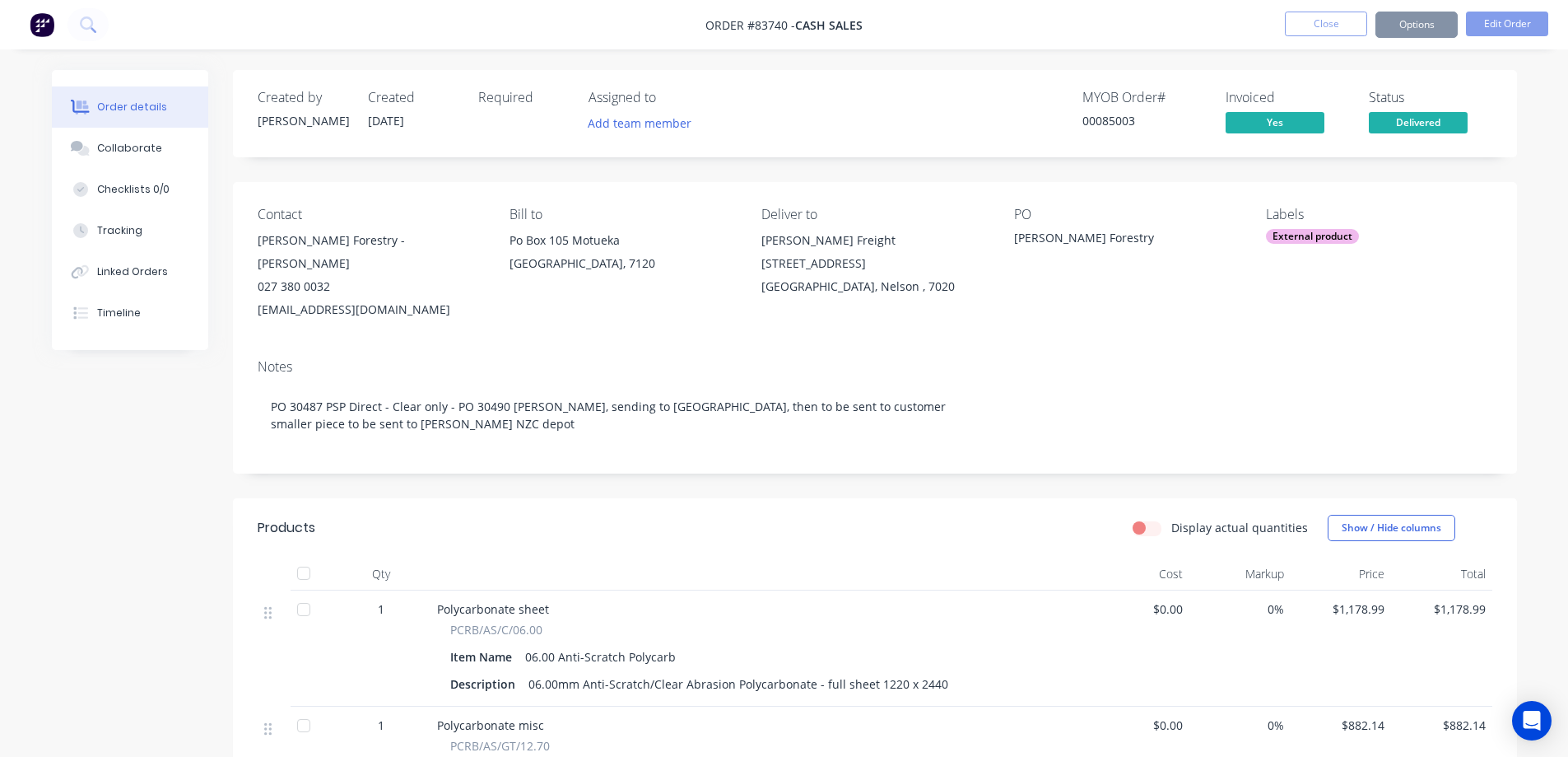
drag, startPoint x: 724, startPoint y: 464, endPoint x: 666, endPoint y: 433, distance: 65.8
click at [723, 464] on div "Created by Jess Created 06/08/25 Required Assigned to Add team member MYOB Orde…" at bounding box center [875, 690] width 1284 height 1241
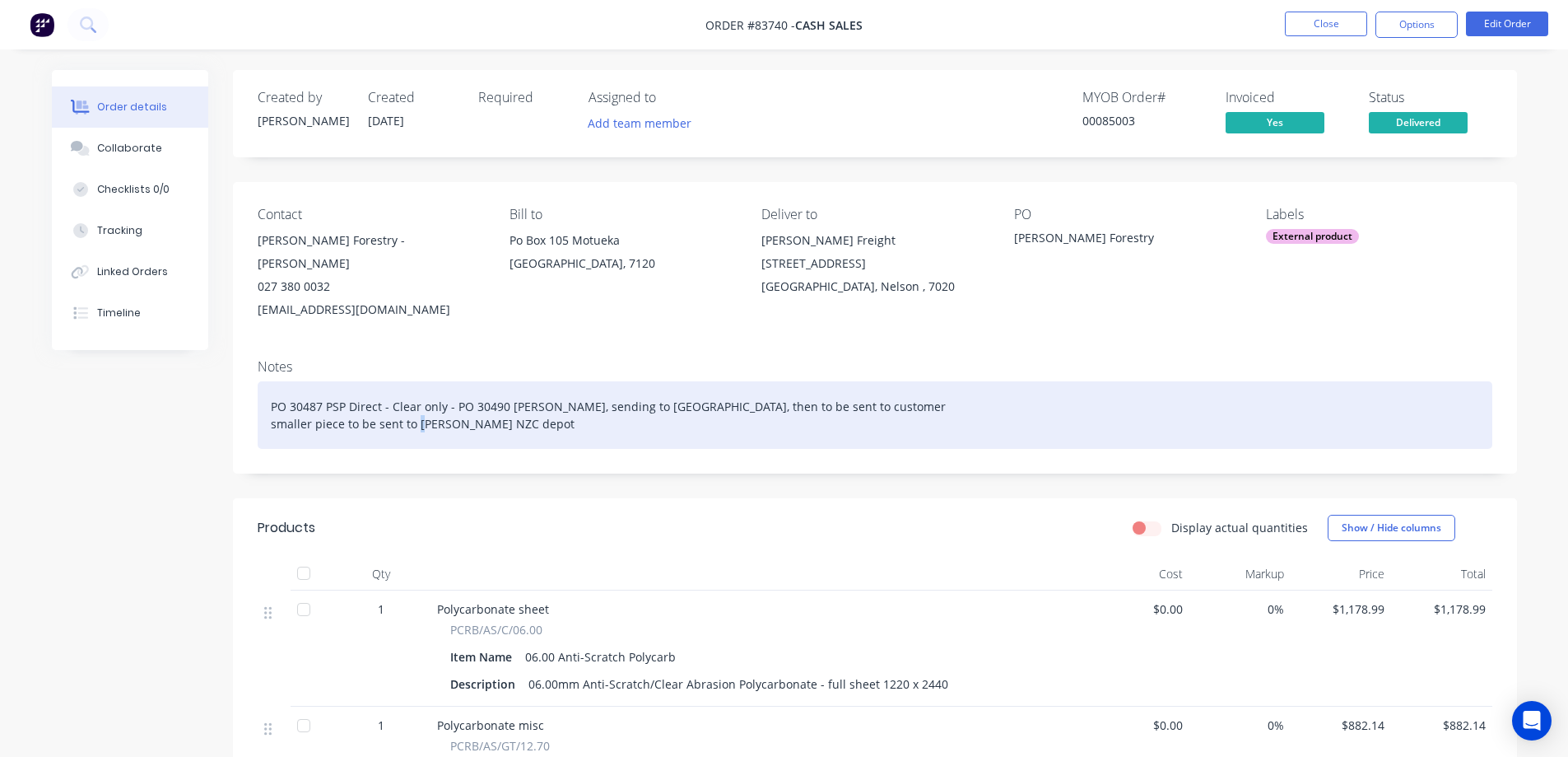
click at [418, 397] on div "PO 30487 PSP Direct - Clear only - PO 30490 Mulford GT, sending to Cambrian, th…" at bounding box center [875, 414] width 1234 height 67
click at [455, 421] on div "PO 30487 PSP Direct - Clear only - PO 30490 Mulford GT, sending to Cambrian, th…" at bounding box center [875, 414] width 1234 height 67
click at [525, 407] on div "PO 30487 PSP Direct - Clear only - PO 30490 Mulford GT, sending to Cambrian, th…" at bounding box center [875, 414] width 1234 height 67
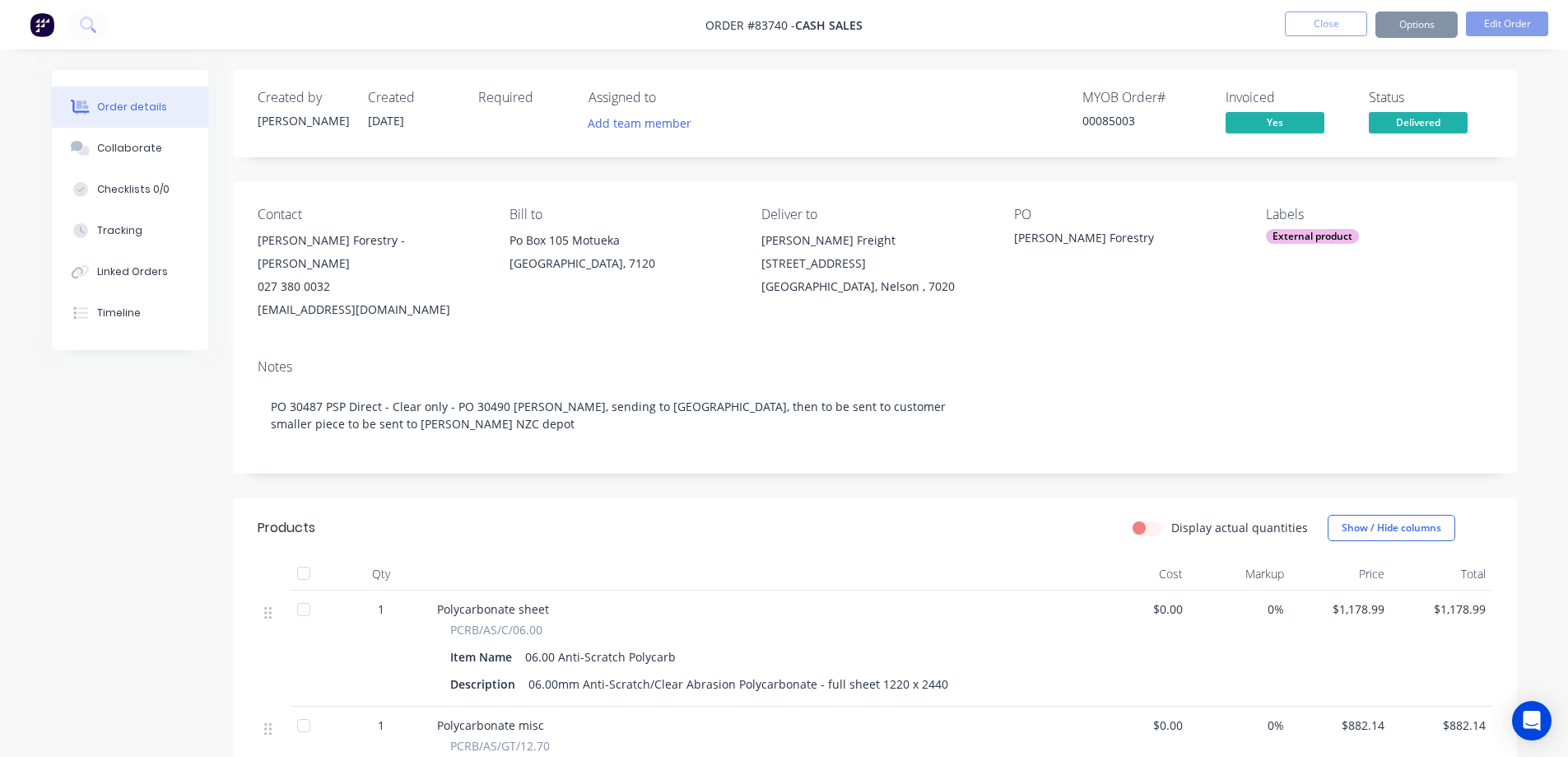
click at [525, 170] on div "Created by Jess Created 06/08/25 Required Assigned to Add team member MYOB Orde…" at bounding box center [875, 690] width 1284 height 1241
drag, startPoint x: 762, startPoint y: 219, endPoint x: 839, endPoint y: 216, distance: 77.1
click at [839, 216] on div "Deliver to" at bounding box center [874, 214] width 225 height 16
click at [810, 162] on div "Created by Jess Created 06/08/25 Required Assigned to Add team member MYOB Orde…" at bounding box center [875, 690] width 1284 height 1241
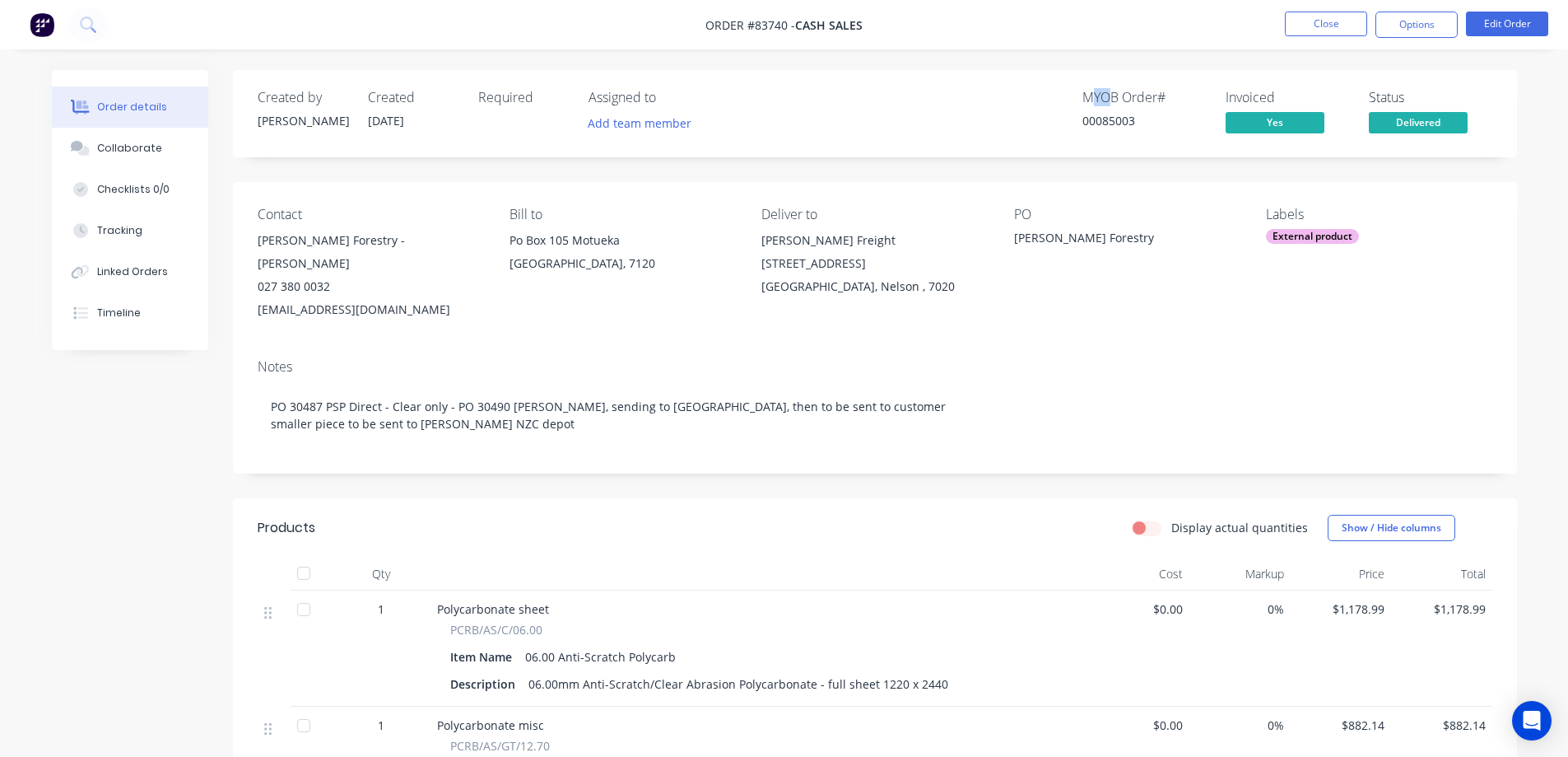
drag, startPoint x: 1087, startPoint y: 90, endPoint x: 1117, endPoint y: 92, distance: 30.1
click at [1113, 92] on div "MYOB Order #" at bounding box center [1145, 97] width 124 height 16
click at [1117, 92] on div "MYOB Order #" at bounding box center [1145, 97] width 124 height 16
drag, startPoint x: 1089, startPoint y: 96, endPoint x: 1152, endPoint y: 96, distance: 63.0
click at [1152, 96] on div "MYOB Order #" at bounding box center [1145, 97] width 124 height 16
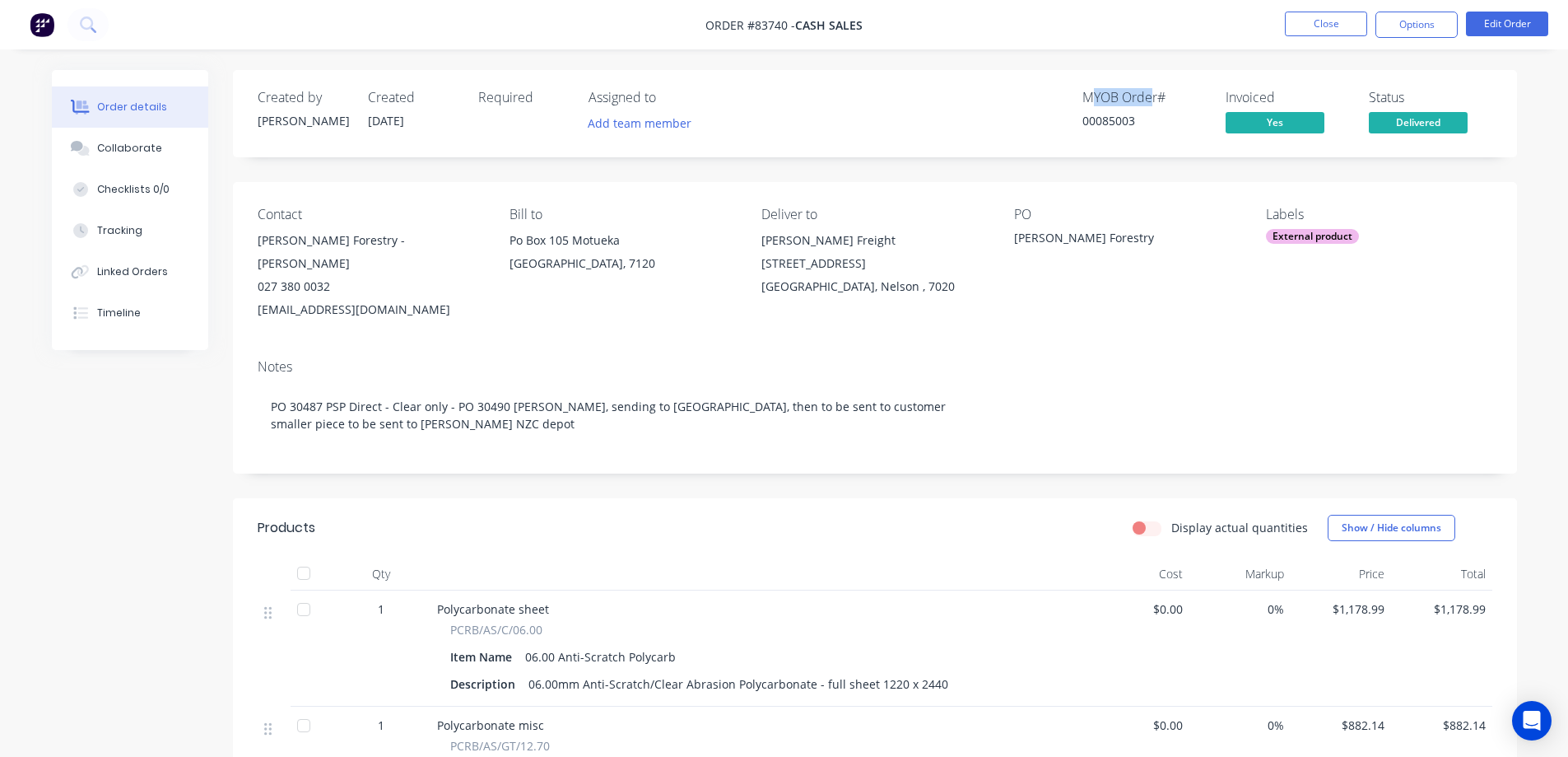
click at [1152, 96] on div "MYOB Order #" at bounding box center [1145, 97] width 124 height 16
drag, startPoint x: 1100, startPoint y: 94, endPoint x: 1171, endPoint y: 96, distance: 71.0
click at [1171, 96] on div "MYOB Order #" at bounding box center [1145, 97] width 124 height 16
click at [518, 464] on div "Created by Jess Created 06/08/25 Required Assigned to Add team member MYOB Orde…" at bounding box center [875, 690] width 1284 height 1241
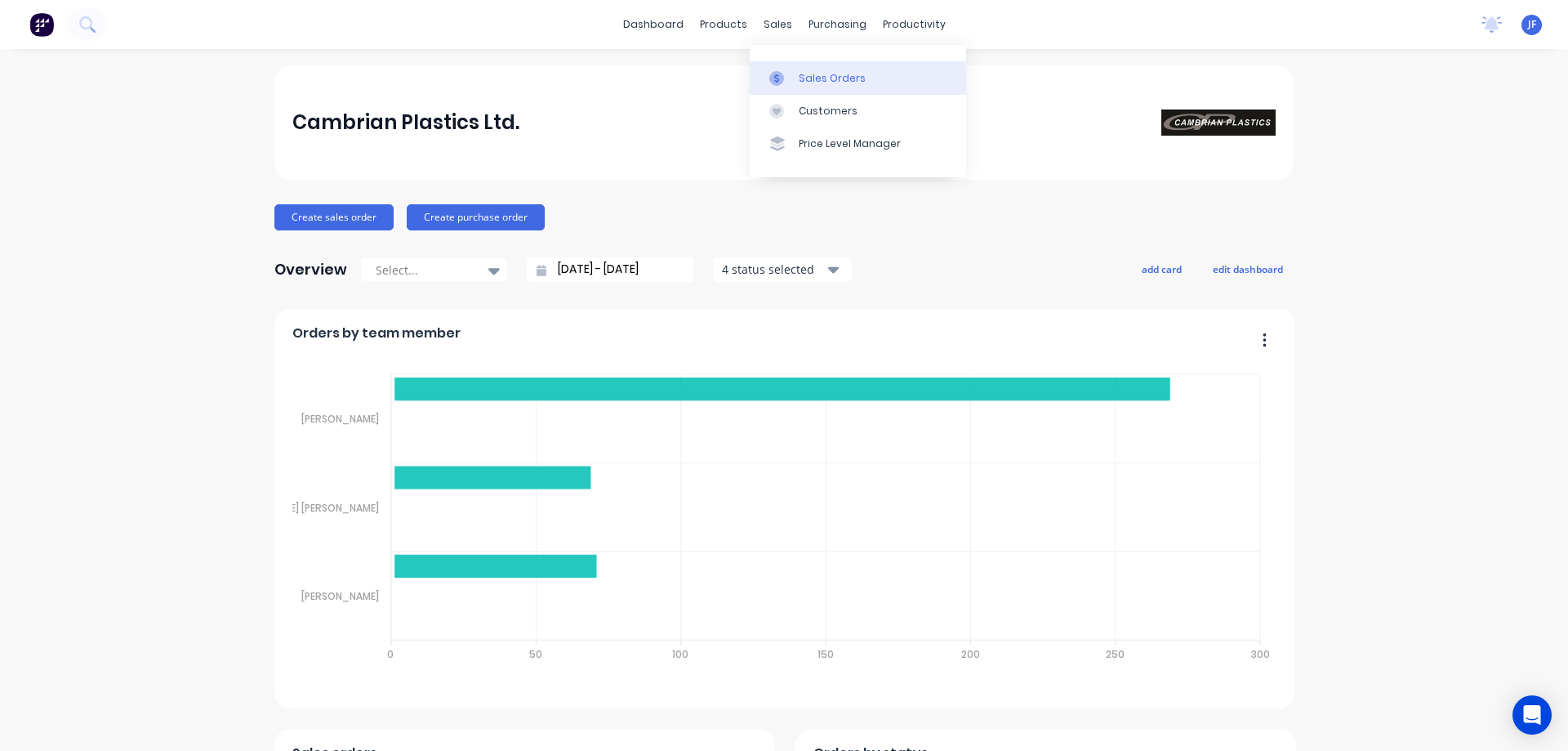
click at [790, 72] on div at bounding box center [781, 79] width 25 height 15
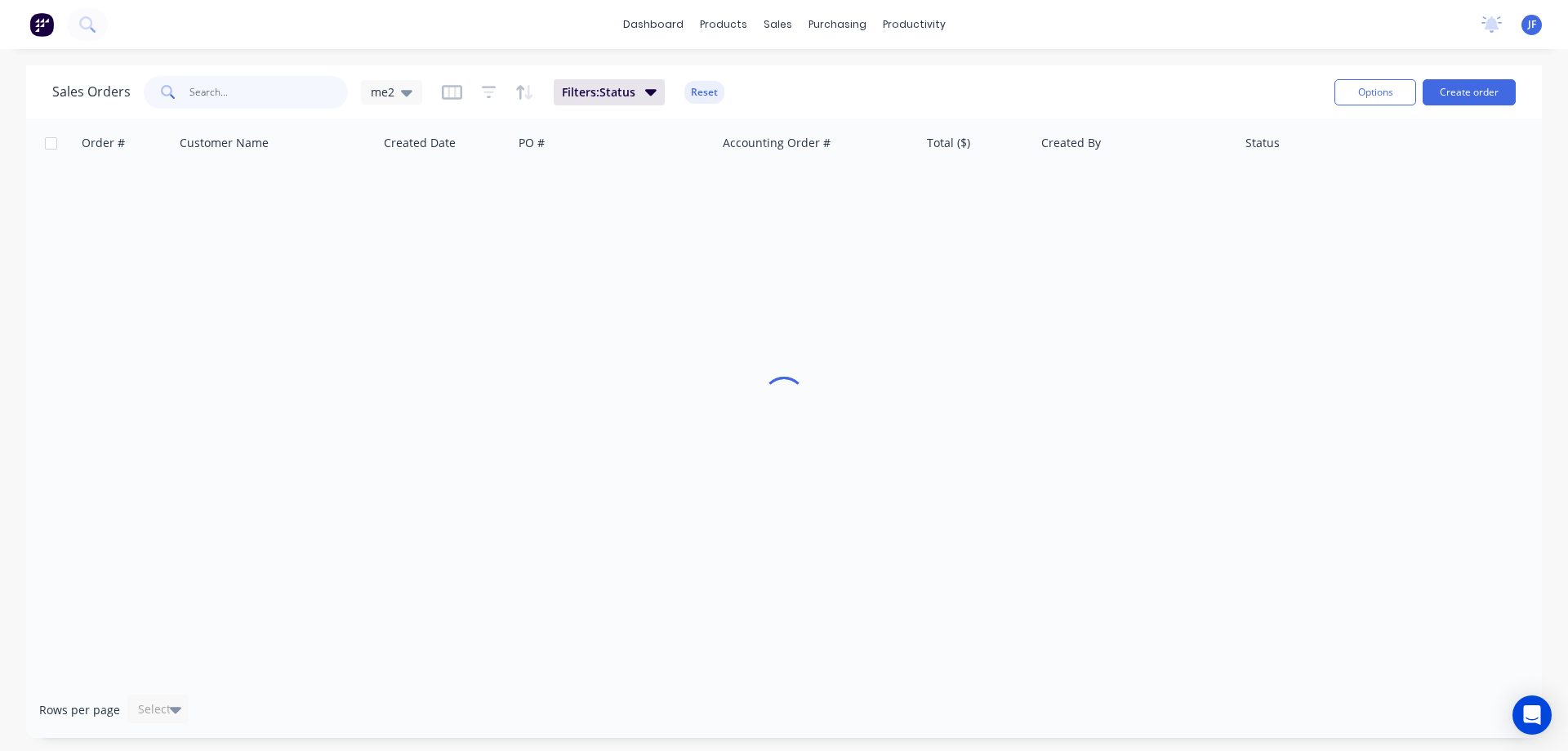
click at [210, 92] on input "text" at bounding box center [269, 93] width 159 height 33
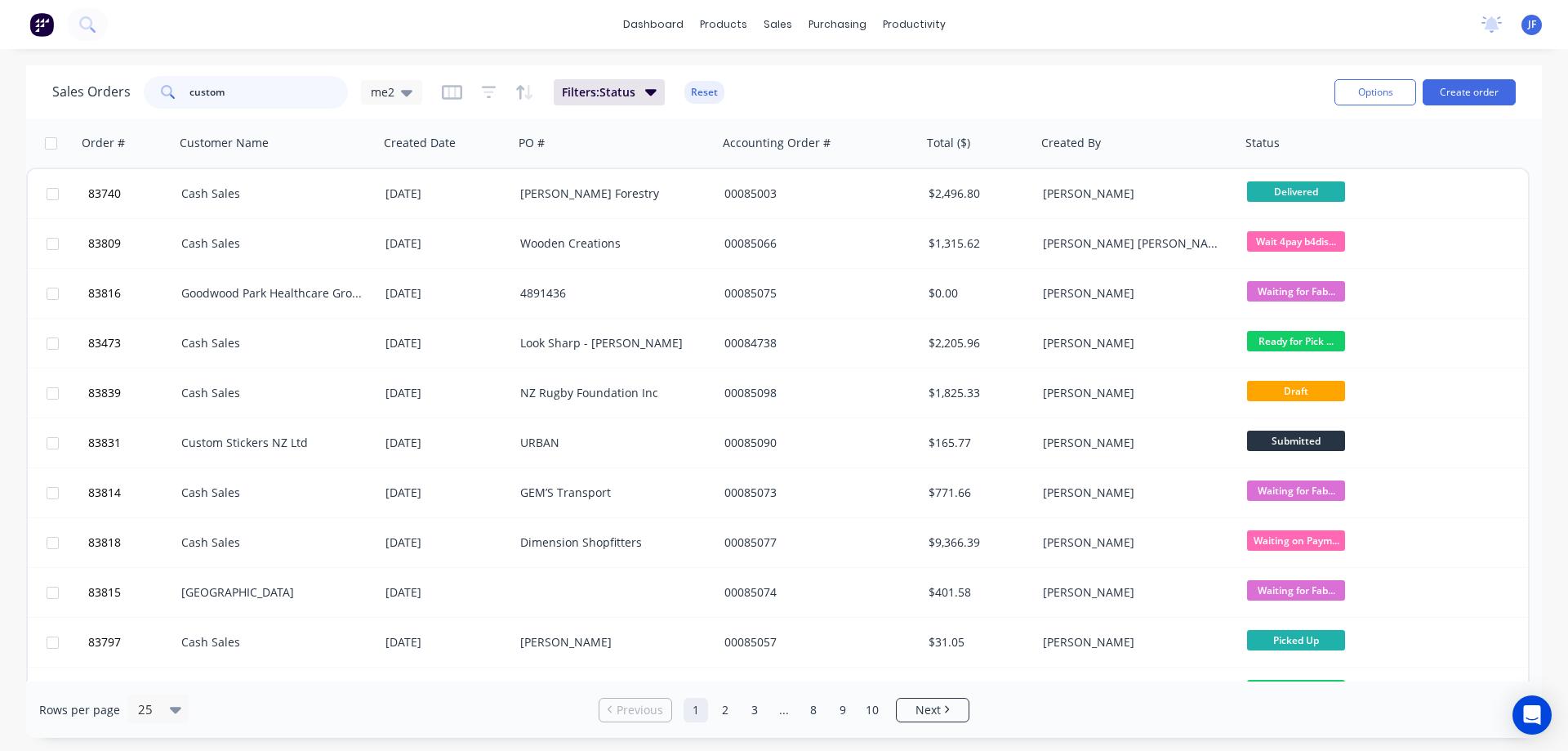
click at [301, 81] on input "custom" at bounding box center [269, 93] width 159 height 33
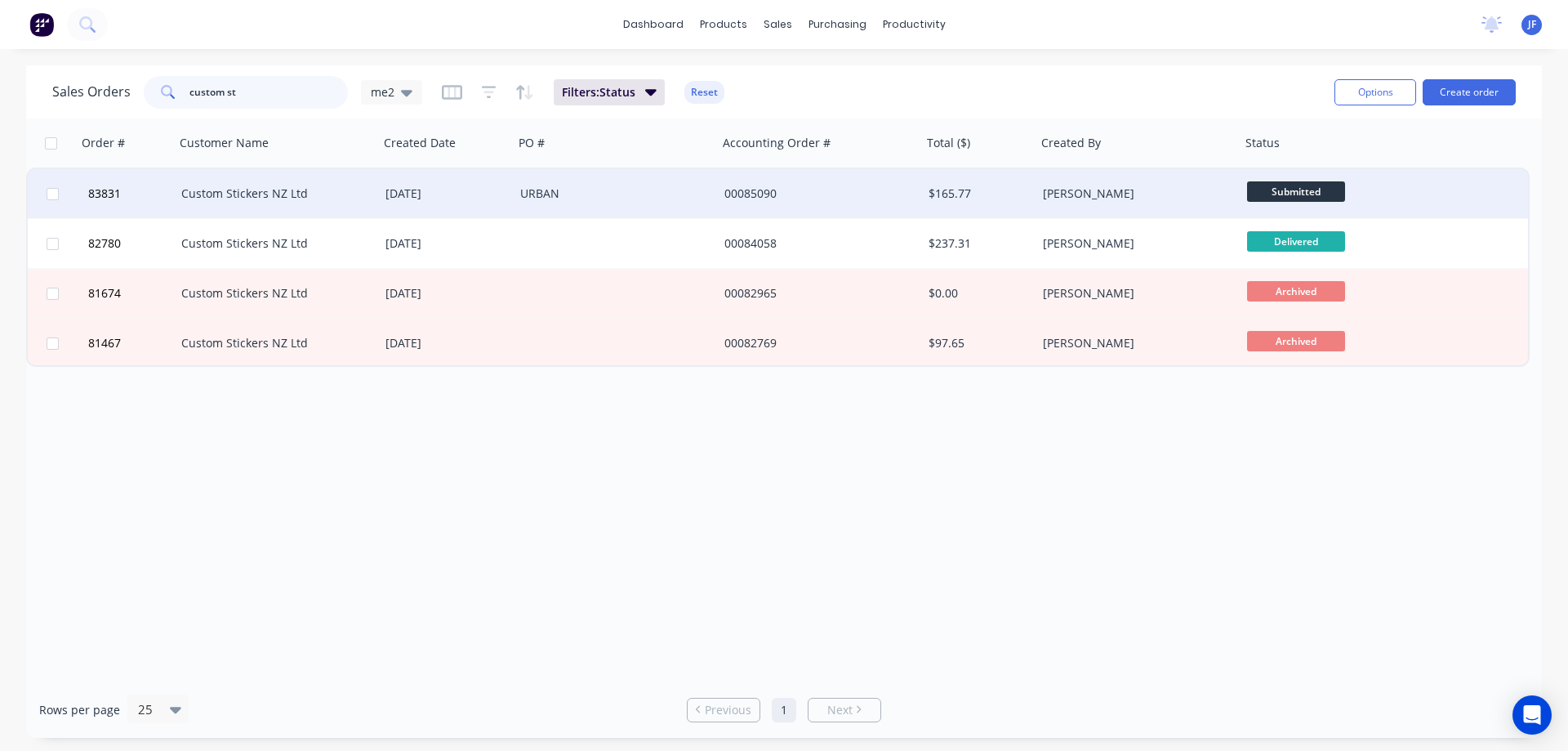
type input "custom st"
click at [681, 196] on div "URBAN" at bounding box center [611, 193] width 181 height 17
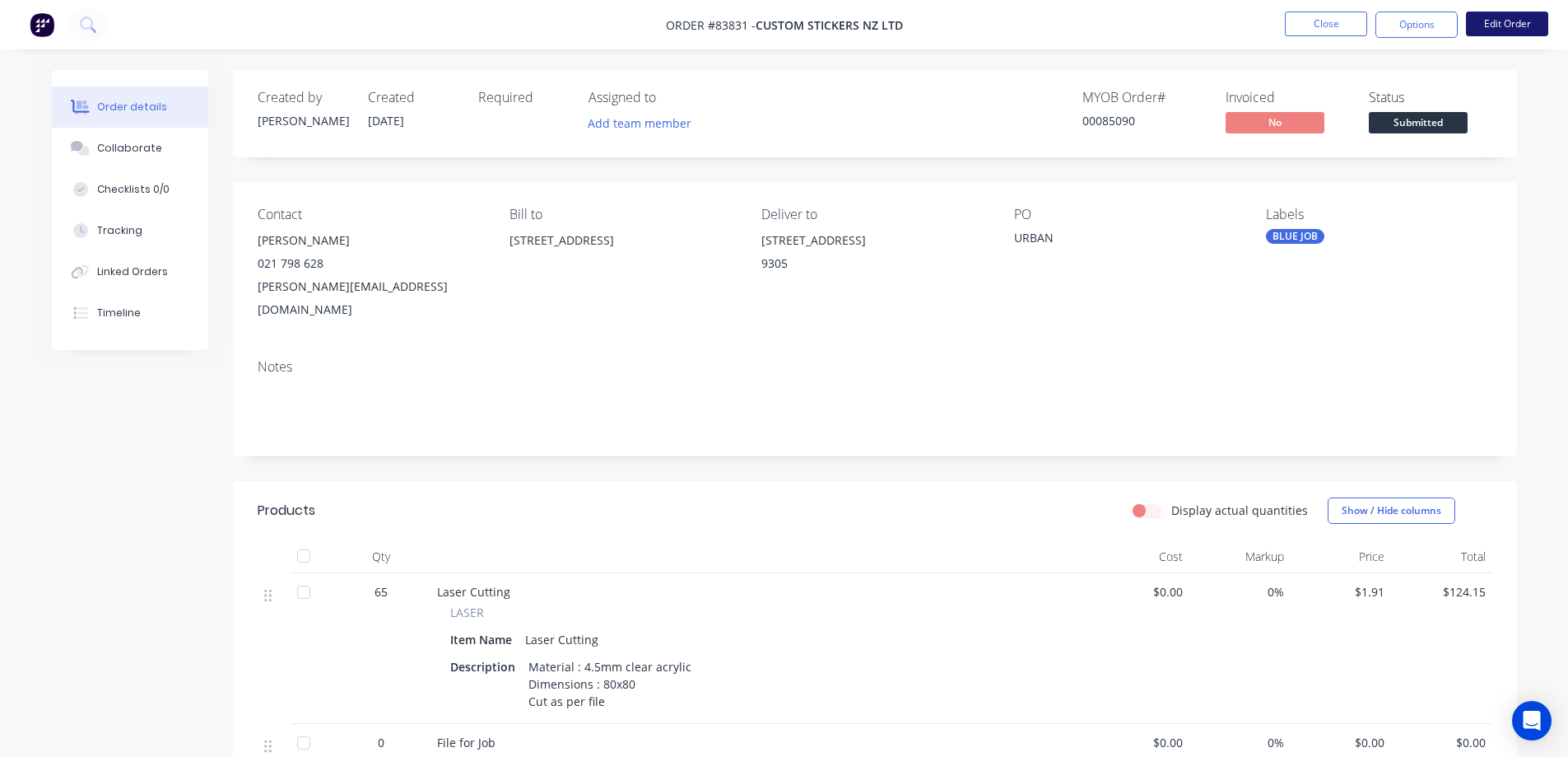
click at [1491, 27] on button "Edit Order" at bounding box center [1507, 23] width 82 height 25
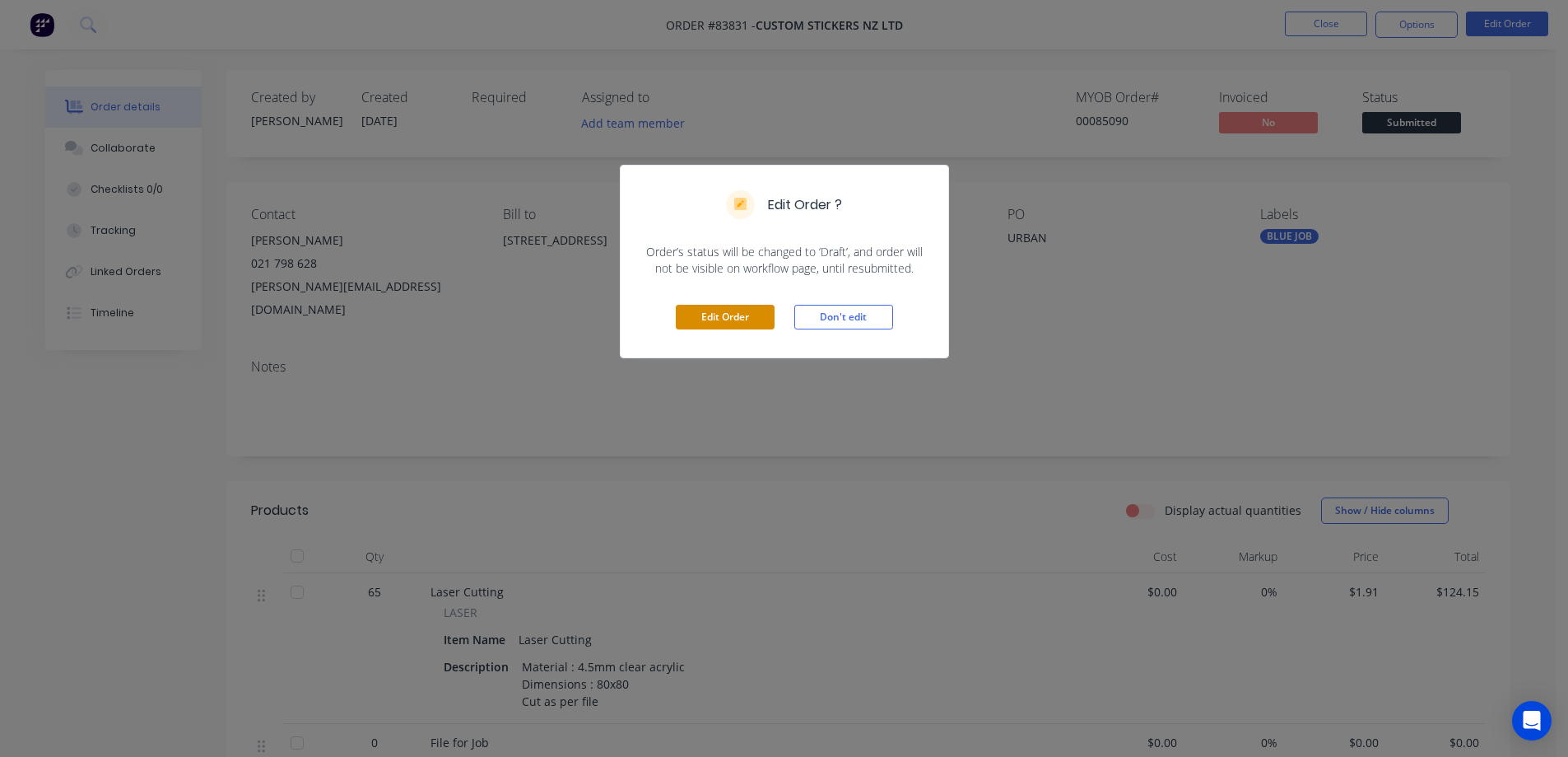
click at [720, 314] on button "Edit Order" at bounding box center [724, 317] width 99 height 25
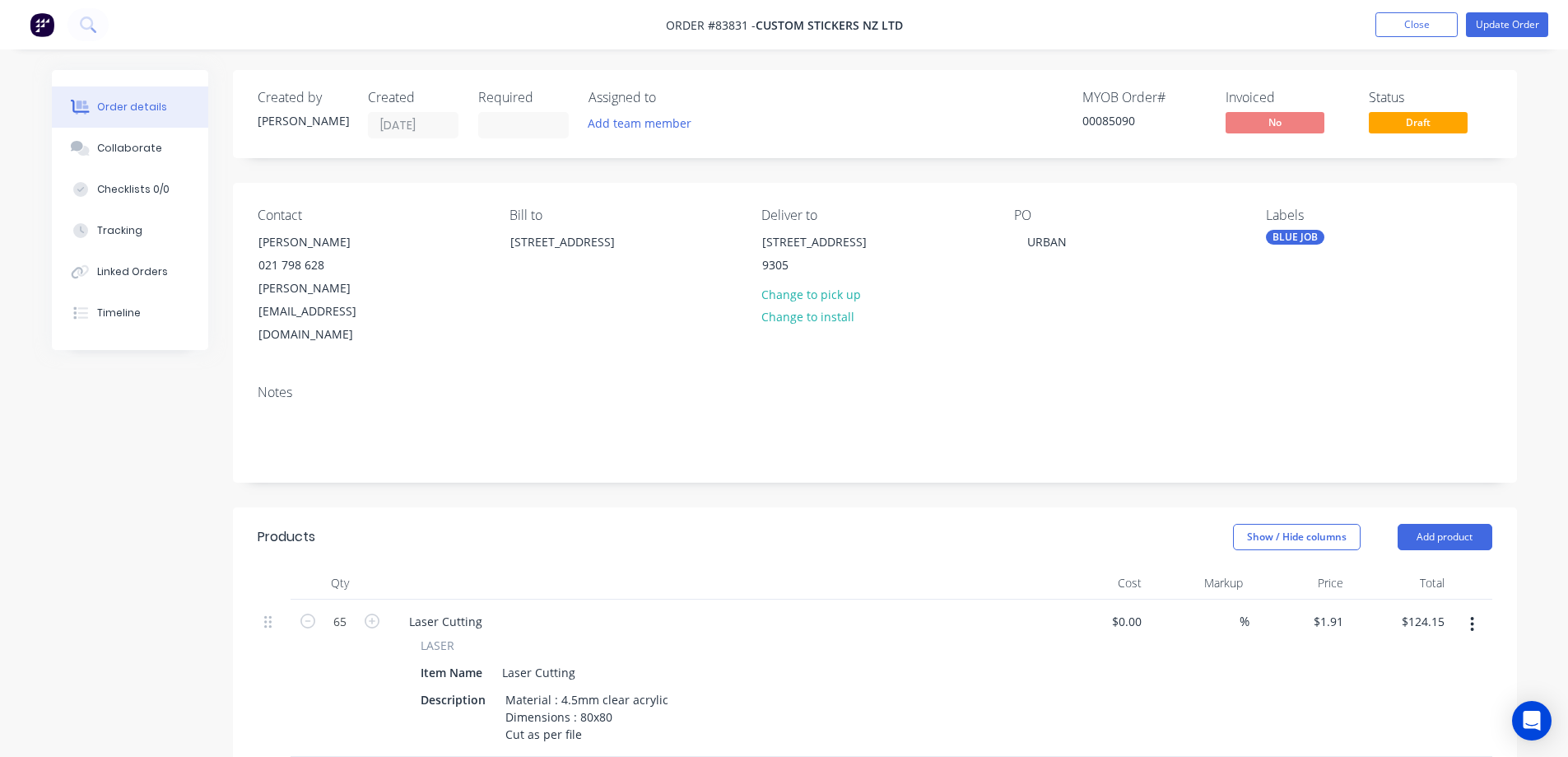
click at [361, 611] on button "button" at bounding box center [371, 619] width 21 height 18
type input "66"
type input "$126.06"
click at [365, 614] on icon "button" at bounding box center [372, 621] width 15 height 15
type input "67"
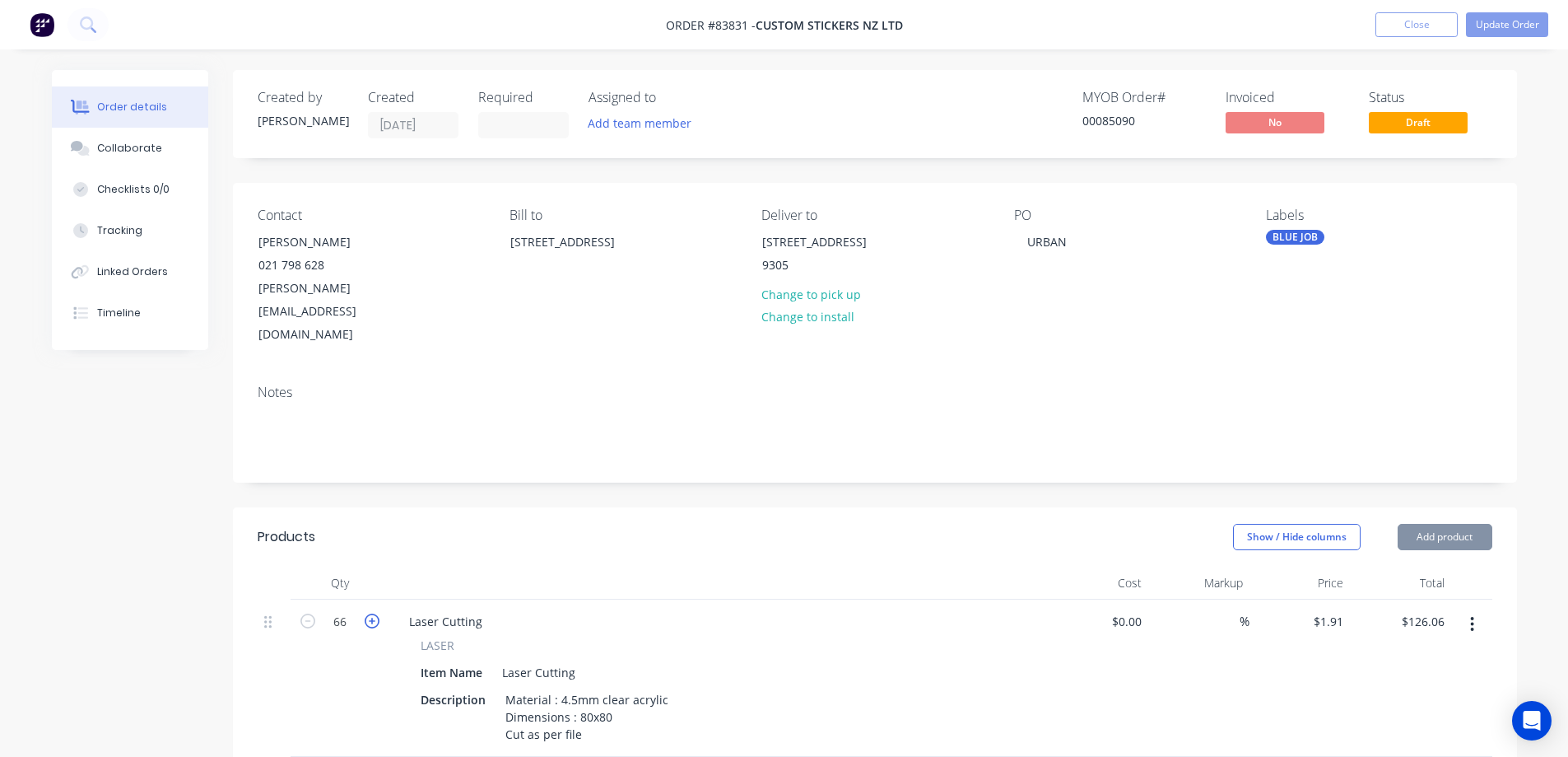
type input "$127.97"
click at [365, 614] on icon "button" at bounding box center [372, 621] width 15 height 15
type input "68"
type input "$129.88"
click at [365, 614] on icon "button" at bounding box center [372, 621] width 15 height 15
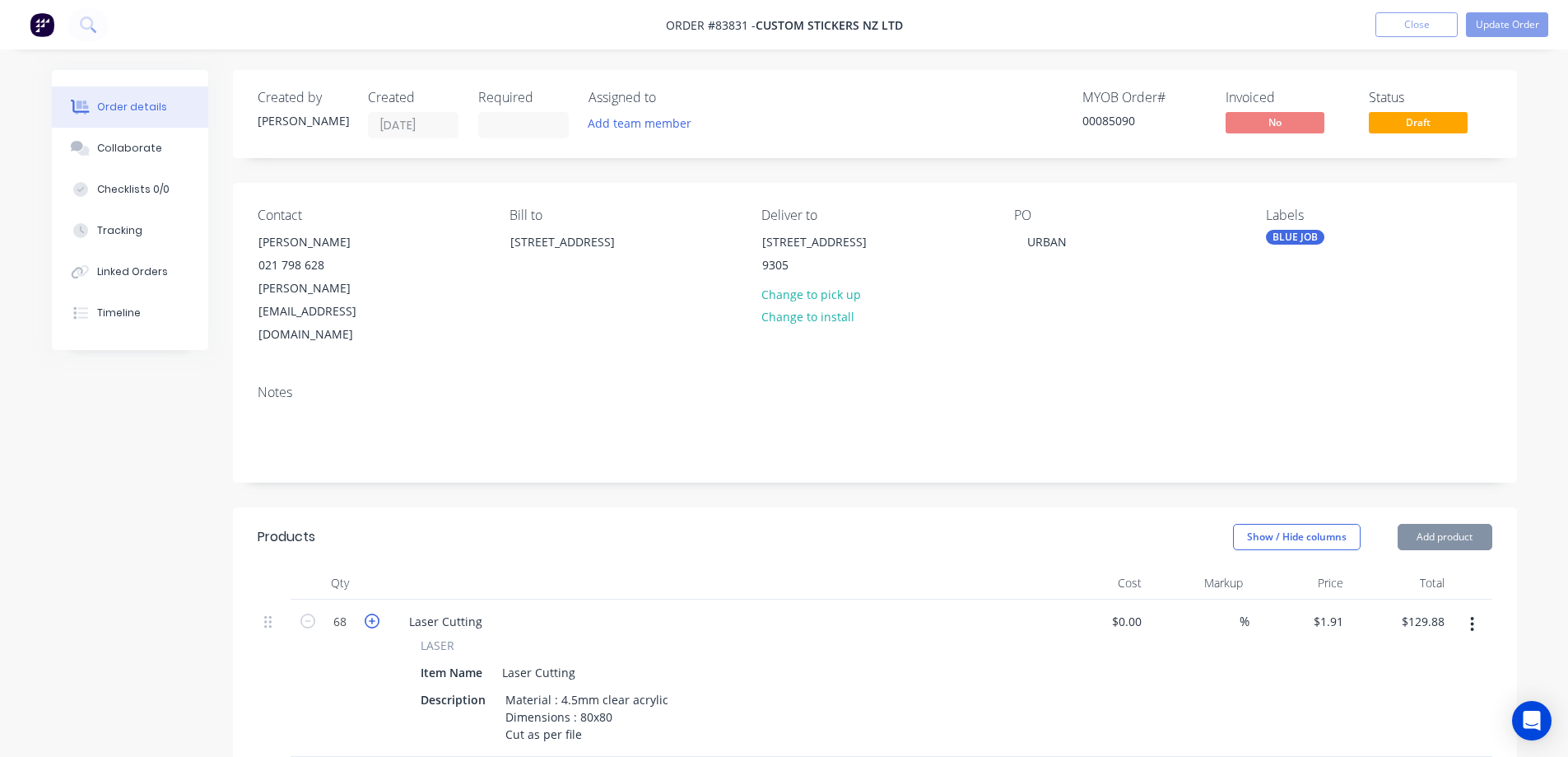
type input "69"
type input "$131.79"
click at [365, 614] on icon "button" at bounding box center [372, 621] width 15 height 15
type input "70"
type input "$133.70"
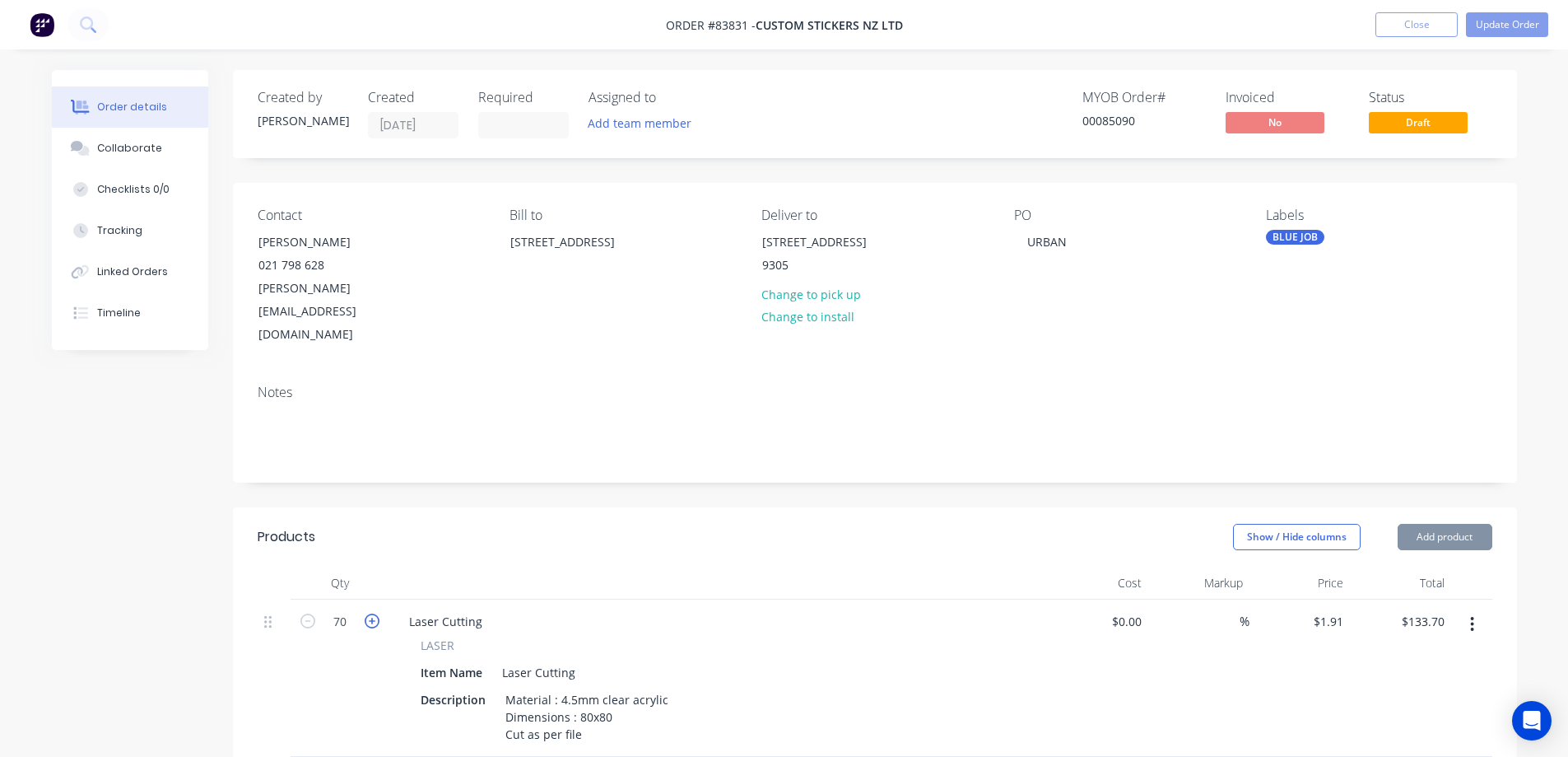
click at [365, 614] on icon "button" at bounding box center [372, 621] width 15 height 15
type input "71"
type input "$135.61"
click at [365, 614] on icon "button" at bounding box center [372, 621] width 15 height 15
type input "72"
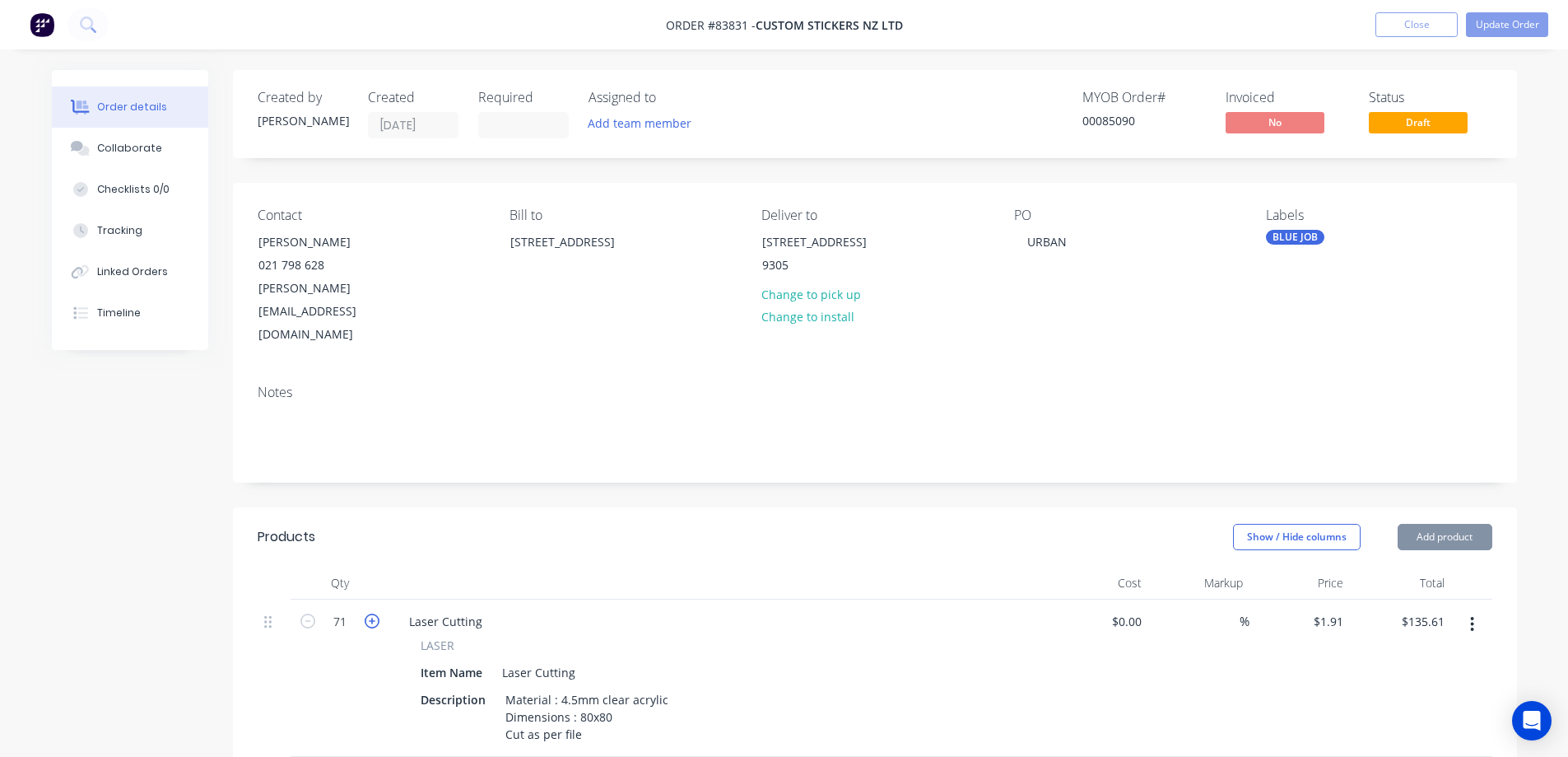
type input "$137.52"
click at [365, 614] on icon "button" at bounding box center [372, 621] width 15 height 15
type input "73"
type input "$139.43"
click at [365, 614] on icon "button" at bounding box center [372, 621] width 15 height 15
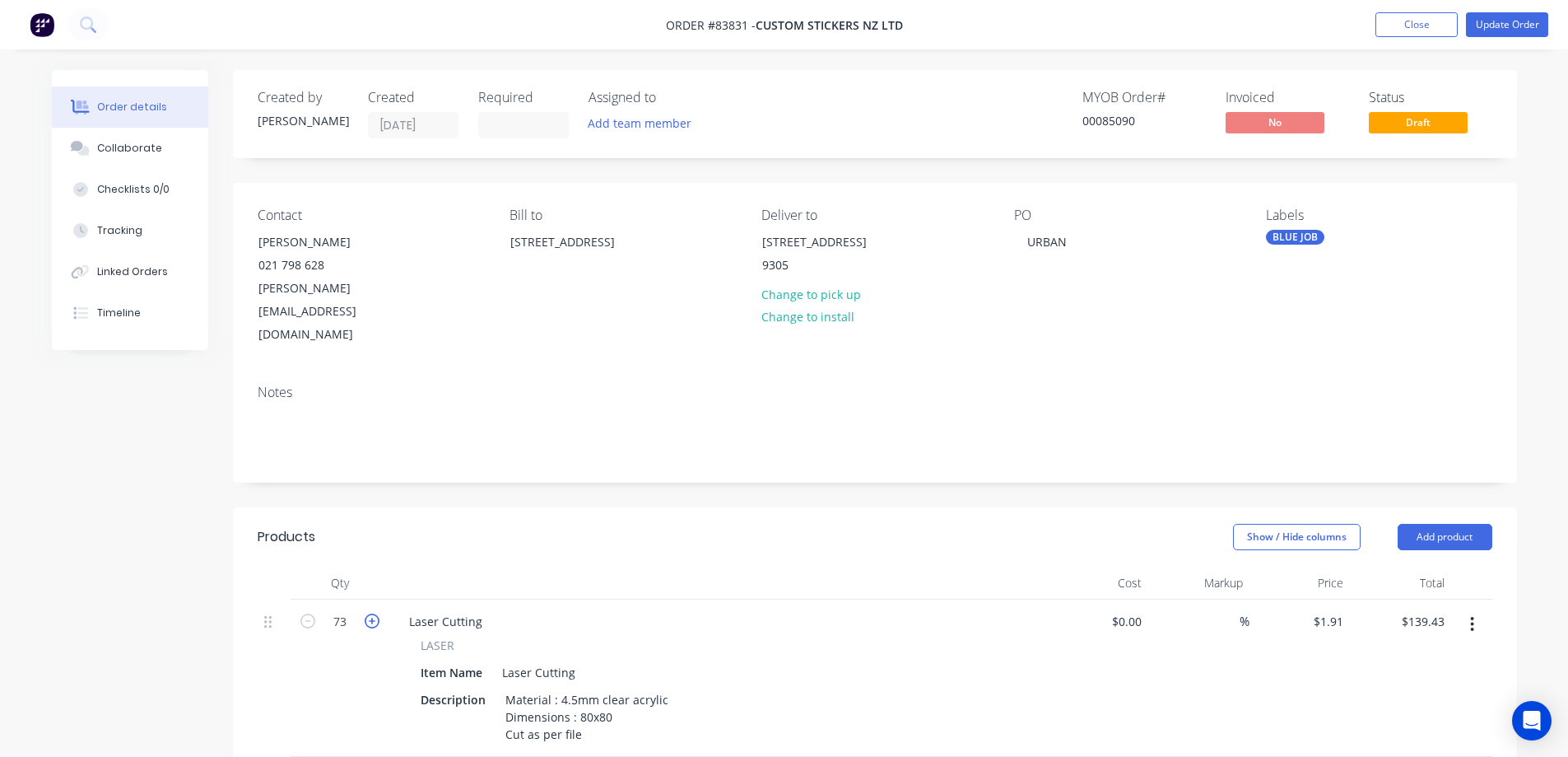
type input "74"
type input "$141.34"
click at [365, 614] on icon "button" at bounding box center [372, 621] width 15 height 15
type input "75"
type input "$143.25"
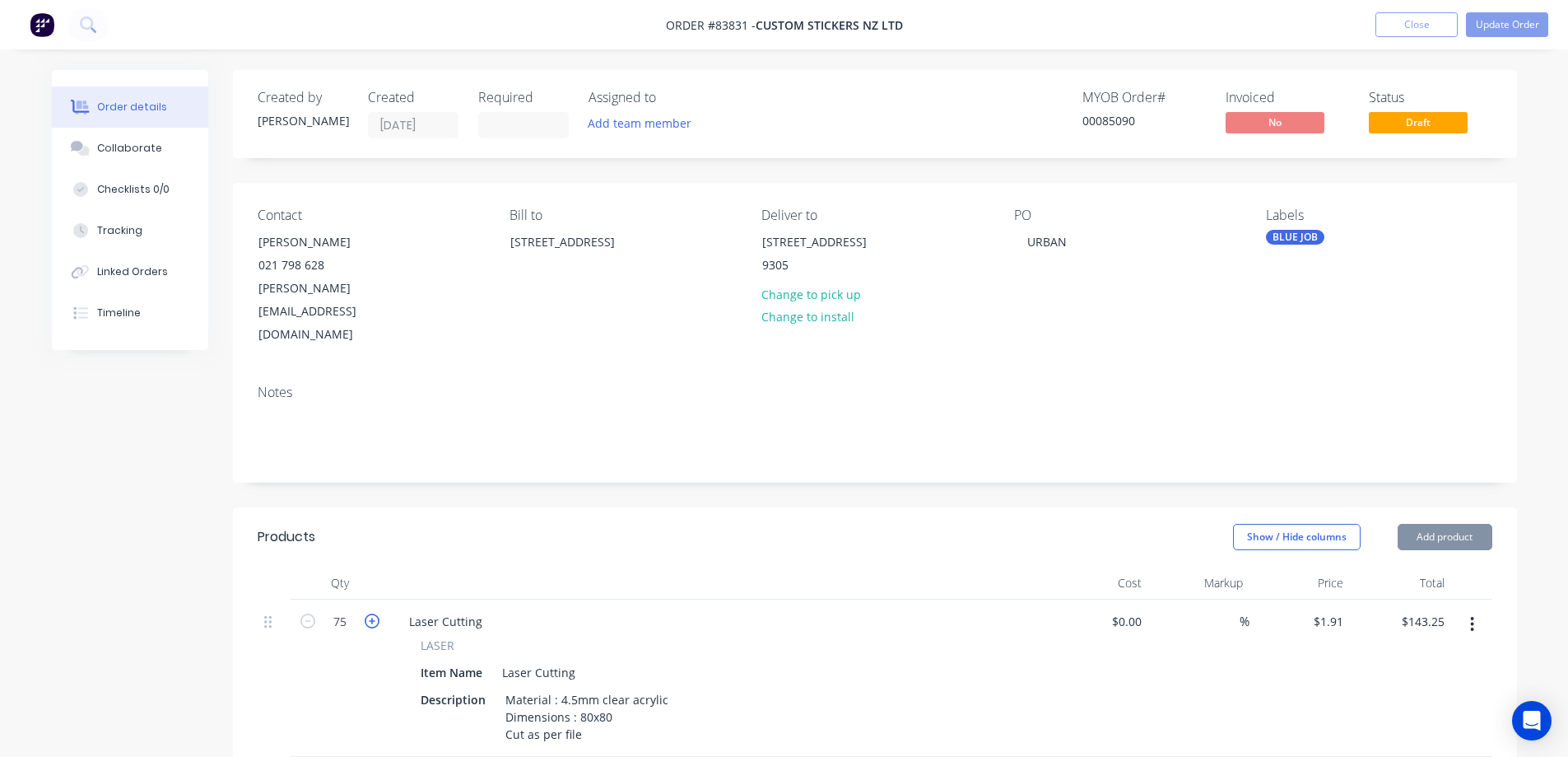
click at [365, 614] on icon "button" at bounding box center [372, 621] width 15 height 15
type input "76"
type input "$145.16"
click at [365, 614] on icon "button" at bounding box center [372, 621] width 15 height 15
type input "77"
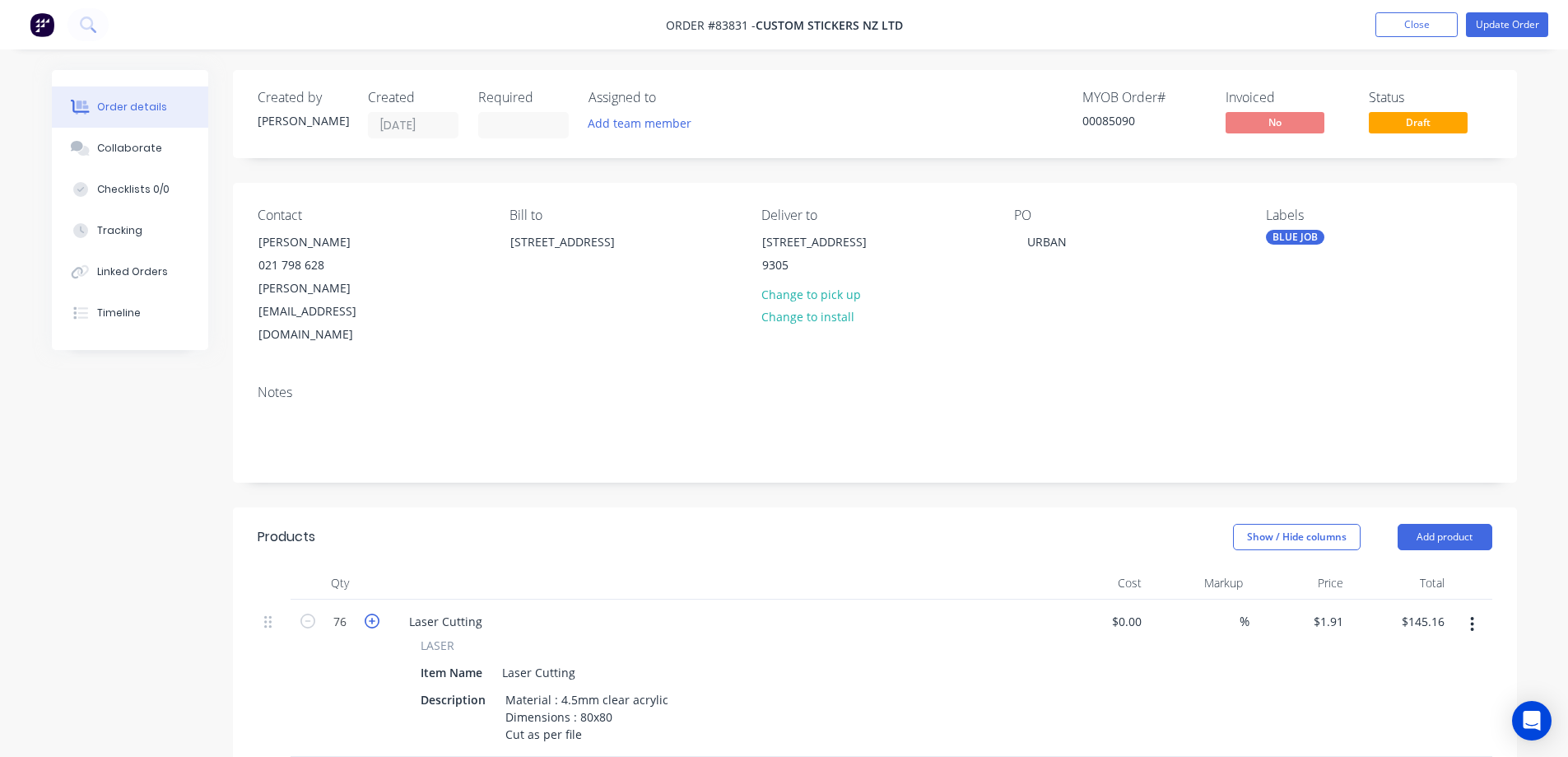
type input "$147.07"
click at [1494, 21] on button "Update Order" at bounding box center [1507, 24] width 82 height 25
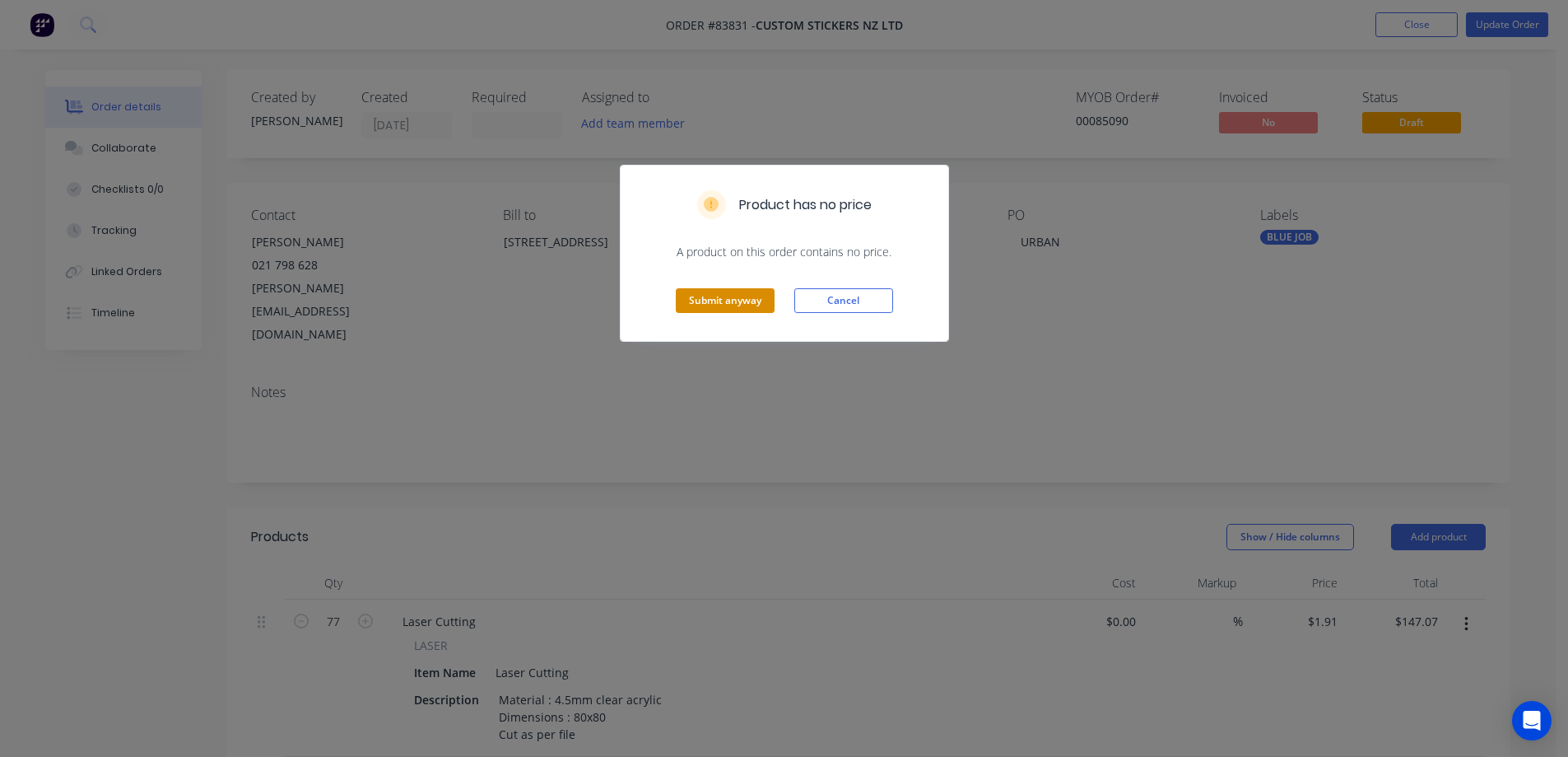
click at [728, 291] on button "Submit anyway" at bounding box center [724, 300] width 99 height 25
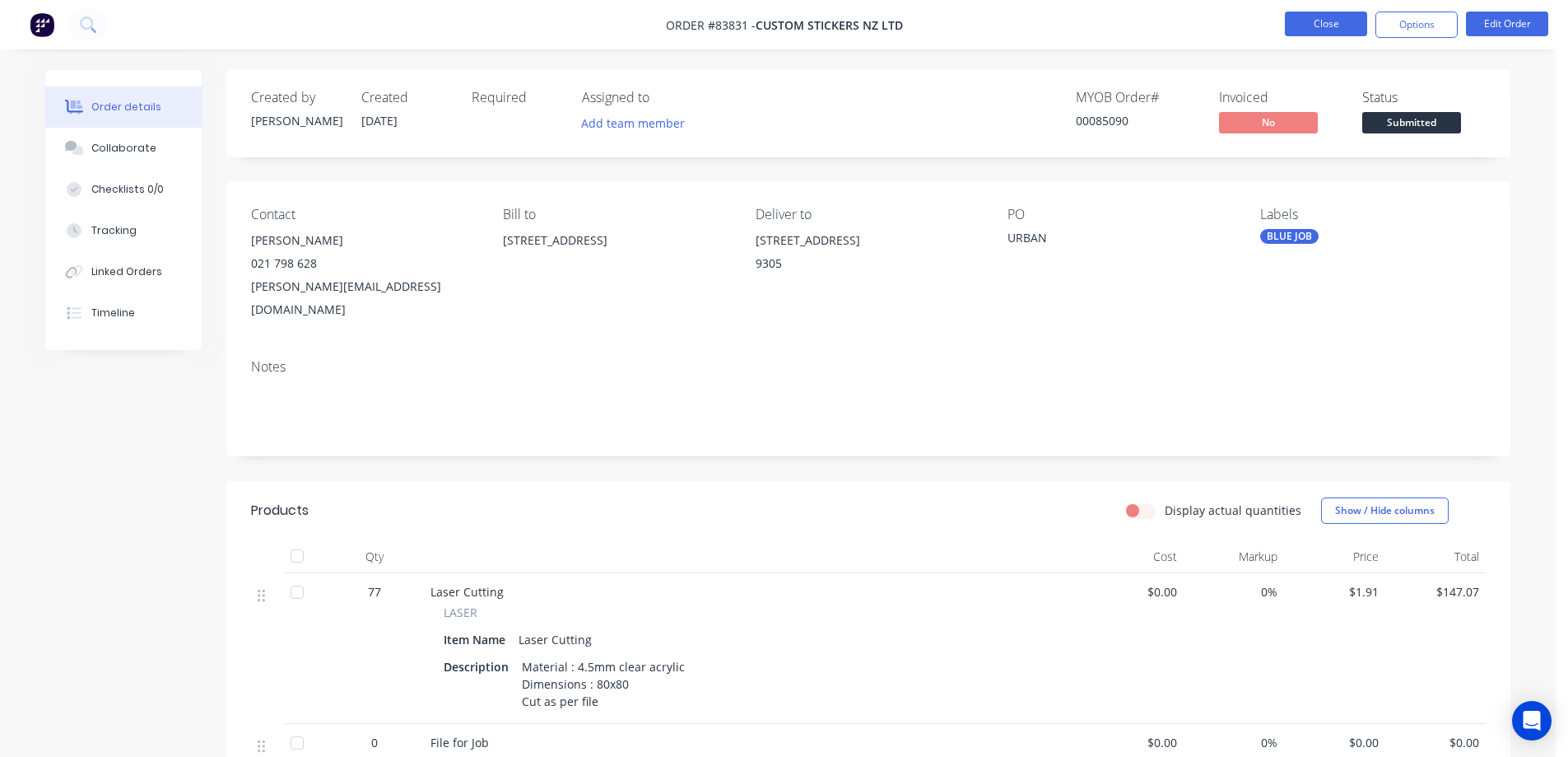
click at [1312, 24] on button "Close" at bounding box center [1326, 23] width 82 height 25
